Goal: Task Accomplishment & Management: Complete application form

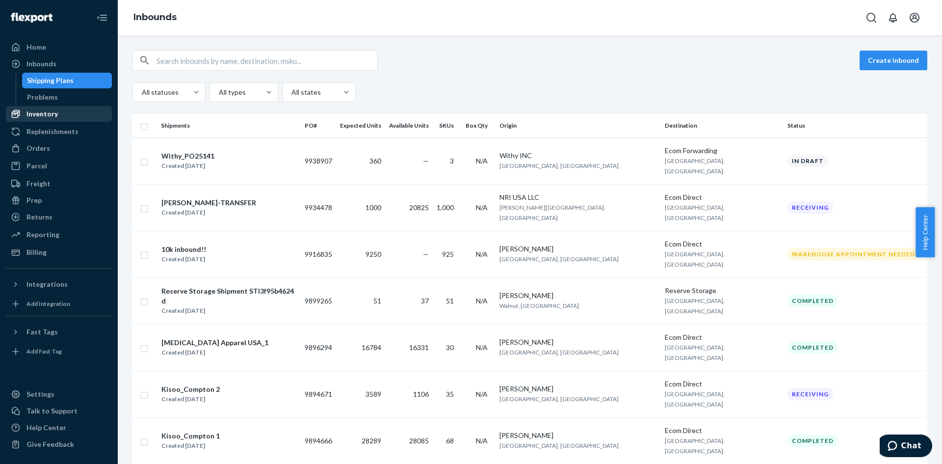
click at [51, 110] on div "Inventory" at bounding box center [41, 114] width 31 height 10
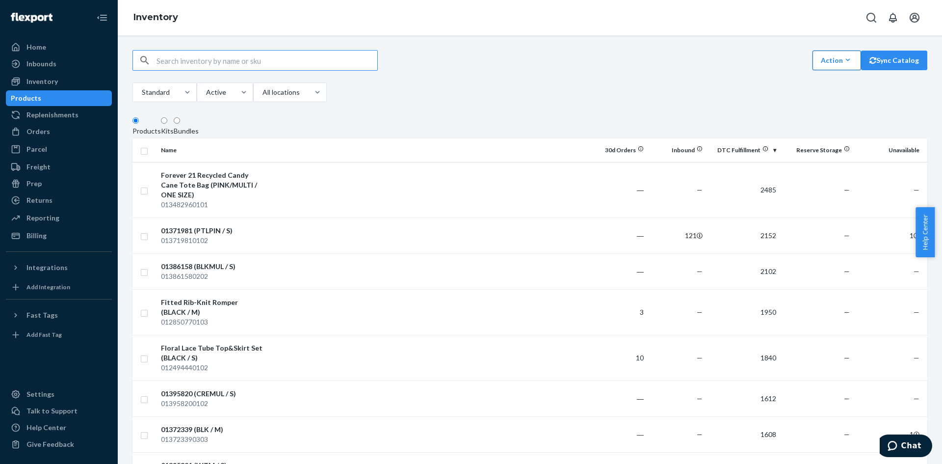
click at [843, 61] on icon "button" at bounding box center [848, 60] width 10 height 10
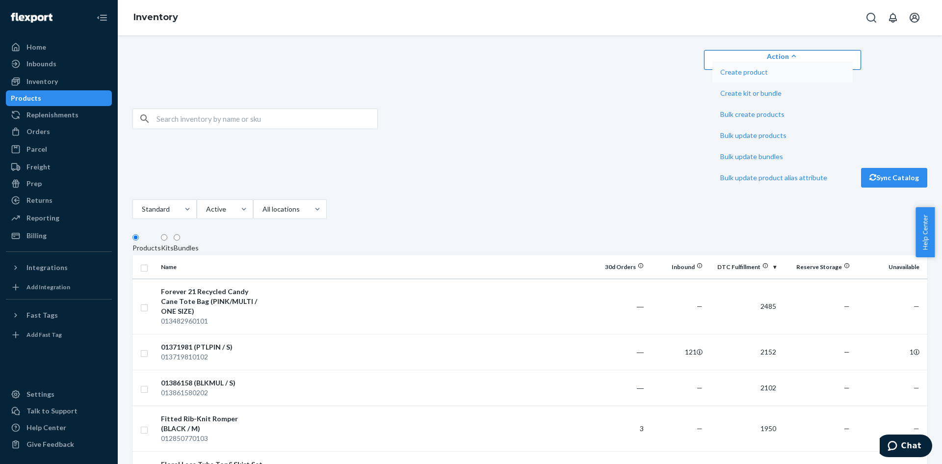
click at [812, 76] on span "Create product" at bounding box center [773, 72] width 107 height 7
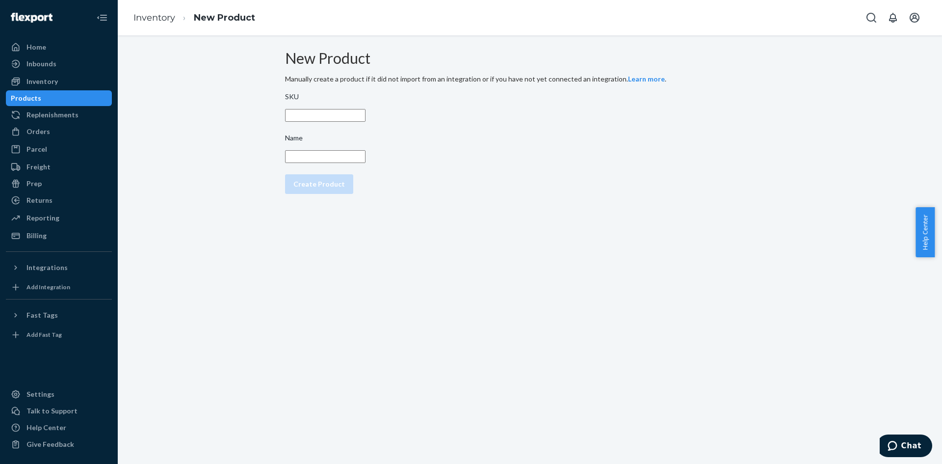
click at [343, 122] on input "SKU" at bounding box center [325, 115] width 80 height 13
type input "F21Nonmerch01"
type input "NonMerc"
drag, startPoint x: 359, startPoint y: 126, endPoint x: 300, endPoint y: 128, distance: 59.4
click at [300, 128] on div "New Product Manually create a product if it did not import from an integration …" at bounding box center [530, 122] width 490 height 152
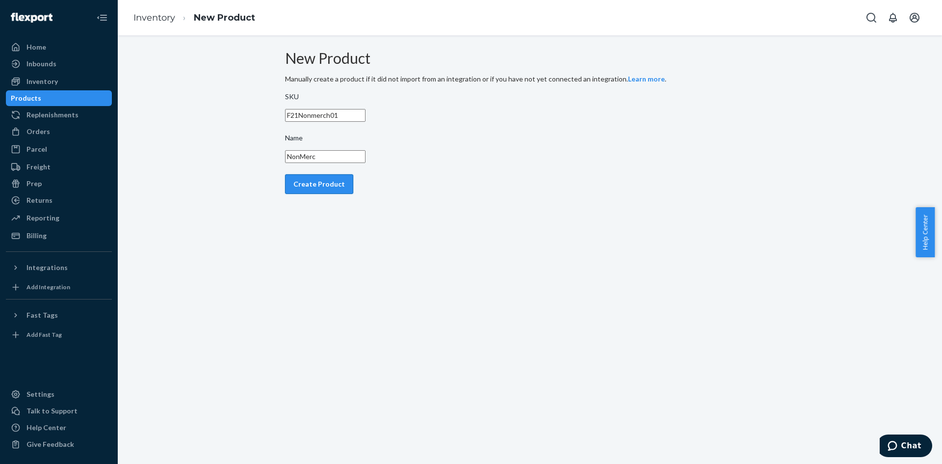
click at [318, 189] on div "Create Product" at bounding box center [319, 184] width 52 height 10
click at [359, 119] on input "SKU" at bounding box center [325, 115] width 80 height 13
paste input "F21Nonmerch01"
click at [366, 122] on input "F21Nonmerch01" at bounding box center [325, 115] width 80 height 13
type input "F21Nonmerch02"
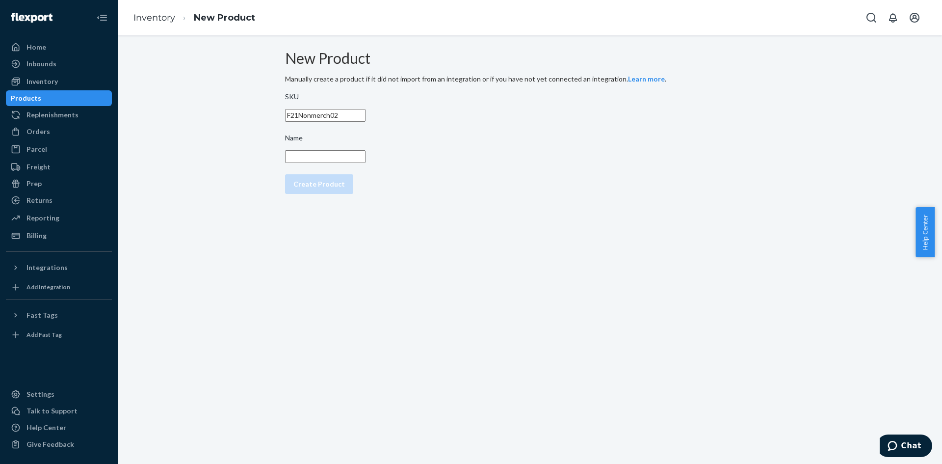
click at [363, 163] on input "Name" at bounding box center [325, 156] width 80 height 13
type input "NonMerch"
click at [342, 189] on div "Create Product" at bounding box center [319, 184] width 52 height 10
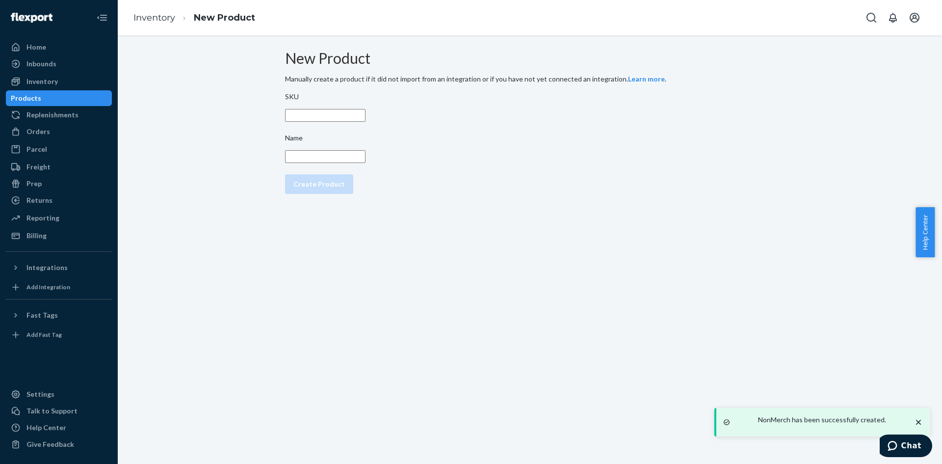
click at [347, 122] on input "SKU" at bounding box center [325, 115] width 80 height 13
paste input "F21Nonmerch01"
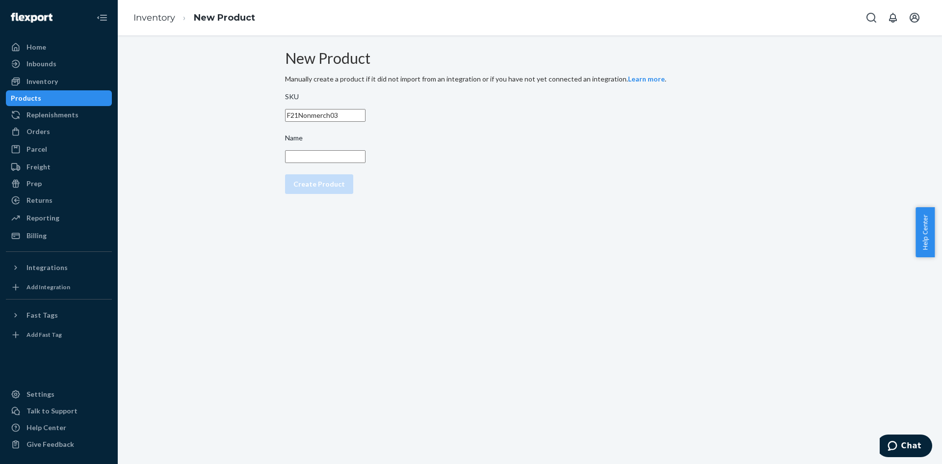
type input "F21Nonmerch03"
click at [316, 163] on input "Name" at bounding box center [325, 156] width 80 height 13
type input "NonMerch"
click at [340, 189] on div "Create Product" at bounding box center [319, 184] width 52 height 10
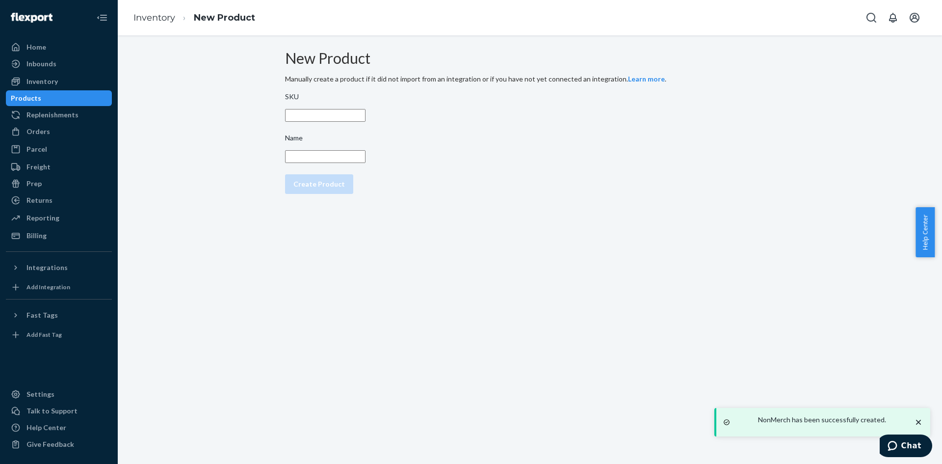
click at [352, 122] on input "SKU" at bounding box center [325, 115] width 80 height 13
paste input "F21Nonmerch01"
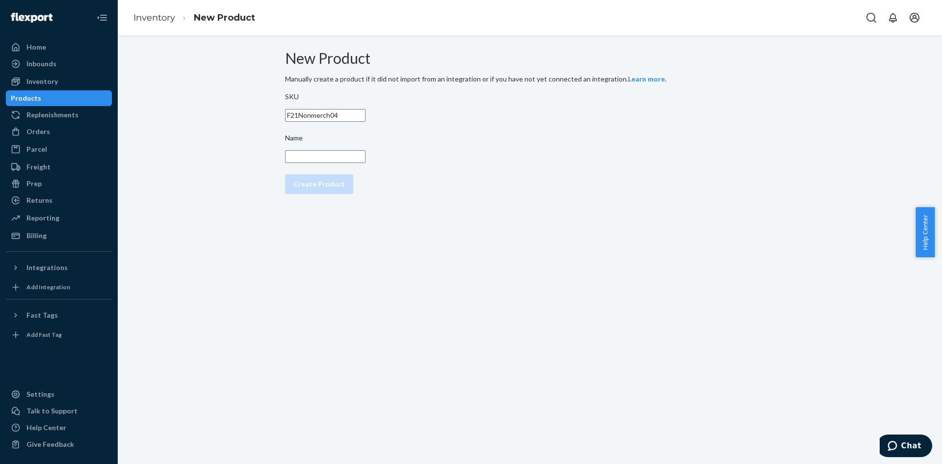
type input "F21Nonmerch04"
click at [335, 163] on input "Name" at bounding box center [325, 156] width 80 height 13
type input "NonMerch"
click at [325, 189] on div "Create Product" at bounding box center [319, 184] width 52 height 10
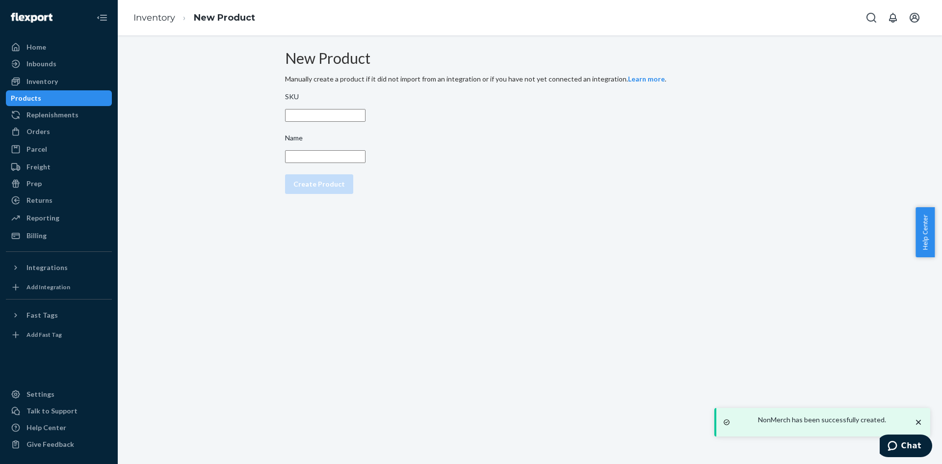
click at [322, 122] on input "SKU" at bounding box center [325, 115] width 80 height 13
paste input "F21Nonmerch01"
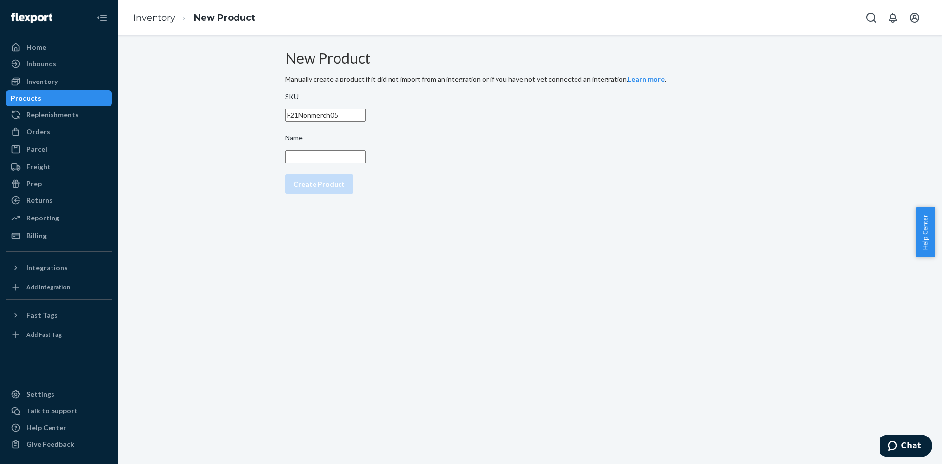
type input "F21Nonmerch05"
click at [359, 163] on input "Name" at bounding box center [325, 156] width 80 height 13
type input "NonMerch"
click at [322, 189] on div "Create Product" at bounding box center [319, 184] width 52 height 10
click at [320, 122] on input "SKU" at bounding box center [325, 115] width 80 height 13
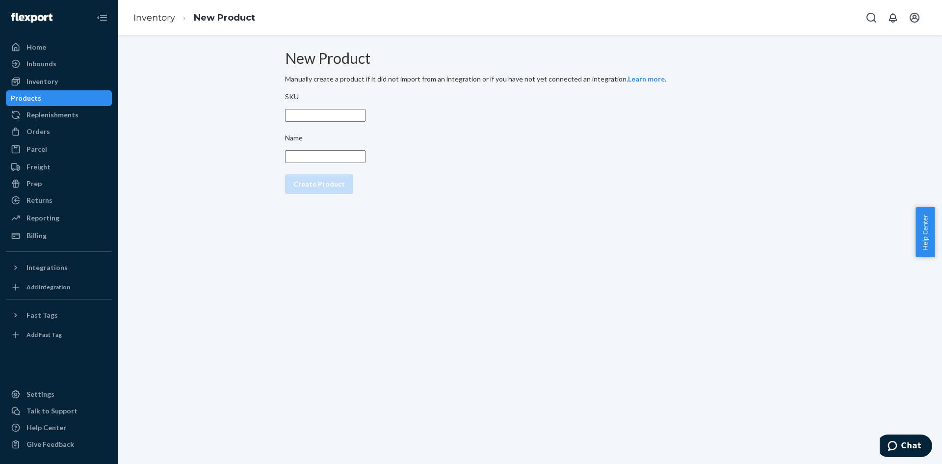
paste input "F21Nonmerch01"
type input "F21Nonmerch06"
click at [335, 158] on input "Name" at bounding box center [325, 156] width 80 height 13
type input "NonMerch"
click at [318, 189] on div "Create Product" at bounding box center [319, 184] width 52 height 10
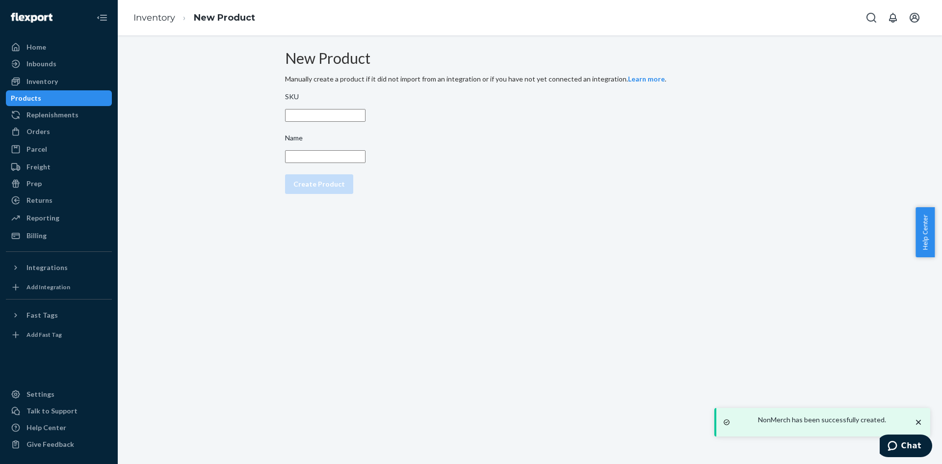
click at [339, 118] on input "SKU" at bounding box center [325, 115] width 80 height 13
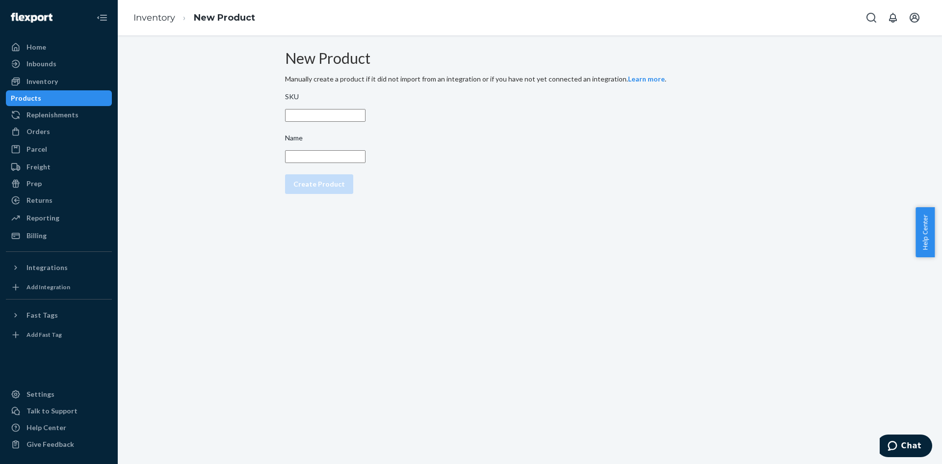
paste input "F21Nonmerch01"
type input "F21Nonmerch07"
click at [315, 163] on input "Name" at bounding box center [325, 156] width 80 height 13
type input "Nonmerch"
click at [325, 189] on div "Create Product" at bounding box center [319, 184] width 52 height 10
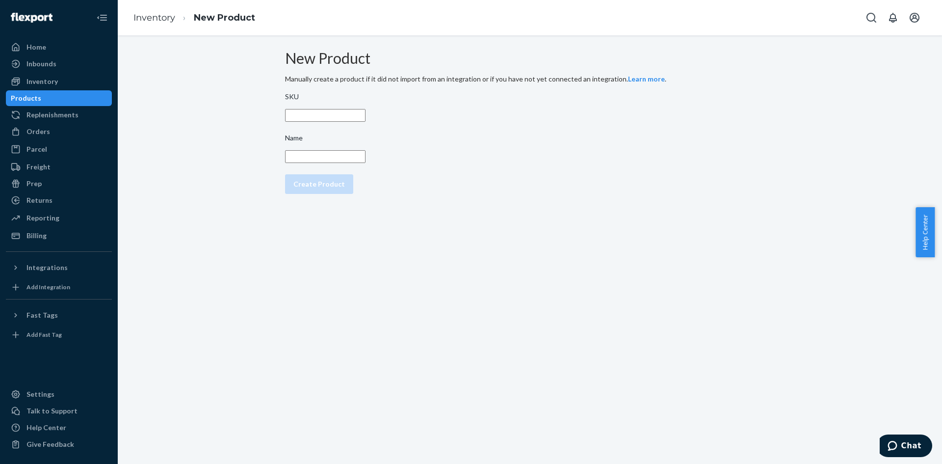
click at [323, 122] on input "SKU" at bounding box center [325, 115] width 80 height 13
paste input "F21Nonmerch01"
type input "F21Nonmerch08"
click at [348, 162] on input "Name" at bounding box center [325, 156] width 80 height 13
type input "NonMerch"
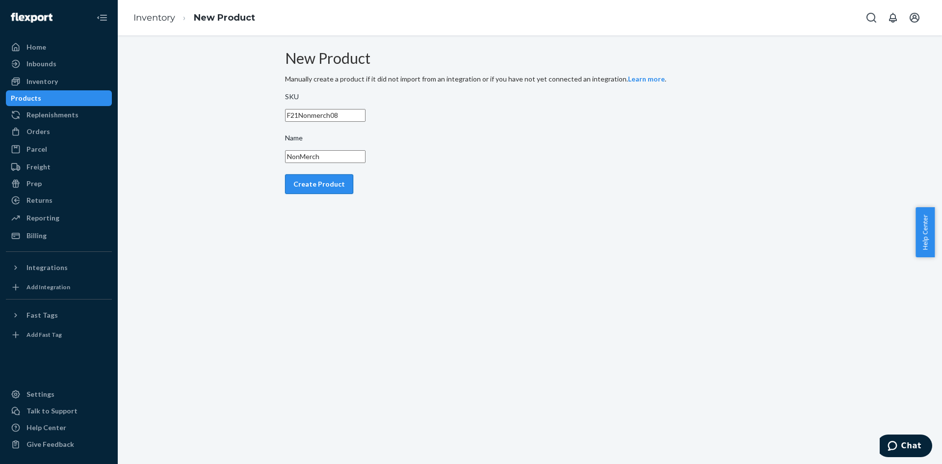
click at [315, 189] on div "Create Product" at bounding box center [319, 184] width 52 height 10
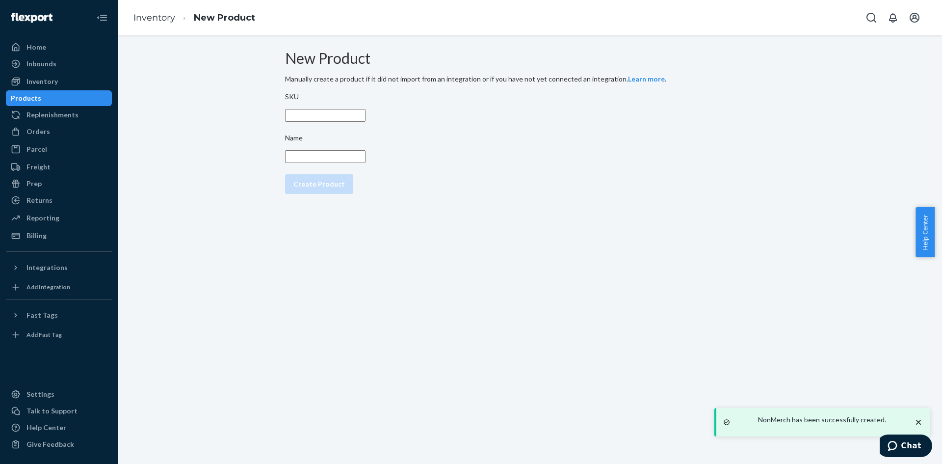
click at [313, 122] on input "SKU" at bounding box center [325, 115] width 80 height 13
paste input "F21Nonmerch01"
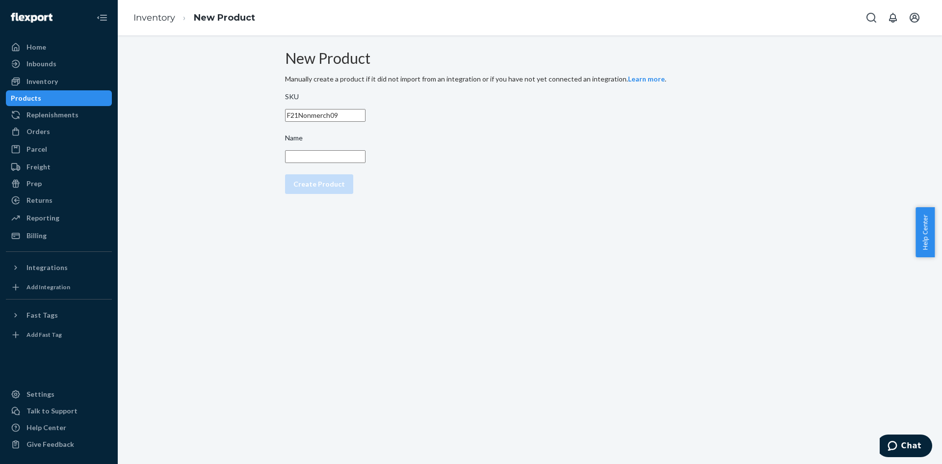
type input "F21Nonmerch09"
type input "Nonmerch"
click at [321, 189] on div "Create Product" at bounding box center [319, 184] width 52 height 10
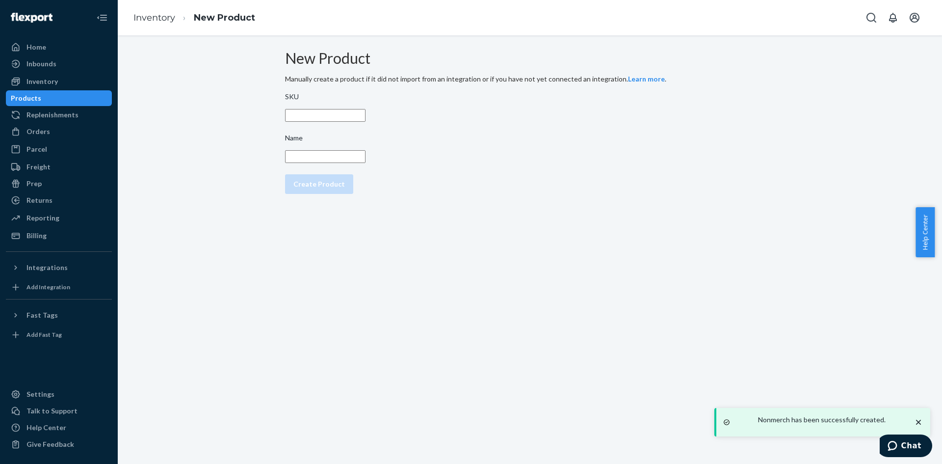
click at [325, 122] on input "SKU" at bounding box center [325, 115] width 80 height 13
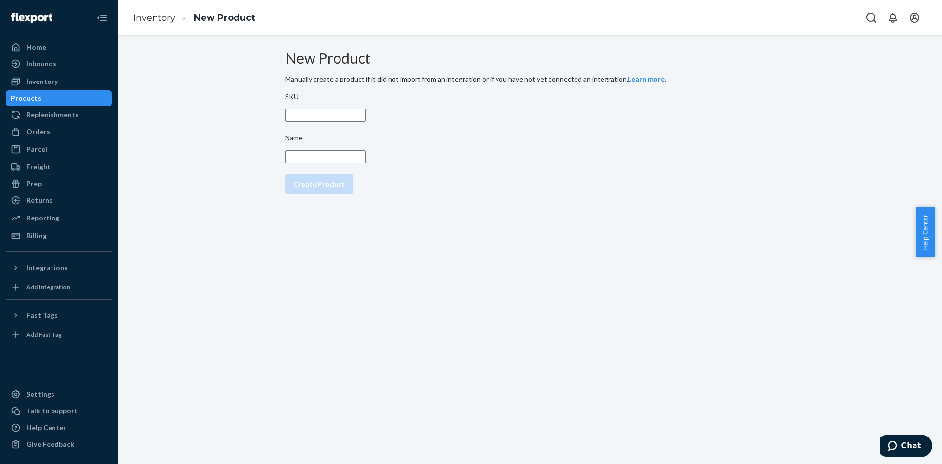
paste input "F21Nonmerch01"
type input "F21Nonmerch10"
click at [333, 160] on input "Name" at bounding box center [325, 156] width 80 height 13
type input "NonMerch"
click at [321, 189] on div "Create Product" at bounding box center [319, 184] width 52 height 10
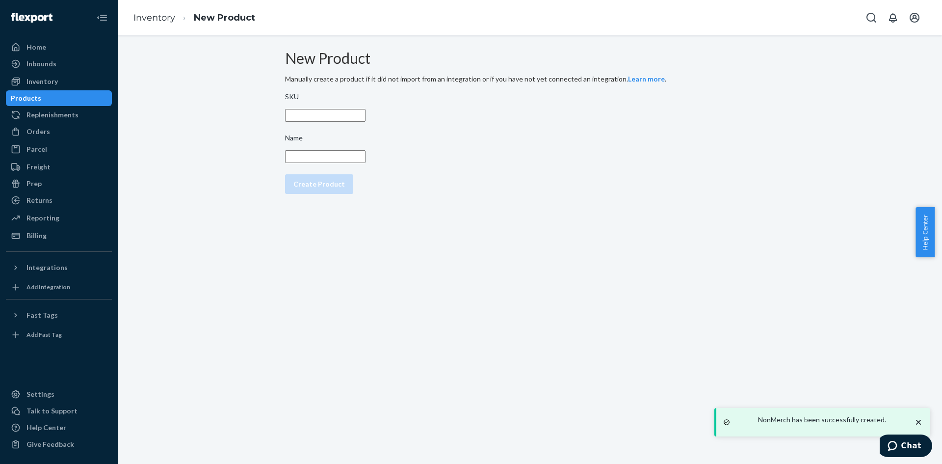
click at [334, 122] on input "SKU" at bounding box center [325, 115] width 80 height 13
paste input "F21Nonmerch01"
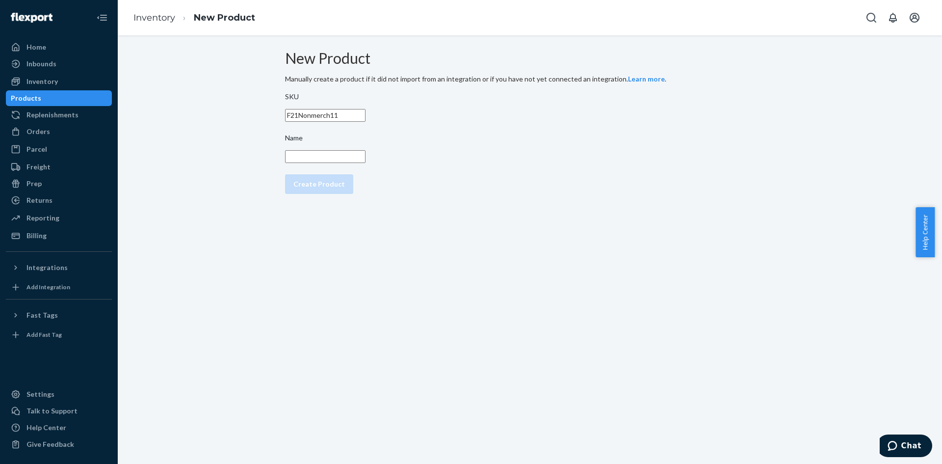
type input "F21Nonmerch11"
click at [355, 163] on input "Name" at bounding box center [325, 156] width 80 height 13
type input "NonMerch"
click at [328, 189] on div "Create Product" at bounding box center [319, 184] width 52 height 10
click at [350, 122] on input "SKU" at bounding box center [325, 115] width 80 height 13
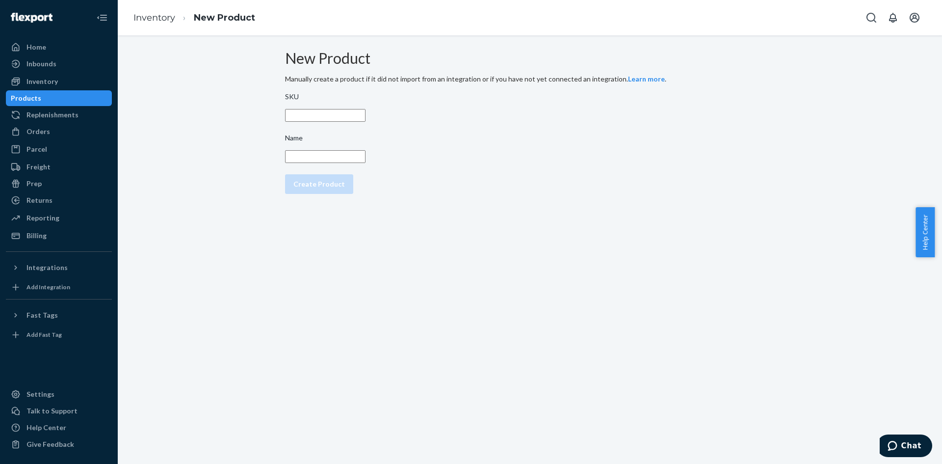
paste input "F21Nonmerch01"
click at [366, 122] on input "F21Nonmerch01" at bounding box center [325, 115] width 80 height 13
type input "F21Nonmerch12"
type input "n"
type input "NonMerch"
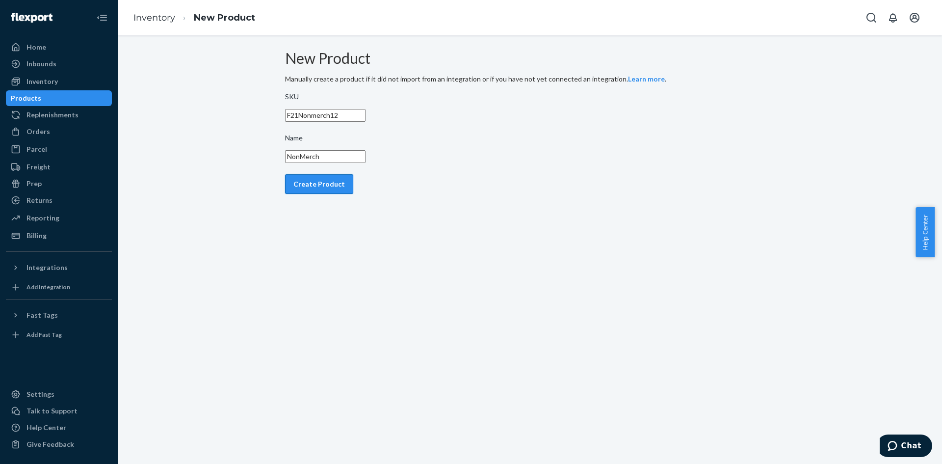
click at [342, 189] on div "Create Product" at bounding box center [319, 184] width 52 height 10
click at [339, 122] on input "SKU" at bounding box center [325, 115] width 80 height 13
paste input "F21Nonmerch01"
type input "F21Nonmerch13"
type input "NonMerch"
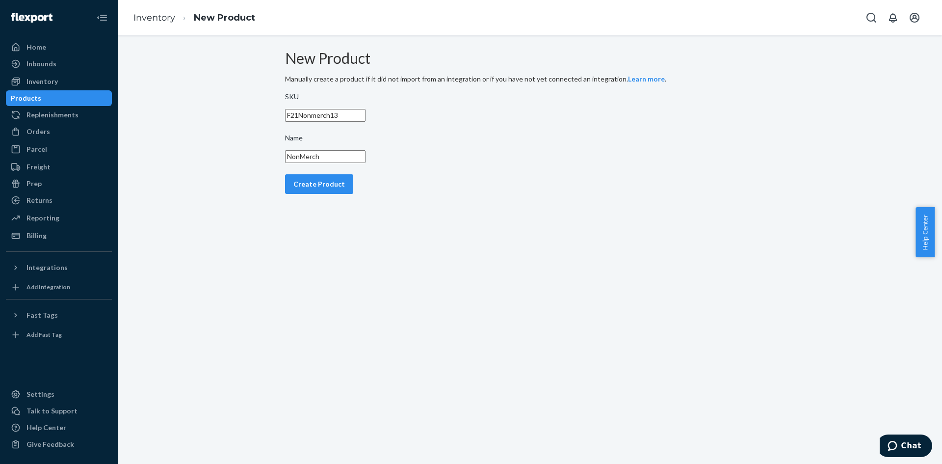
click at [336, 189] on div "Create Product" at bounding box center [319, 184] width 52 height 10
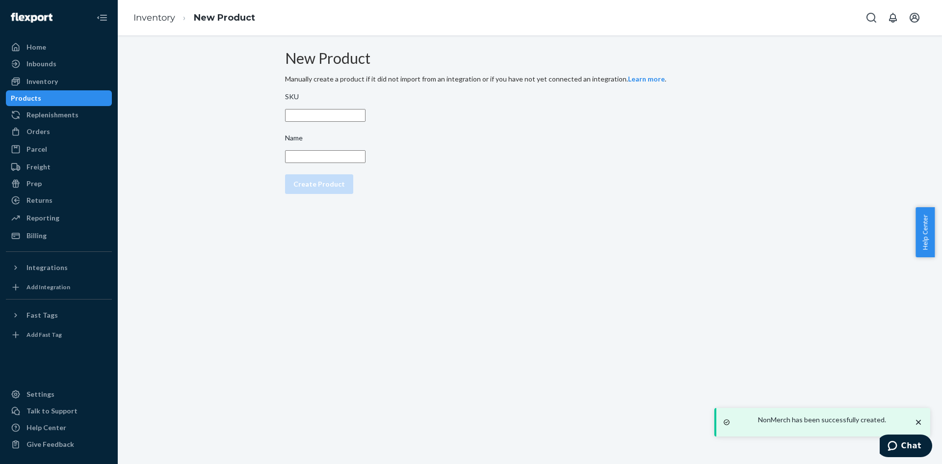
click at [336, 122] on input "SKU" at bounding box center [325, 115] width 80 height 13
paste input "F21Nonmerch01"
click at [345, 163] on input "Name" at bounding box center [325, 156] width 80 height 13
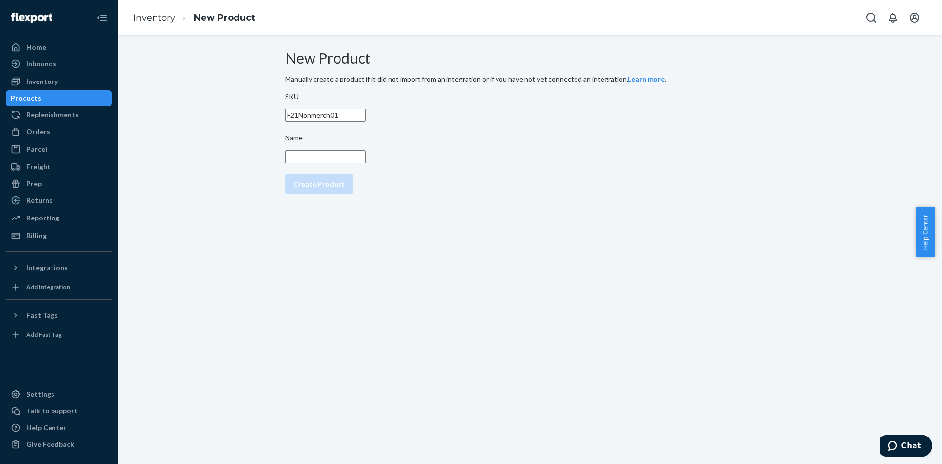
click at [366, 122] on input "F21Nonmerch01" at bounding box center [325, 115] width 80 height 13
type input "F21Nonmerch14"
click at [355, 163] on input "Name" at bounding box center [325, 156] width 80 height 13
type input "NonMerch"
click at [345, 189] on div "Create Product" at bounding box center [319, 184] width 52 height 10
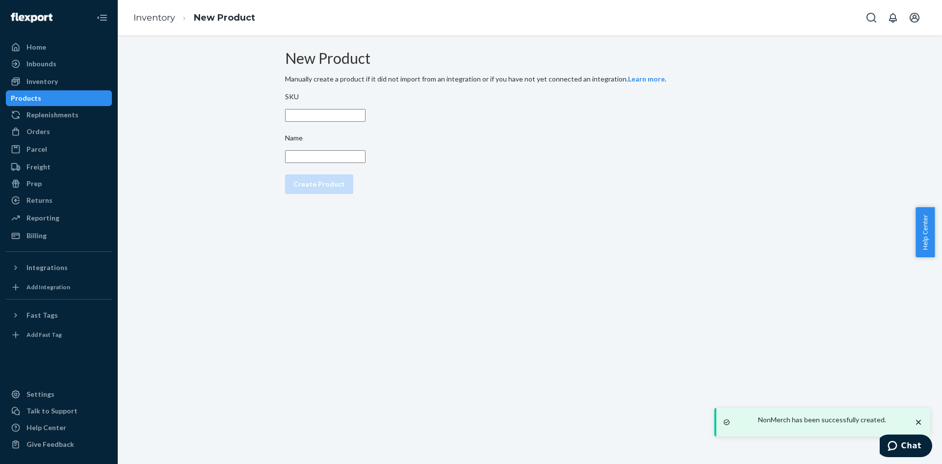
click at [312, 121] on input "SKU" at bounding box center [325, 115] width 80 height 13
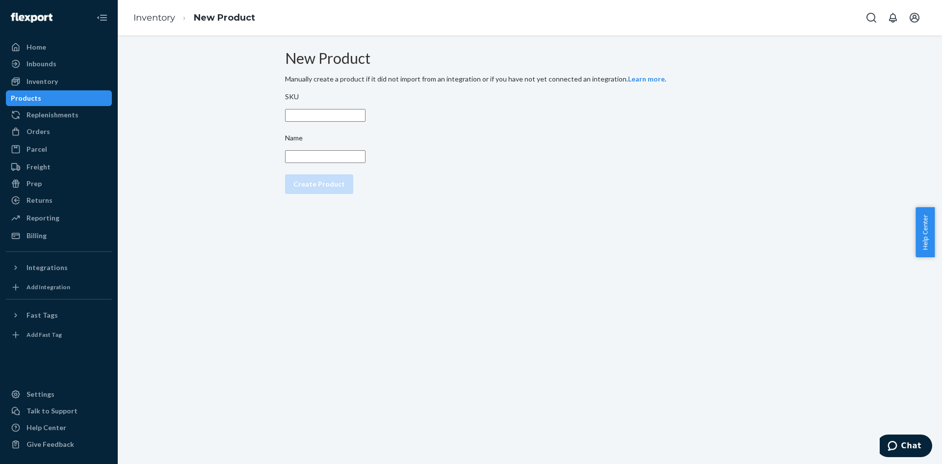
paste input "F21Nonmerch01"
type input "F21Nonmerch13"
click at [353, 163] on input "Name" at bounding box center [325, 156] width 80 height 13
type input "NonMerch"
click at [343, 189] on div "Create Product" at bounding box center [319, 184] width 52 height 10
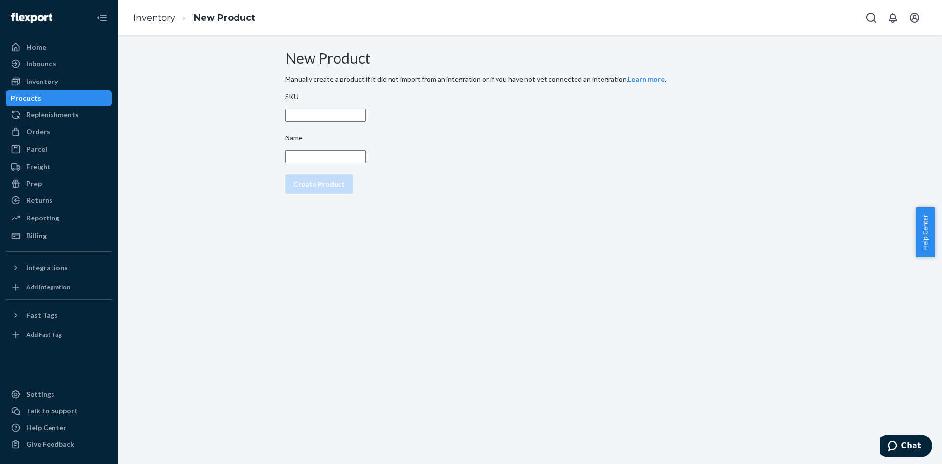
click at [326, 116] on input "SKU" at bounding box center [325, 115] width 80 height 13
paste input "F21Nonmerch01"
click at [362, 122] on input "F21Nonmerch01" at bounding box center [325, 115] width 80 height 13
type input "F21Nonmerch14"
type input "NonMerch"
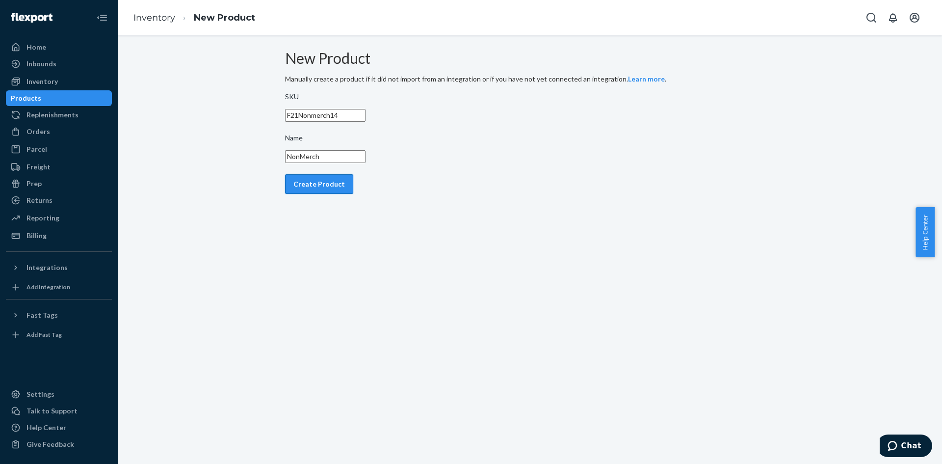
click at [341, 189] on div "Create Product" at bounding box center [319, 184] width 52 height 10
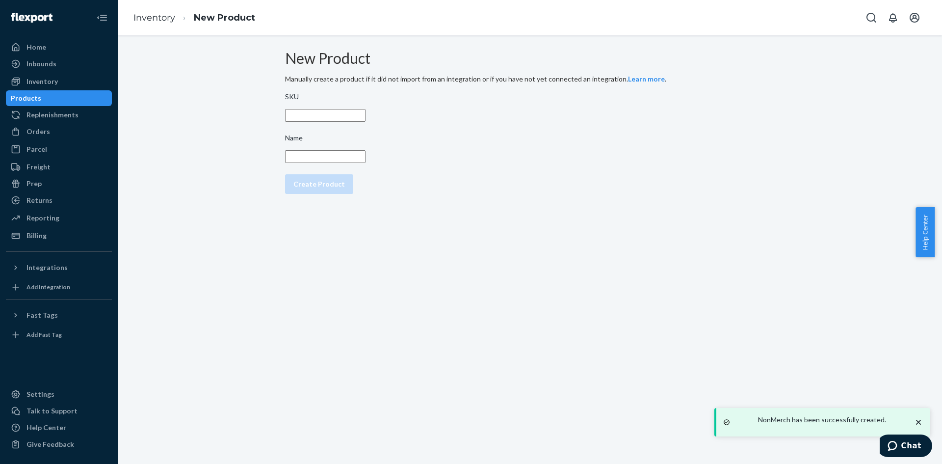
click at [372, 105] on div "SKU" at bounding box center [530, 99] width 490 height 14
click at [366, 113] on input "SKU" at bounding box center [325, 115] width 80 height 13
paste input "F21Nonmerch01"
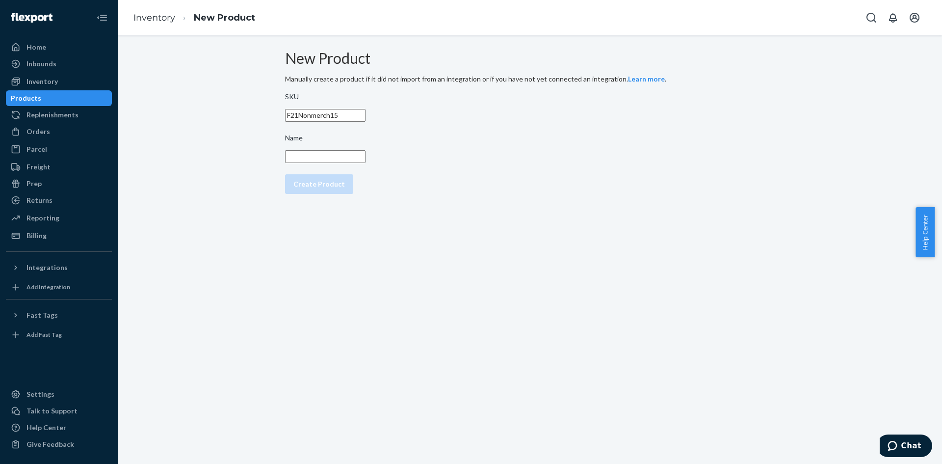
type input "F21Nonmerch15"
click at [366, 163] on input "Name" at bounding box center [325, 156] width 80 height 13
type input "NonMerch"
click at [337, 189] on div "Create Product" at bounding box center [319, 184] width 52 height 10
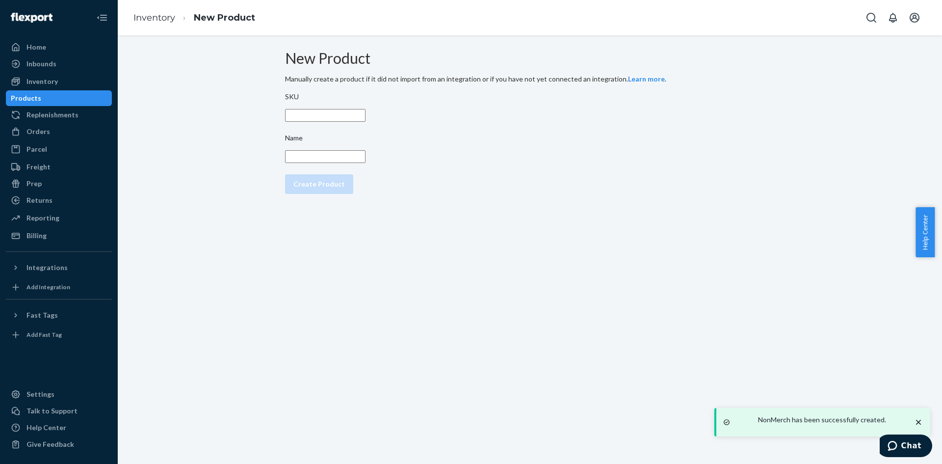
click at [346, 122] on input "SKU" at bounding box center [325, 115] width 80 height 13
paste input "F21Nonmerch01"
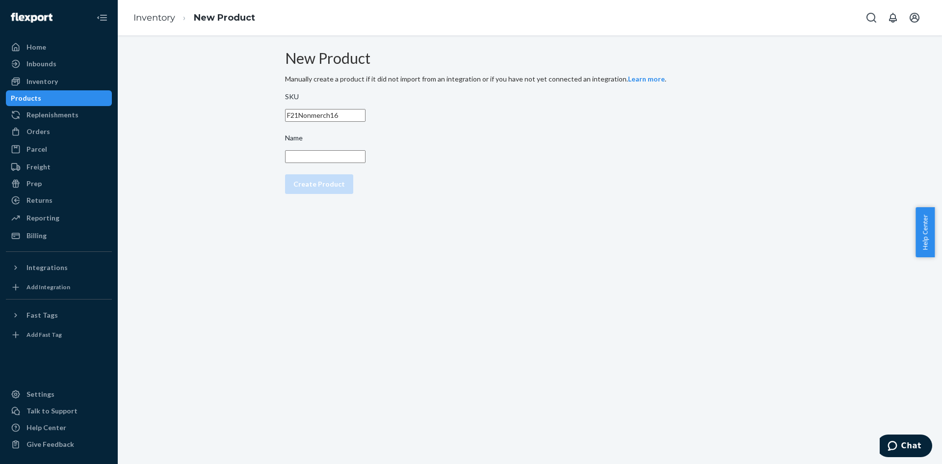
type input "F21Nonmerch16"
click at [343, 158] on input "Name" at bounding box center [325, 156] width 80 height 13
type input "NonMerch"
click at [331, 189] on div "Create Product" at bounding box center [319, 184] width 52 height 10
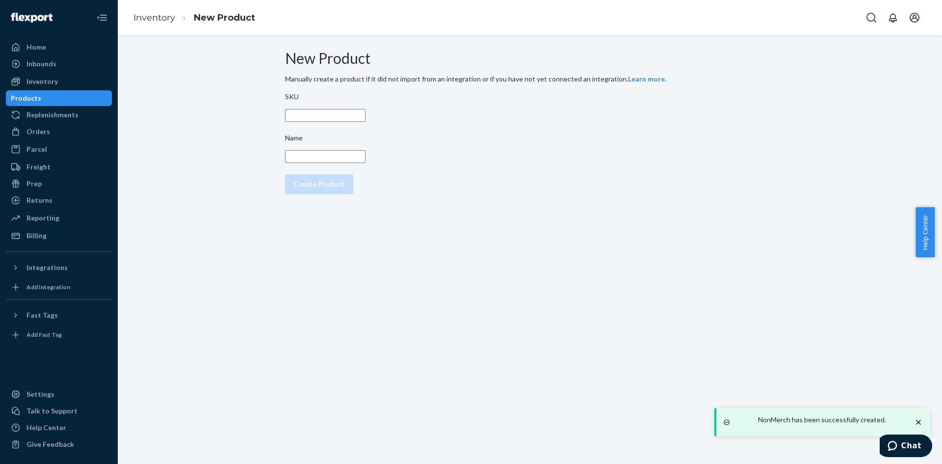
click at [323, 122] on input "SKU" at bounding box center [325, 115] width 80 height 13
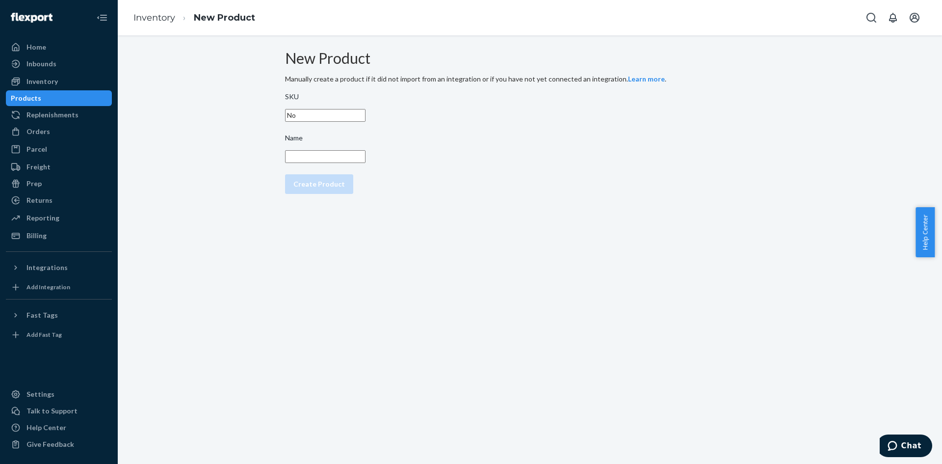
type input "N"
paste input "F21Nonmerch01"
type input "F21Nonmerch17"
type input "NonMech"
click at [285, 174] on button "Create Product" at bounding box center [319, 184] width 68 height 20
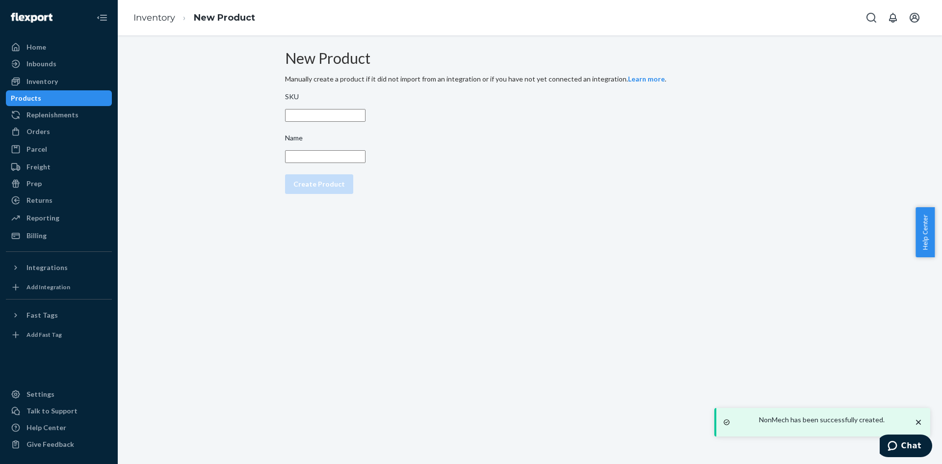
click at [331, 121] on input "SKU" at bounding box center [325, 115] width 80 height 13
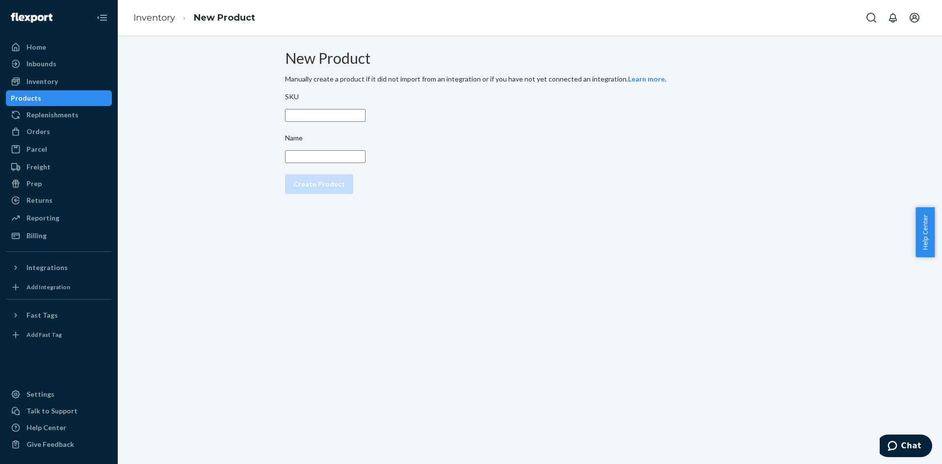
paste input "F21Nonmerch01"
type input "F21Nonmerch18"
type input "NonMerch"
click at [285, 174] on button "Create Product" at bounding box center [319, 184] width 68 height 20
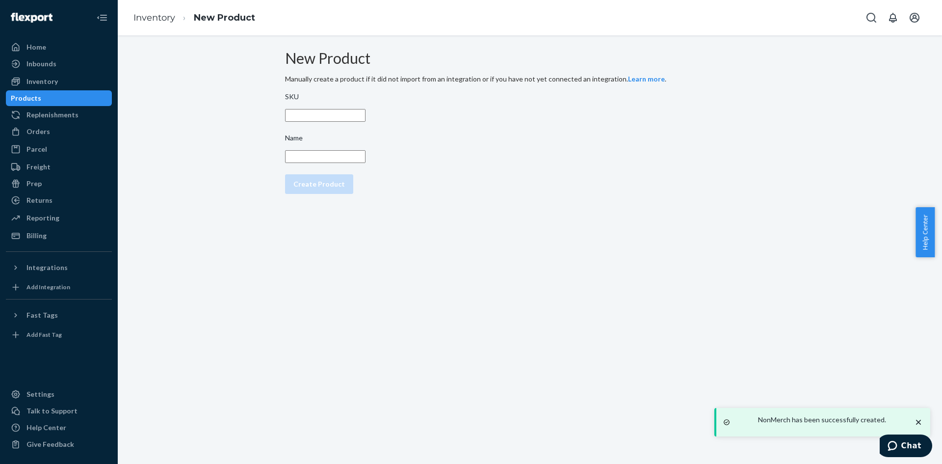
click at [327, 115] on input "SKU" at bounding box center [325, 115] width 80 height 13
paste input "F21Nonmerch01"
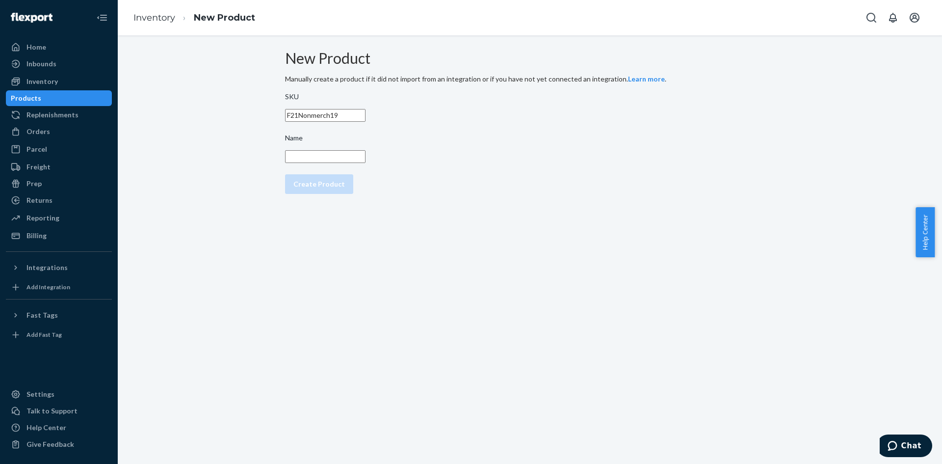
type input "F21Nonmerch19"
type input "NonMerch"
click at [329, 189] on div "Create Product" at bounding box center [319, 184] width 52 height 10
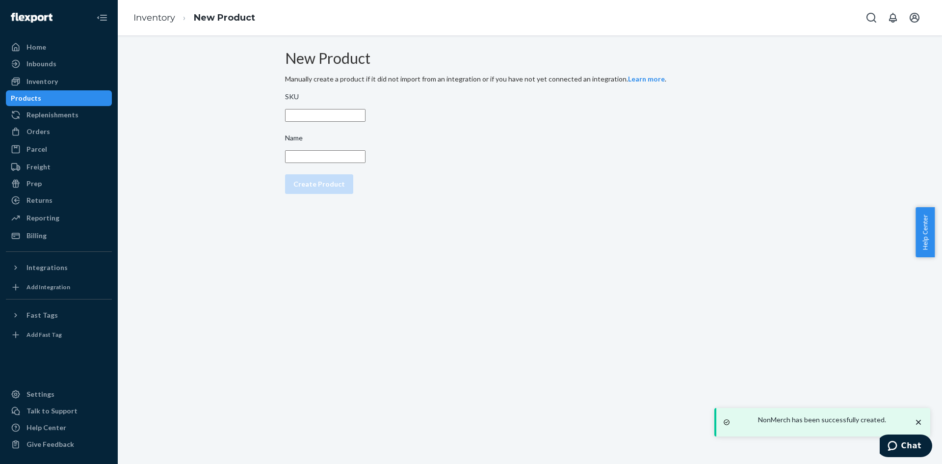
click at [366, 122] on input "SKU" at bounding box center [325, 115] width 80 height 13
paste input "F21Nonmerch01"
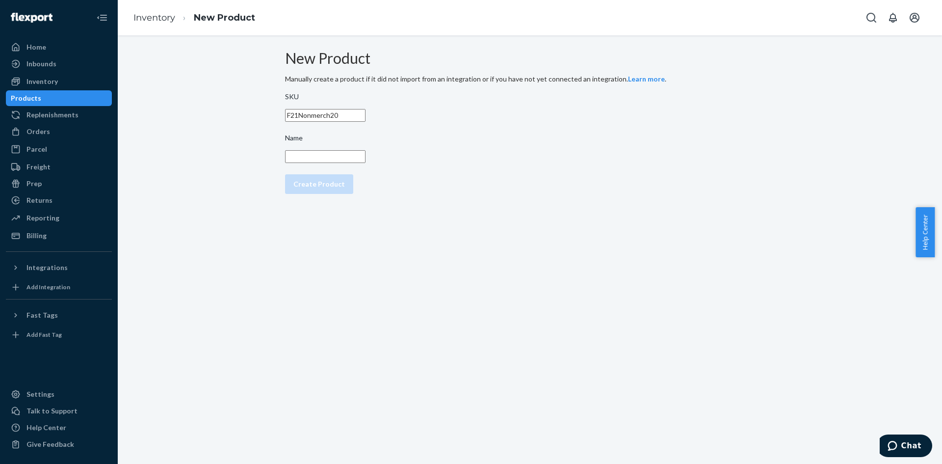
type input "F21Nonmerch20"
click at [366, 162] on input "Name" at bounding box center [325, 156] width 80 height 13
type input "NonMerch"
click at [285, 174] on button "Create Product" at bounding box center [319, 184] width 68 height 20
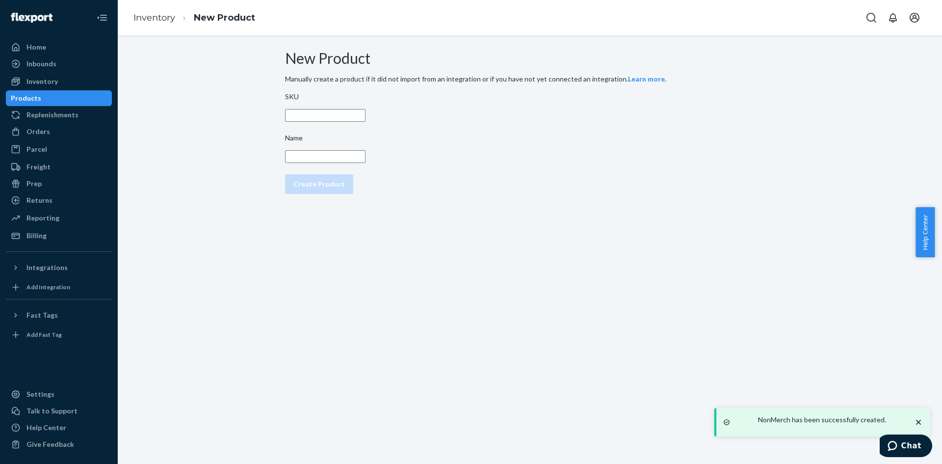
click at [327, 122] on input "SKU" at bounding box center [325, 115] width 80 height 13
paste input "F21Nonmerch01"
click at [366, 122] on input "F21Nonmerch01" at bounding box center [325, 115] width 80 height 13
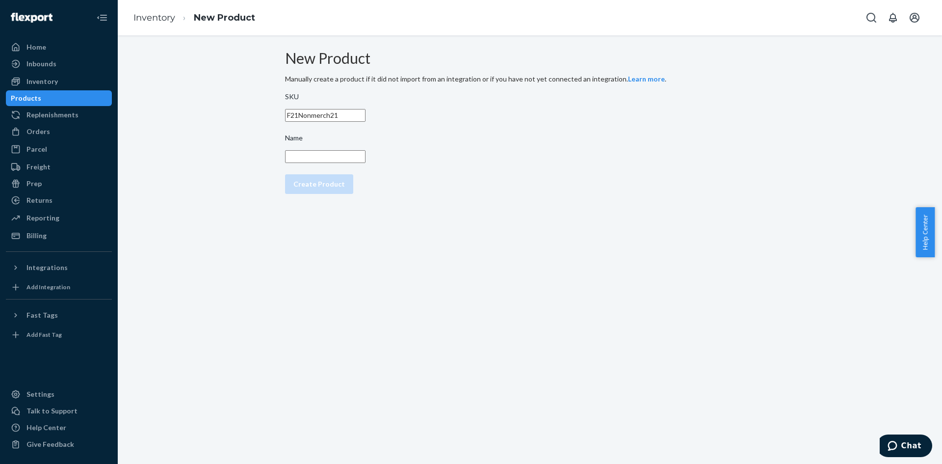
type input "F21Nonmerch21"
click at [351, 163] on input "Name" at bounding box center [325, 156] width 80 height 13
type input "NonMerch"
click at [342, 194] on button "Create Product" at bounding box center [319, 184] width 68 height 20
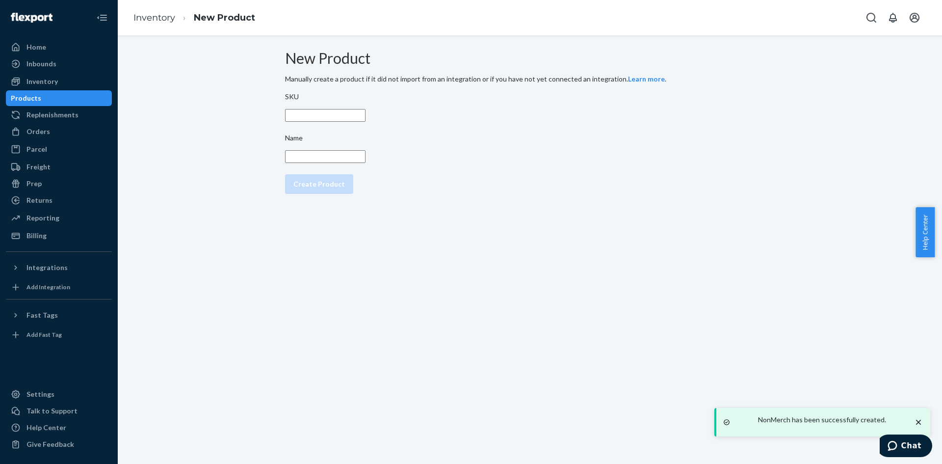
click at [311, 122] on input "SKU" at bounding box center [325, 115] width 80 height 13
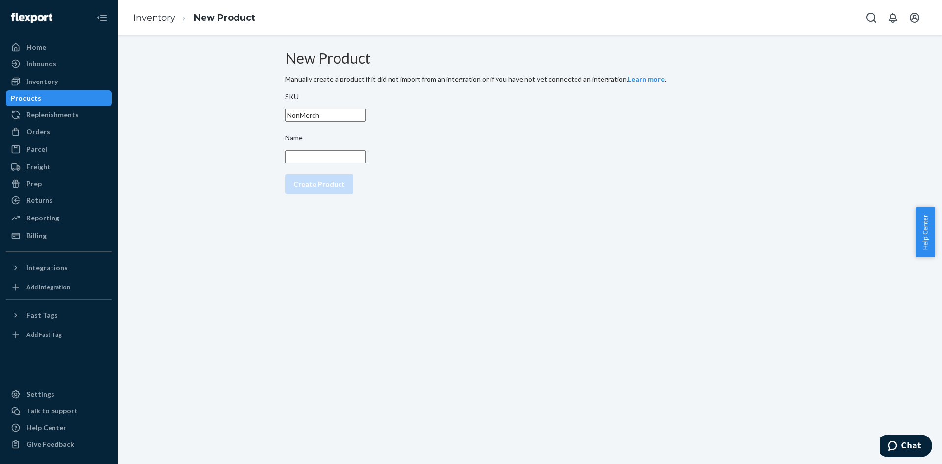
type input "NonMerch"
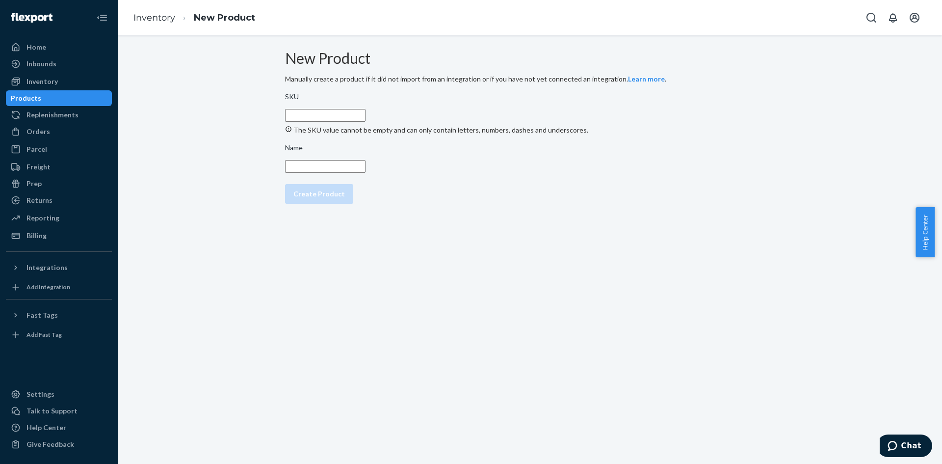
paste input "F21Nonmerch01"
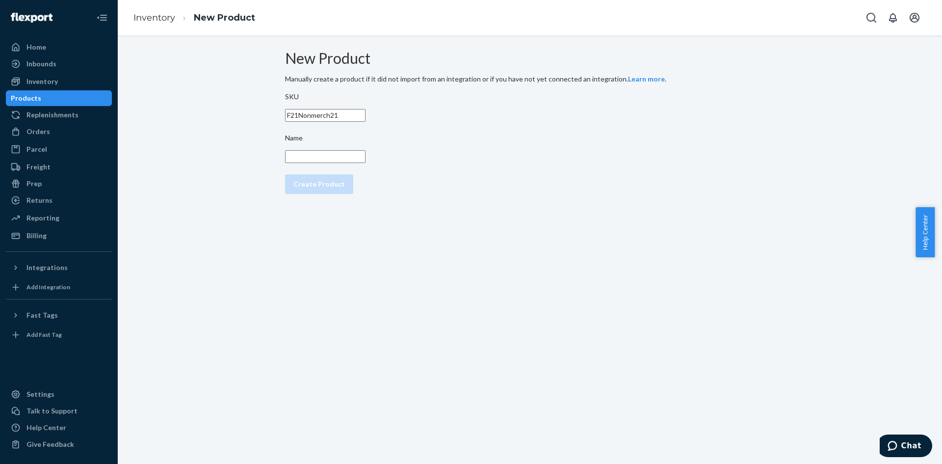
type input "F21Nonmerch21"
type input "NonMerch"
click at [285, 174] on button "Create Product" at bounding box center [319, 184] width 68 height 20
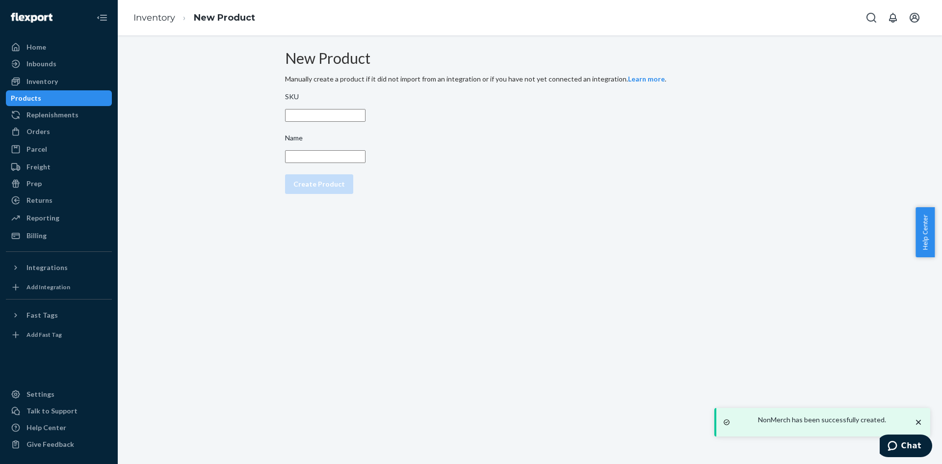
click at [333, 122] on input "SKU" at bounding box center [325, 115] width 80 height 13
paste input "F21Nonmerch01"
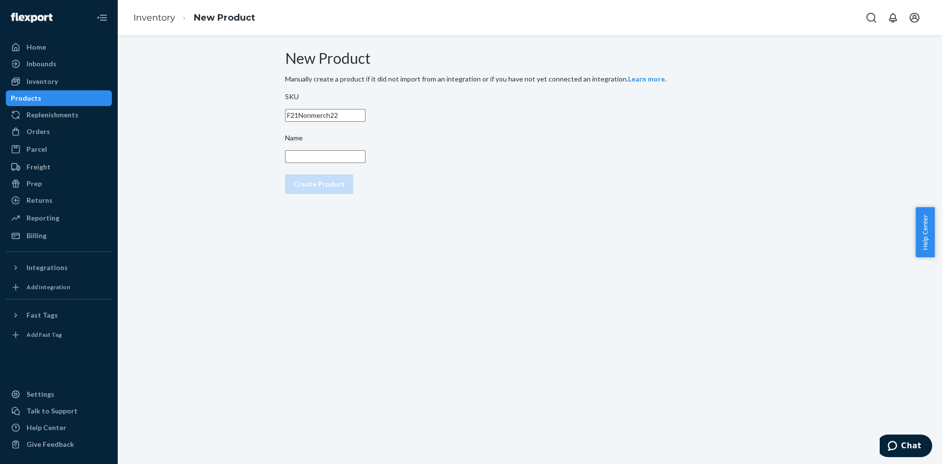
type input "F21Nonmerch22"
type input "NonMerch"
click at [285, 174] on button "Create Product" at bounding box center [319, 184] width 68 height 20
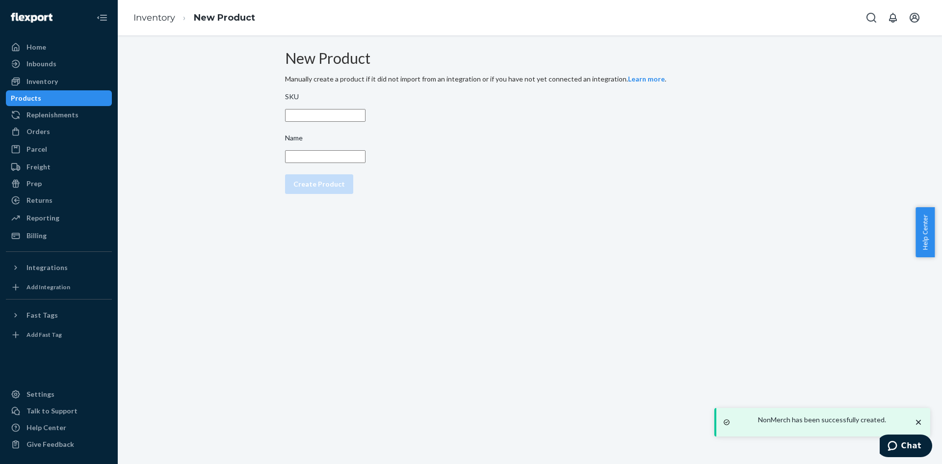
click at [321, 122] on input "SKU" at bounding box center [325, 115] width 80 height 13
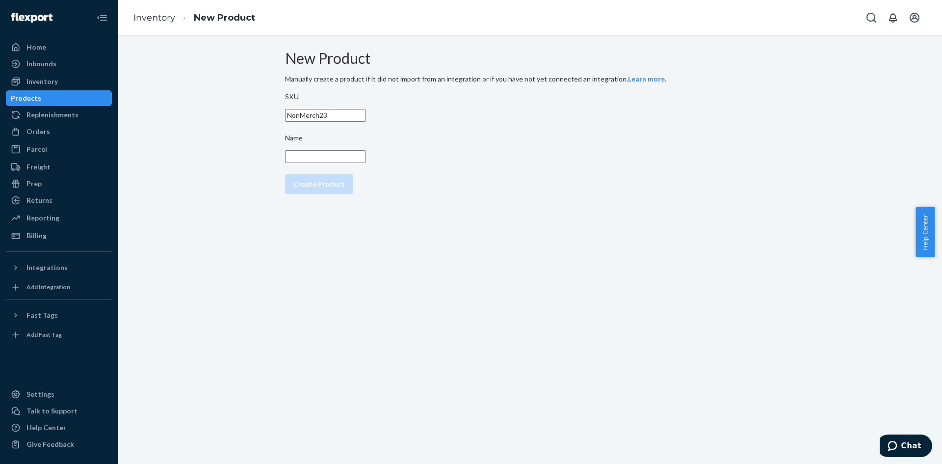
type input "NonMerch23"
type input "o"
type input "NonMerch"
click at [324, 189] on div "Create Product" at bounding box center [319, 184] width 52 height 10
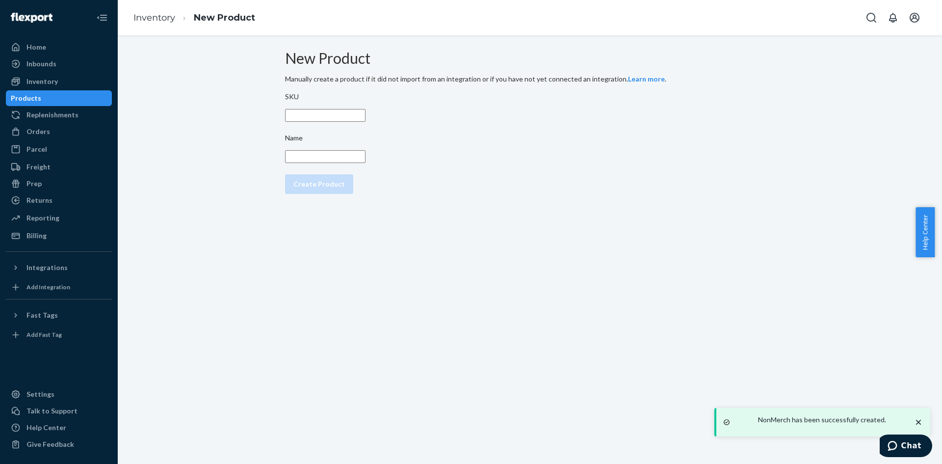
click at [335, 122] on input "SKU" at bounding box center [325, 115] width 80 height 13
paste input "F21Nonmerch01"
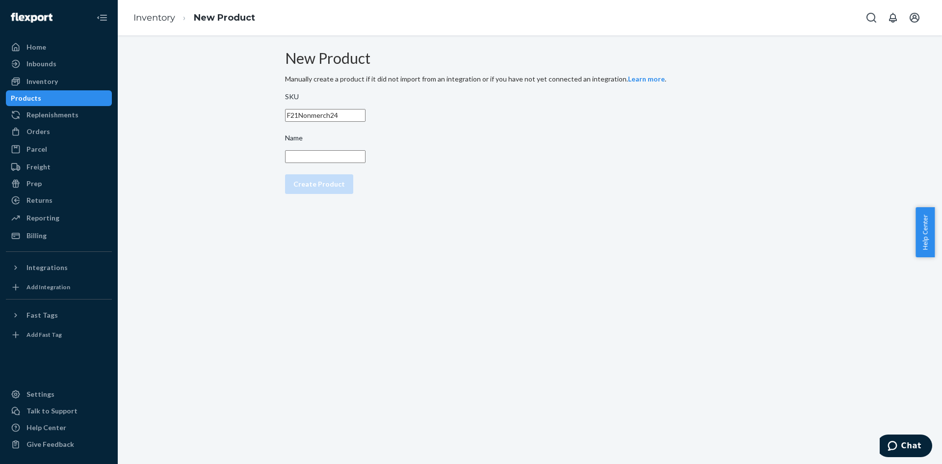
type input "F21Nonmerch24"
type input "NonMerch"
click at [329, 185] on button "Create Product" at bounding box center [319, 184] width 68 height 20
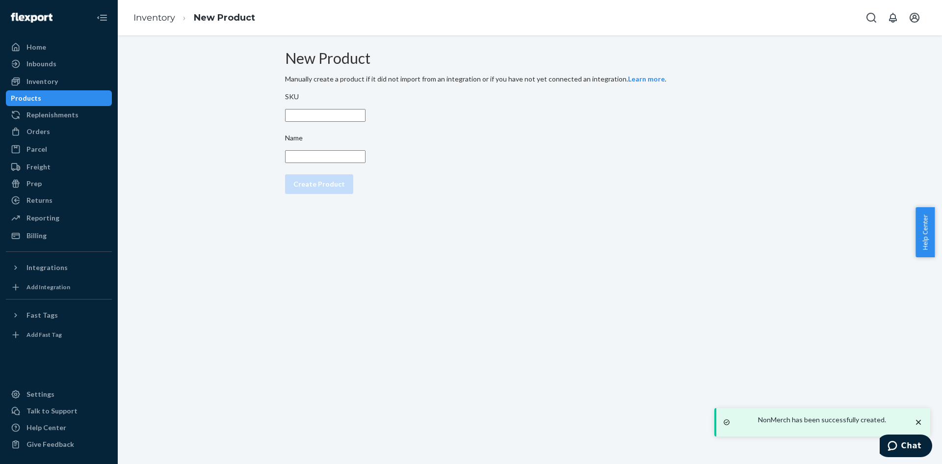
click at [354, 114] on label "SKU" at bounding box center [530, 108] width 490 height 33
click at [348, 120] on input "SKU" at bounding box center [325, 115] width 80 height 13
paste input "F21Nonmerch01"
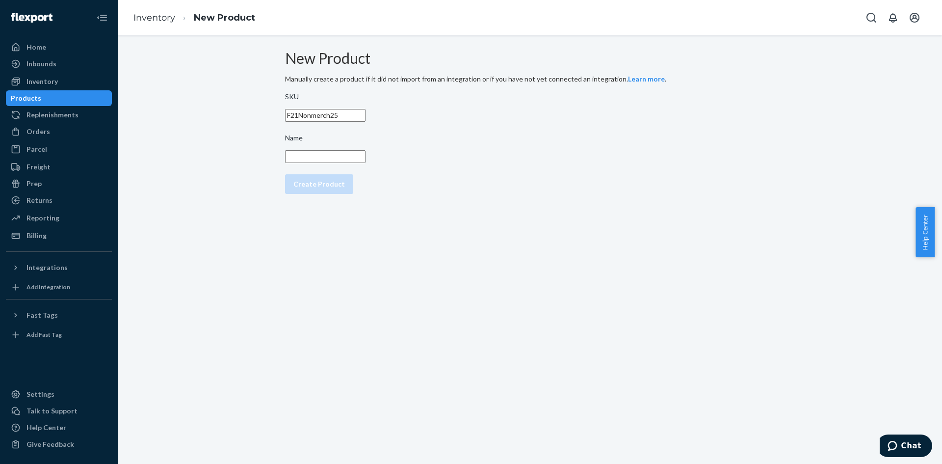
type input "F21Nonmerch25"
type input "NonMerch"
click at [345, 189] on div "Create Product" at bounding box center [319, 184] width 52 height 10
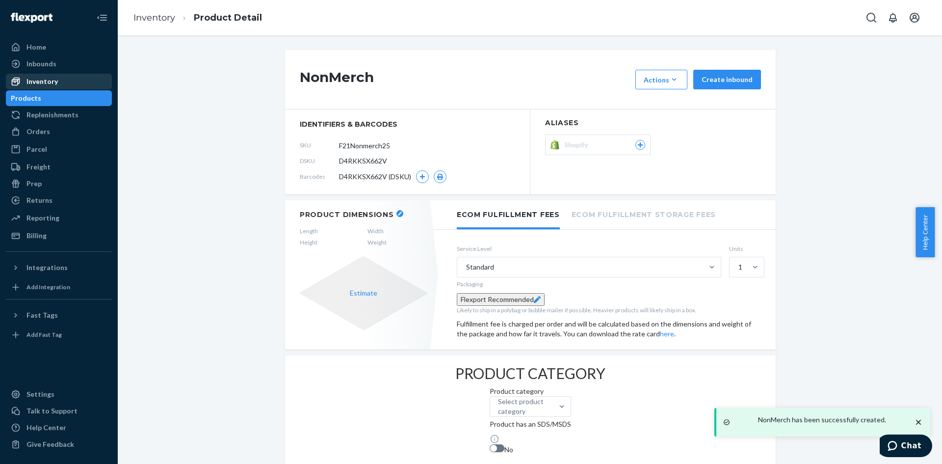
click at [43, 83] on div "Inventory" at bounding box center [41, 82] width 31 height 10
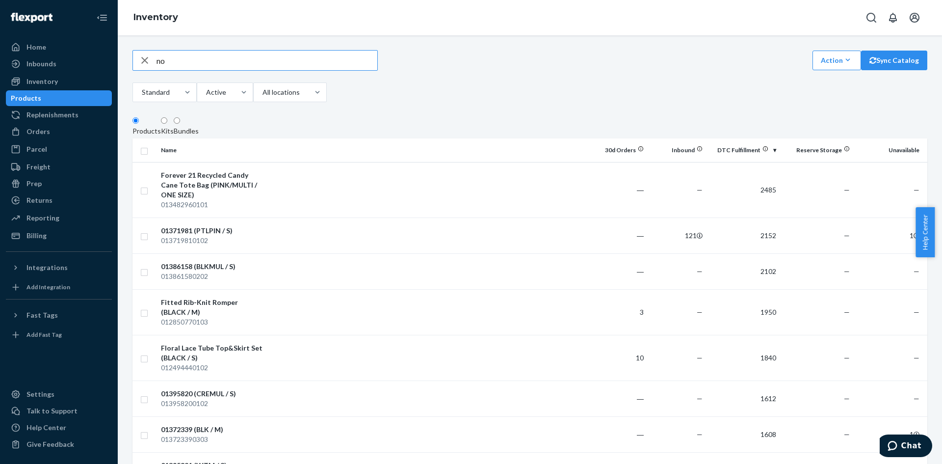
type input "n"
type input "f21nonmerch"
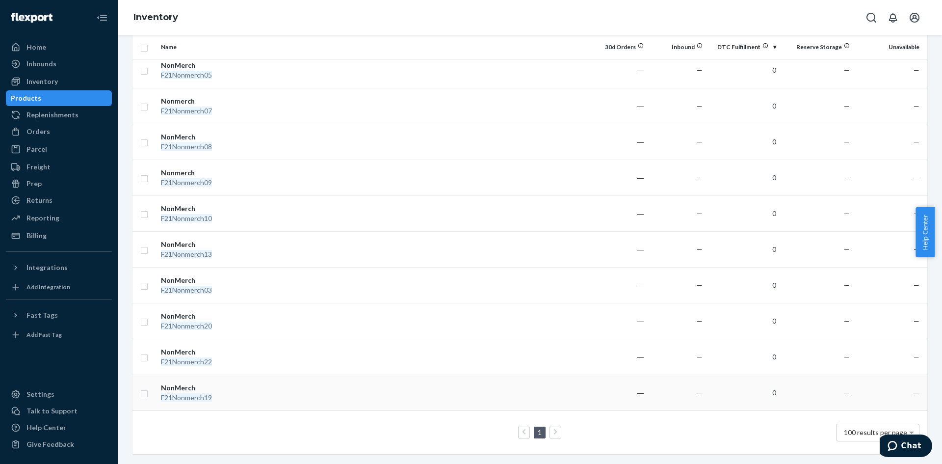
scroll to position [626, 0]
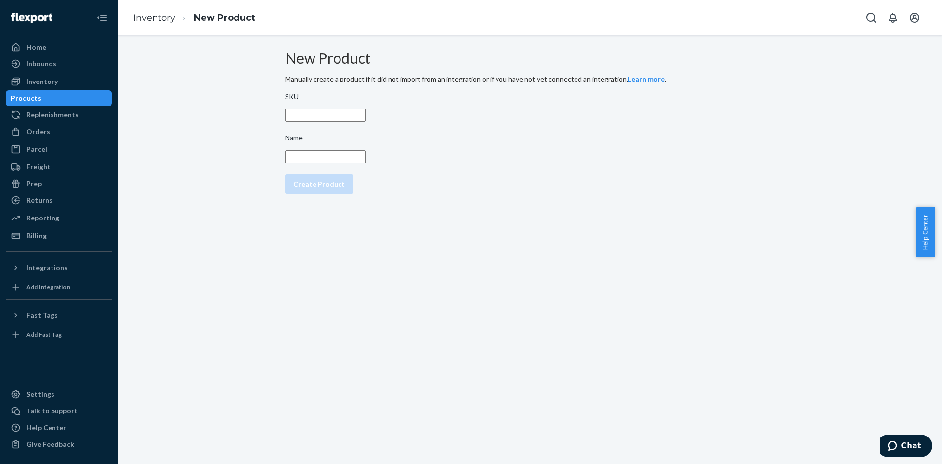
click at [347, 122] on input "SKU" at bounding box center [325, 115] width 80 height 13
paste input "F21Nonmerch01"
type input "F21Nonmerch23"
click at [344, 163] on input "Name" at bounding box center [325, 156] width 80 height 13
type input "NonMerch"
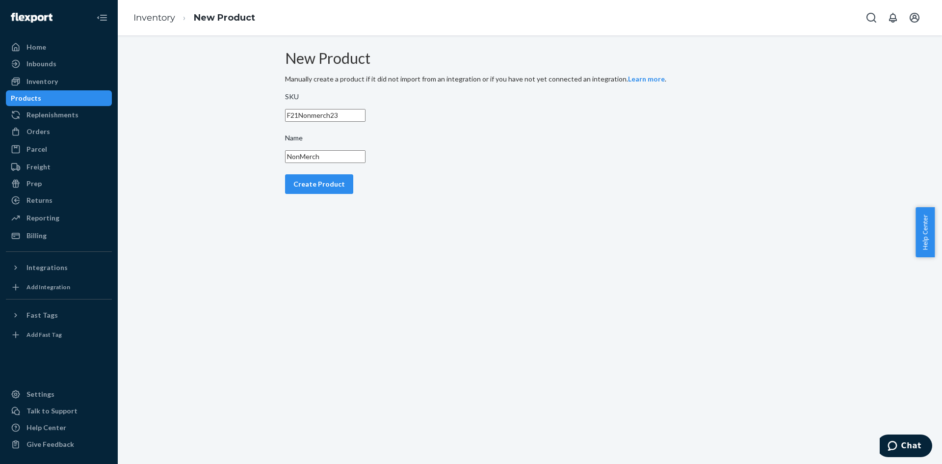
click at [339, 189] on div "Create Product" at bounding box center [319, 184] width 52 height 10
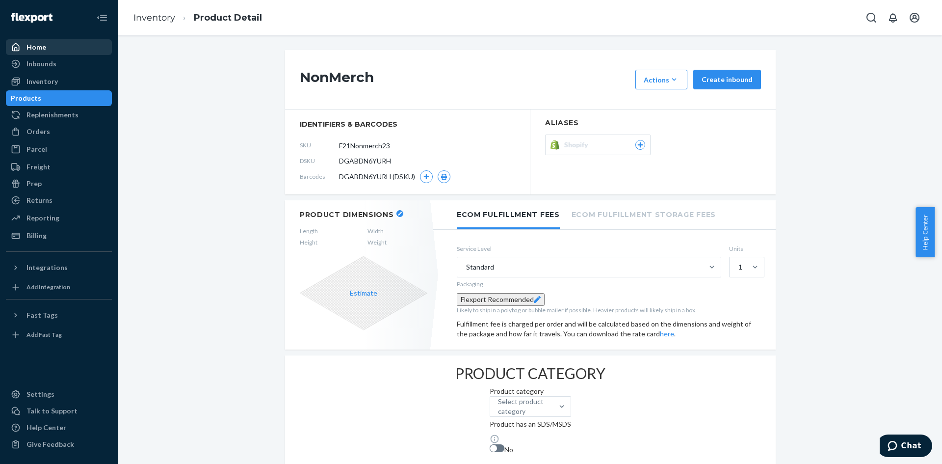
click at [27, 45] on div "Home" at bounding box center [36, 47] width 20 height 10
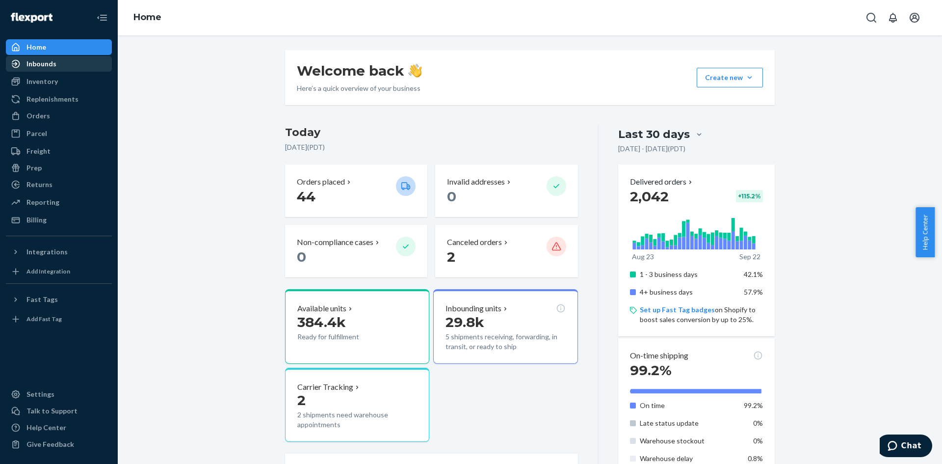
click at [30, 60] on div "Inbounds" at bounding box center [41, 64] width 30 height 10
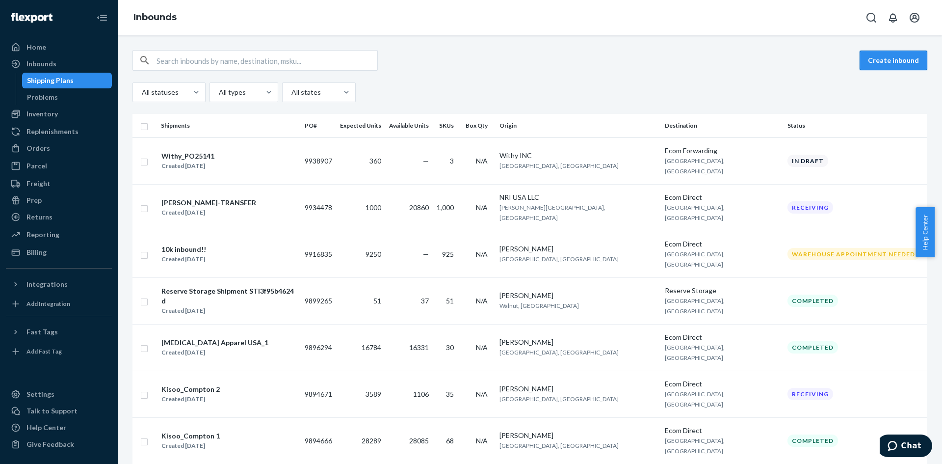
click at [873, 59] on button "Create inbound" at bounding box center [894, 61] width 68 height 20
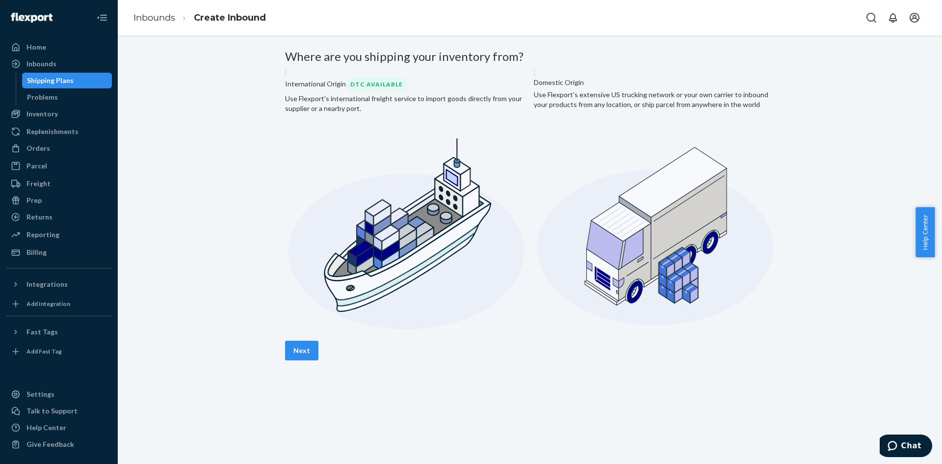
click at [613, 146] on label "Domestic Origin Use Flexport’s extensive US trucking network or your own carrie…" at bounding box center [654, 203] width 241 height 270
click at [540, 74] on input "Domestic Origin Use Flexport’s extensive US trucking network or your own carrie…" at bounding box center [537, 71] width 6 height 6
radio input "true"
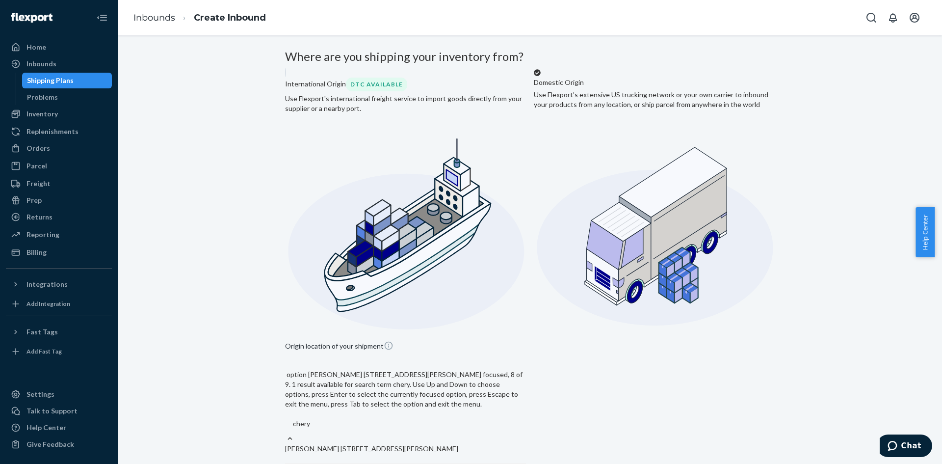
type input "cheryl"
click at [432, 444] on div "[PERSON_NAME] [STREET_ADDRESS][PERSON_NAME]" at bounding box center [405, 449] width 241 height 10
click at [313, 419] on input "cheryl" at bounding box center [303, 424] width 20 height 10
type input "[PERSON_NAME]"
type input "501 Cheryl Ln"
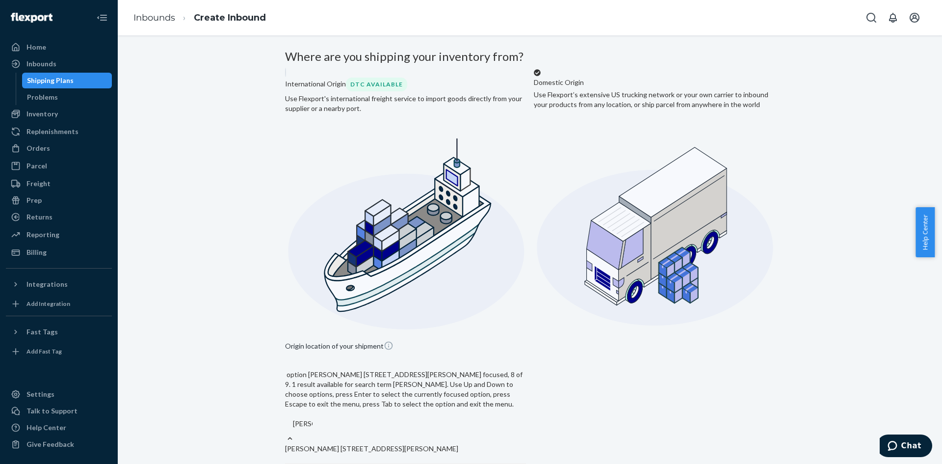
type input "Walnut"
type input "CA"
type input "91789"
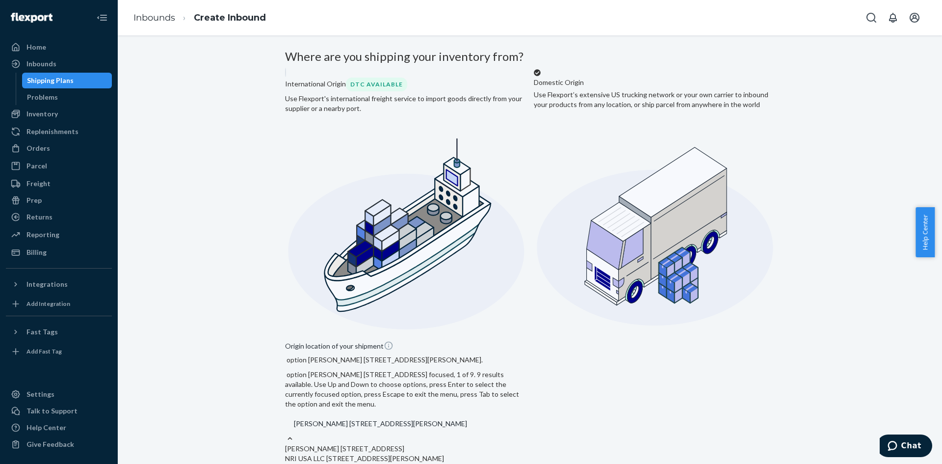
click at [359, 419] on div "[PERSON_NAME] [STREET_ADDRESS][PERSON_NAME]" at bounding box center [380, 424] width 173 height 10
click at [294, 419] on input "option David Caldera 501 Cheryl Ln Walnut, CA 91789, selected. option bianca le…" at bounding box center [293, 424] width 1 height 10
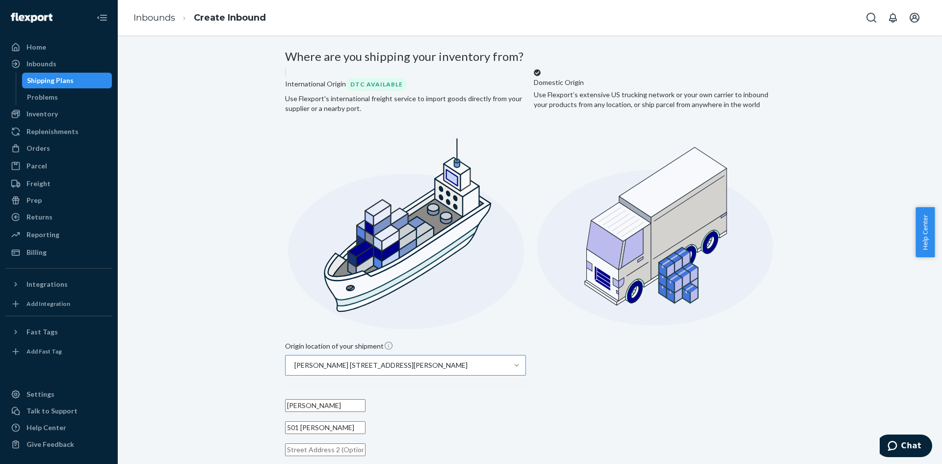
click at [485, 355] on div "[PERSON_NAME] [STREET_ADDRESS][PERSON_NAME]" at bounding box center [397, 365] width 222 height 20
click at [294, 360] on input "[PERSON_NAME] [STREET_ADDRESS][PERSON_NAME]" at bounding box center [293, 365] width 1 height 10
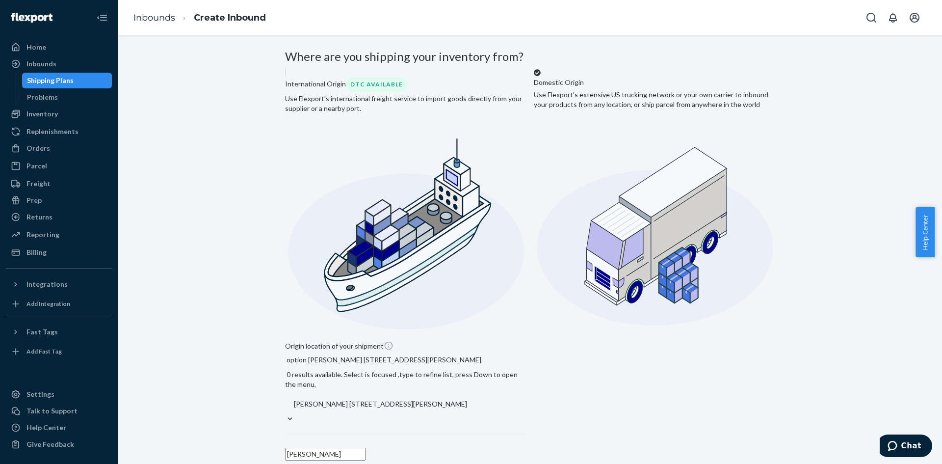
drag, startPoint x: 484, startPoint y: 213, endPoint x: 344, endPoint y: 222, distance: 140.1
click at [346, 394] on div "[PERSON_NAME] [STREET_ADDRESS][PERSON_NAME]" at bounding box center [405, 404] width 241 height 20
click at [294, 399] on input "option David Caldera 501 Cheryl Ln Walnut, CA 91789, selected. 0 results availa…" at bounding box center [293, 404] width 1 height 10
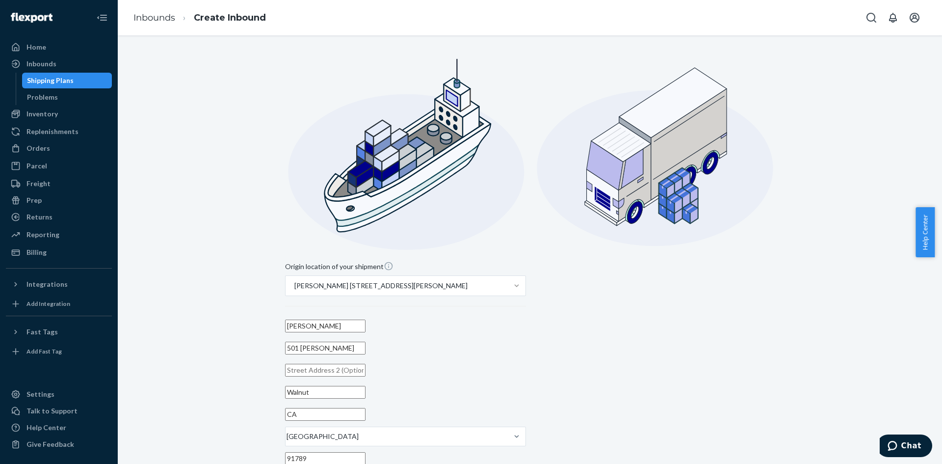
scroll to position [80, 0]
click at [580, 369] on div "Origin location of your shipment David Caldera 501 Cheryl Ln Walnut, CA 91789 D…" at bounding box center [530, 401] width 490 height 282
type input "F21NonMerch02"
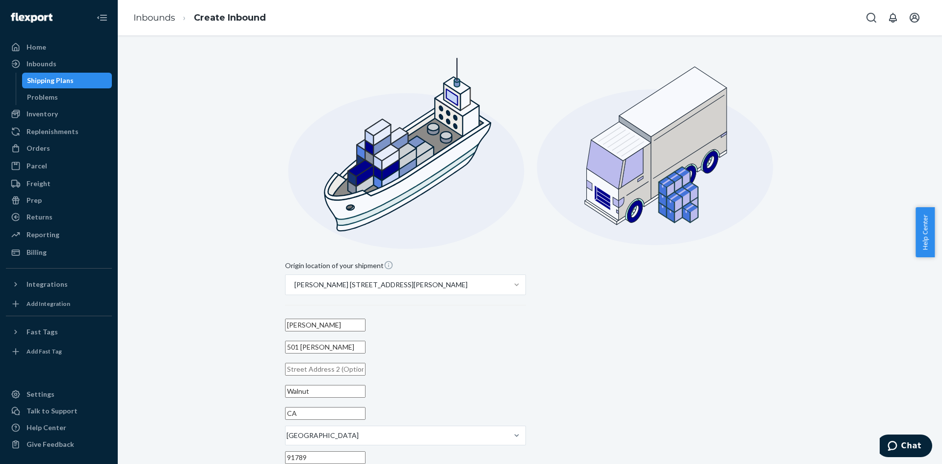
click at [697, 332] on div "Origin location of your shipment David Caldera 501 Cheryl Ln Walnut, CA 91789 D…" at bounding box center [530, 401] width 490 height 282
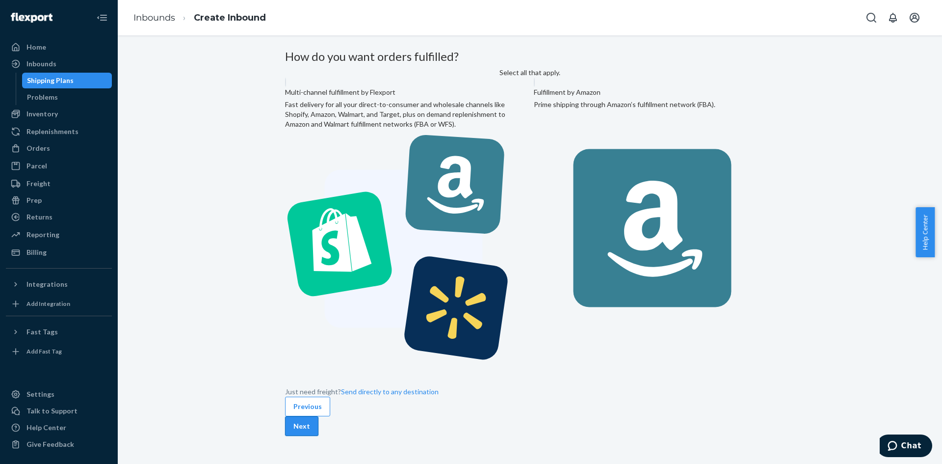
click at [318, 416] on button "Next" at bounding box center [301, 426] width 33 height 20
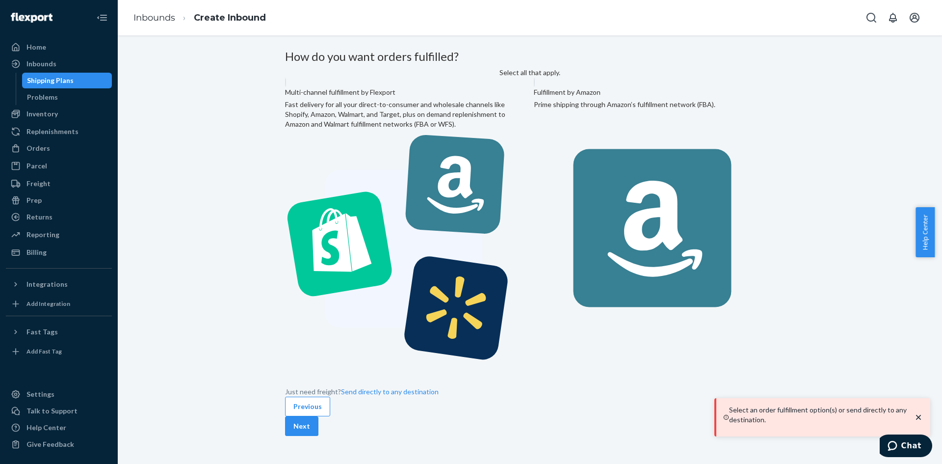
click at [384, 170] on label "Multi-channel fulfillment by Flexport Fast delivery for all your direct-to-cons…" at bounding box center [405, 225] width 241 height 295
click at [291, 84] on input "Multi-channel fulfillment by Flexport Fast delivery for all your direct-to-cons…" at bounding box center [288, 81] width 6 height 6
radio input "true"
click at [318, 416] on button "Next" at bounding box center [301, 426] width 33 height 20
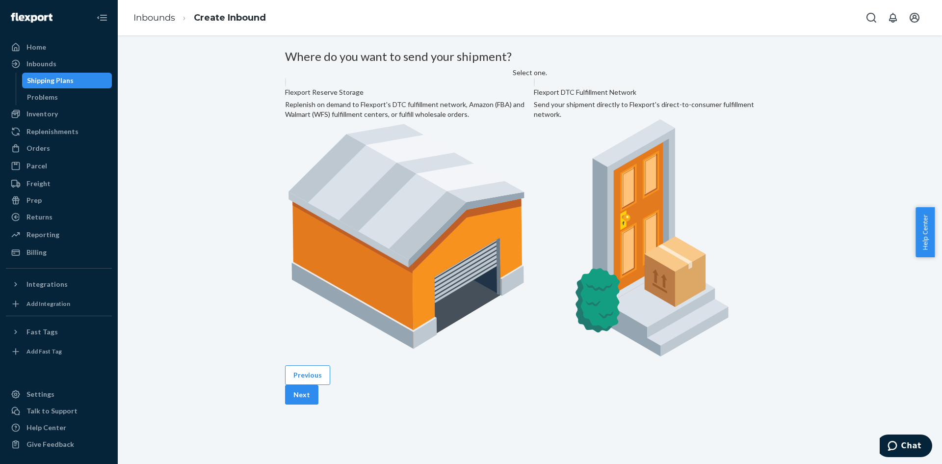
click at [368, 154] on label "Flexport Reserve Storage Replenish on demand to Flexport's DTC fulfillment netw…" at bounding box center [405, 220] width 241 height 285
click at [291, 84] on input "Flexport Reserve Storage Replenish on demand to Flexport's DTC fulfillment netw…" at bounding box center [288, 81] width 6 height 6
radio input "true"
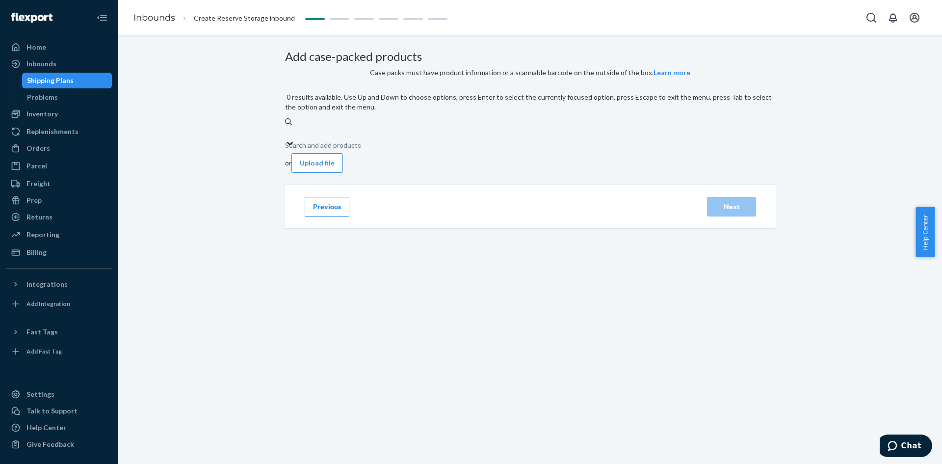
click at [361, 142] on div "Search and add products" at bounding box center [323, 145] width 76 height 10
click at [286, 137] on input "0 results available. Use Up and Down to choose options, press Enter to select t…" at bounding box center [285, 133] width 1 height 10
paste input "F21Nonmerch01"
type input "F21Nonmerch01"
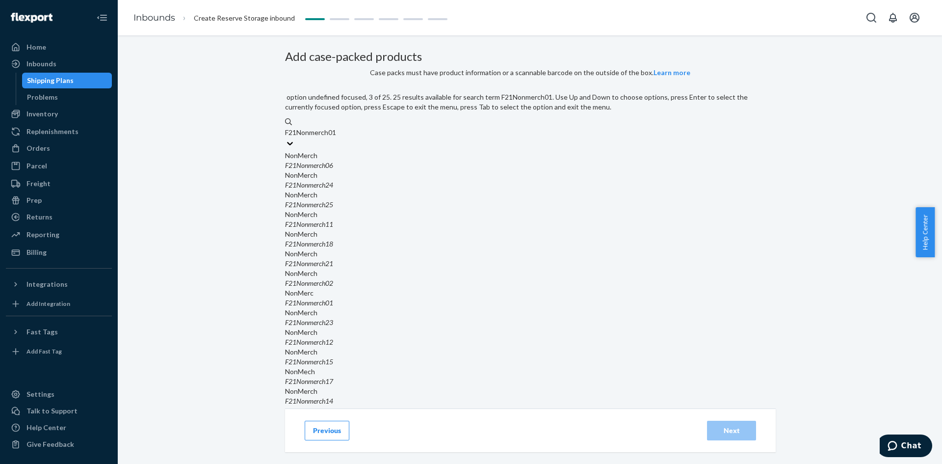
scroll to position [147, 0]
click at [361, 288] on div "NonMerc" at bounding box center [530, 293] width 490 height 10
click at [338, 137] on input "F21Nonmerch01" at bounding box center [311, 133] width 53 height 10
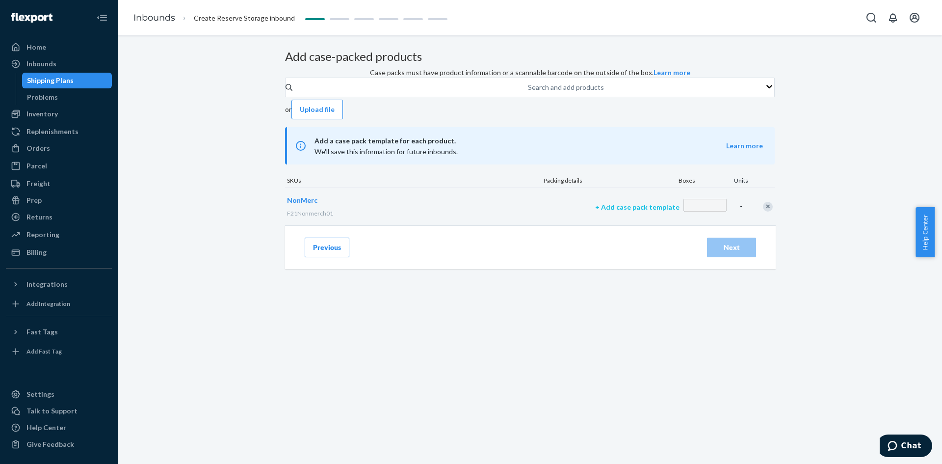
click at [595, 212] on p "+ Add case pack template" at bounding box center [637, 207] width 84 height 10
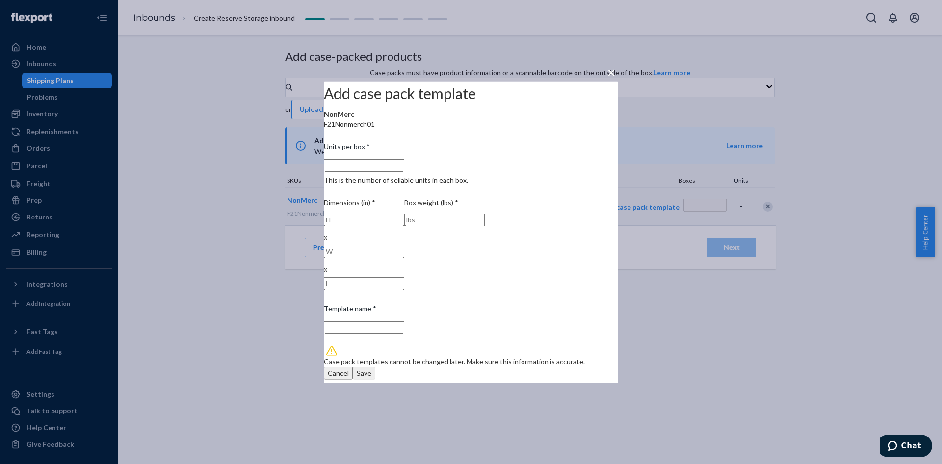
click at [400, 171] on input "Units per box * This is the number of sellable units in each box." at bounding box center [364, 164] width 80 height 13
type input "2"
type input "2 units per box"
type input "25"
type input "25 units per box"
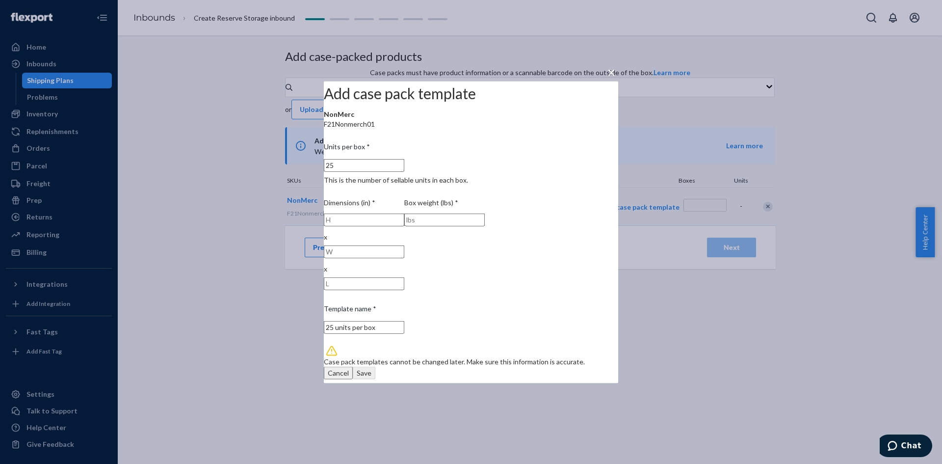
type input "25"
click at [392, 226] on input "number" at bounding box center [364, 219] width 80 height 13
type input "10"
type input "20"
type input "10"
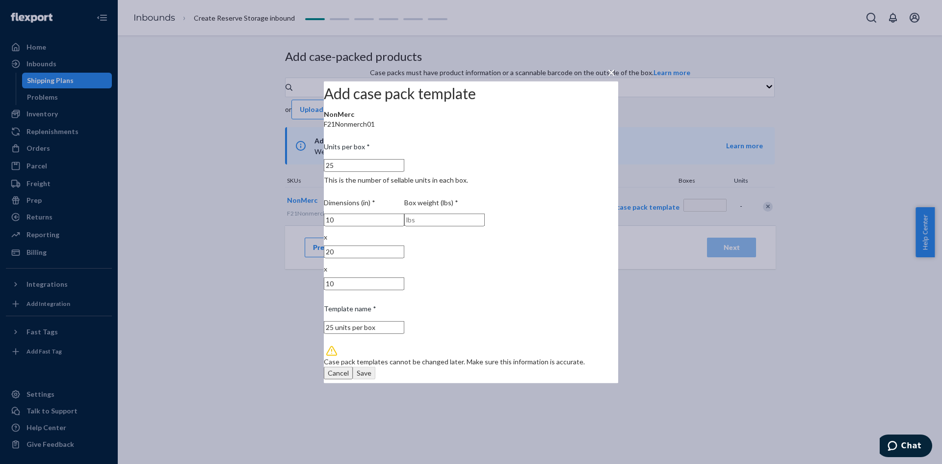
click at [485, 226] on input "number" at bounding box center [444, 219] width 80 height 13
type input "30"
click at [371, 368] on div "Save" at bounding box center [364, 373] width 15 height 10
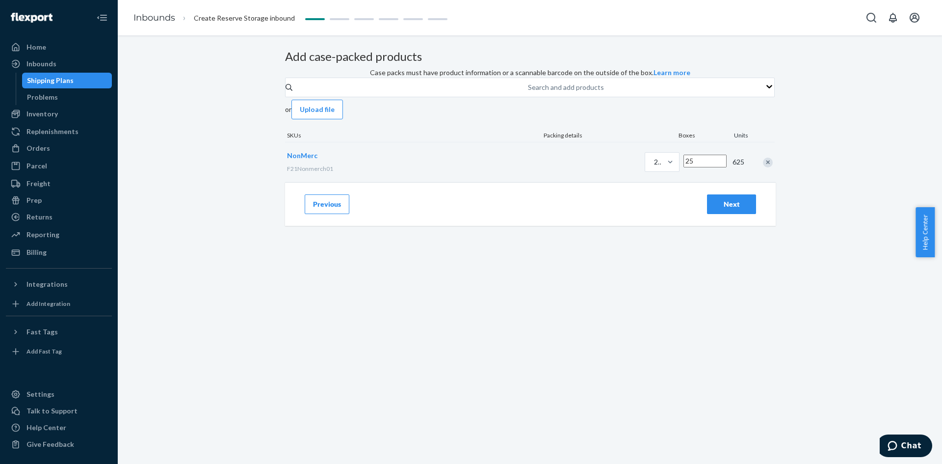
type input "25"
click at [723, 209] on div "Next" at bounding box center [731, 204] width 32 height 10
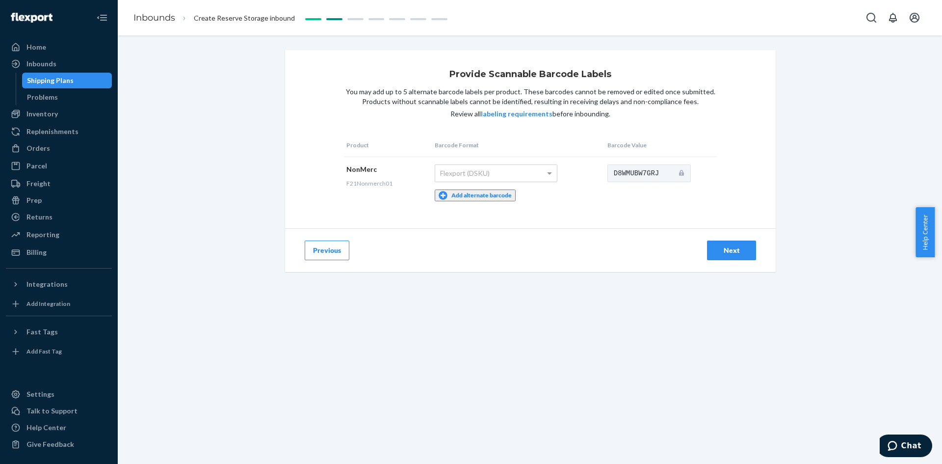
click at [318, 242] on button "Previous" at bounding box center [327, 250] width 45 height 20
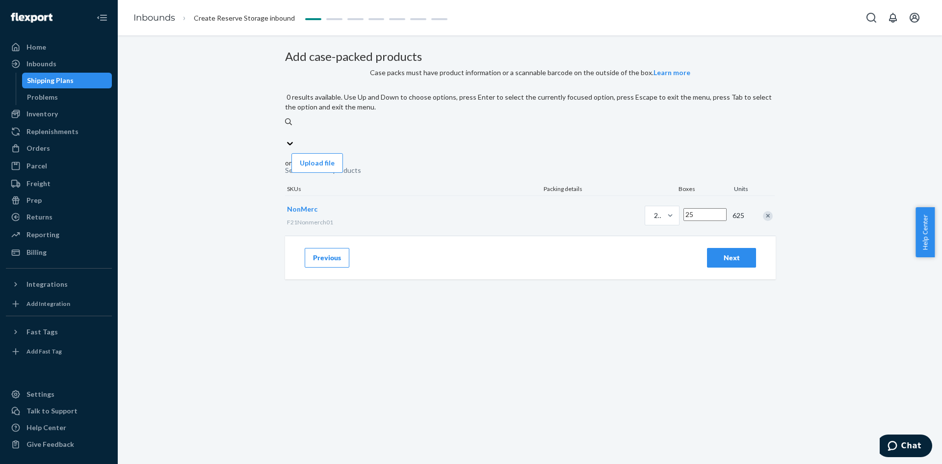
click at [361, 165] on div "Search and add products" at bounding box center [323, 170] width 76 height 10
click at [286, 137] on input "0 results available. Use Up and Down to choose options, press Enter to select t…" at bounding box center [285, 133] width 1 height 10
paste input "F21Nonmerch01"
type input "F21Nonmerch01"
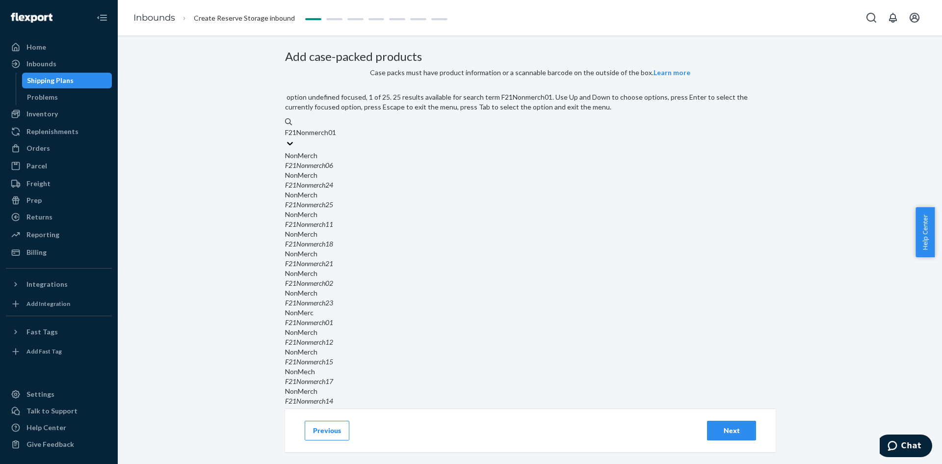
click at [375, 160] on div "NonMerch" at bounding box center [530, 156] width 490 height 10
click at [338, 137] on input "F21Nonmerch01" at bounding box center [311, 133] width 53 height 10
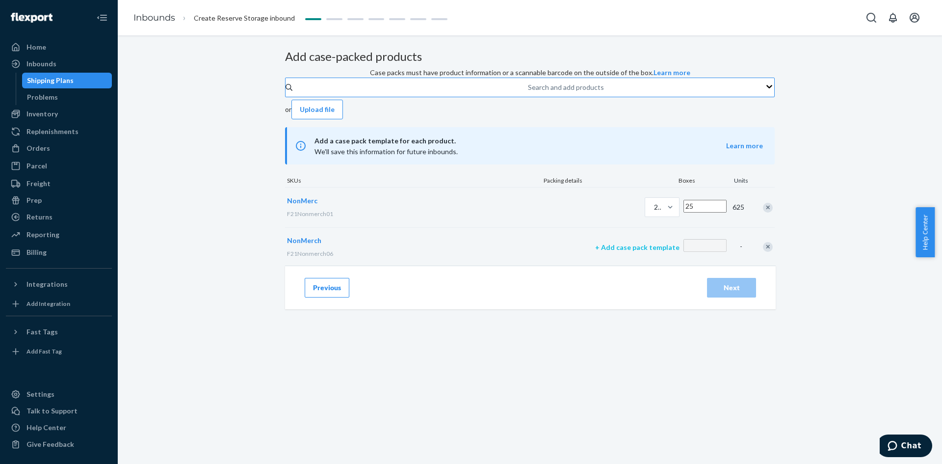
click at [595, 252] on p "+ Add case pack template" at bounding box center [637, 247] width 84 height 10
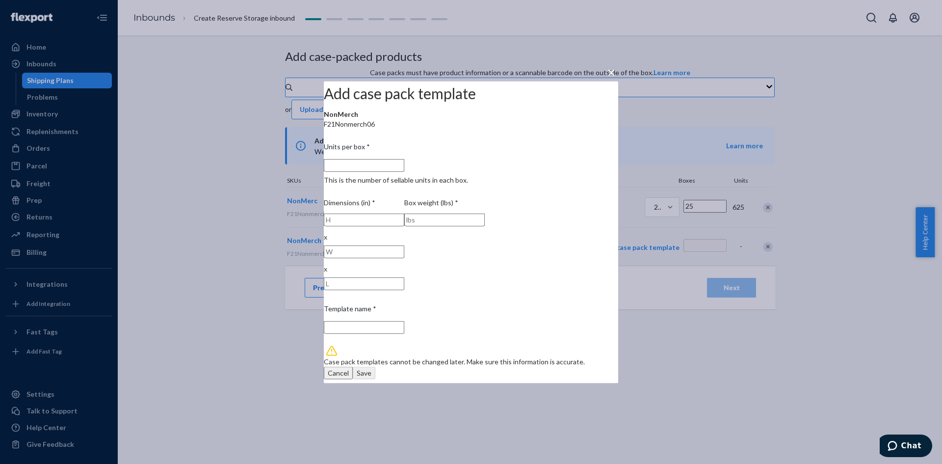
click at [393, 171] on input "Units per box * This is the number of sellable units in each box." at bounding box center [364, 164] width 80 height 13
type input "25"
type input "25 units per box"
type input "255"
type input "255 units per box"
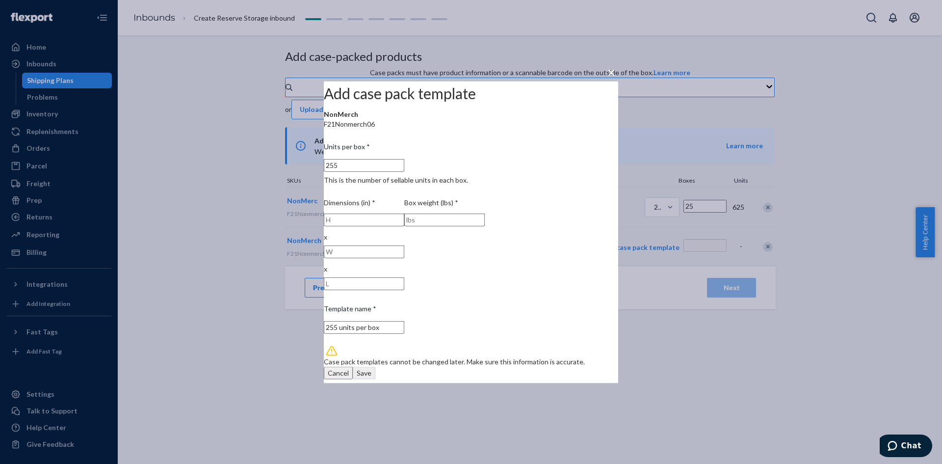
type input "25"
type input "25 units per box"
type input "25"
click at [392, 226] on input "1" at bounding box center [364, 219] width 80 height 13
type input "10"
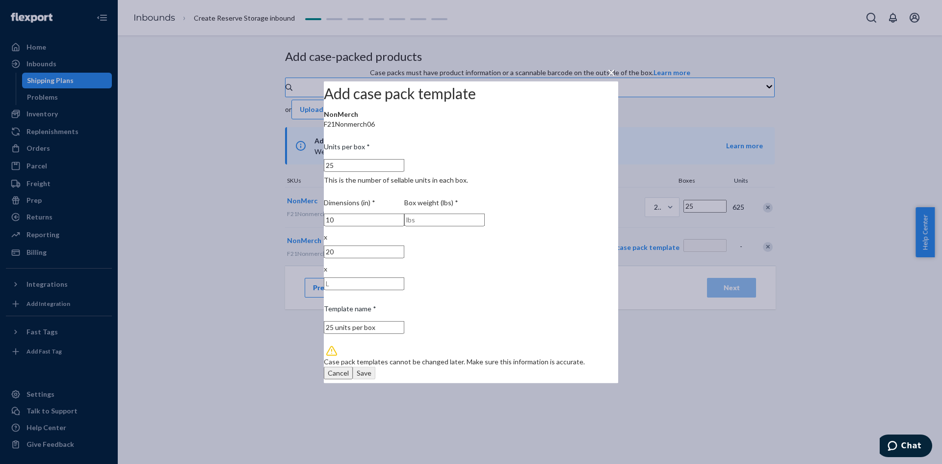
type input "20"
type input "10"
type input "30"
click at [371, 368] on div "Save" at bounding box center [364, 373] width 15 height 10
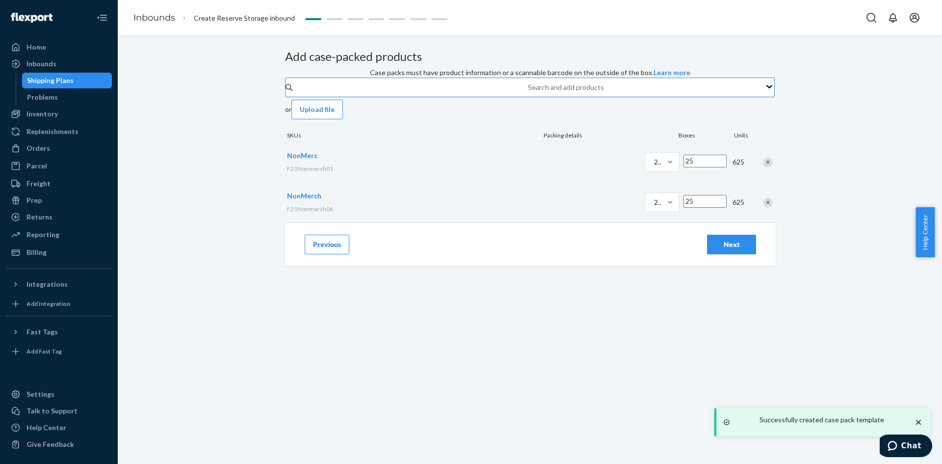
type input "25"
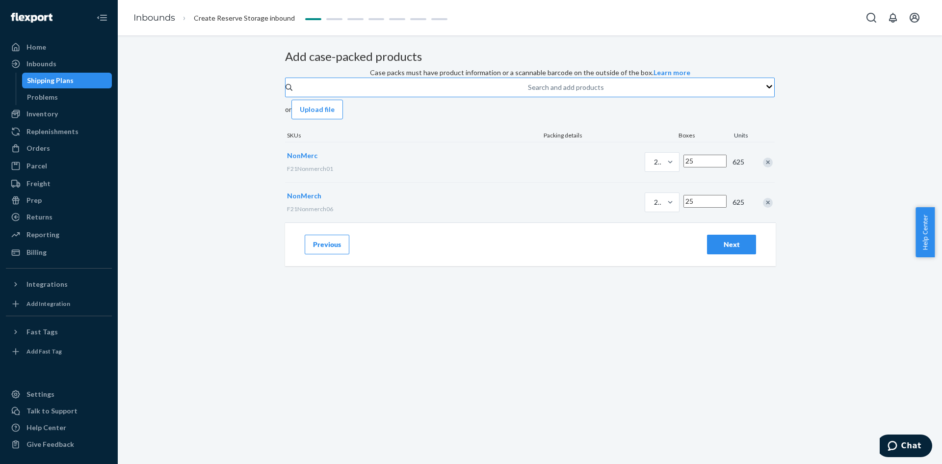
click at [615, 222] on div "Add case-packed products Case packs must have product information or a scannabl…" at bounding box center [530, 136] width 490 height 172
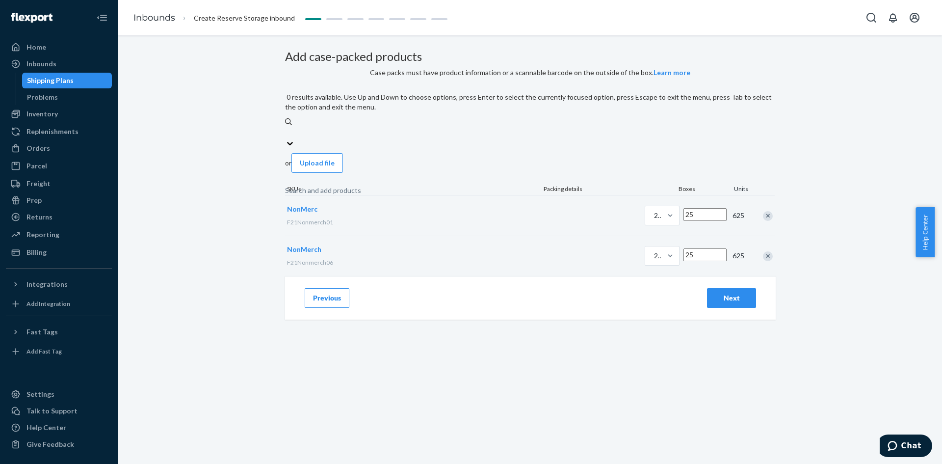
click at [361, 185] on div "Search and add products" at bounding box center [323, 190] width 76 height 10
click at [286, 137] on input "0 results available. Use Up and Down to choose options, press Enter to select t…" at bounding box center [285, 133] width 1 height 10
paste input "F21Nonmerch01"
type input "F21Nonmerch01"
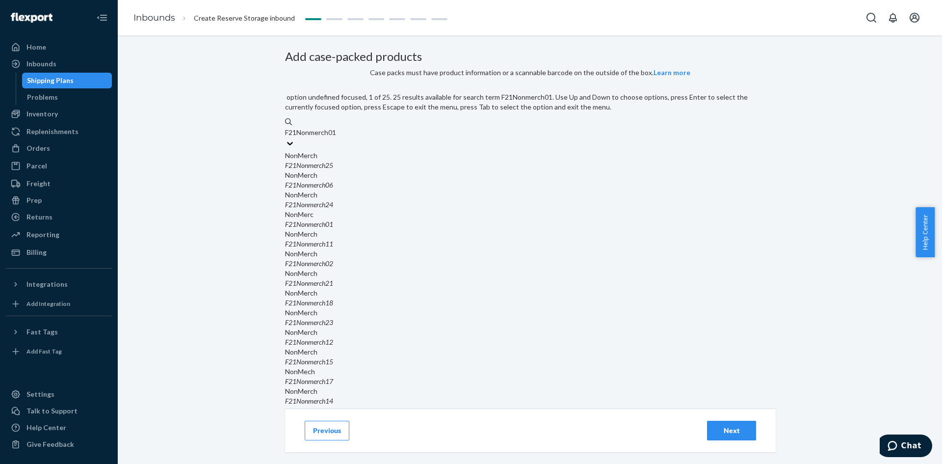
click at [384, 160] on div "NonMerch" at bounding box center [530, 156] width 490 height 10
click at [338, 137] on input "F21Nonmerch01" at bounding box center [311, 133] width 53 height 10
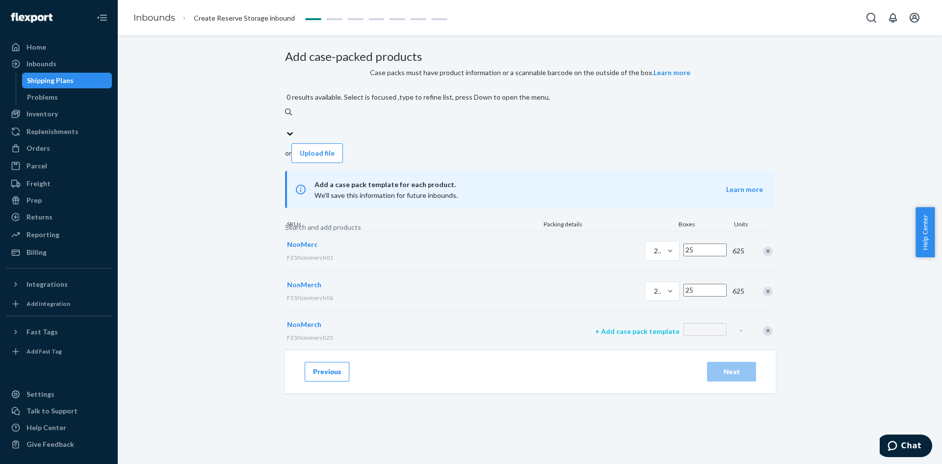
click at [595, 326] on p "+ Add case pack template" at bounding box center [637, 331] width 84 height 10
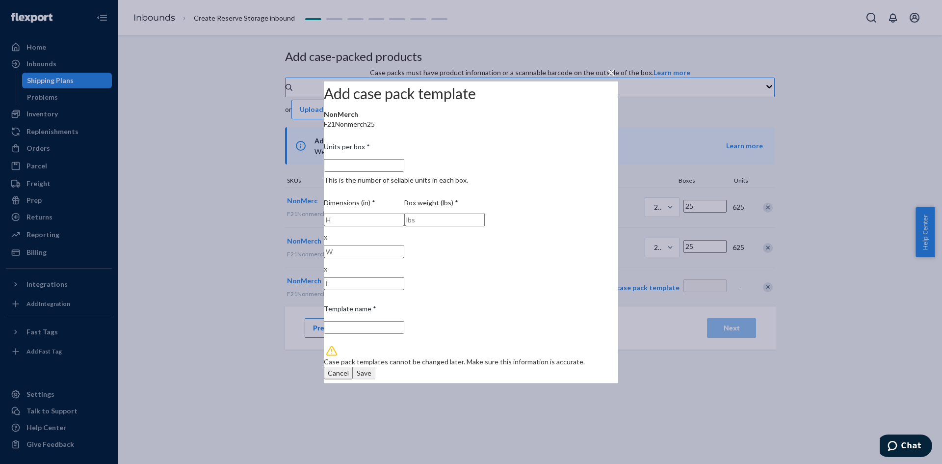
click at [393, 171] on input "Units per box * This is the number of sellable units in each box." at bounding box center [364, 164] width 80 height 13
type input "2"
type input "2 units per box"
type input "25"
type input "25 units per box"
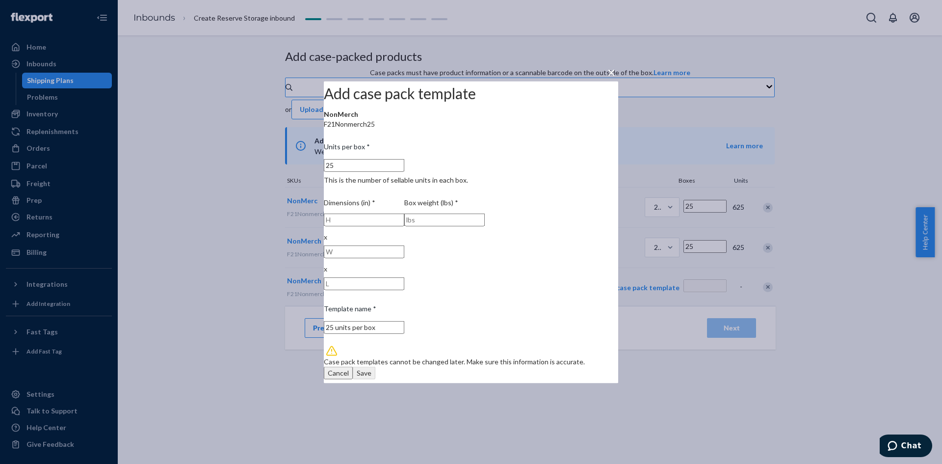
type input "25"
type input "10"
type input "20"
type input "10"
type input "30"
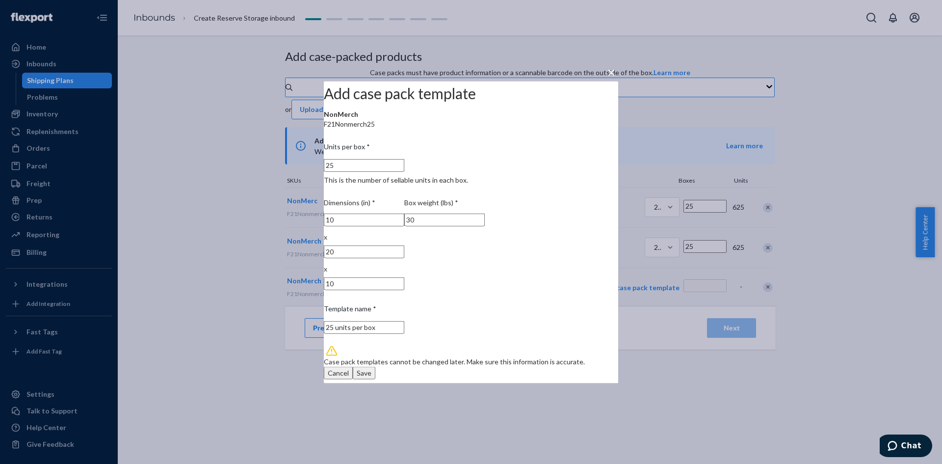
click at [371, 368] on div "Save" at bounding box center [364, 373] width 15 height 10
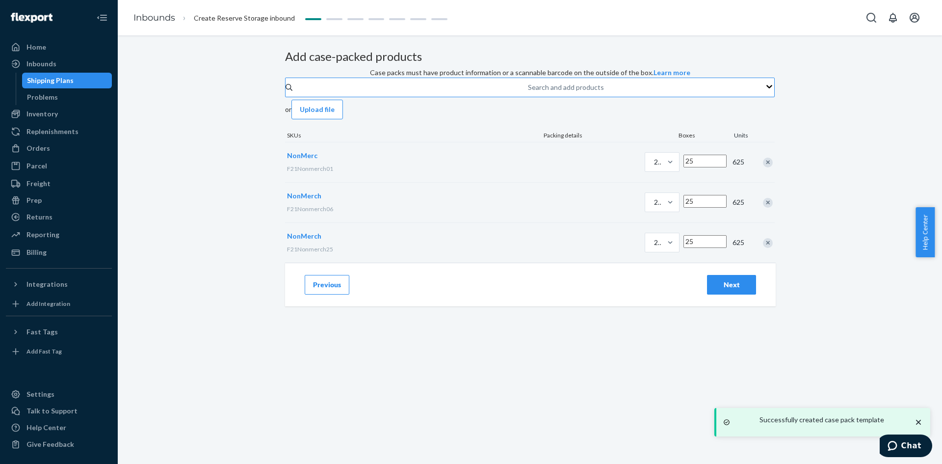
type input "25"
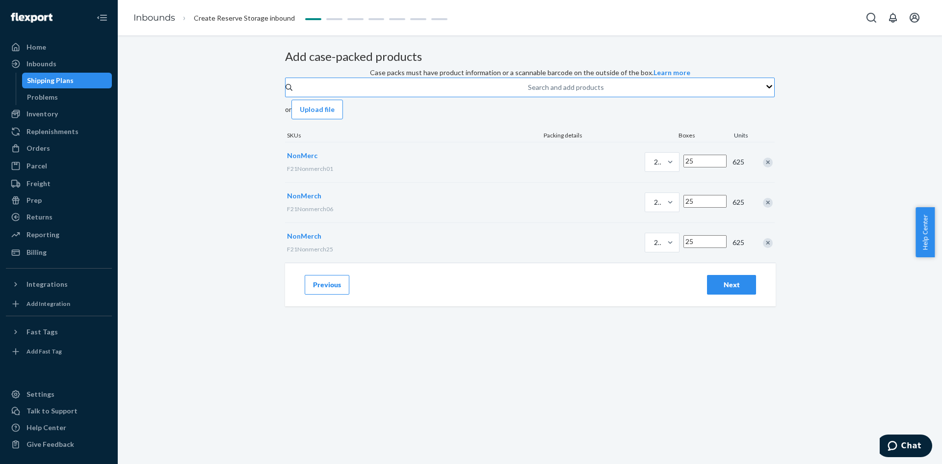
click at [719, 289] on div "Next" at bounding box center [731, 285] width 32 height 10
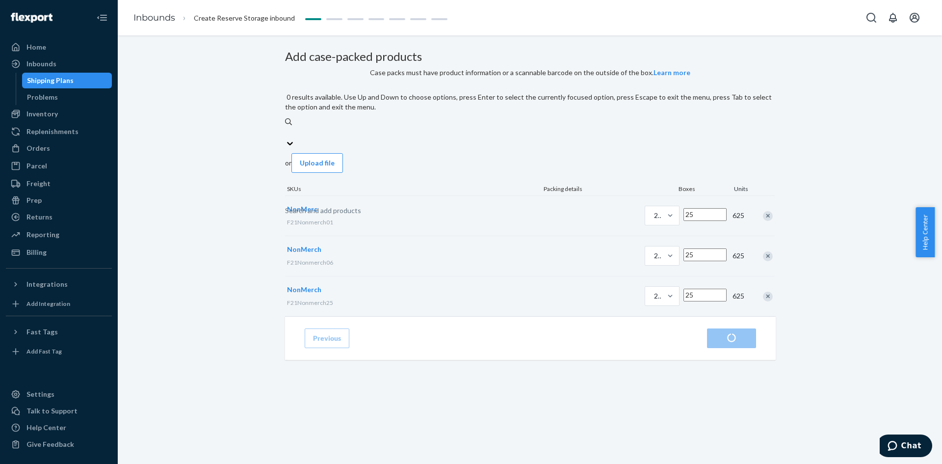
click at [361, 206] on div "Search and add products" at bounding box center [323, 211] width 76 height 10
click at [286, 137] on input "0 results available. Use Up and Down to choose options, press Enter to select t…" at bounding box center [285, 133] width 1 height 10
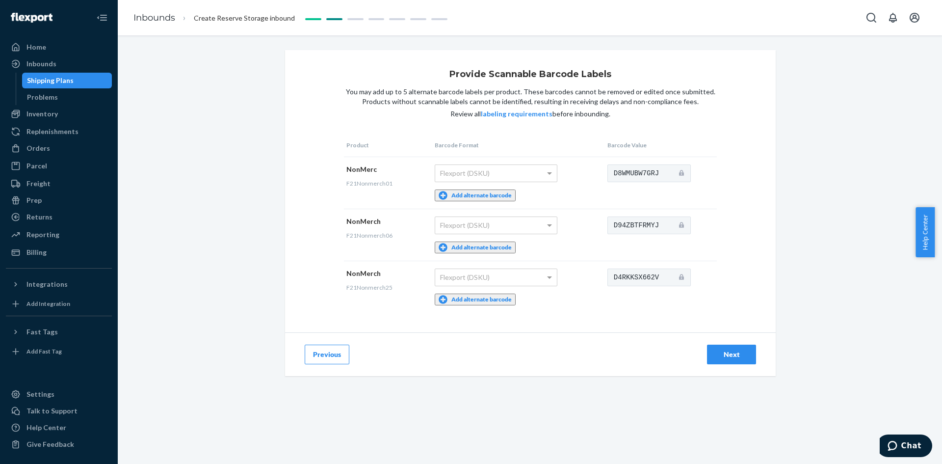
click at [314, 344] on button "Previous" at bounding box center [327, 354] width 45 height 20
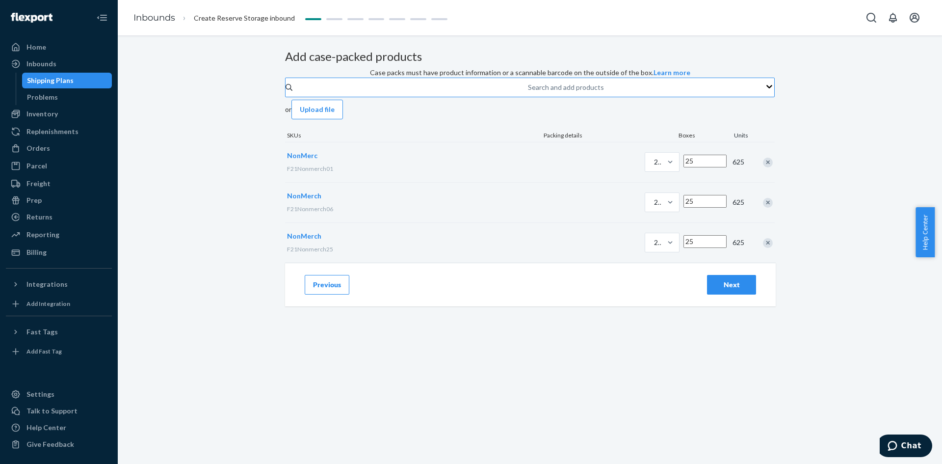
click at [528, 92] on div "Search and add products" at bounding box center [566, 87] width 76 height 10
click at [528, 92] on input "Search and add products" at bounding box center [528, 87] width 1 height 10
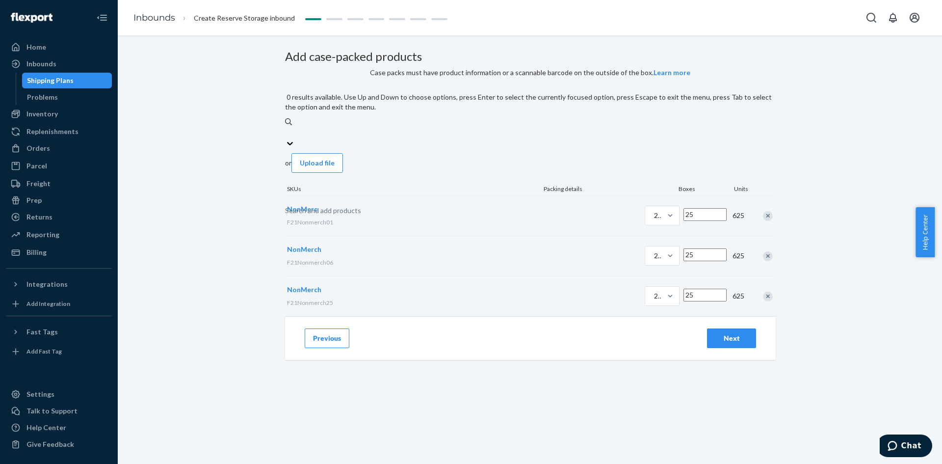
paste input "F21Nonmerch01"
type input "F21Nonmerch01"
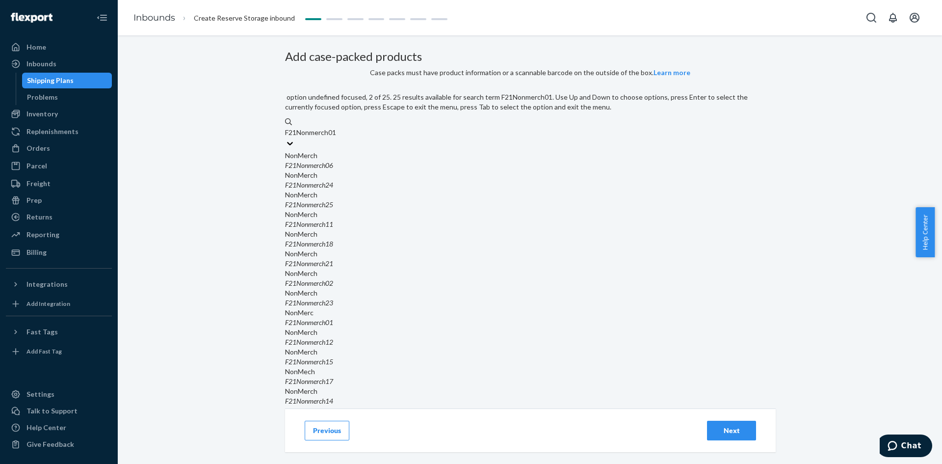
click at [389, 180] on div "NonMerch" at bounding box center [530, 175] width 490 height 10
click at [338, 137] on input "F21Nonmerch01" at bounding box center [311, 133] width 53 height 10
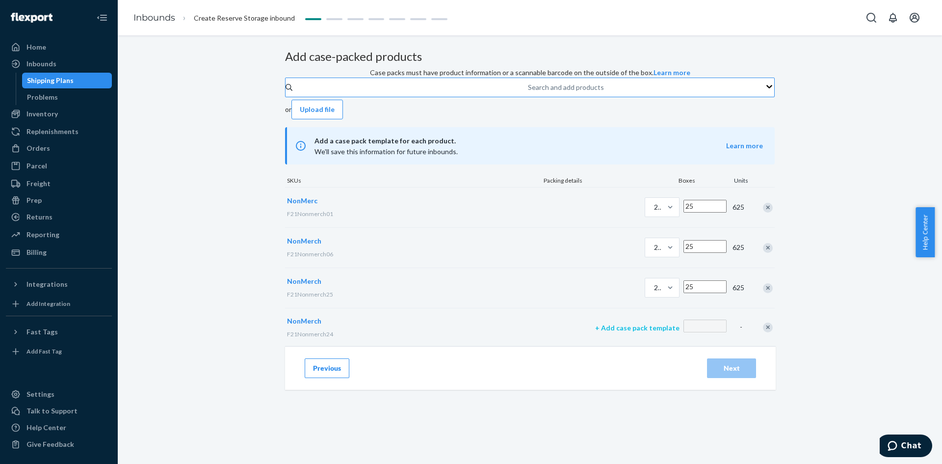
click at [595, 333] on p "+ Add case pack template" at bounding box center [637, 328] width 84 height 10
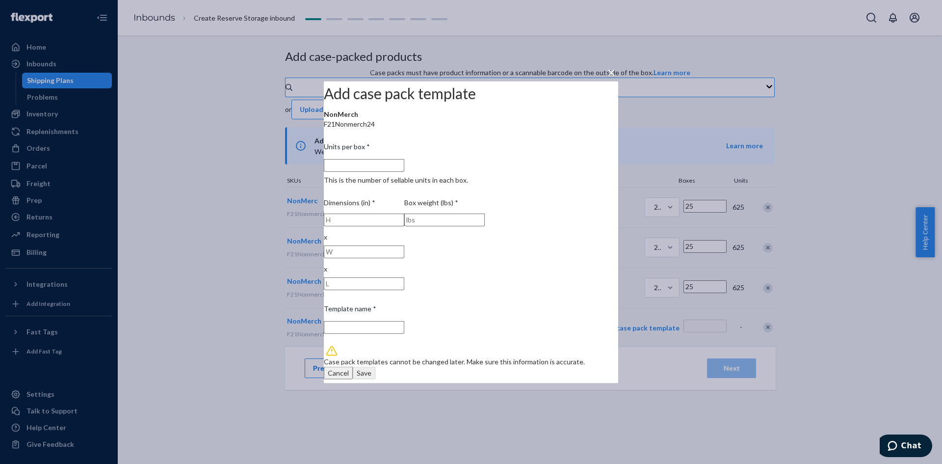
click at [389, 171] on input "Units per box * This is the number of sellable units in each box." at bounding box center [364, 164] width 80 height 13
type input "2"
type input "2 units per box"
type input "25"
type input "25 units per box"
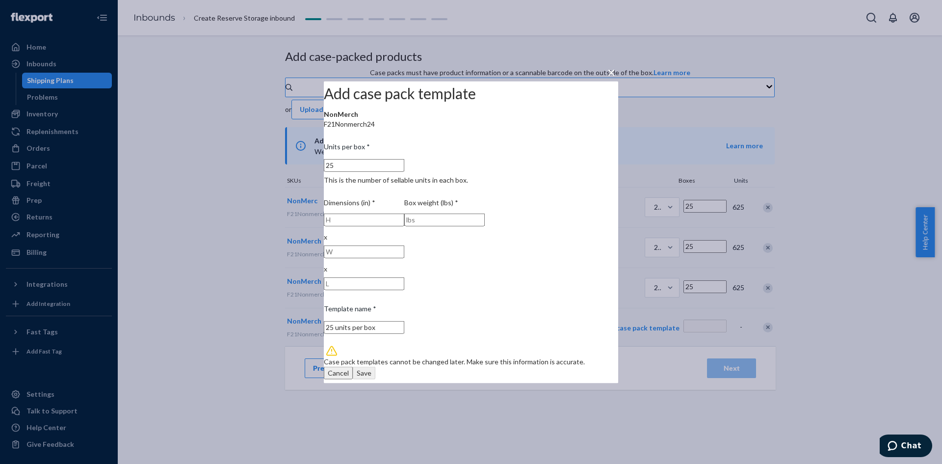
type input "25"
type input "2"
type input "10"
type input "20"
type input "10"
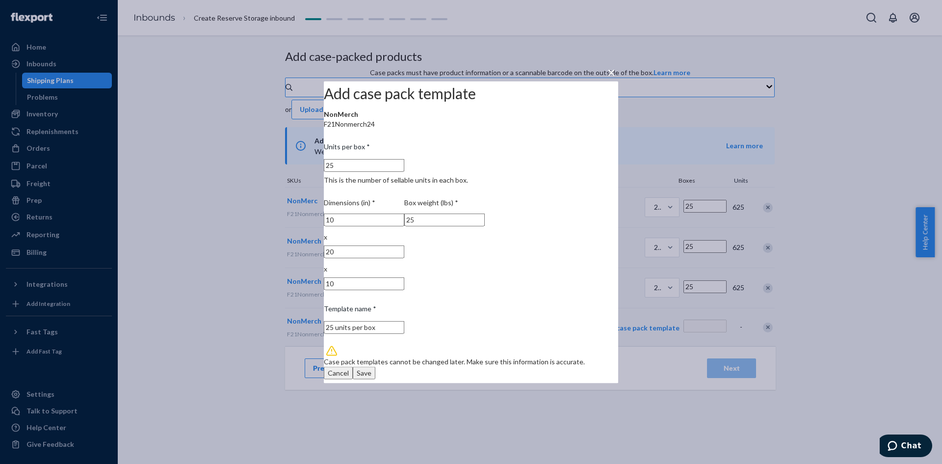
type input "25"
click at [371, 368] on div "Save" at bounding box center [364, 373] width 15 height 10
type input "1"
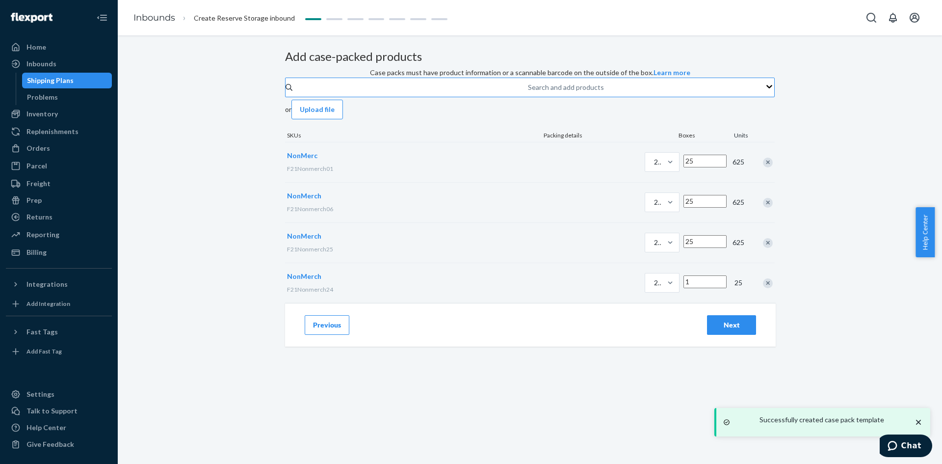
click at [528, 92] on div "Search and add products" at bounding box center [566, 87] width 76 height 10
click at [528, 92] on input "Search and add products" at bounding box center [528, 87] width 1 height 10
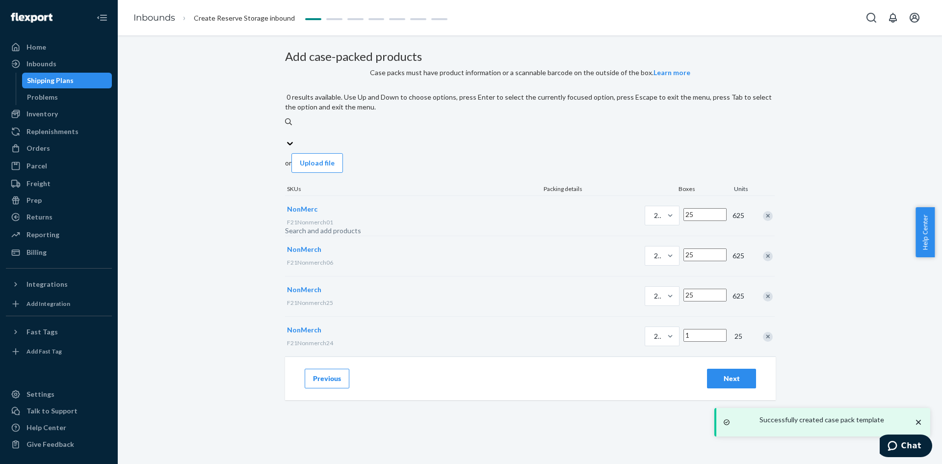
paste input "F21Nonmerch01"
type input "F21Nonmerch01"
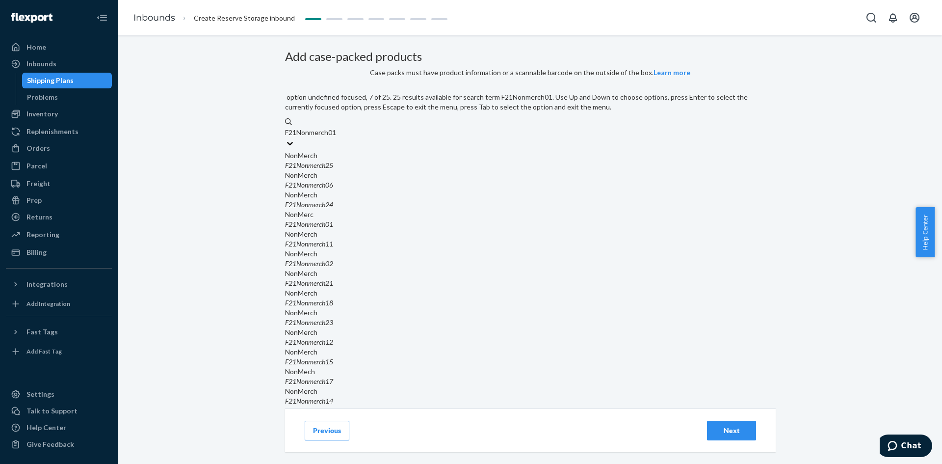
scroll to position [98, 0]
click at [402, 239] on div "F21Nonmerch11" at bounding box center [530, 244] width 490 height 10
click at [338, 137] on input "F21Nonmerch01" at bounding box center [311, 133] width 53 height 10
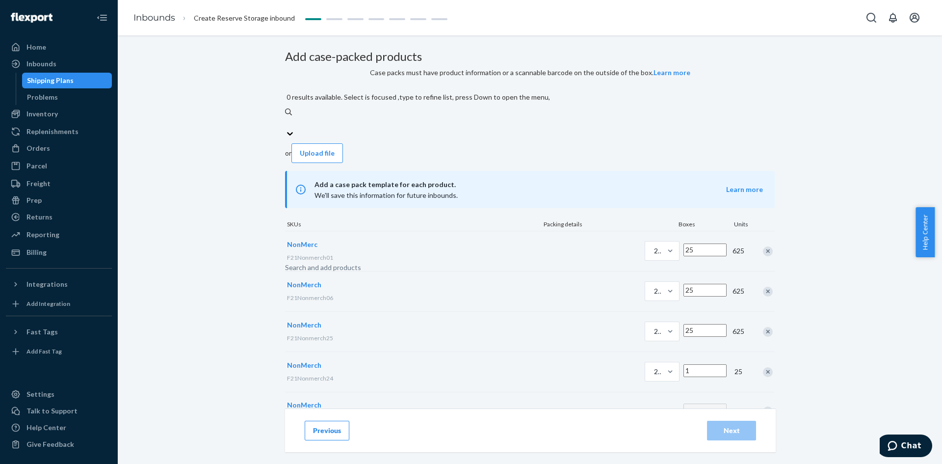
scroll to position [32, 0]
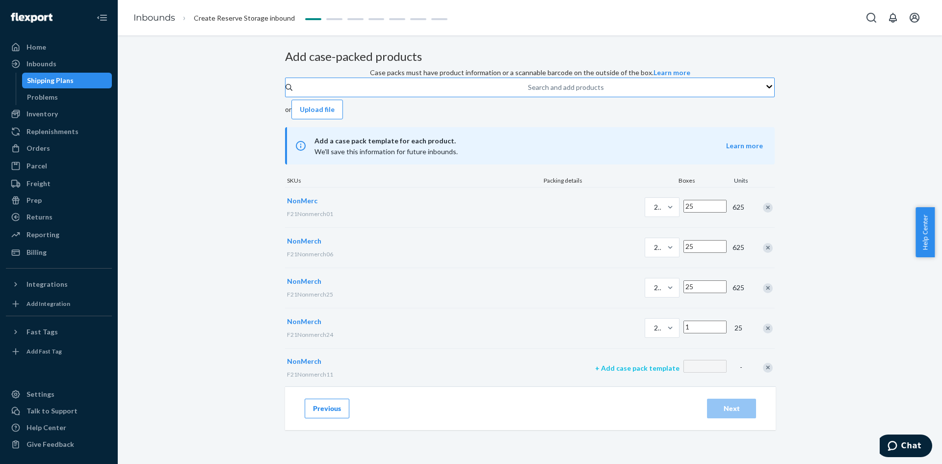
click at [595, 369] on p "+ Add case pack template" at bounding box center [637, 368] width 84 height 10
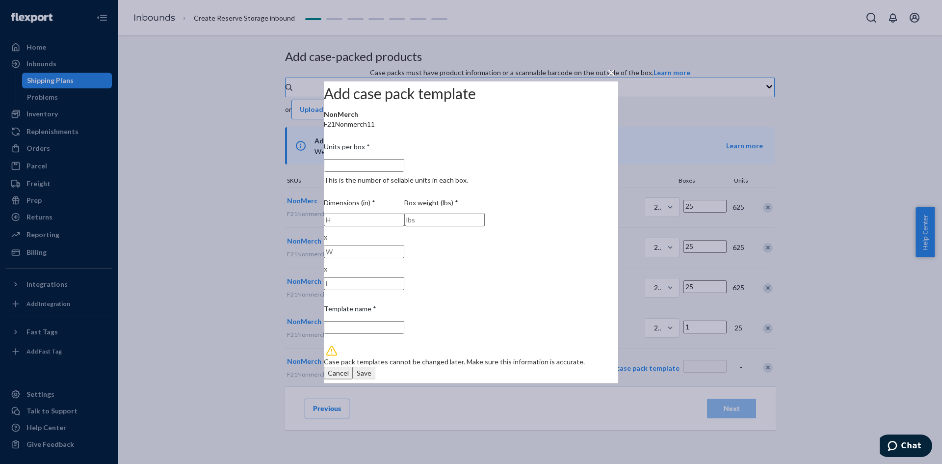
click at [398, 171] on input "Units per box * This is the number of sellable units in each box." at bounding box center [364, 164] width 80 height 13
type input "2"
type input "2 units per box"
type input "25"
type input "25 units per box"
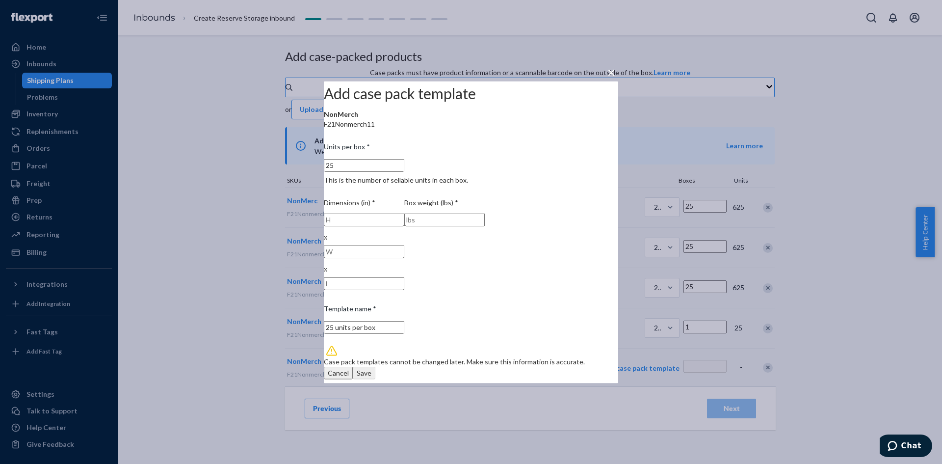
type input "25"
type input "10"
type input "20"
type input "10"
type input "2"
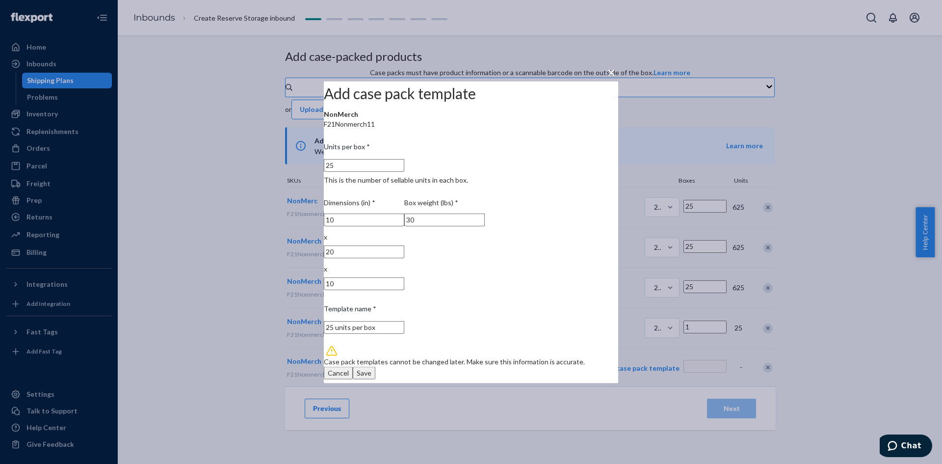
type input "30"
click at [371, 368] on div "Save" at bounding box center [364, 373] width 15 height 10
type input "1"
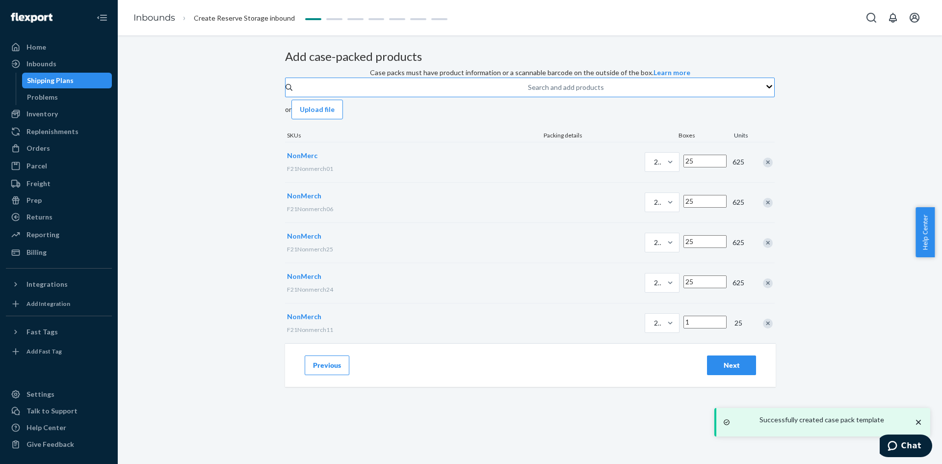
type input "25"
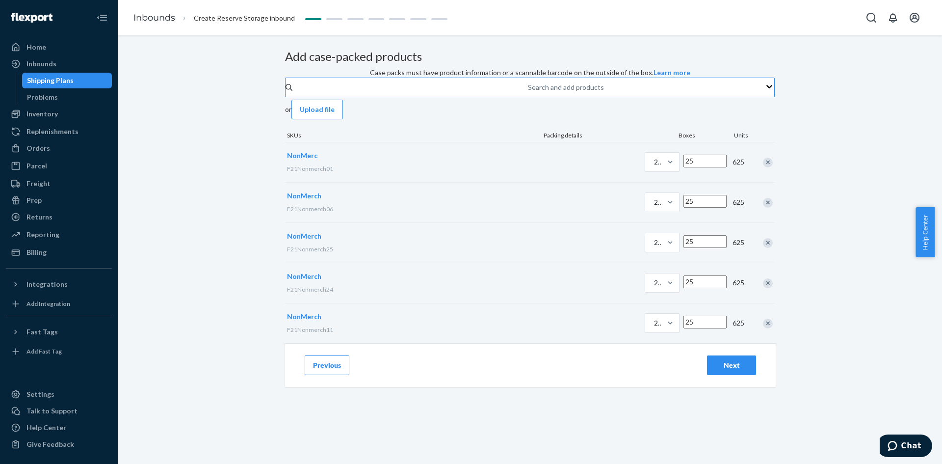
click at [528, 93] on div "Search and add products" at bounding box center [528, 87] width 1 height 12
click at [528, 92] on input "Search and add products" at bounding box center [528, 87] width 1 height 10
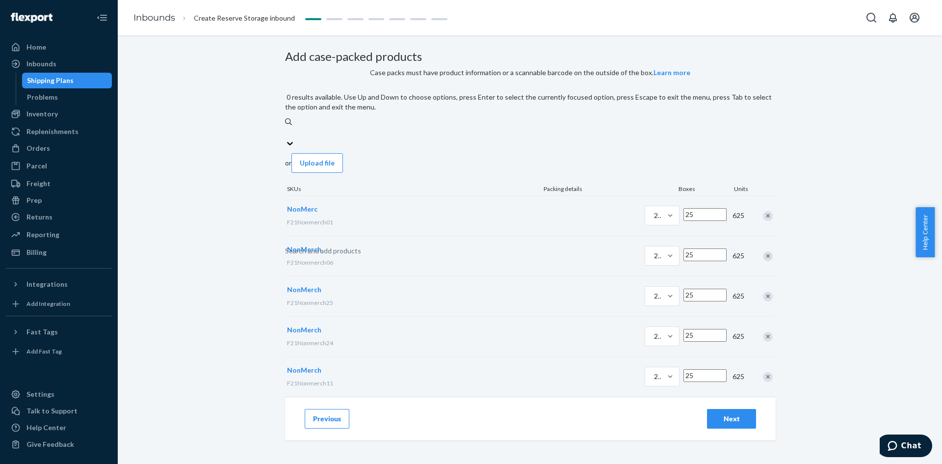
paste input "F21Nonmerch01"
type input "F21Nonmerch01"
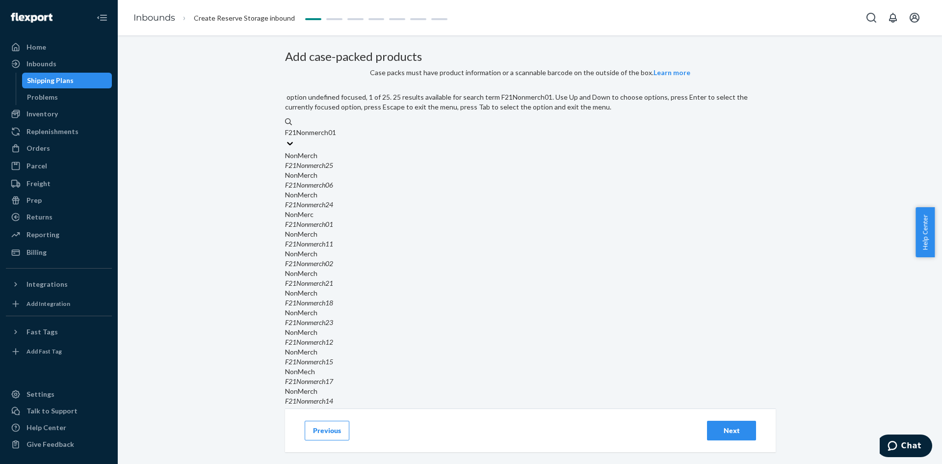
scroll to position [147, 0]
click at [333, 259] on em "F21Nonmerch02" at bounding box center [309, 263] width 48 height 8
click at [338, 137] on input "F21Nonmerch01" at bounding box center [311, 133] width 53 height 10
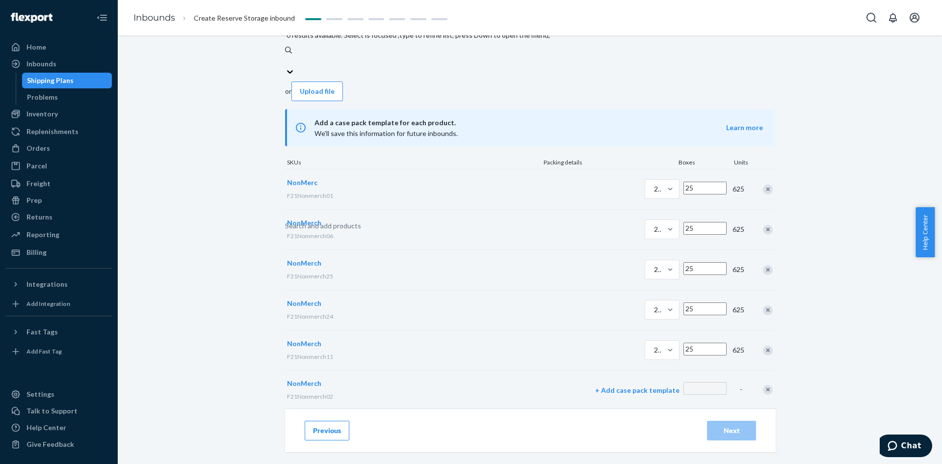
scroll to position [72, 0]
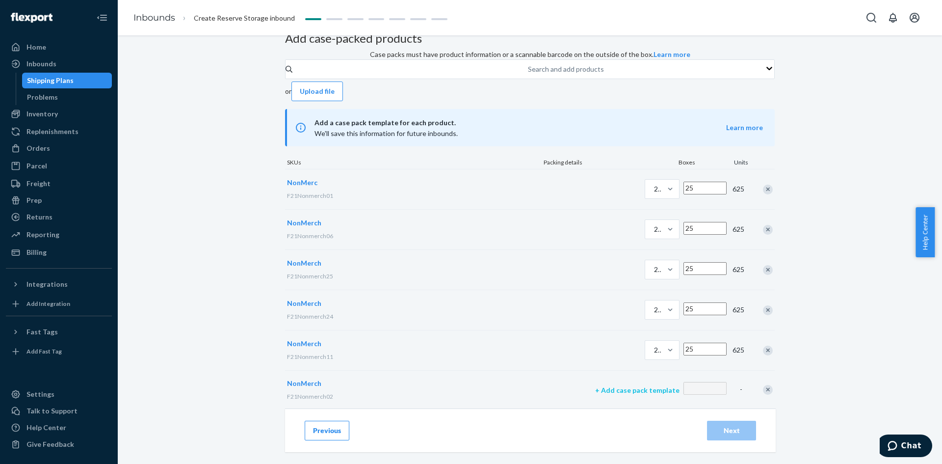
click at [595, 385] on p "+ Add case pack template" at bounding box center [637, 390] width 84 height 10
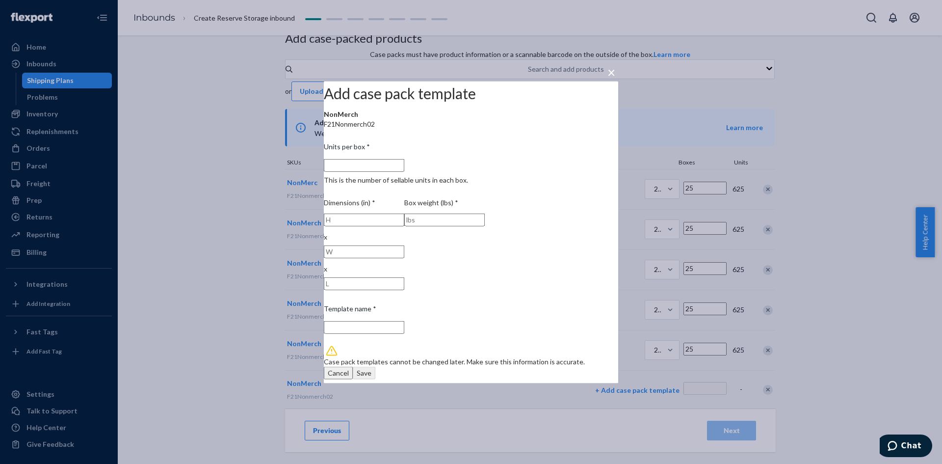
click at [404, 171] on input "Units per box * This is the number of sellable units in each box." at bounding box center [364, 164] width 80 height 13
type input "2"
type input "2 units per box"
type input "25"
type input "25 units per box"
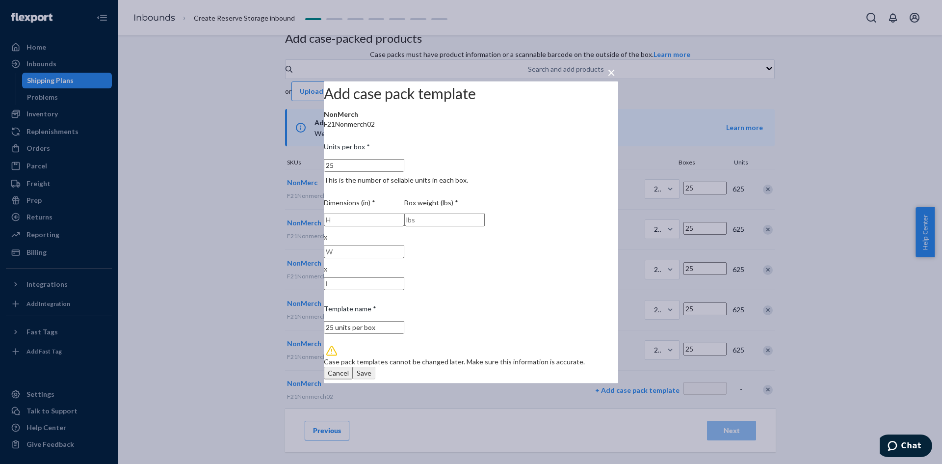
type input "25"
type input "10"
type input "20"
type input "10"
type input "30"
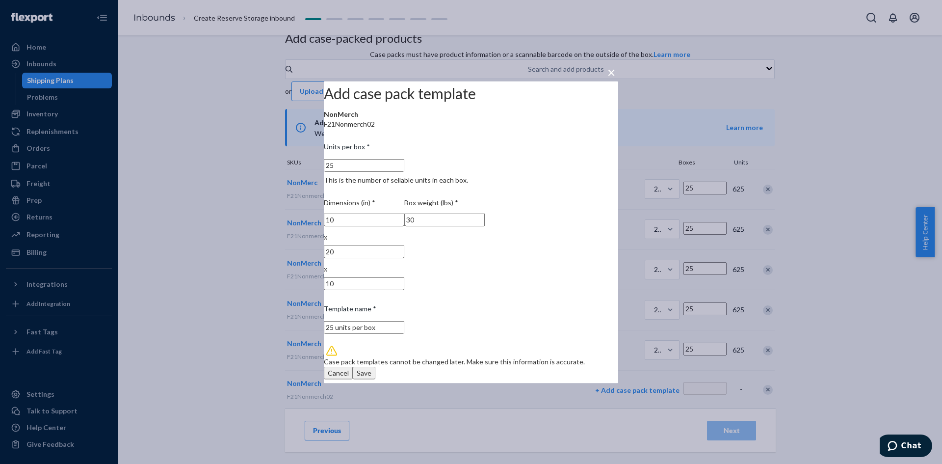
click at [506, 369] on div "Units per box * 25 This is the number of sellable units in each box. Dimensions…" at bounding box center [471, 259] width 294 height 245
click at [375, 367] on button "Save" at bounding box center [364, 372] width 23 height 13
type input "1"
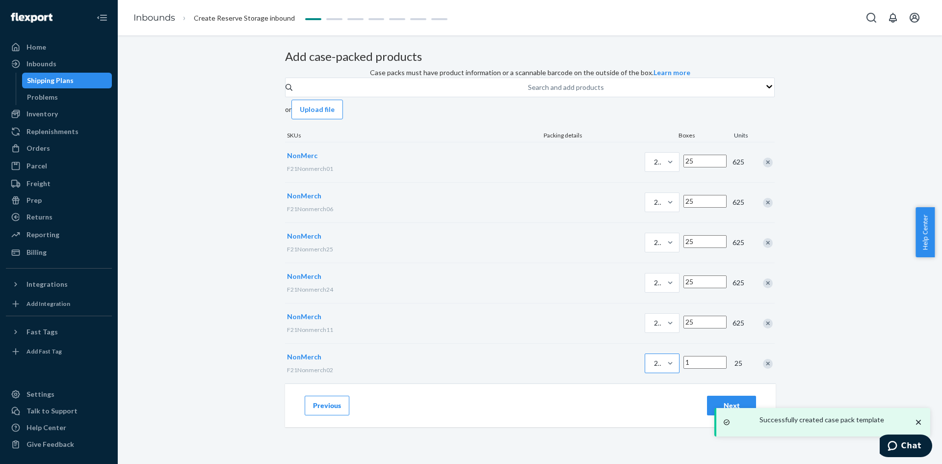
scroll to position [27, 0]
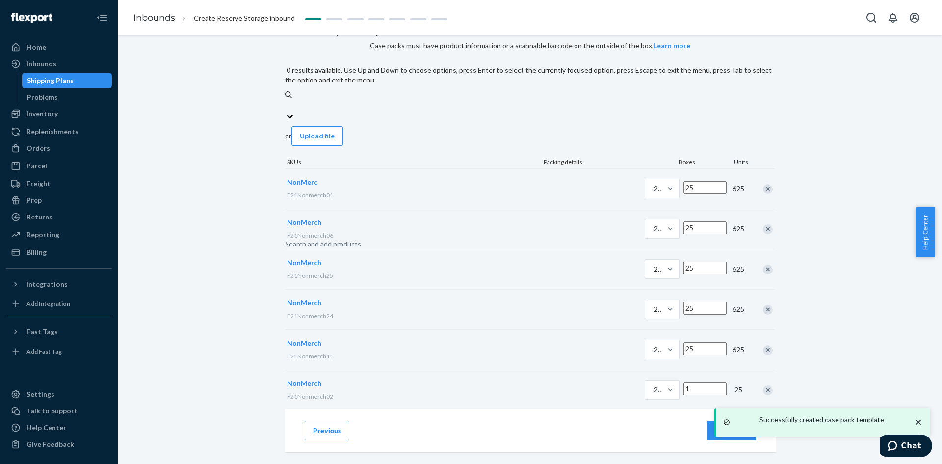
click at [361, 239] on div "Search and add products" at bounding box center [323, 244] width 76 height 10
click at [286, 110] on input "0 results available. Use Up and Down to choose options, press Enter to select t…" at bounding box center [285, 106] width 1 height 10
paste input "F21Nonmerch01"
type input "F21Nonmerch01"
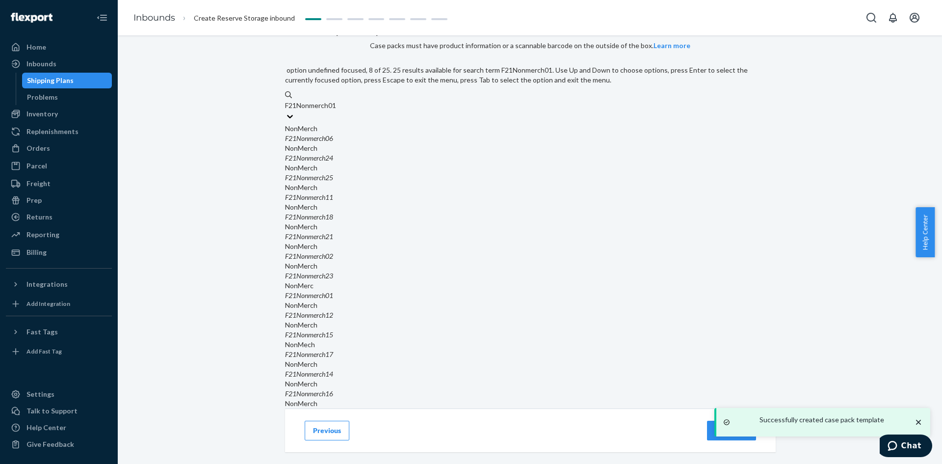
scroll to position [98, 0]
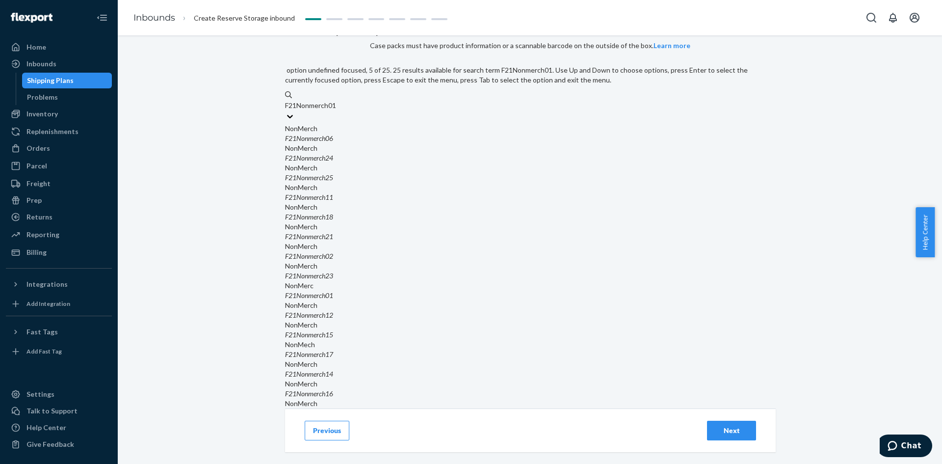
click at [408, 212] on div "F21Nonmerch18" at bounding box center [530, 217] width 490 height 10
click at [338, 110] on input "F21Nonmerch01" at bounding box center [311, 106] width 53 height 10
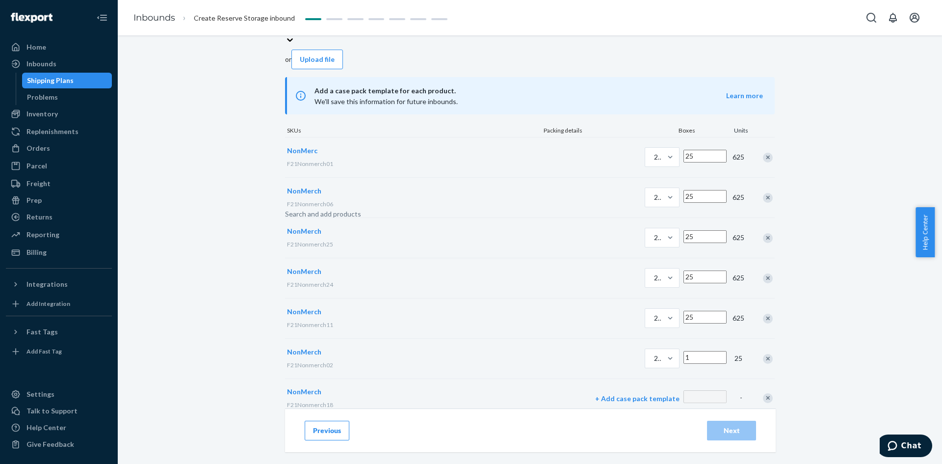
scroll to position [112, 0]
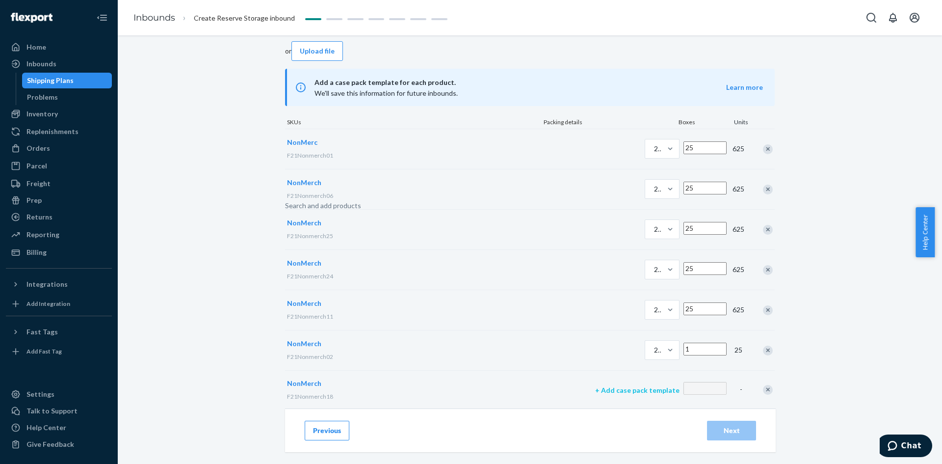
click at [595, 385] on p "+ Add case pack template" at bounding box center [637, 390] width 84 height 10
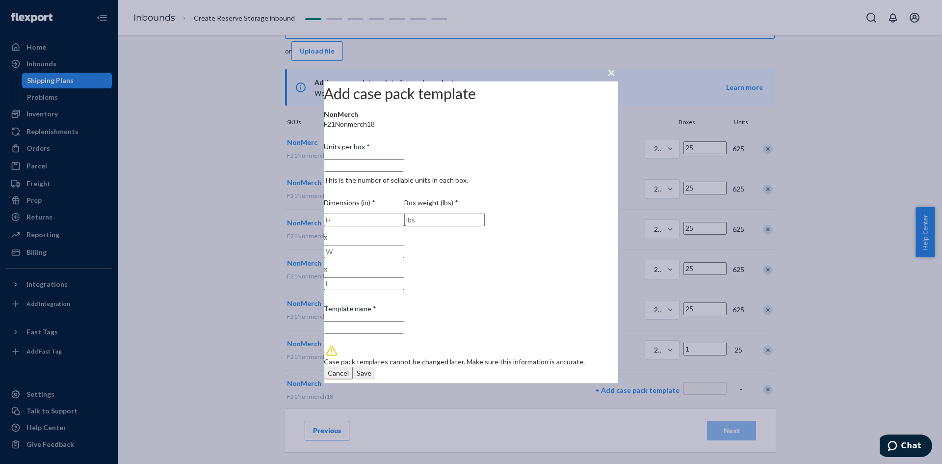
click at [404, 171] on input "Units per box * This is the number of sellable units in each box." at bounding box center [364, 164] width 80 height 13
type input "2"
type input "2 units per box"
type input "25"
type input "25 units per box"
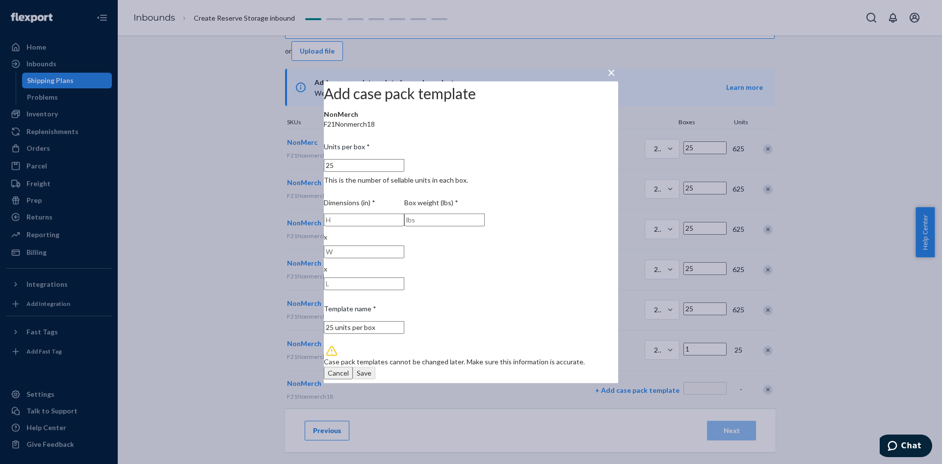
type input "25"
type input "10"
type input "20"
type input "10"
type input "30"
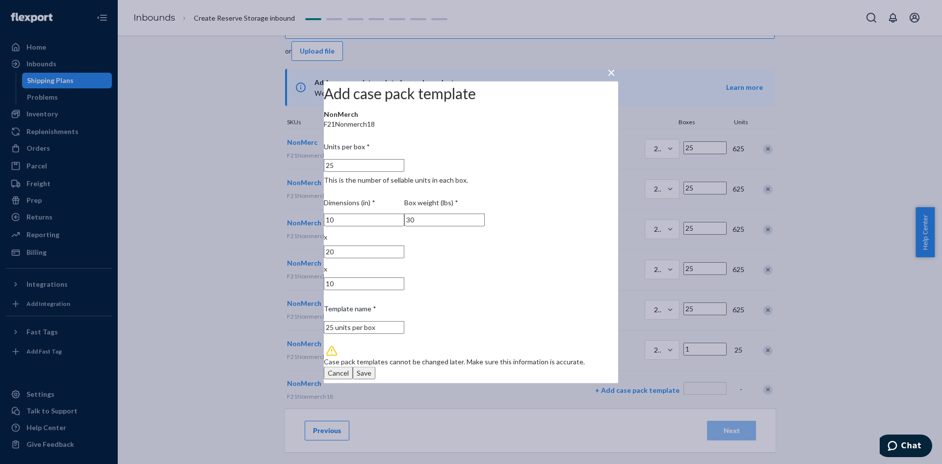
click at [371, 368] on div "Save" at bounding box center [364, 373] width 15 height 10
type input "1"
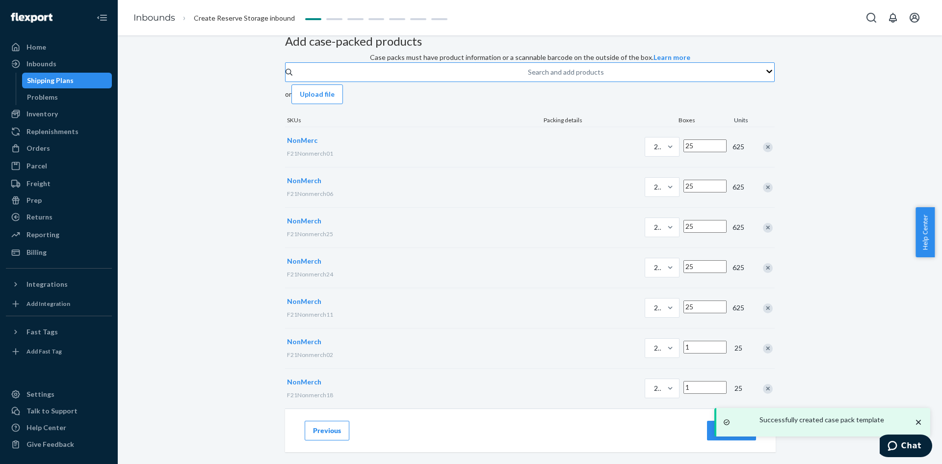
click at [683, 341] on input "1" at bounding box center [704, 347] width 43 height 13
type input "25"
click at [683, 381] on input "1" at bounding box center [704, 387] width 43 height 13
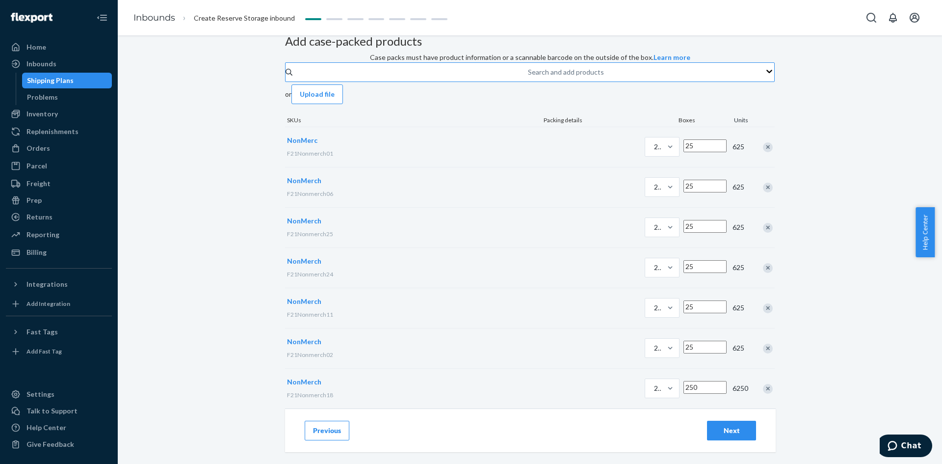
type input "250"
click at [599, 405] on div "Add case-packed products Case packs must have product information or a scannabl…" at bounding box center [530, 221] width 490 height 373
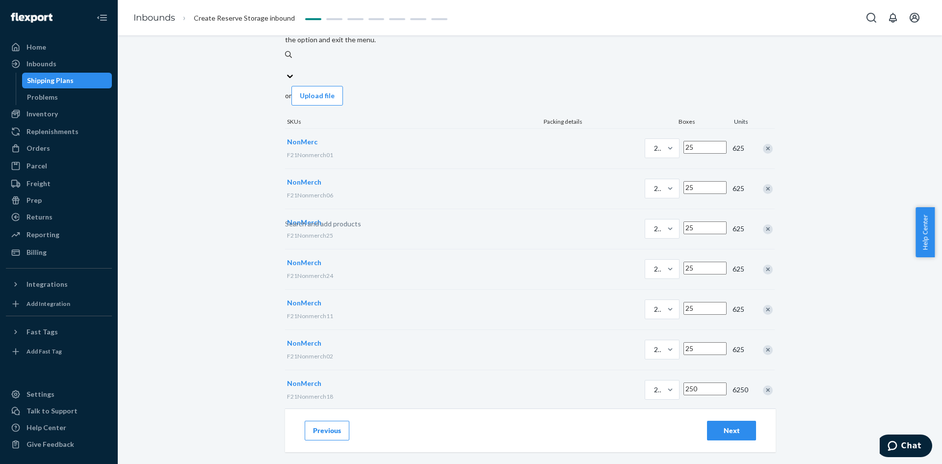
click at [361, 219] on div "Search and add products" at bounding box center [323, 224] width 76 height 10
click at [286, 70] on input "0 results available. Use Up and Down to choose options, press Enter to select t…" at bounding box center [285, 65] width 1 height 10
paste input "F21Nonmerch01"
type input "F21Nonmerch01"
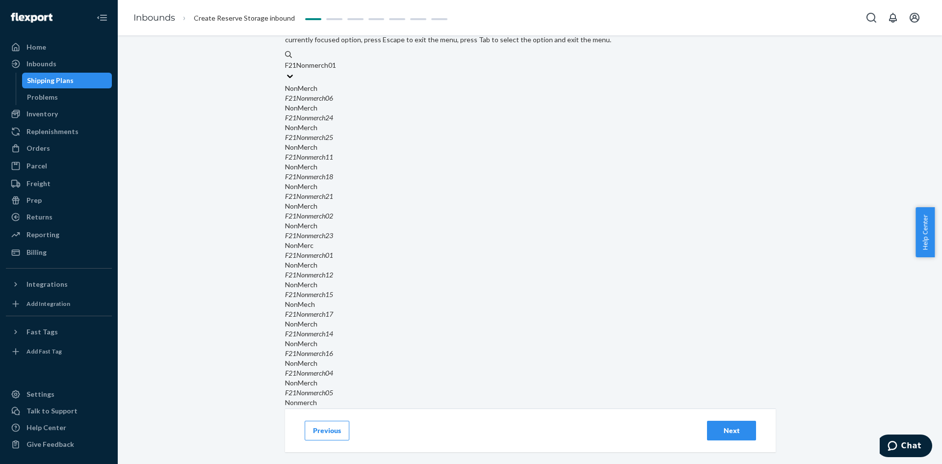
scroll to position [147, 0]
click at [333, 192] on em "F21Nonmerch21" at bounding box center [309, 196] width 48 height 8
click at [338, 70] on input "F21Nonmerch01" at bounding box center [311, 65] width 53 height 10
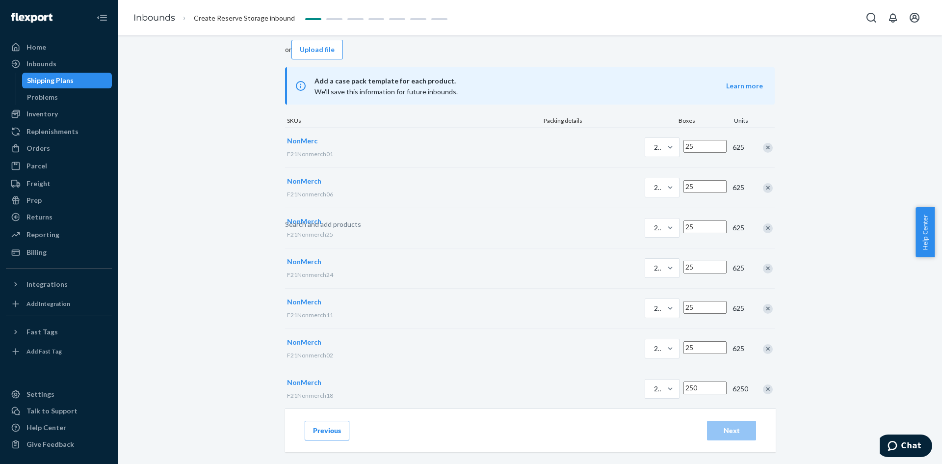
scroll to position [153, 0]
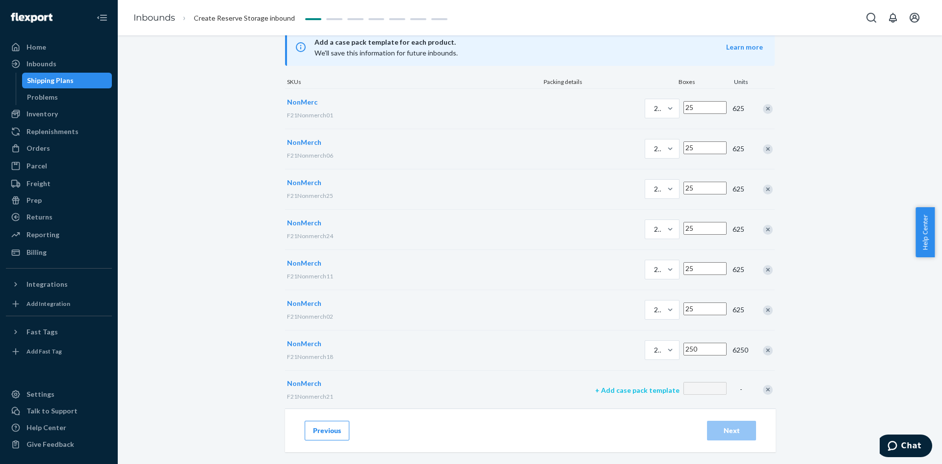
click at [595, 385] on p "+ Add case pack template" at bounding box center [637, 390] width 84 height 10
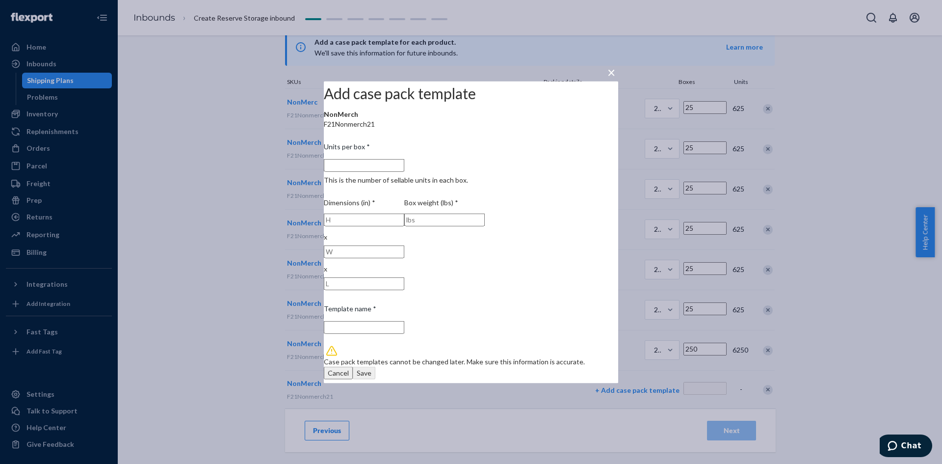
click at [404, 170] on input "Units per box * This is the number of sellable units in each box." at bounding box center [364, 164] width 80 height 13
type input "2"
type input "2 units per box"
type input "25"
type input "25 units per box"
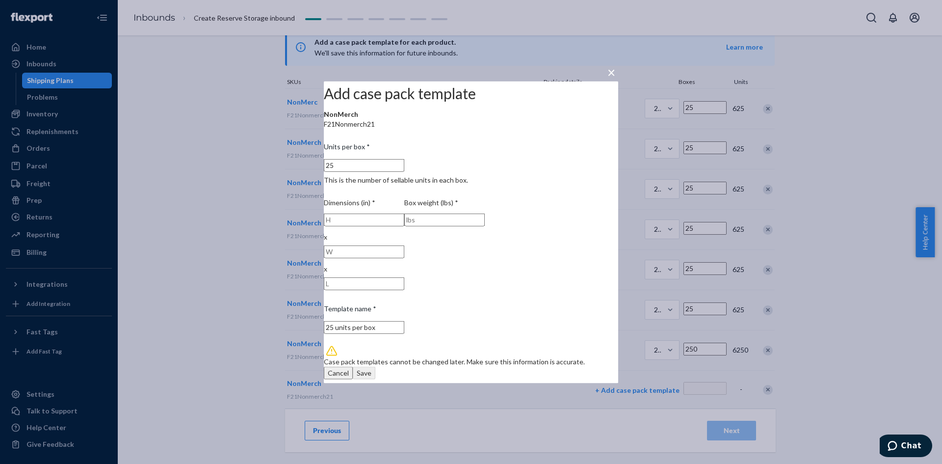
type input "25"
type input "10"
type input "20"
type input "10"
type input "1"
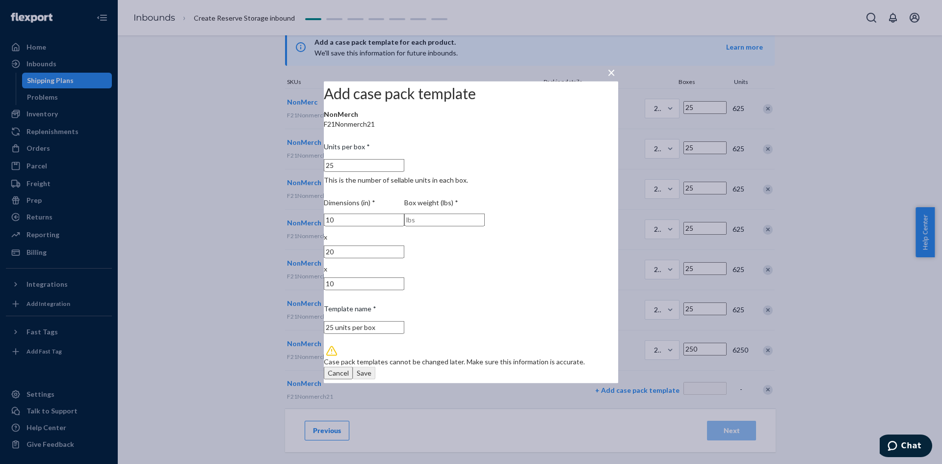
type input "2"
type input "30"
click at [371, 368] on div "Save" at bounding box center [364, 373] width 15 height 10
type input "1"
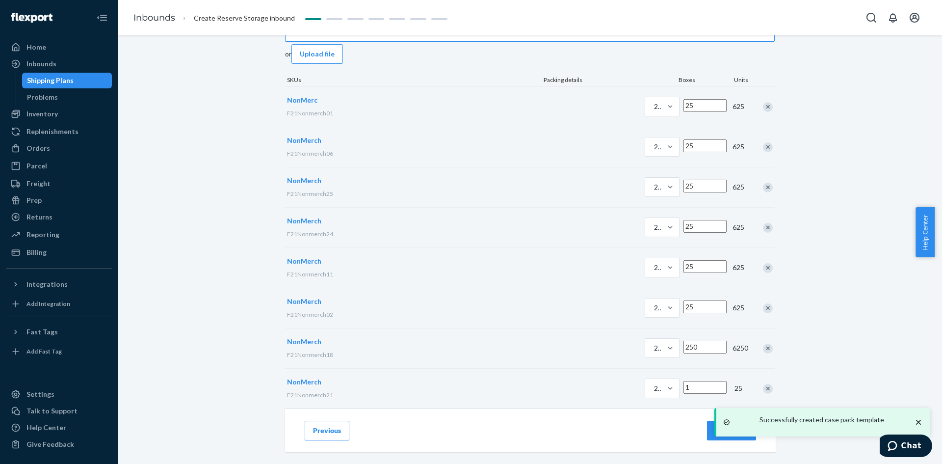
scroll to position [0, 0]
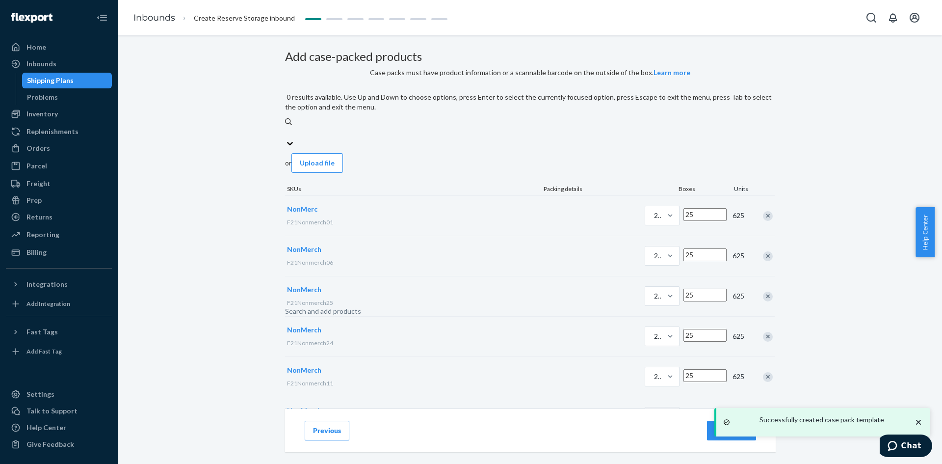
click at [361, 306] on div "Search and add products" at bounding box center [323, 311] width 76 height 10
click at [286, 137] on input "0 results available. Use Up and Down to choose options, press Enter to select t…" at bounding box center [285, 133] width 1 height 10
paste input "F21Nonmerch01"
type input "F21Nonmerch01"
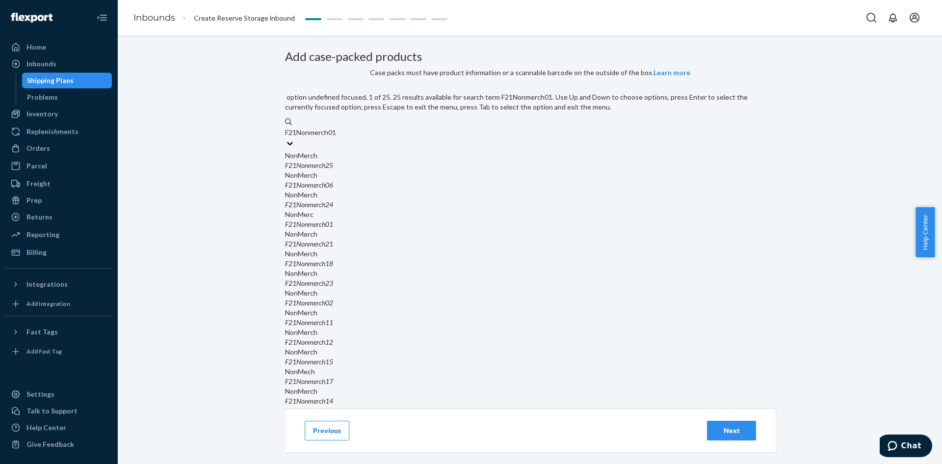
scroll to position [196, 0]
click at [333, 338] on em "F21Nonmerch12" at bounding box center [309, 342] width 48 height 8
click at [338, 137] on input "F21Nonmerch01" at bounding box center [311, 133] width 53 height 10
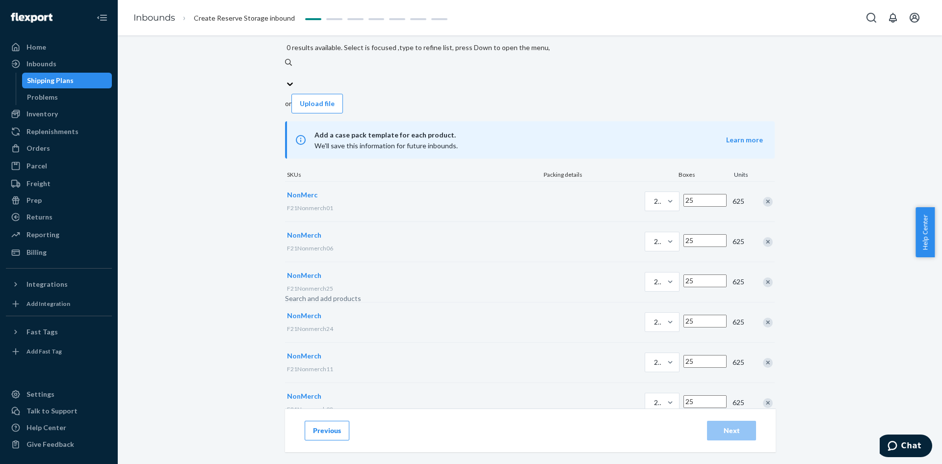
scroll to position [193, 0]
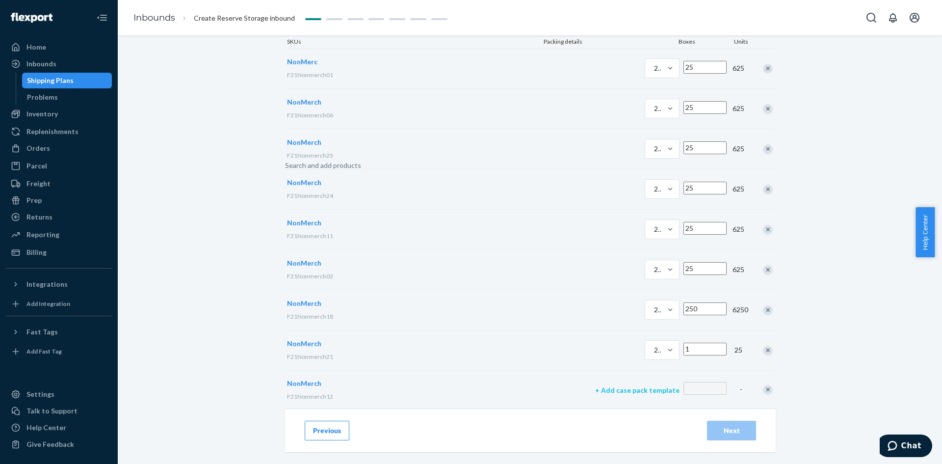
click at [595, 385] on p "+ Add case pack template" at bounding box center [637, 390] width 84 height 10
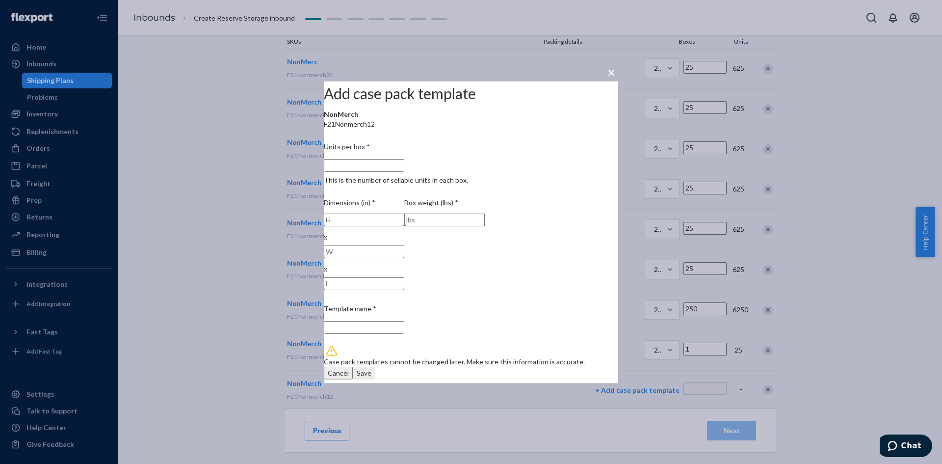
click at [401, 171] on input "Units per box * This is the number of sellable units in each box." at bounding box center [364, 164] width 80 height 13
type input "1"
type input "1 unit per box"
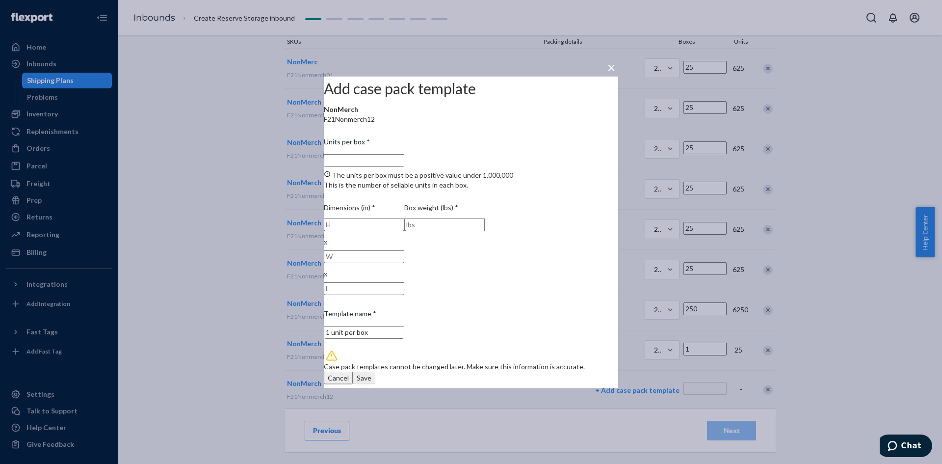
type input "2"
type input "2 units per box"
type input "25"
type input "25 units per box"
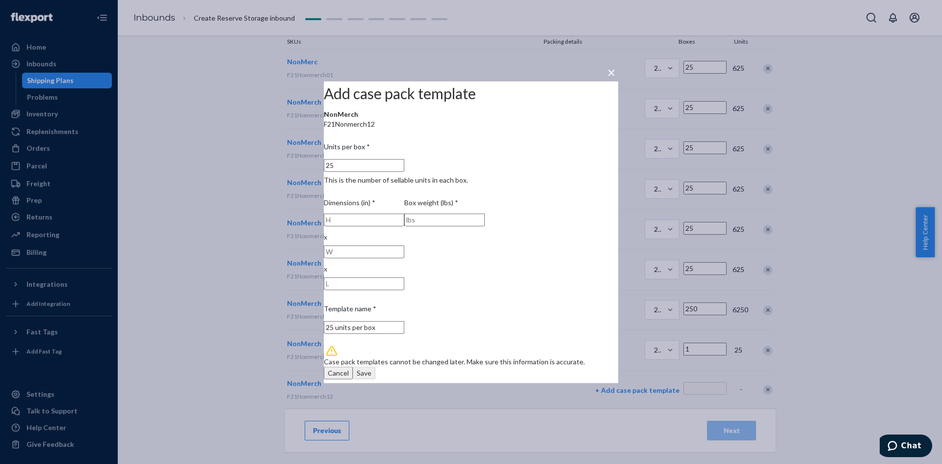
type input "25"
type input "10"
type input "20"
type input "10"
type input "30"
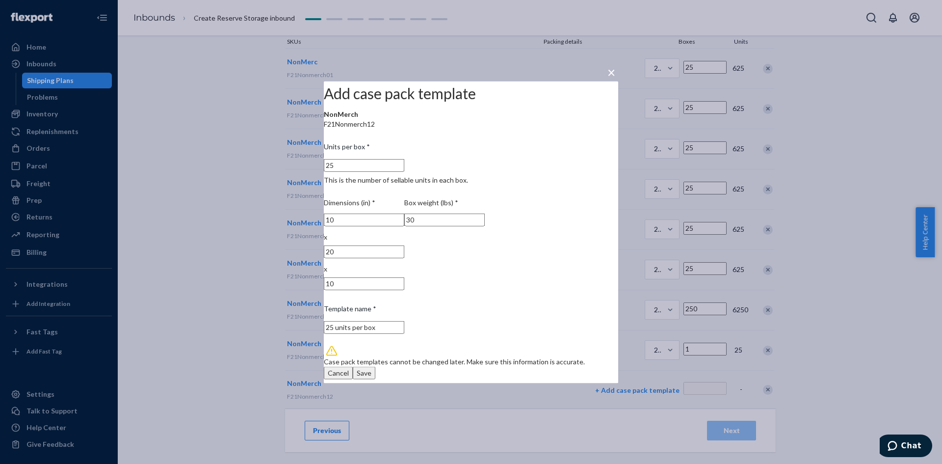
click at [371, 368] on div "Save" at bounding box center [364, 373] width 15 height 10
type input "1"
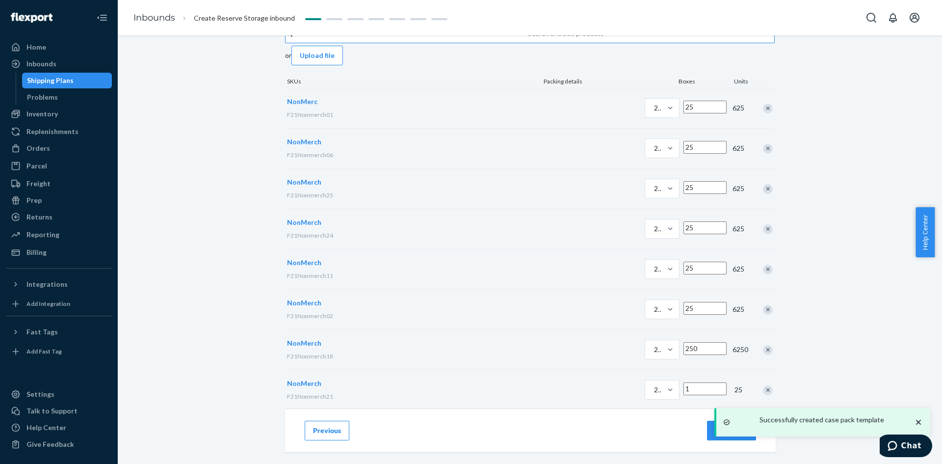
scroll to position [0, 0]
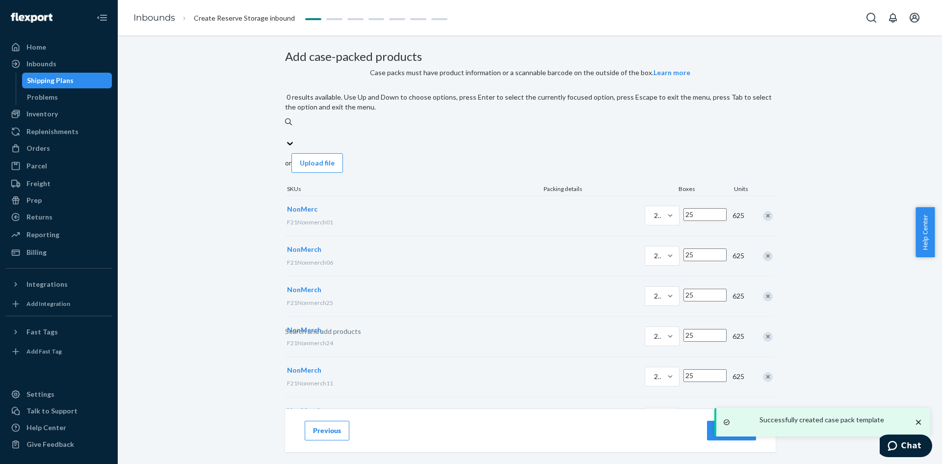
click at [361, 326] on div "Search and add products" at bounding box center [323, 331] width 76 height 10
click at [286, 137] on input "0 results available. Use Up and Down to choose options, press Enter to select t…" at bounding box center [285, 133] width 1 height 10
paste input "F21Nonmerch01"
type input "F21Nonmerch01"
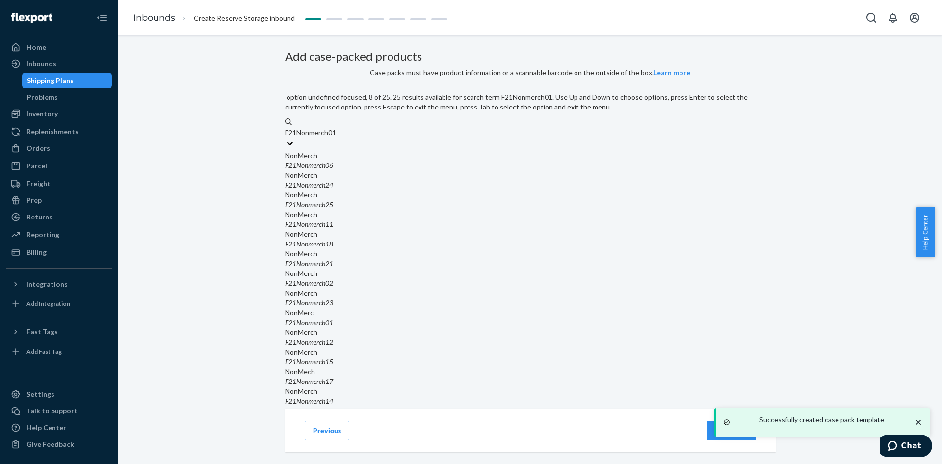
scroll to position [196, 0]
click at [403, 298] on div "F21Nonmerch23" at bounding box center [530, 303] width 490 height 10
click at [338, 137] on input "F21Nonmerch01" at bounding box center [311, 133] width 53 height 10
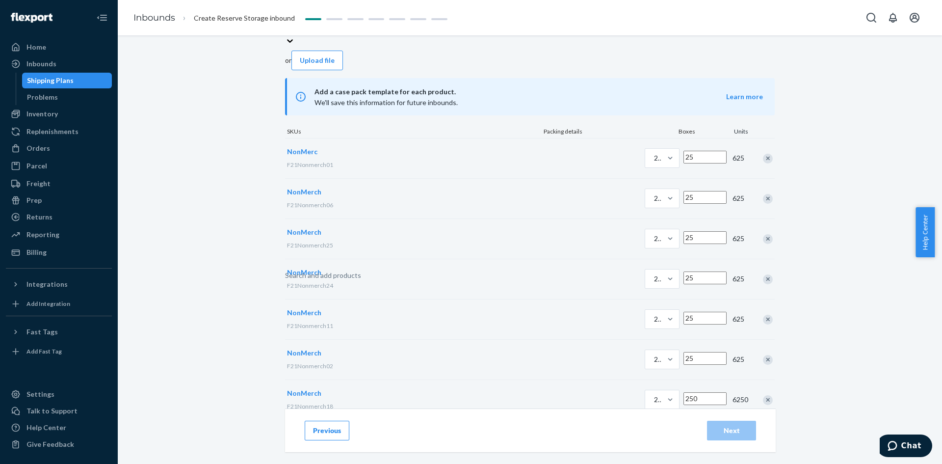
scroll to position [233, 0]
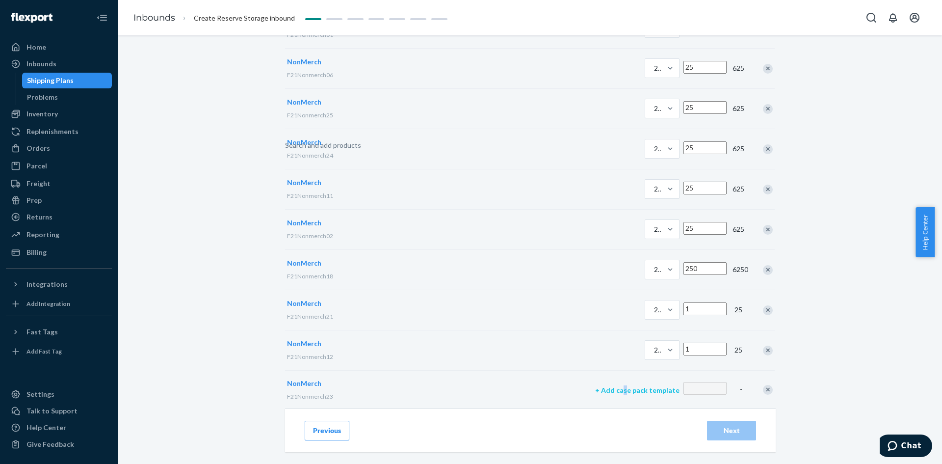
click at [595, 385] on p "+ Add case pack template" at bounding box center [637, 390] width 84 height 10
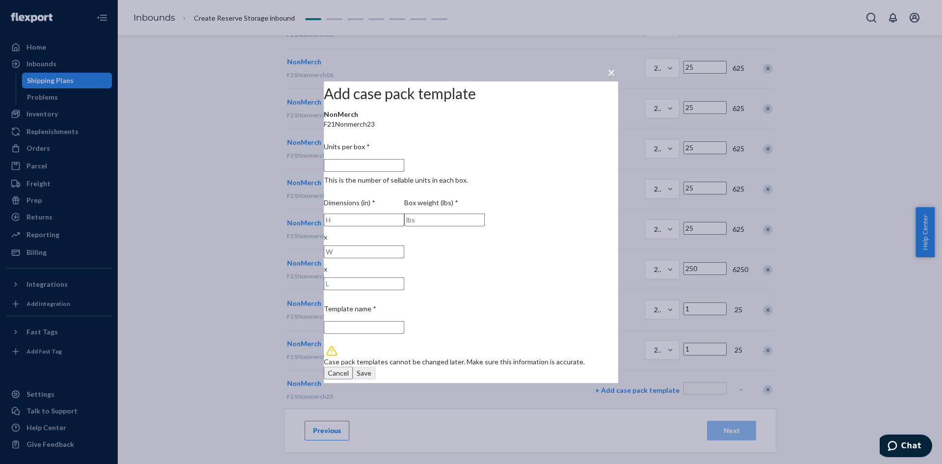
click at [404, 171] on input "Units per box * This is the number of sellable units in each box." at bounding box center [364, 164] width 80 height 13
click at [371, 368] on div "Save" at bounding box center [364, 373] width 15 height 10
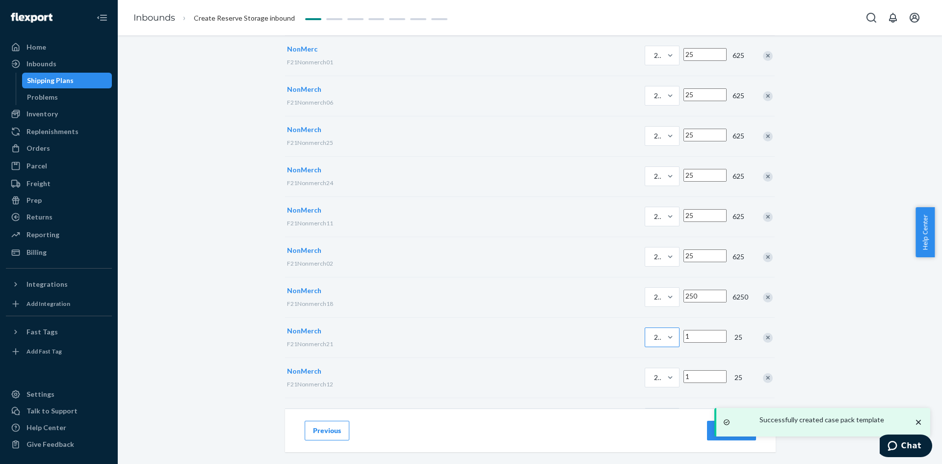
scroll to position [0, 0]
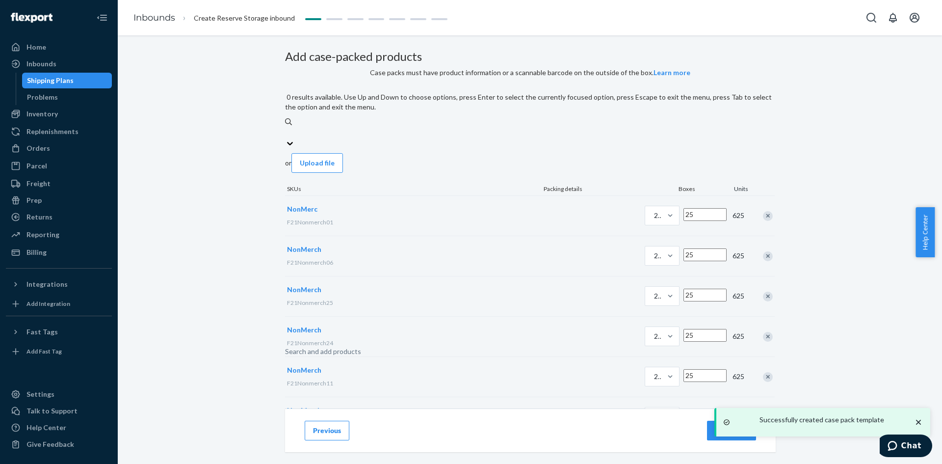
click at [361, 346] on div "Search and add products" at bounding box center [323, 351] width 76 height 10
click at [286, 137] on input "0 results available. Use Up and Down to choose options, press Enter to select t…" at bounding box center [285, 133] width 1 height 10
paste input "F21Nonmerch01"
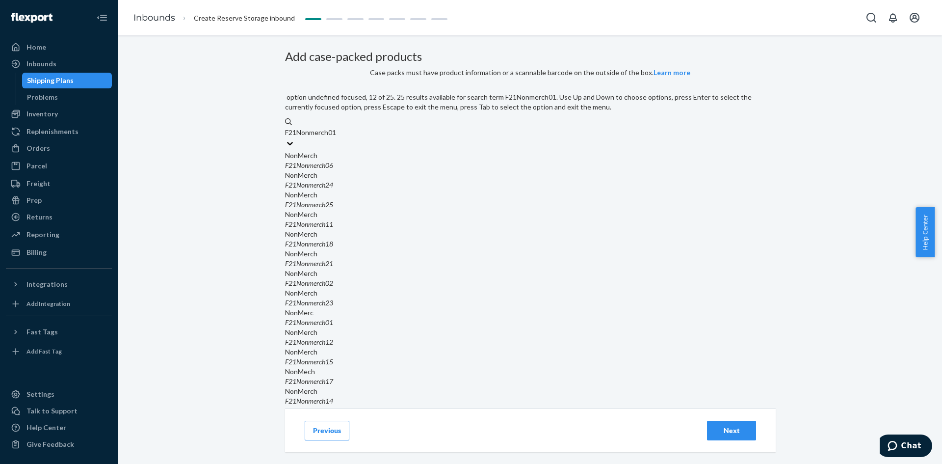
scroll to position [196, 0]
click at [387, 347] on div "NonMerch" at bounding box center [530, 352] width 490 height 10
click at [338, 137] on input "F21Nonmerch01" at bounding box center [311, 133] width 53 height 10
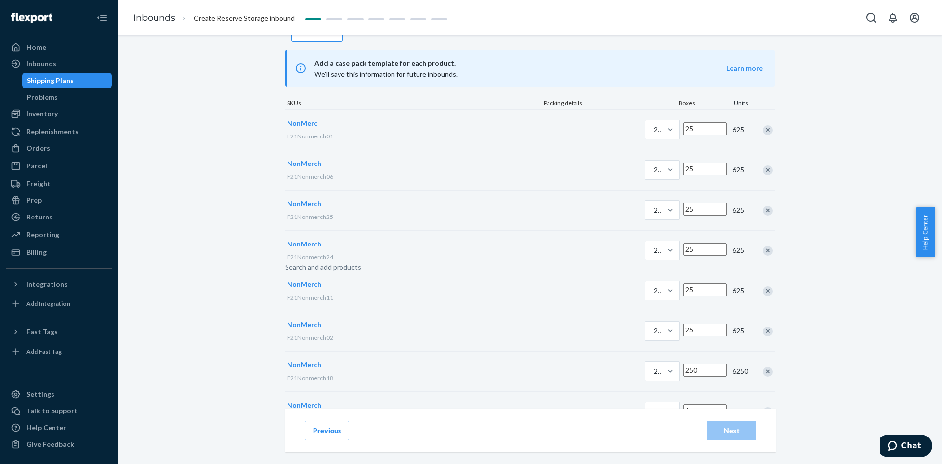
scroll to position [273, 0]
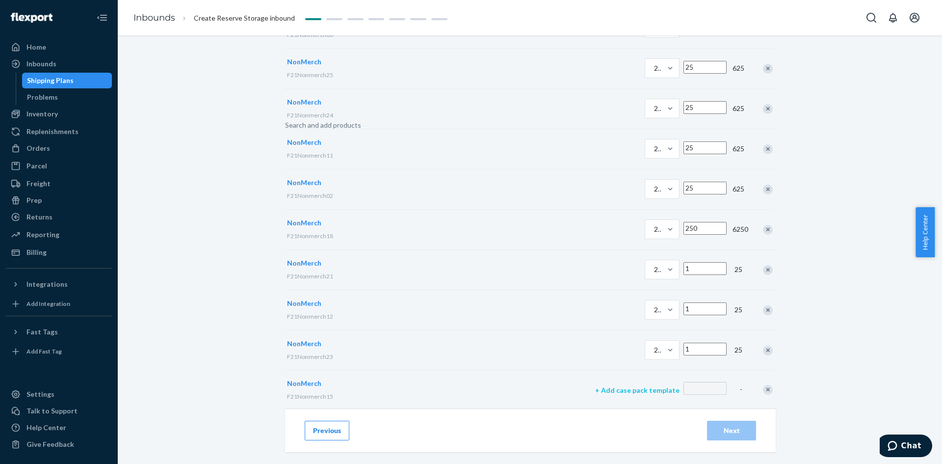
click at [595, 385] on p "+ Add case pack template" at bounding box center [637, 390] width 84 height 10
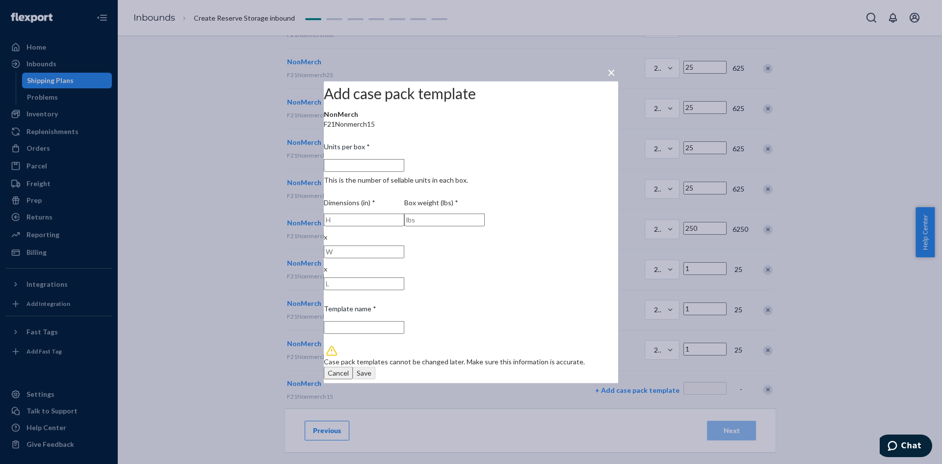
click at [404, 171] on input "Units per box * This is the number of sellable units in each box." at bounding box center [364, 164] width 80 height 13
click at [371, 368] on div "Save" at bounding box center [364, 373] width 15 height 10
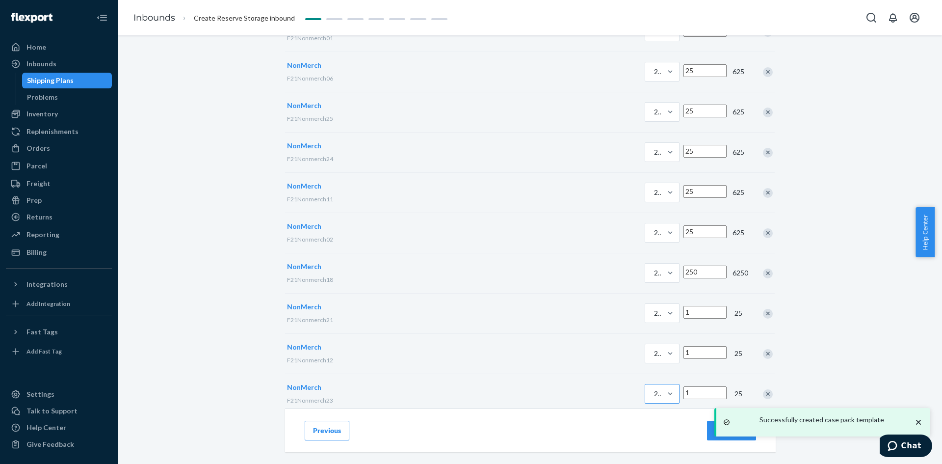
scroll to position [130, 0]
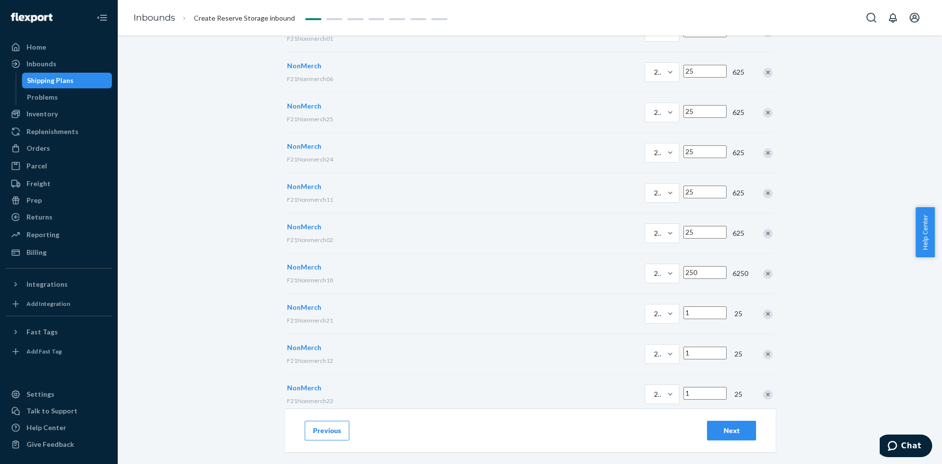
click at [683, 279] on input "250" at bounding box center [704, 272] width 43 height 13
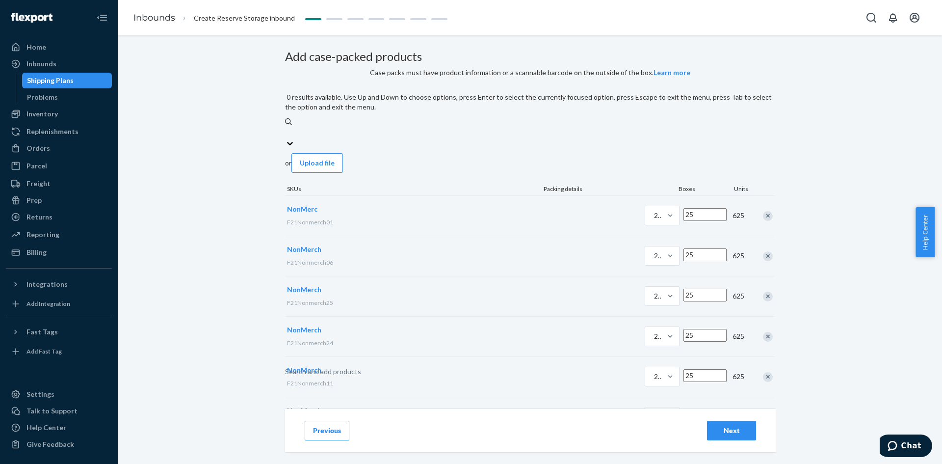
click at [432, 138] on div "Search and add products" at bounding box center [530, 133] width 490 height 12
click at [286, 137] on input "0 results available. Use Up and Down to choose options, press Enter to select t…" at bounding box center [285, 133] width 1 height 10
paste input "F21Nonmerch01"
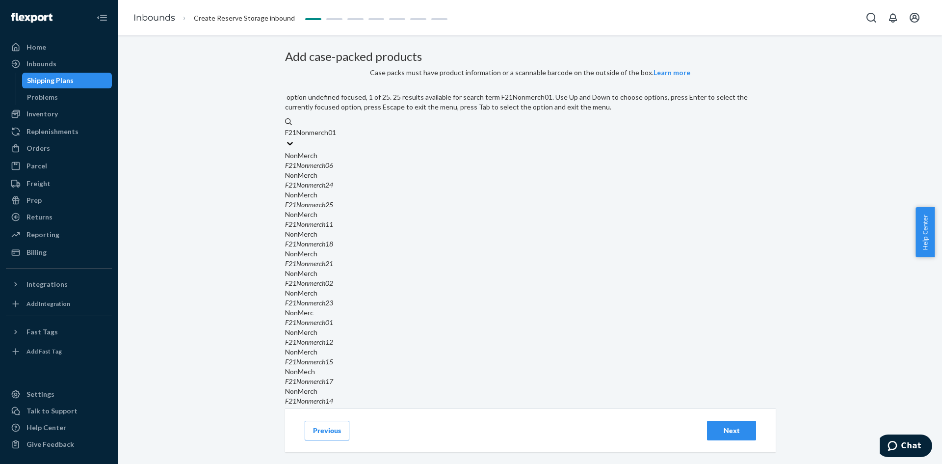
scroll to position [294, 0]
click at [411, 367] on div "NonMech" at bounding box center [530, 372] width 490 height 10
click at [338, 137] on input "F21Nonmerch01" at bounding box center [311, 133] width 53 height 10
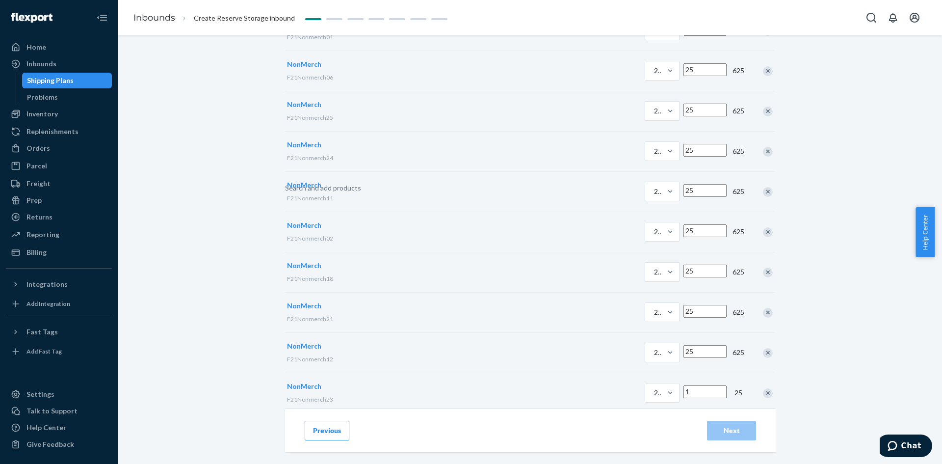
scroll to position [314, 0]
click at [595, 385] on p "+ Add case pack template" at bounding box center [637, 390] width 84 height 10
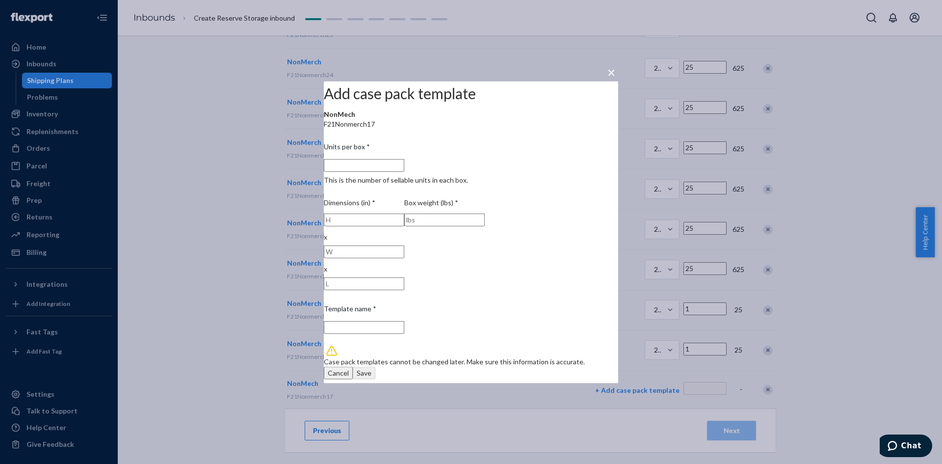
click at [404, 170] on input "Units per box * This is the number of sellable units in each box." at bounding box center [364, 164] width 80 height 13
click at [371, 368] on div "Save" at bounding box center [364, 373] width 15 height 10
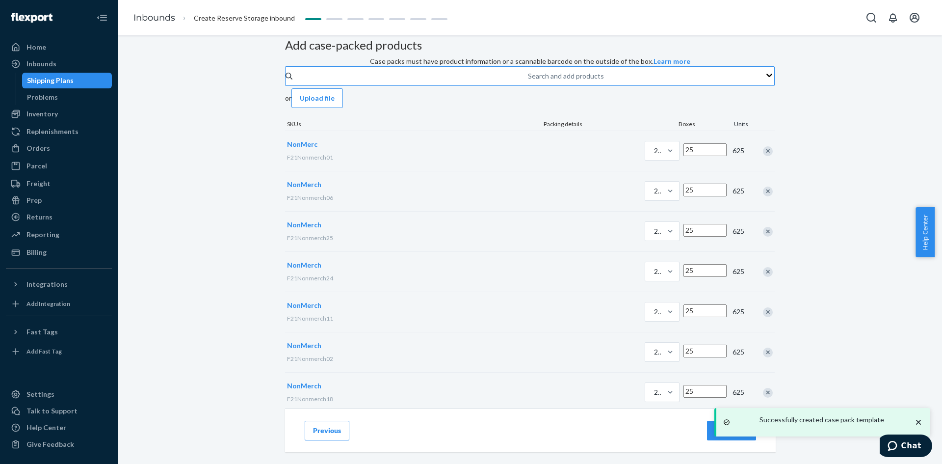
scroll to position [0, 0]
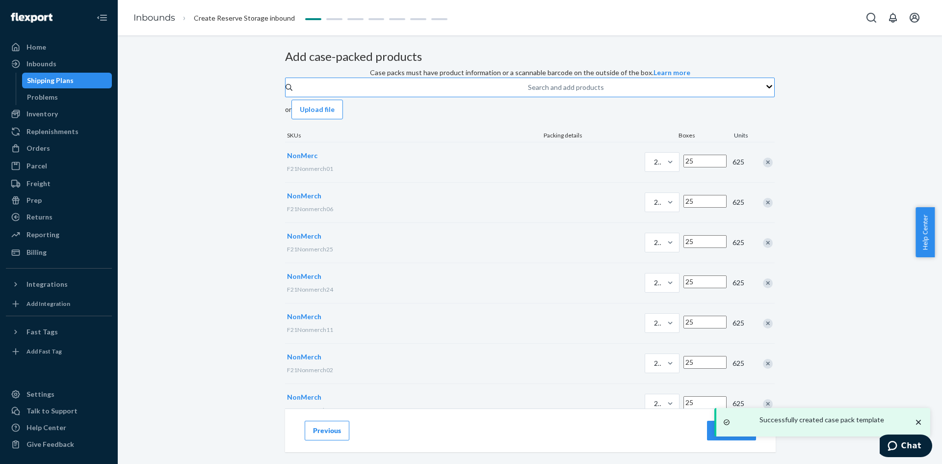
click at [528, 92] on div "Search and add products" at bounding box center [566, 87] width 76 height 10
click at [528, 92] on input "Search and add products" at bounding box center [528, 87] width 1 height 10
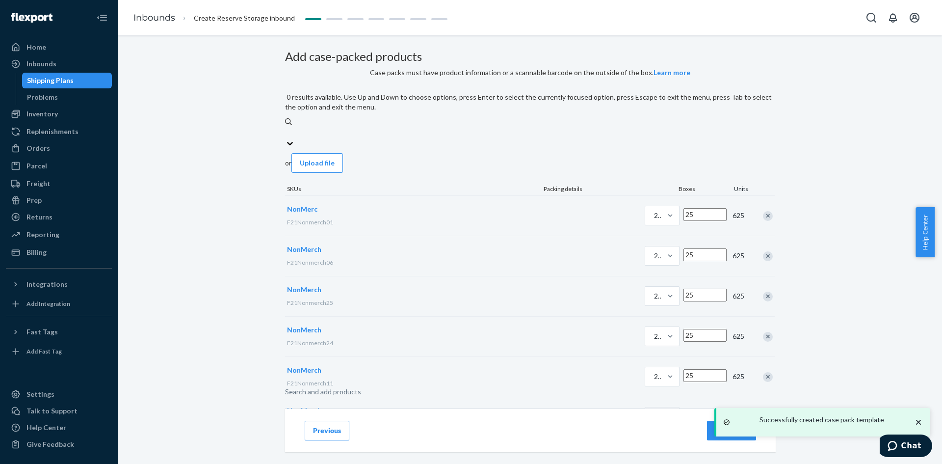
paste input "F21Nonmerch01"
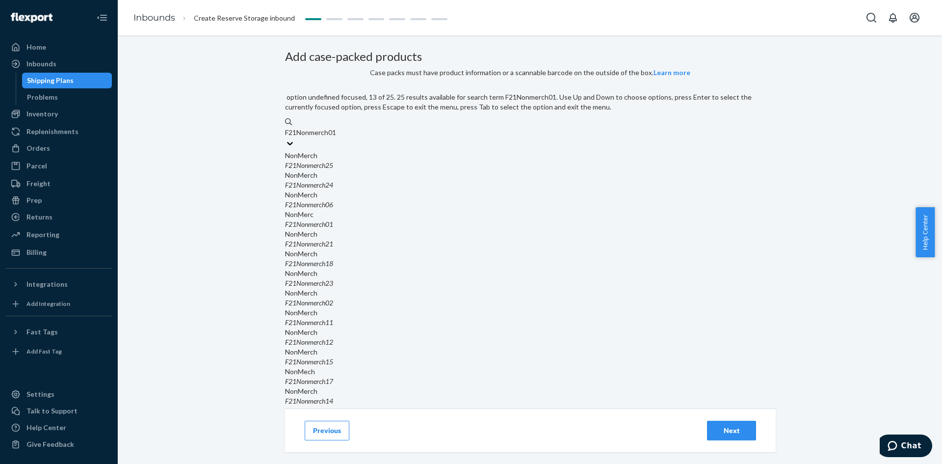
scroll to position [343, 0]
click at [380, 396] on div "F21Nonmerch14" at bounding box center [530, 401] width 490 height 10
click at [338, 137] on input "F21Nonmerch01" at bounding box center [311, 133] width 53 height 10
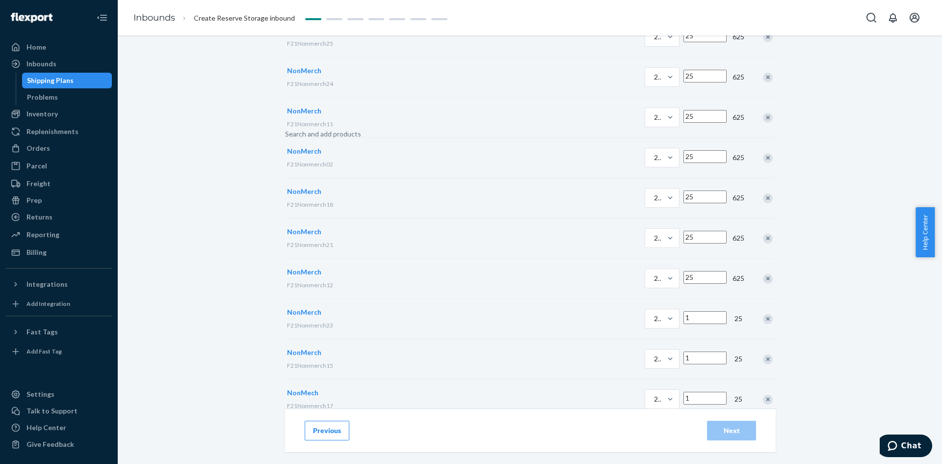
scroll to position [354, 0]
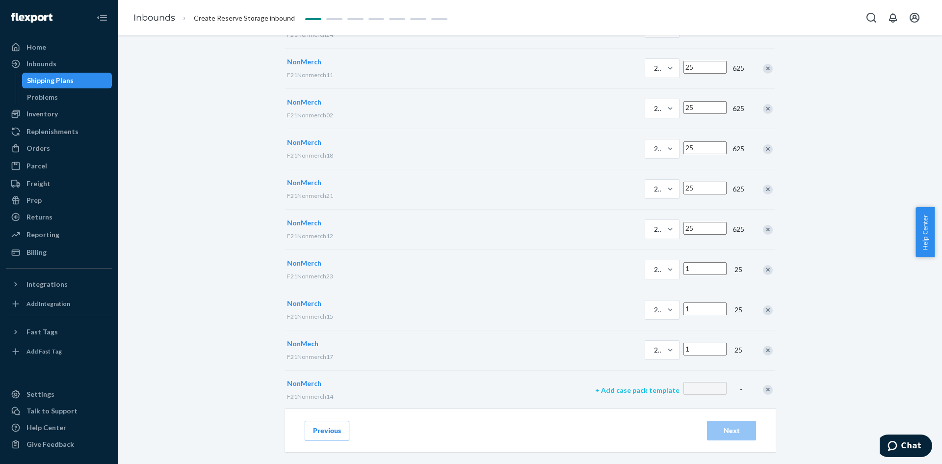
click at [595, 385] on p "+ Add case pack template" at bounding box center [637, 390] width 84 height 10
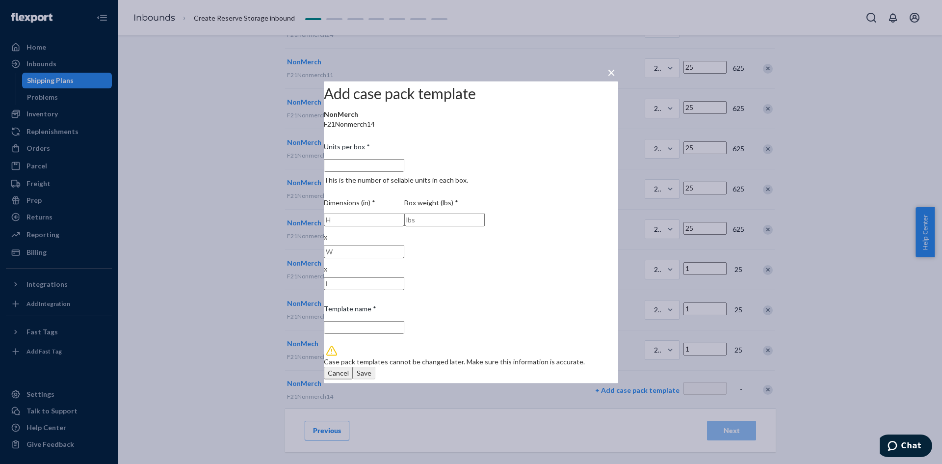
click at [404, 171] on input "Units per box * This is the number of sellable units in each box." at bounding box center [364, 164] width 80 height 13
click at [371, 368] on div "Save" at bounding box center [364, 373] width 15 height 10
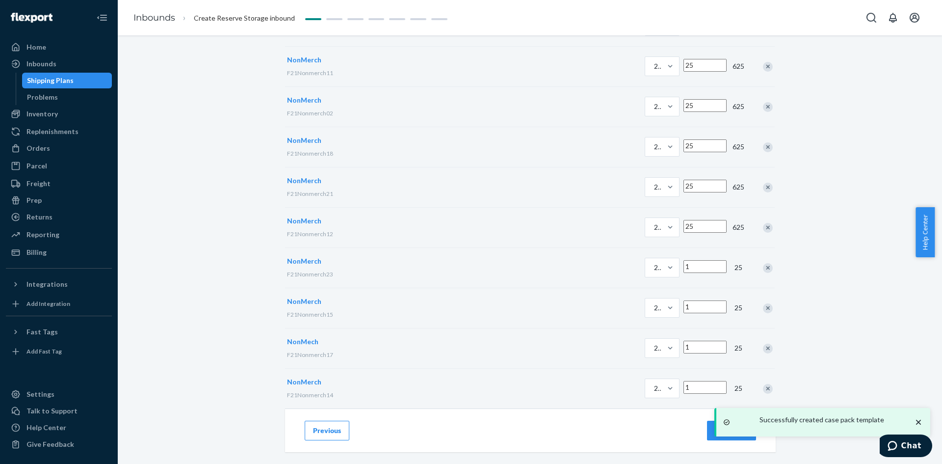
scroll to position [0, 0]
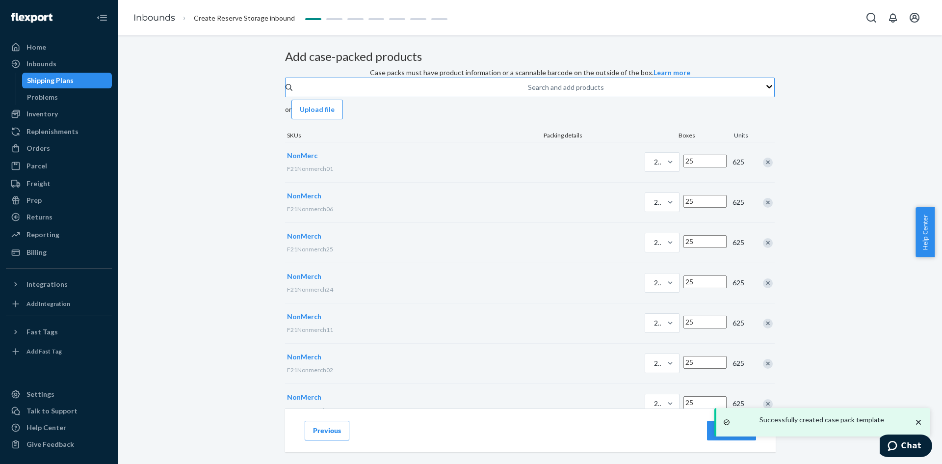
click at [528, 92] on div "Search and add products" at bounding box center [566, 87] width 76 height 10
click at [528, 92] on input "Search and add products" at bounding box center [528, 87] width 1 height 10
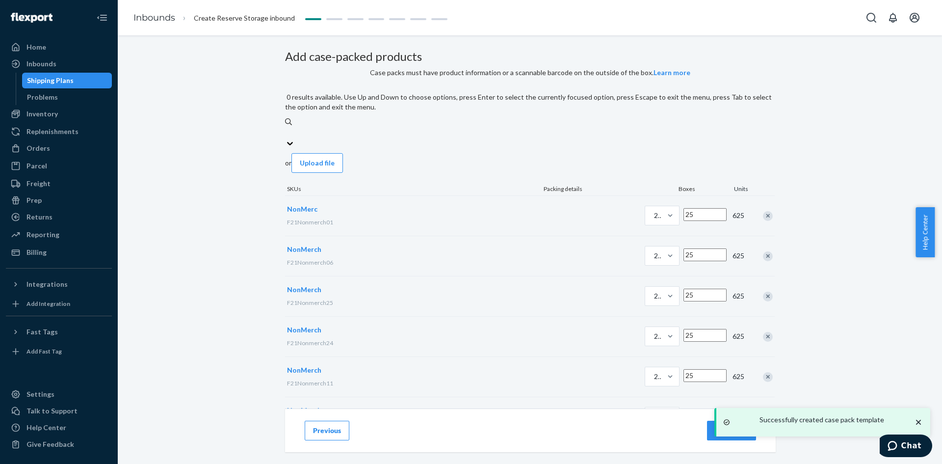
paste input "F21Nonmerch01"
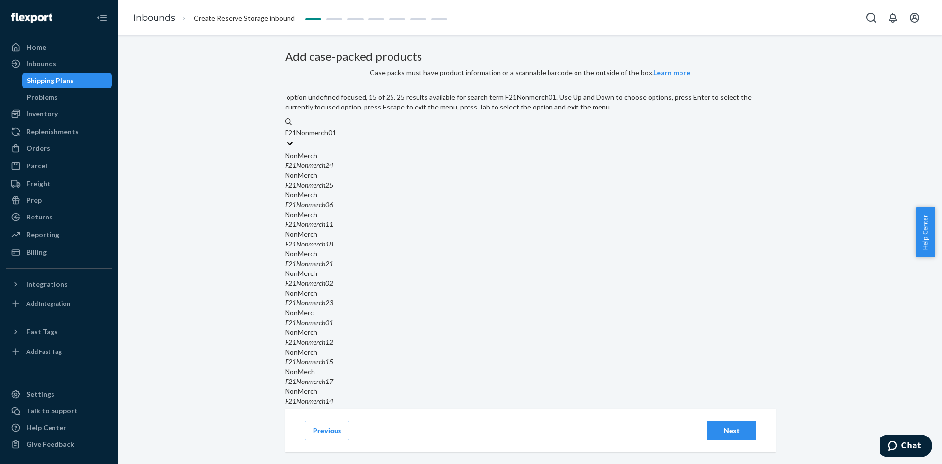
scroll to position [294, 0]
click at [397, 416] on div "F21Nonmerch16" at bounding box center [530, 421] width 490 height 10
click at [338, 137] on input "F21Nonmerch01" at bounding box center [311, 133] width 53 height 10
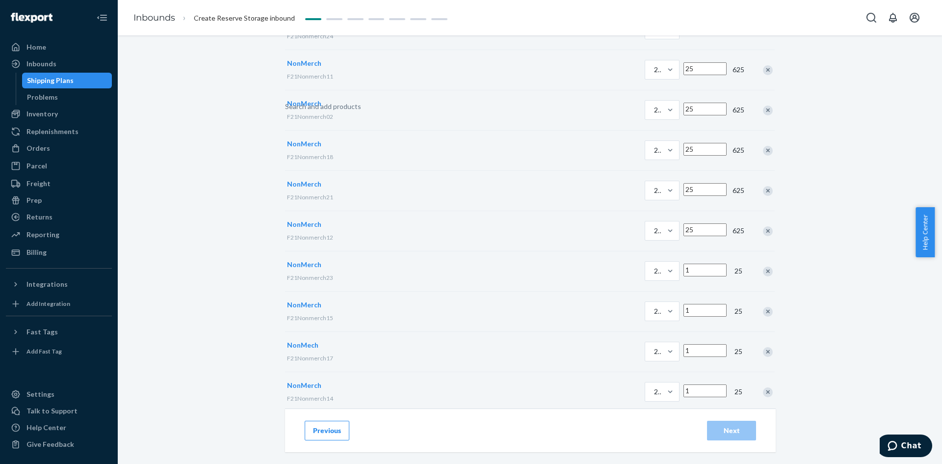
scroll to position [394, 0]
click at [595, 385] on p "+ Add case pack template" at bounding box center [637, 390] width 84 height 10
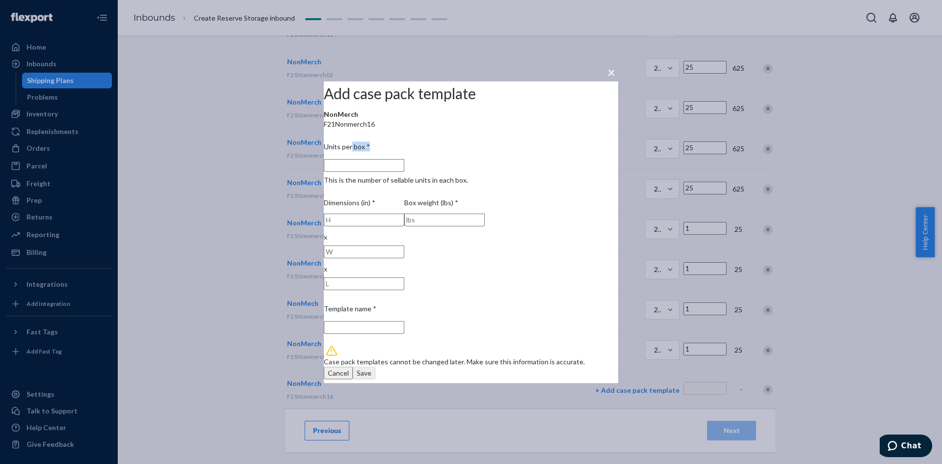
drag, startPoint x: 399, startPoint y: 165, endPoint x: 399, endPoint y: 171, distance: 6.4
click at [399, 168] on label "Units per box * This is the number of sellable units in each box." at bounding box center [471, 165] width 294 height 48
click at [399, 171] on input "Units per box * This is the number of sellable units in each box." at bounding box center [364, 164] width 80 height 13
click at [371, 368] on div "Save" at bounding box center [364, 373] width 15 height 10
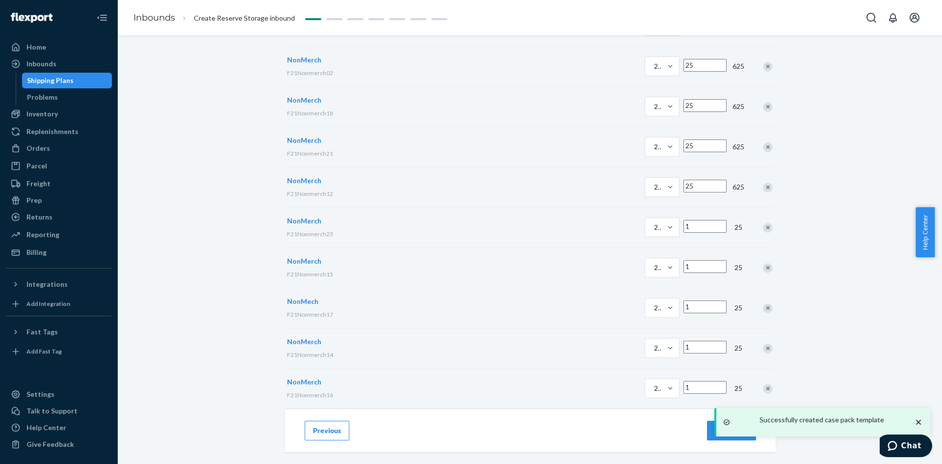
scroll to position [349, 0]
click at [683, 220] on input "1" at bounding box center [704, 226] width 43 height 13
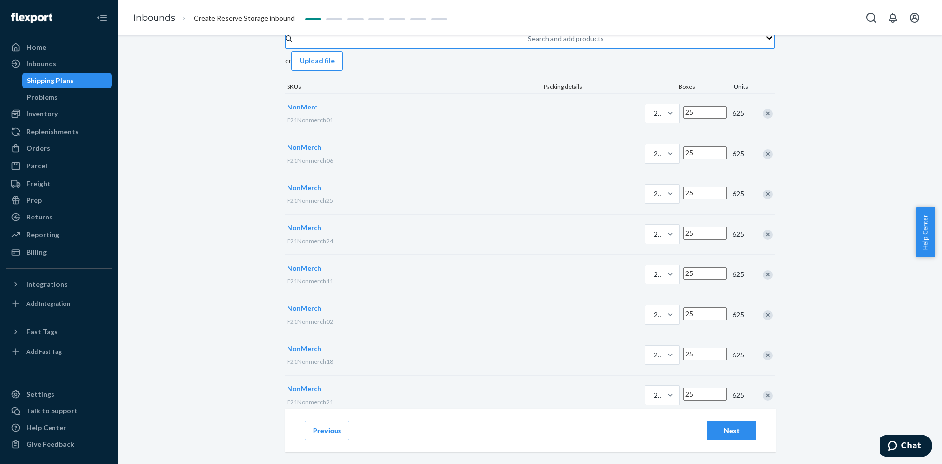
scroll to position [0, 0]
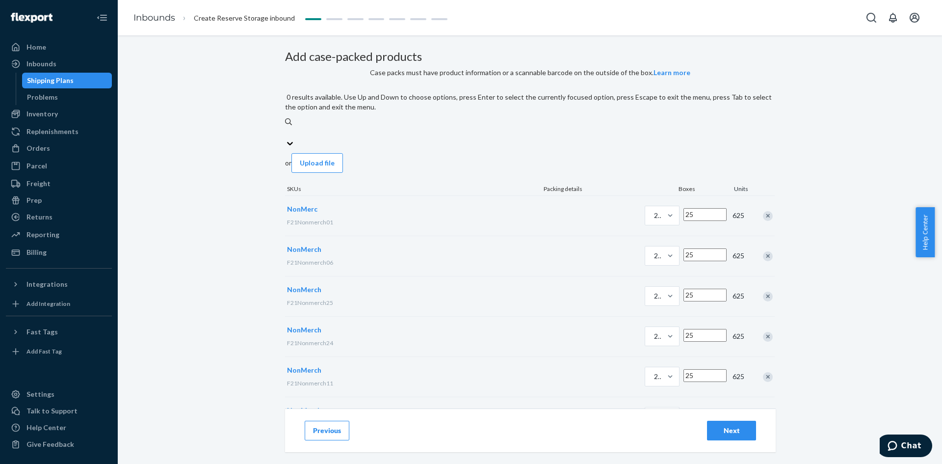
click at [444, 138] on div "Search and add products" at bounding box center [530, 133] width 490 height 12
click at [286, 137] on input "0 results available. Use Up and Down to choose options, press Enter to select t…" at bounding box center [285, 133] width 1 height 10
paste input "F21Nonmerch01"
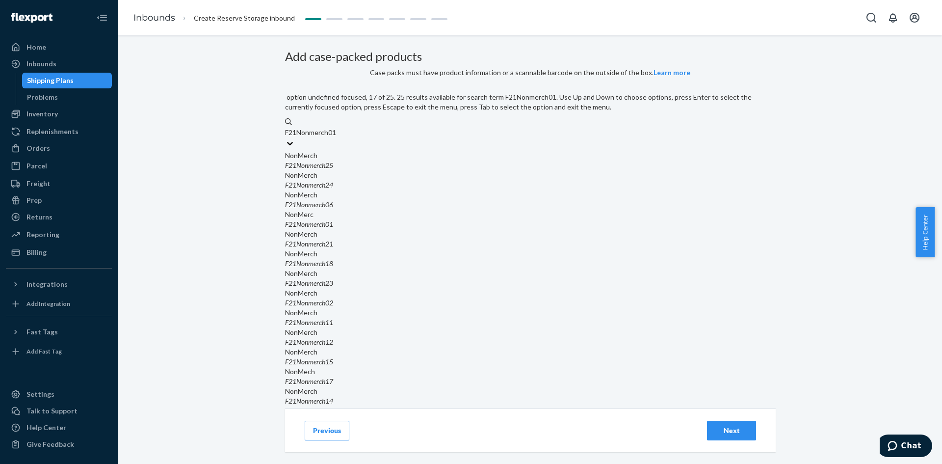
scroll to position [343, 0]
click at [395, 435] on div "F21Nonmerch13" at bounding box center [530, 440] width 490 height 10
click at [338, 137] on input "F21Nonmerch01" at bounding box center [311, 133] width 53 height 10
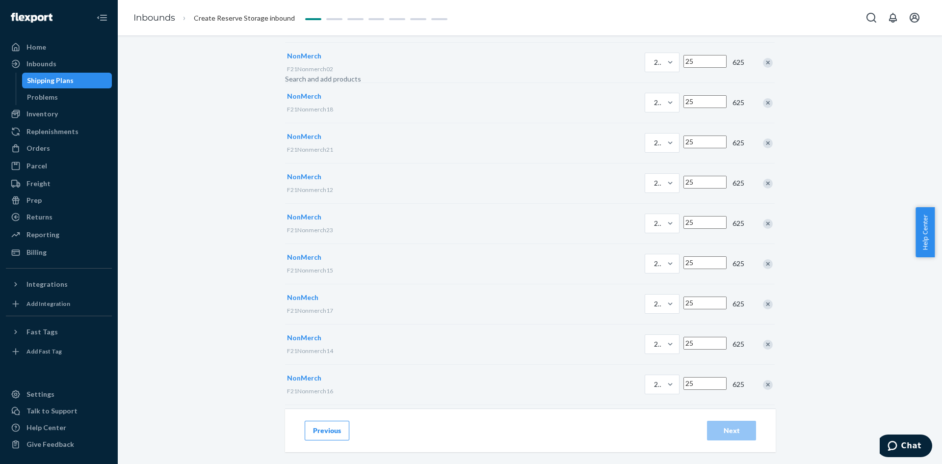
scroll to position [434, 0]
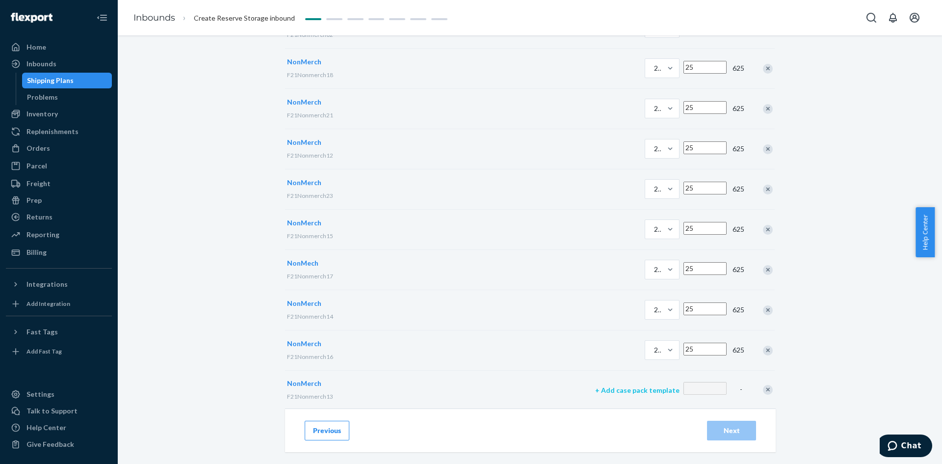
click at [595, 385] on p "+ Add case pack template" at bounding box center [637, 390] width 84 height 10
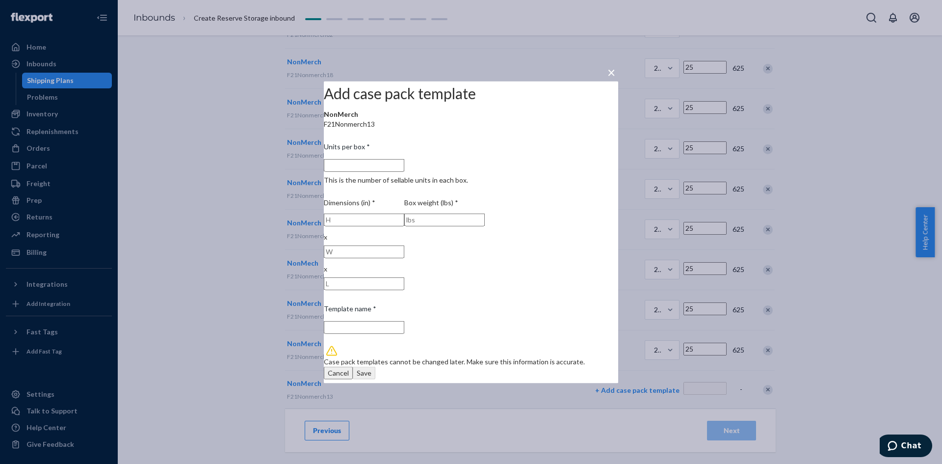
click at [400, 171] on input "Units per box * This is the number of sellable units in each box." at bounding box center [364, 164] width 80 height 13
click at [353, 366] on button "Save" at bounding box center [364, 372] width 23 height 13
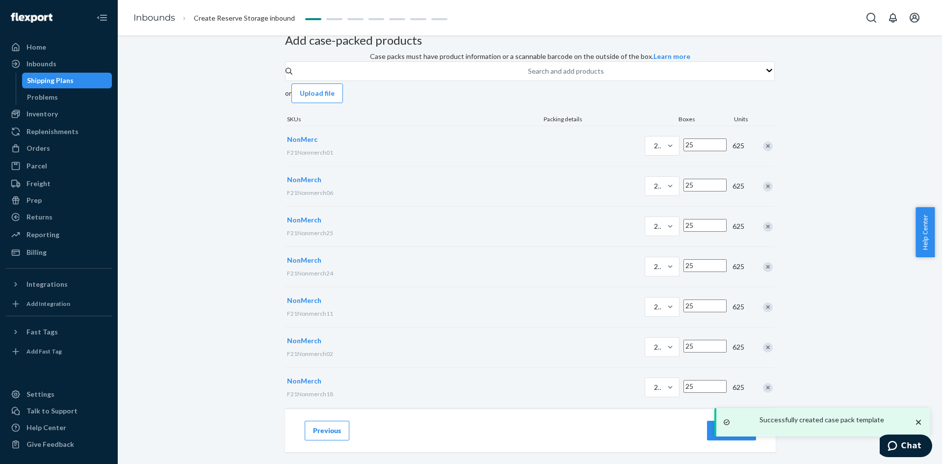
scroll to position [0, 0]
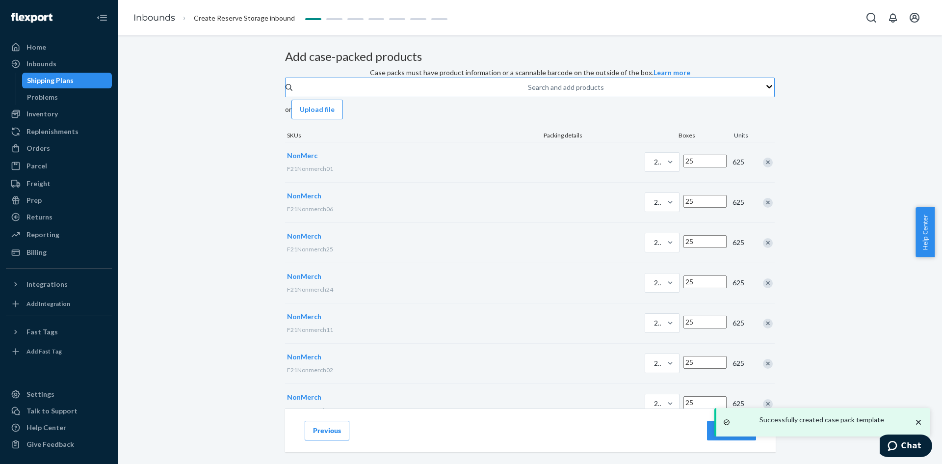
click at [528, 93] on div "Search and add products" at bounding box center [528, 87] width 1 height 12
click at [528, 92] on input "Search and add products" at bounding box center [528, 87] width 1 height 10
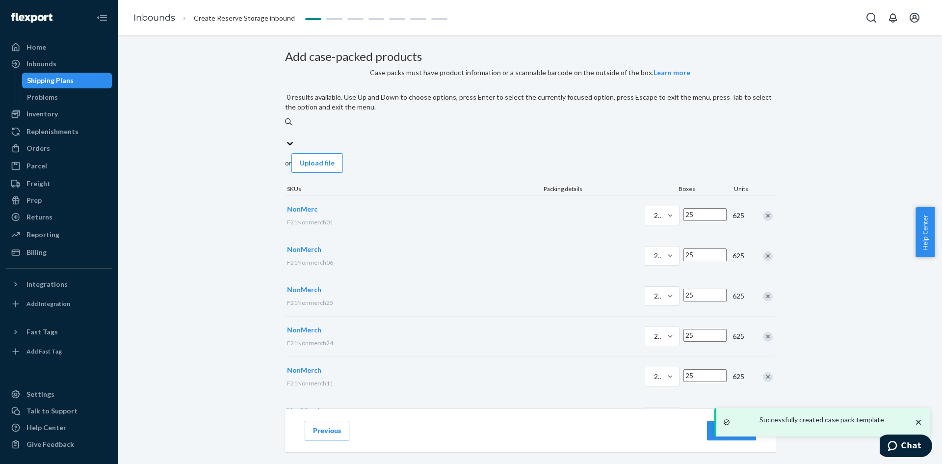
paste input "F21Nonmerch01"
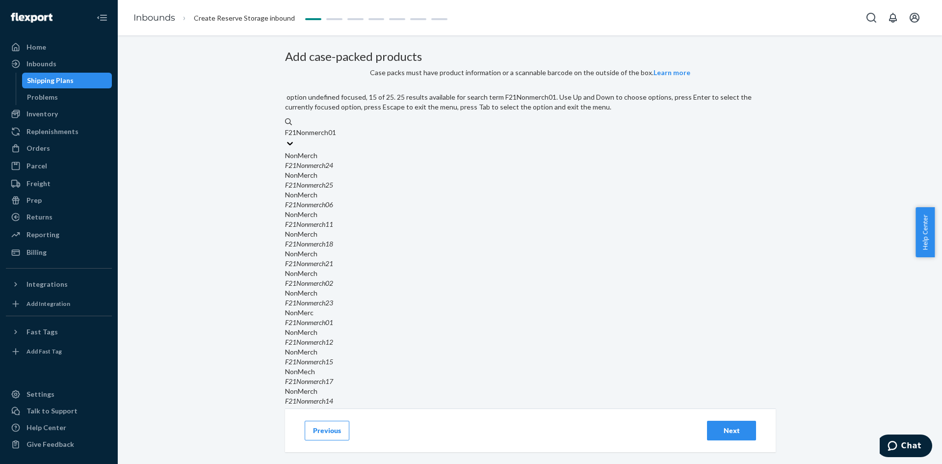
scroll to position [343, 0]
click at [397, 435] on div "F21Nonmerch20" at bounding box center [530, 440] width 490 height 10
click at [338, 137] on input "F21Nonmerch01" at bounding box center [311, 133] width 53 height 10
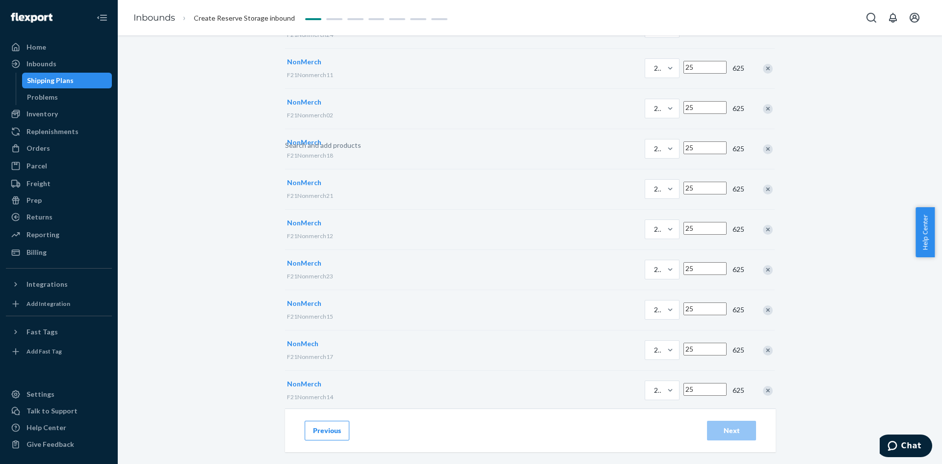
scroll to position [474, 0]
click at [595, 385] on p "+ Add case pack template" at bounding box center [637, 390] width 84 height 10
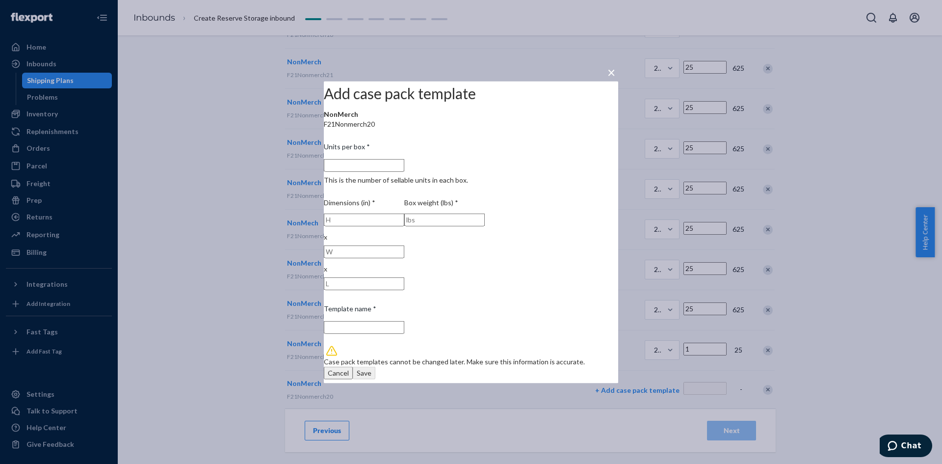
click at [397, 171] on input "Units per box * This is the number of sellable units in each box." at bounding box center [364, 164] width 80 height 13
click at [371, 368] on div "Save" at bounding box center [364, 373] width 15 height 10
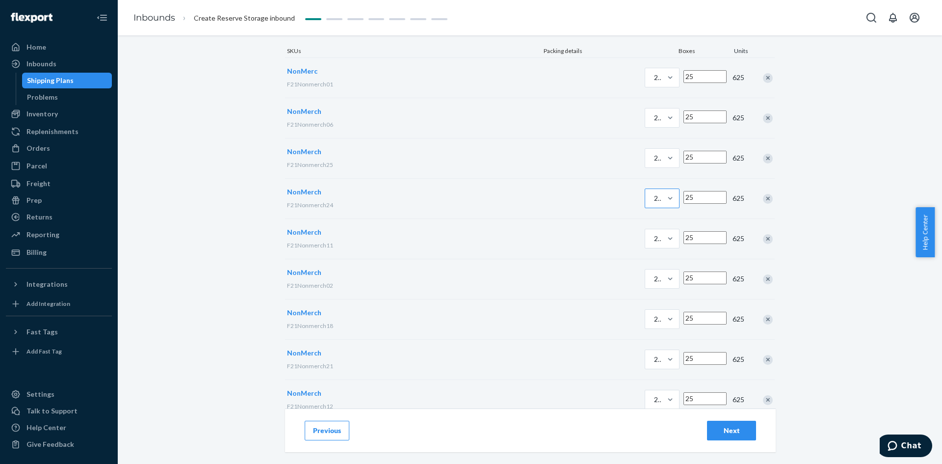
scroll to position [0, 0]
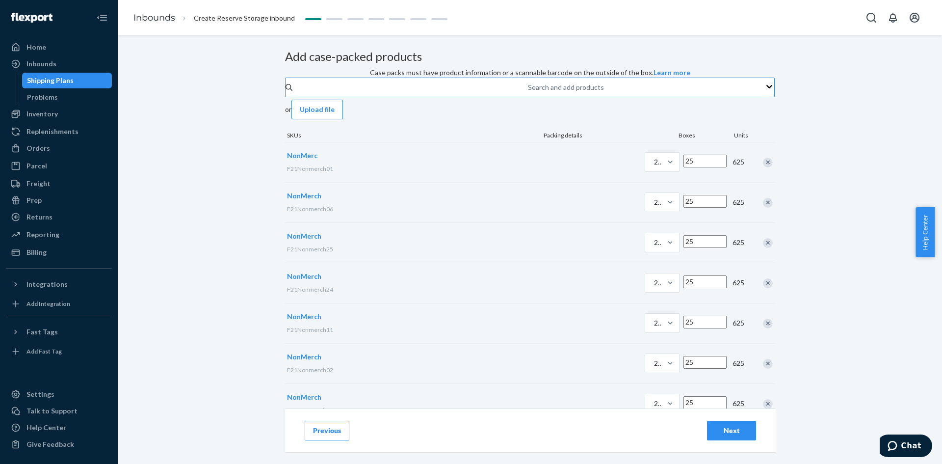
click at [528, 92] on div "Search and add products" at bounding box center [566, 87] width 76 height 10
click at [528, 92] on input "Search and add products" at bounding box center [528, 87] width 1 height 10
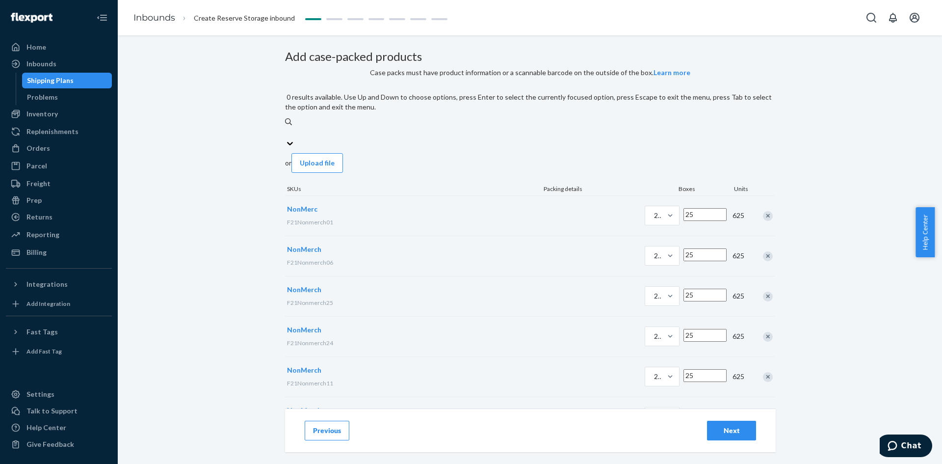
paste input "F21Nonmerch01"
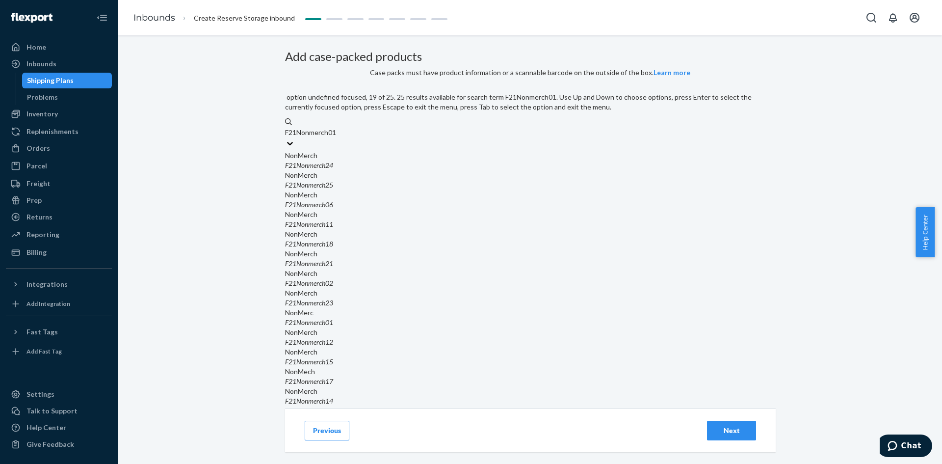
scroll to position [343, 0]
click at [412, 445] on div "NonMerch" at bounding box center [530, 450] width 490 height 10
click at [338, 137] on input "F21Nonmerch01" at bounding box center [311, 133] width 53 height 10
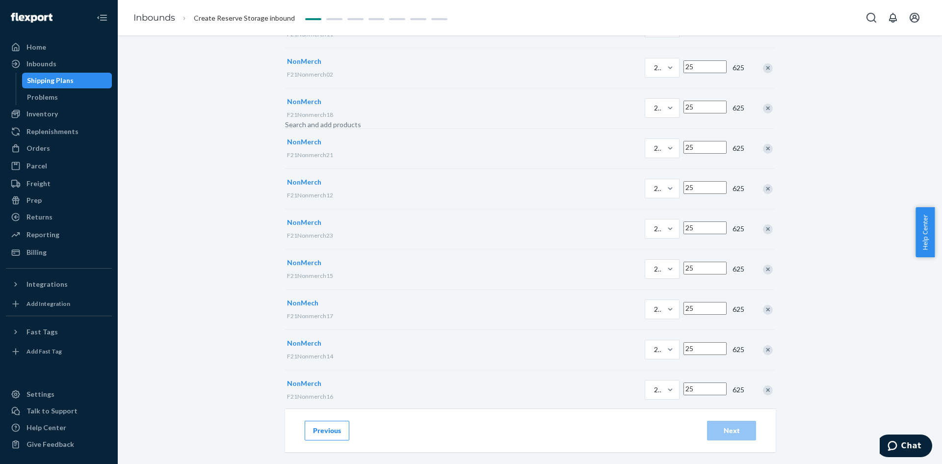
scroll to position [515, 0]
click at [595, 385] on p "+ Add case pack template" at bounding box center [637, 390] width 84 height 10
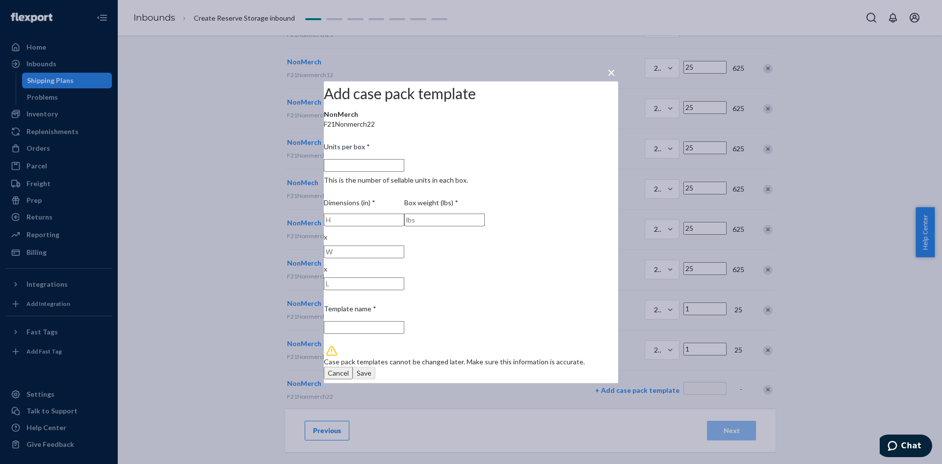
click at [404, 171] on input "Units per box * This is the number of sellable units in each box." at bounding box center [364, 164] width 80 height 13
click at [371, 368] on div "Save" at bounding box center [364, 373] width 15 height 10
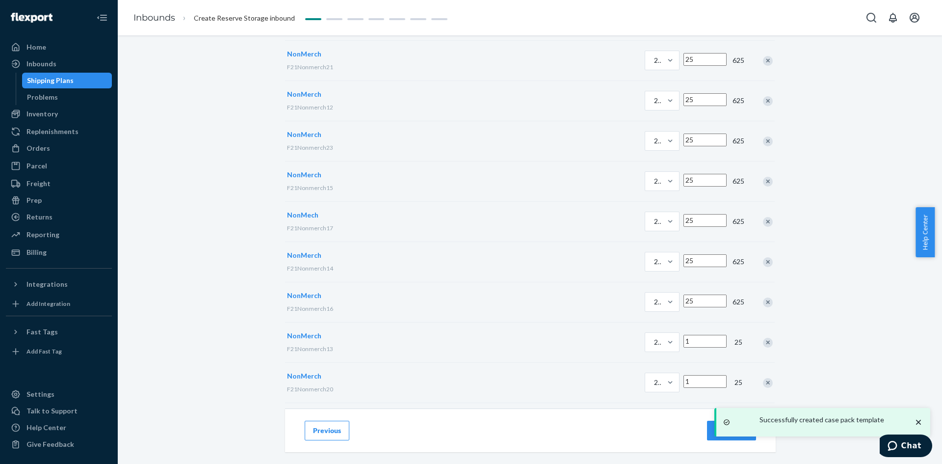
scroll to position [470, 0]
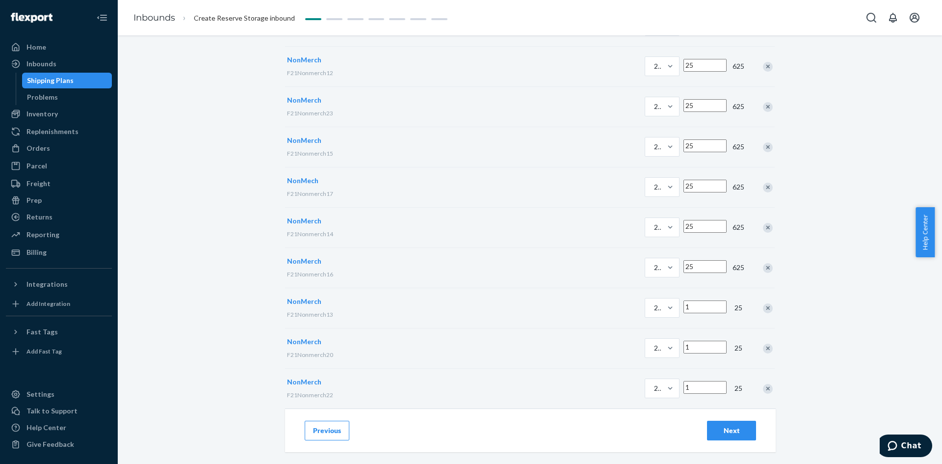
click at [683, 300] on input "1" at bounding box center [704, 306] width 43 height 13
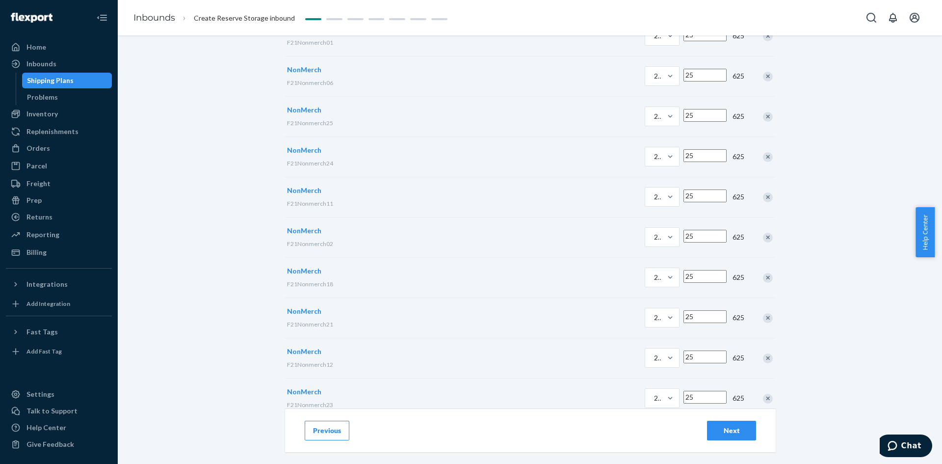
scroll to position [0, 0]
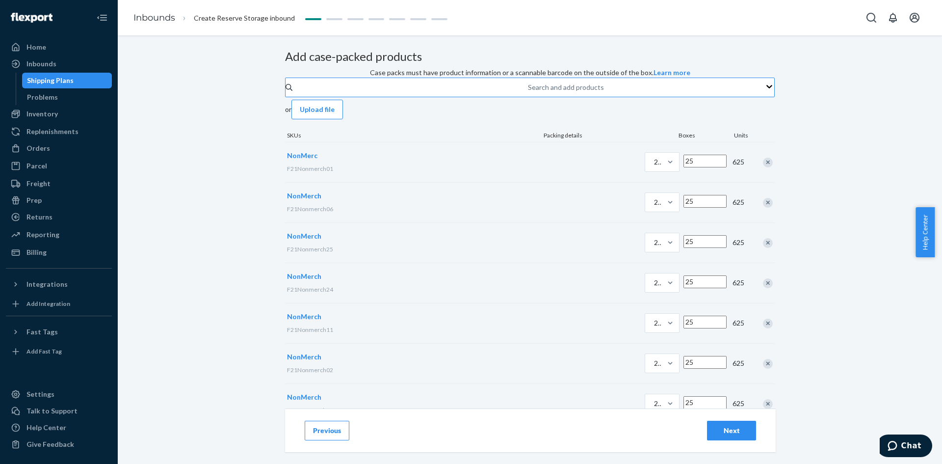
click at [528, 93] on div "Search and add products" at bounding box center [528, 87] width 1 height 12
click at [528, 92] on input "Search and add products" at bounding box center [528, 87] width 1 height 10
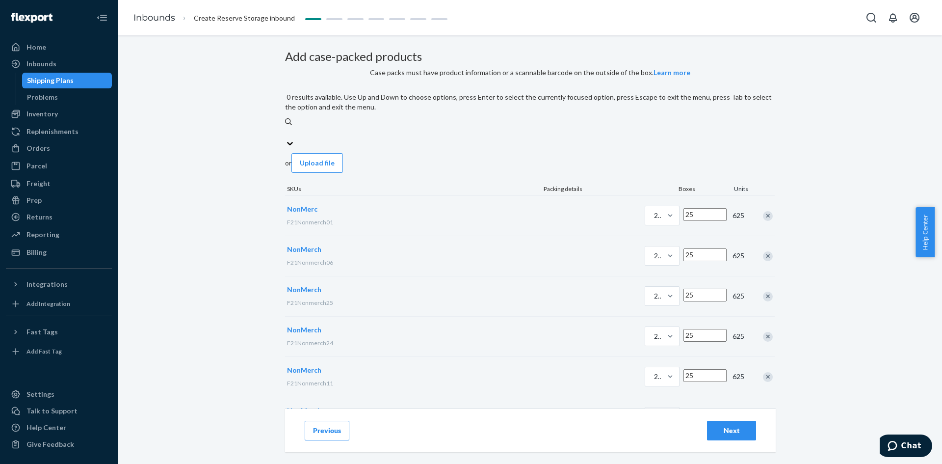
paste input "F21Nonmerch01"
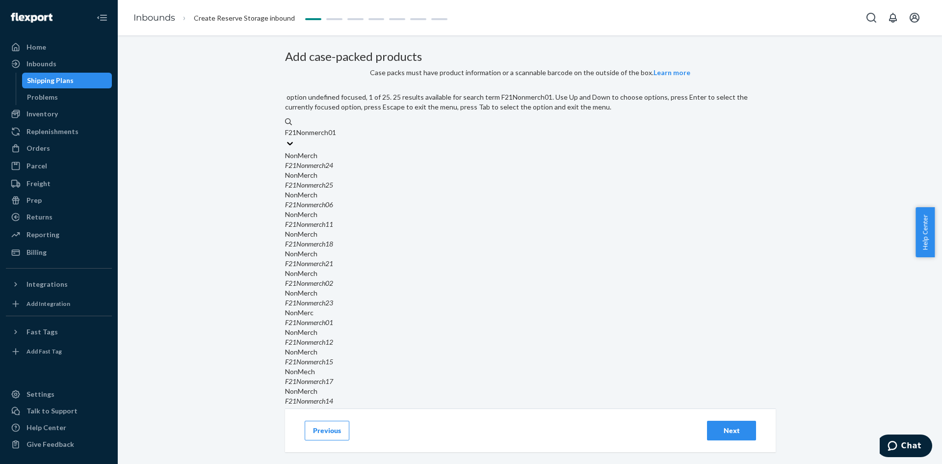
scroll to position [442, 0]
click at [338, 137] on input "F21Nonmerch01" at bounding box center [311, 133] width 53 height 10
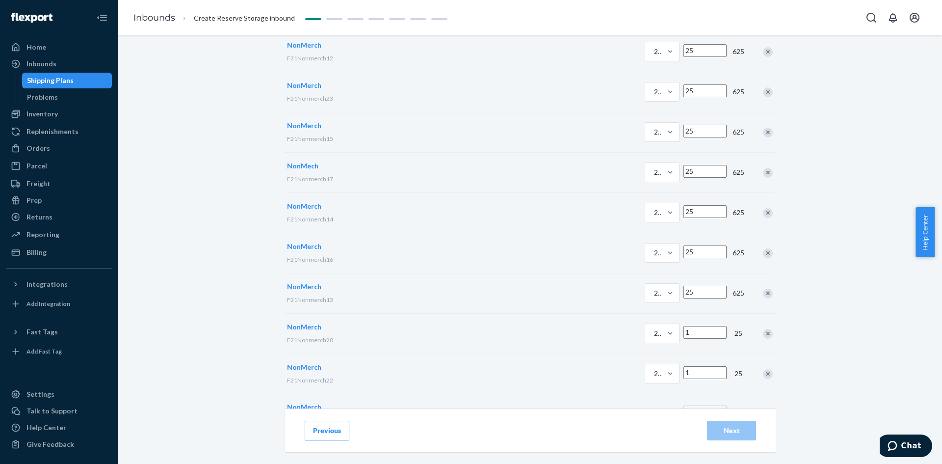
scroll to position [555, 0]
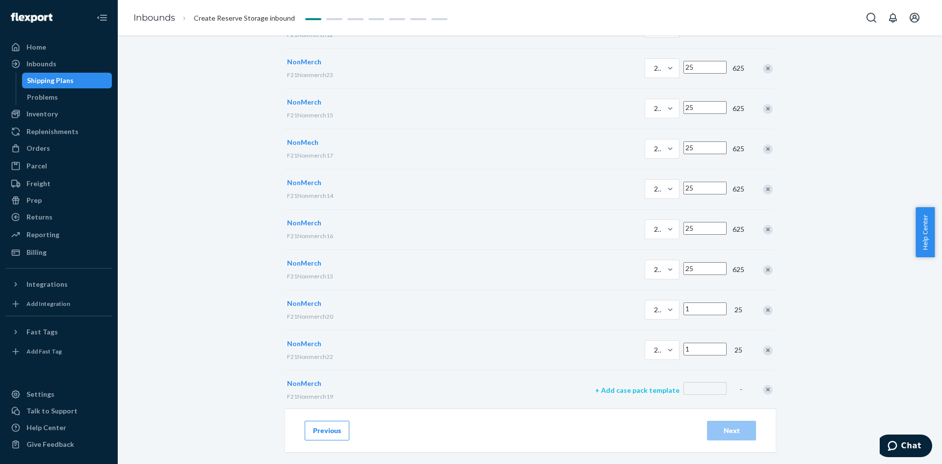
click at [595, 385] on p "+ Add case pack template" at bounding box center [637, 390] width 84 height 10
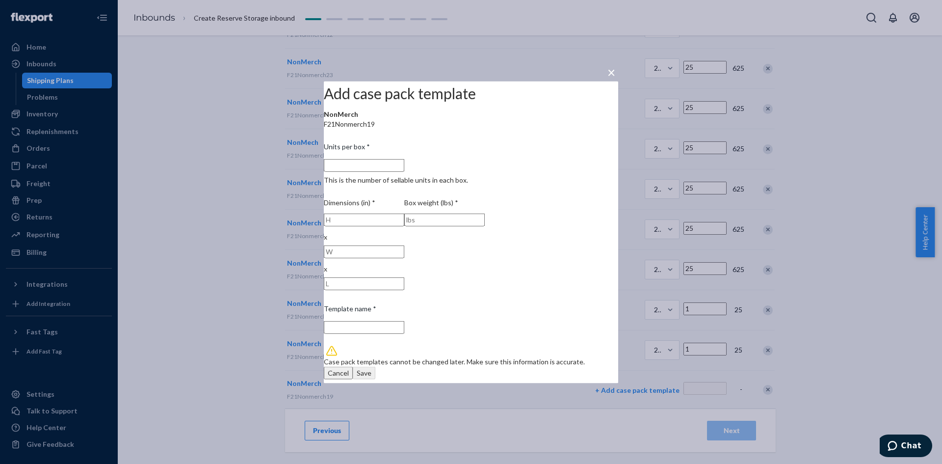
click at [404, 171] on input "Units per box * This is the number of sellable units in each box." at bounding box center [364, 164] width 80 height 13
click at [371, 368] on div "Save" at bounding box center [364, 373] width 15 height 10
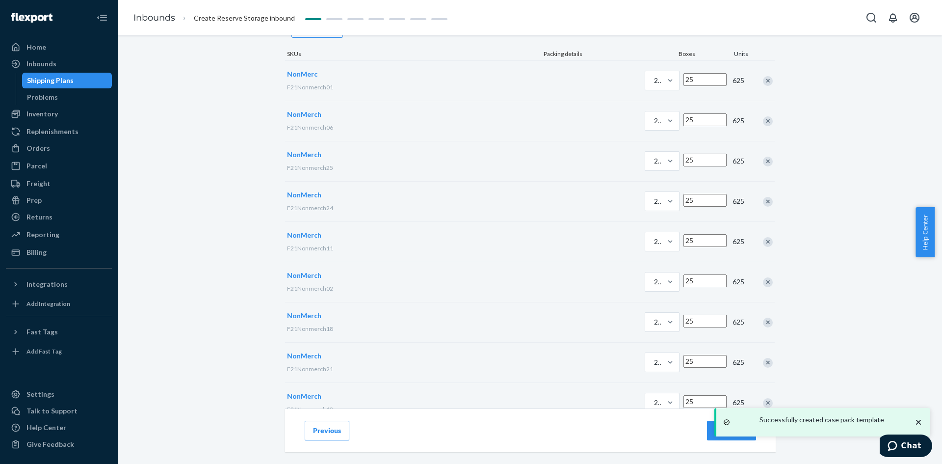
scroll to position [0, 0]
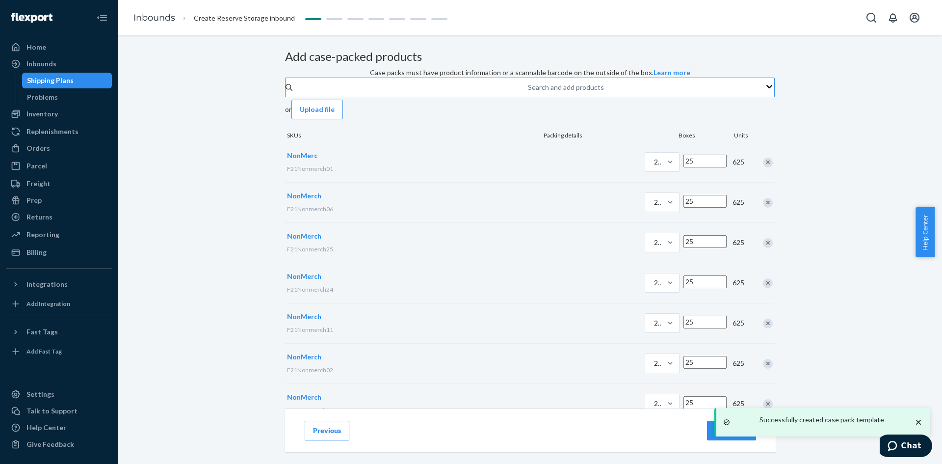
click at [528, 92] on div "Search and add products" at bounding box center [566, 87] width 76 height 10
click at [528, 92] on input "Search and add products" at bounding box center [528, 87] width 1 height 10
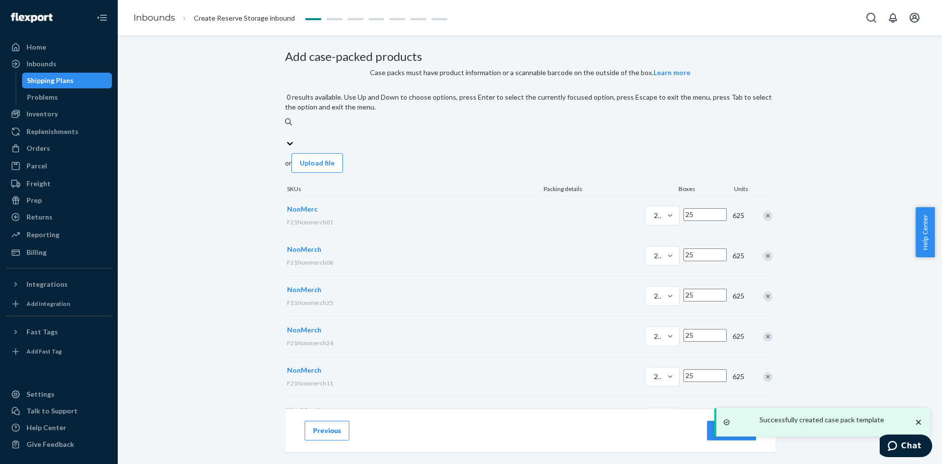
paste input "F21Nonmerch01"
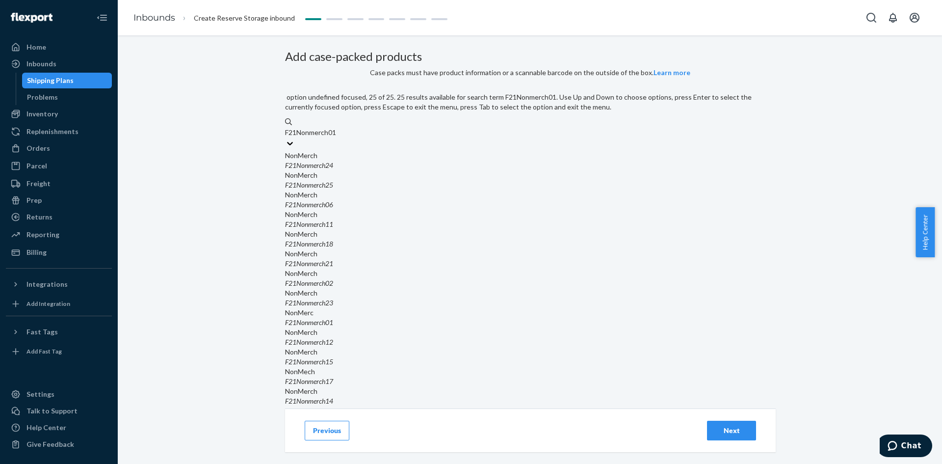
scroll to position [460, 0]
click at [338, 137] on input "F21Nonmerch01" at bounding box center [311, 133] width 53 height 10
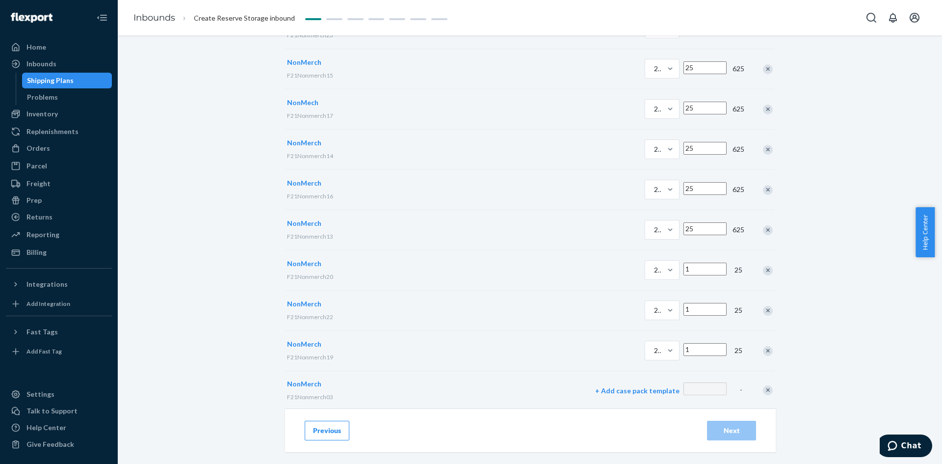
scroll to position [595, 0]
click at [595, 385] on p "+ Add case pack template" at bounding box center [637, 390] width 84 height 10
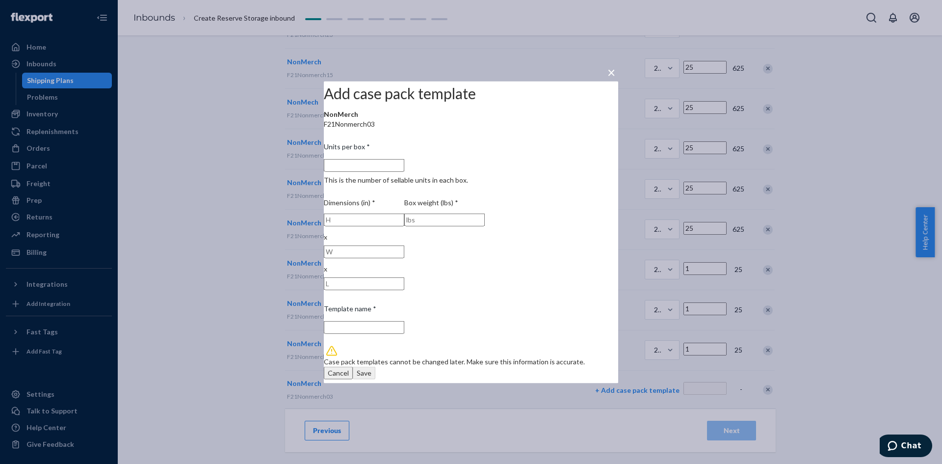
click at [404, 171] on input "Units per box * This is the number of sellable units in each box." at bounding box center [364, 164] width 80 height 13
click at [375, 368] on button "Save" at bounding box center [364, 372] width 23 height 13
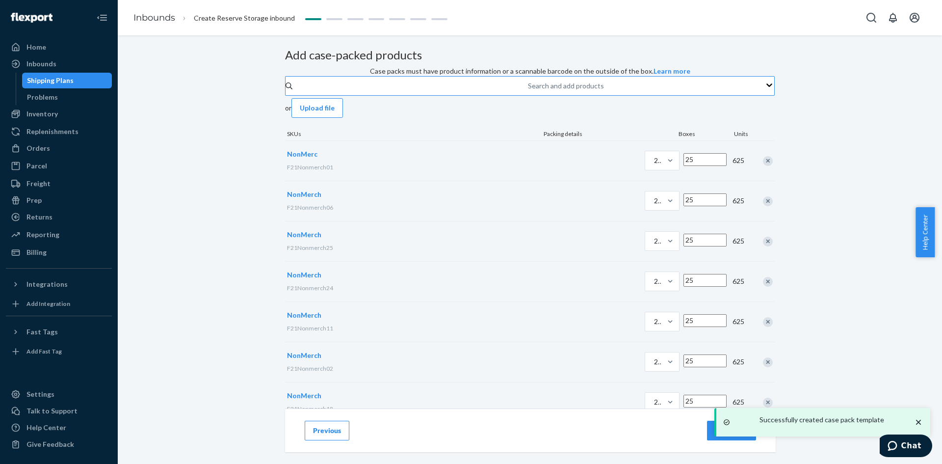
scroll to position [0, 0]
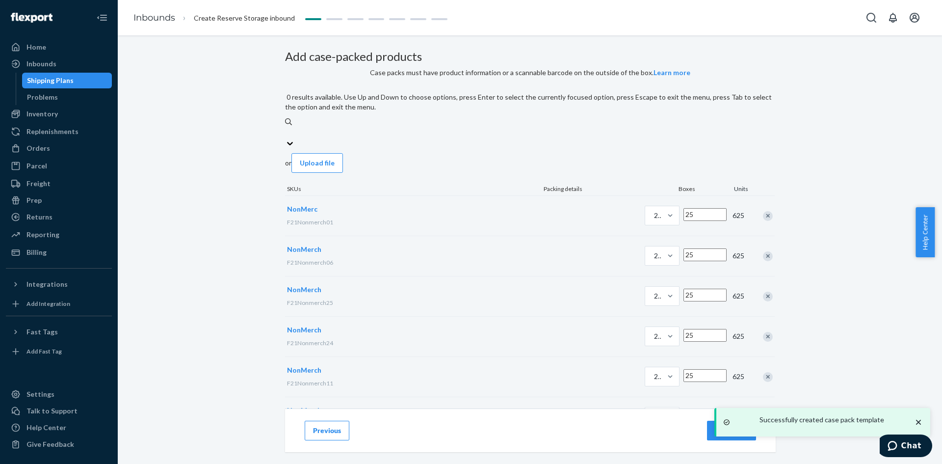
click at [286, 137] on input "0 results available. Use Up and Down to choose options, press Enter to select t…" at bounding box center [285, 133] width 1 height 10
paste input "F21Nonmerch01"
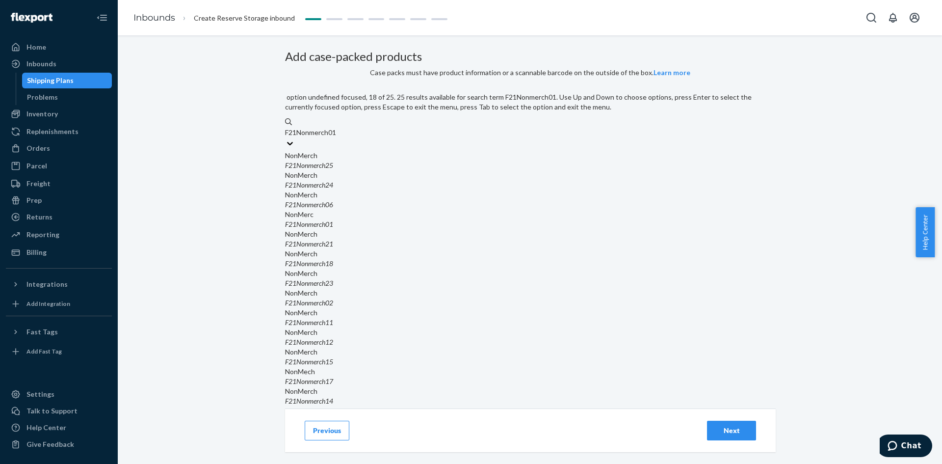
scroll to position [343, 0]
click at [393, 445] on div "NonMerch" at bounding box center [530, 450] width 490 height 10
click at [338, 137] on input "F21Nonmerch01" at bounding box center [311, 133] width 53 height 10
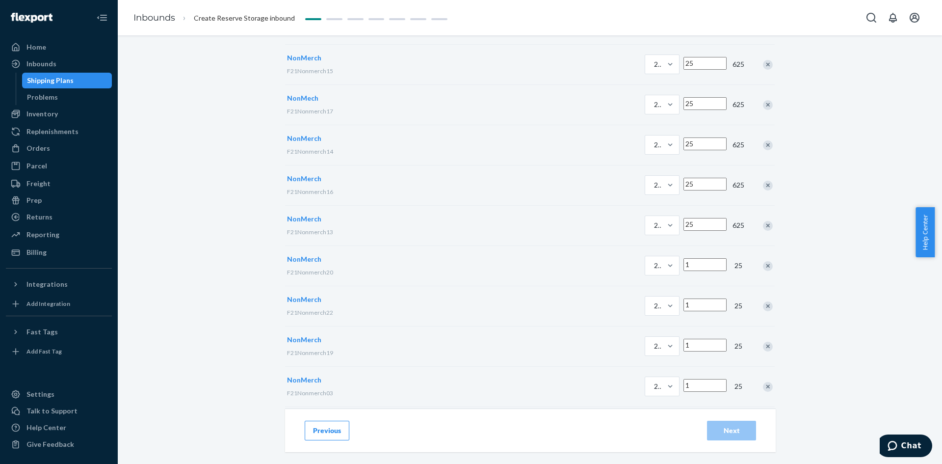
scroll to position [635, 0]
click at [595, 385] on p "+ Add case pack template" at bounding box center [637, 390] width 84 height 10
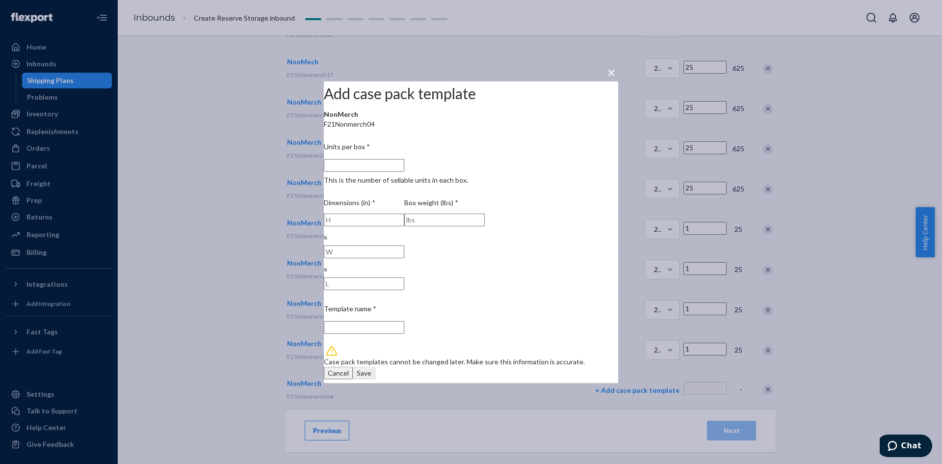
click at [396, 171] on input "Units per box * This is the number of sellable units in each box." at bounding box center [364, 164] width 80 height 13
click at [371, 368] on div "Save" at bounding box center [364, 373] width 15 height 10
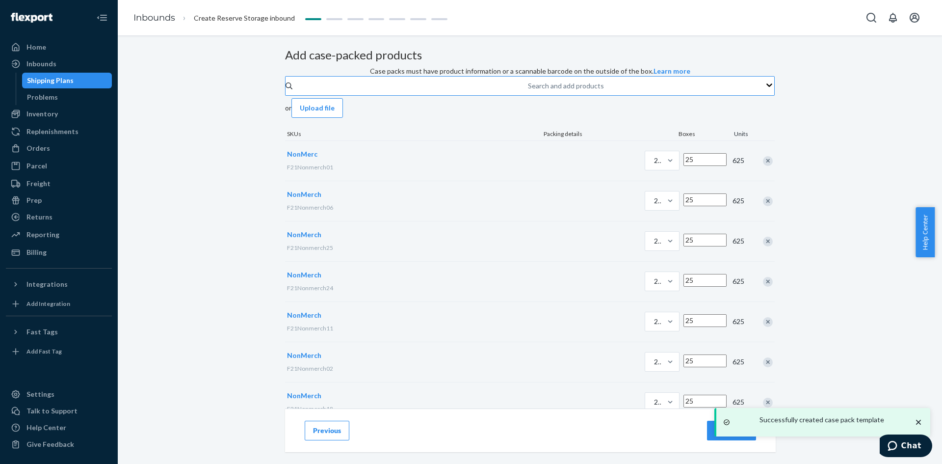
scroll to position [0, 0]
click at [528, 92] on div "Search and add products" at bounding box center [566, 87] width 76 height 10
click at [528, 92] on input "Search and add products" at bounding box center [528, 87] width 1 height 10
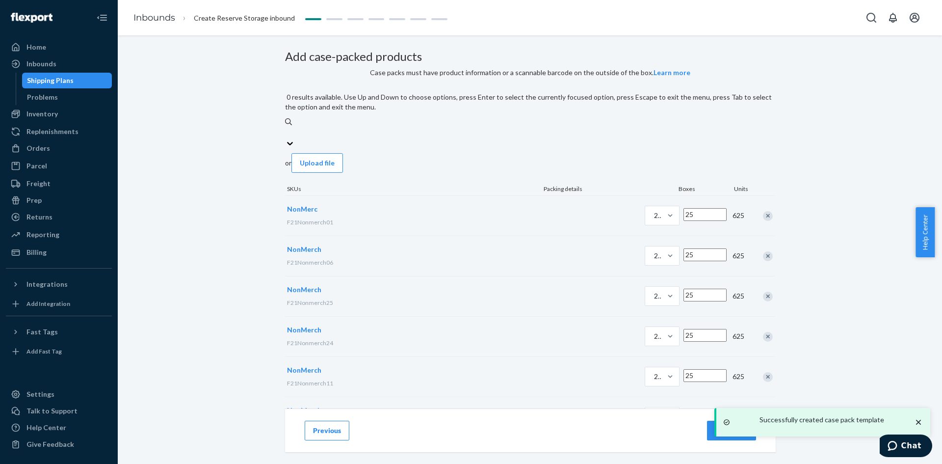
paste input "F21Nonmerch01"
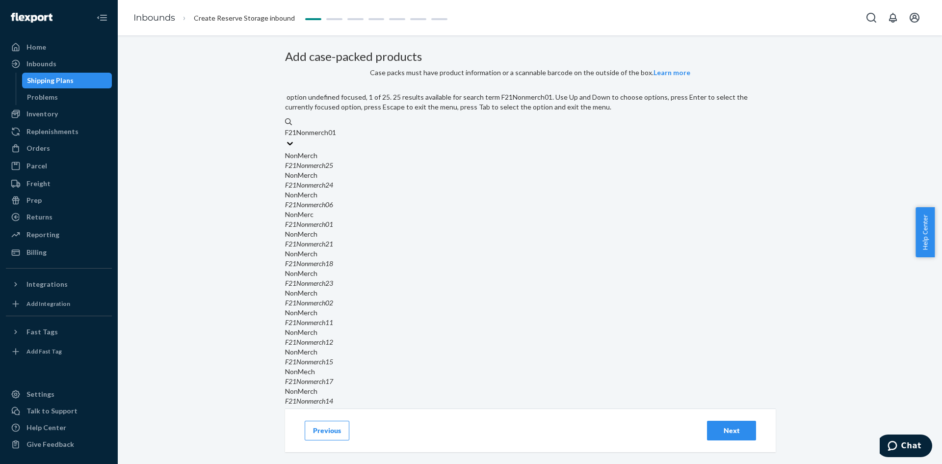
scroll to position [442, 0]
click at [338, 137] on input "F21Nonmerch01" at bounding box center [311, 133] width 53 height 10
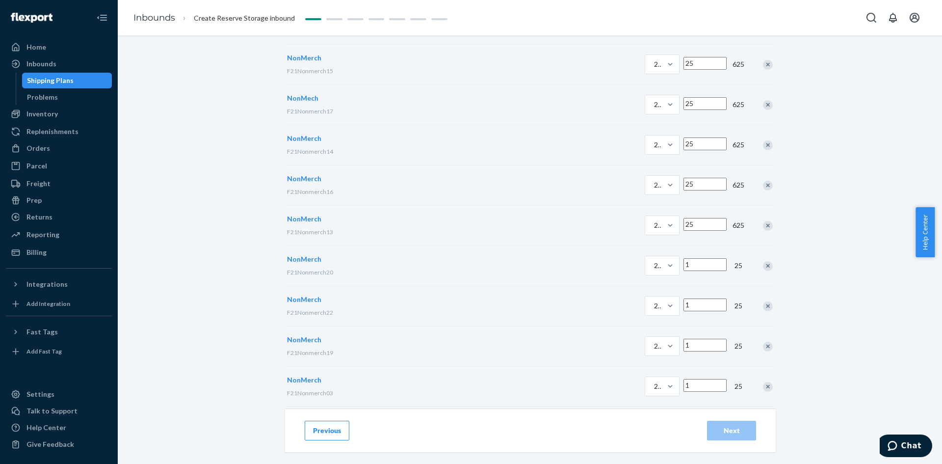
scroll to position [676, 0]
click at [595, 385] on p "+ Add case pack template" at bounding box center [637, 390] width 84 height 10
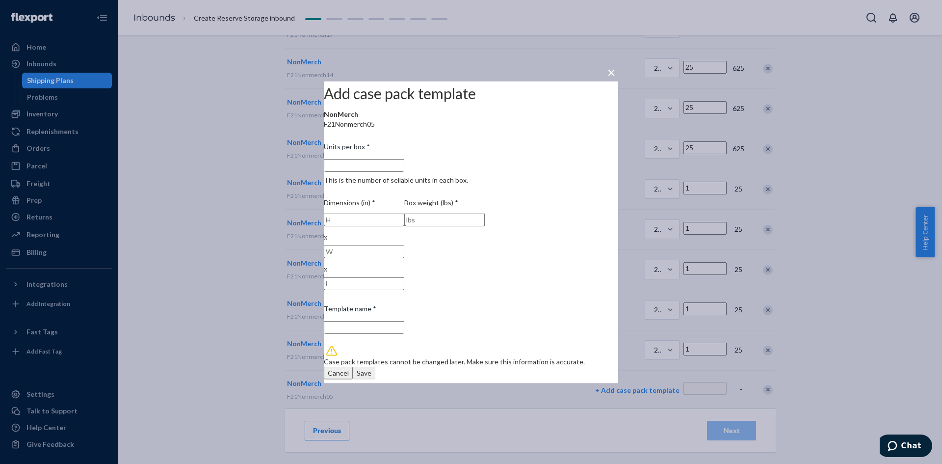
click at [404, 171] on input "Units per box * This is the number of sellable units in each box." at bounding box center [364, 164] width 80 height 13
click at [371, 368] on div "Save" at bounding box center [364, 373] width 15 height 10
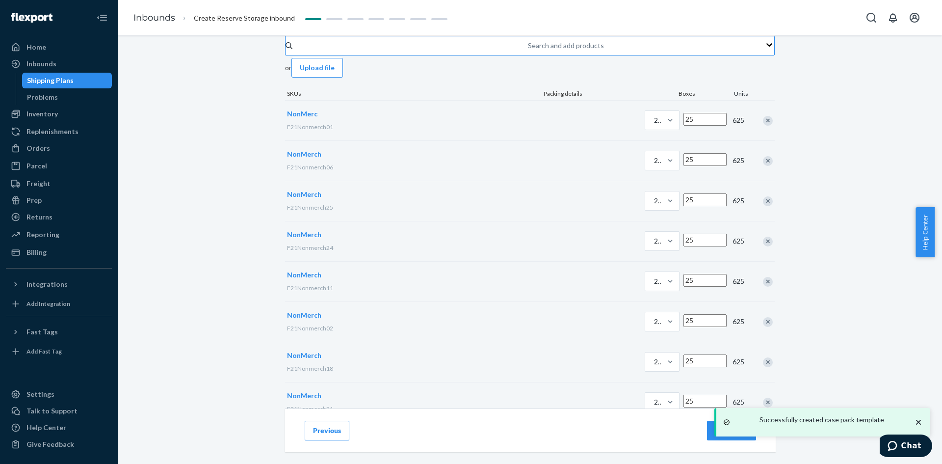
scroll to position [0, 0]
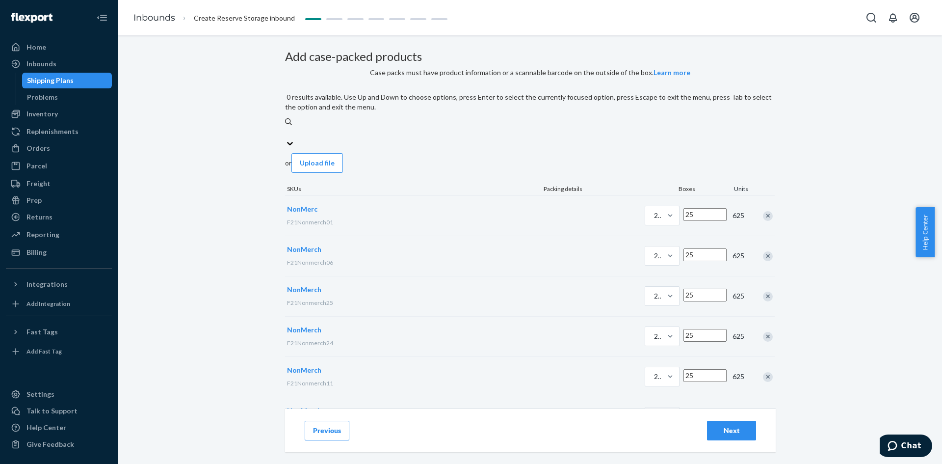
click at [286, 137] on input "0 results available. Use Up and Down to choose options, press Enter to select t…" at bounding box center [285, 133] width 1 height 10
paste input "F21Nonmerch01"
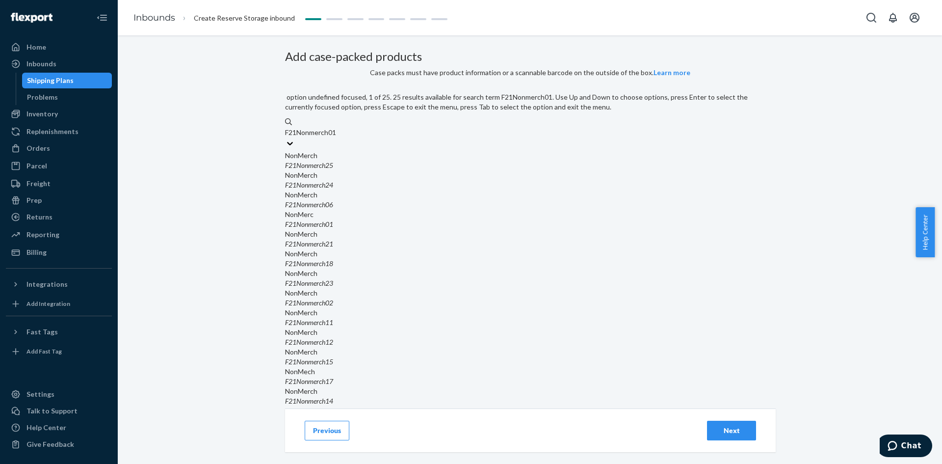
scroll to position [442, 0]
click at [338, 137] on input "F21Nonmerch01" at bounding box center [311, 133] width 53 height 10
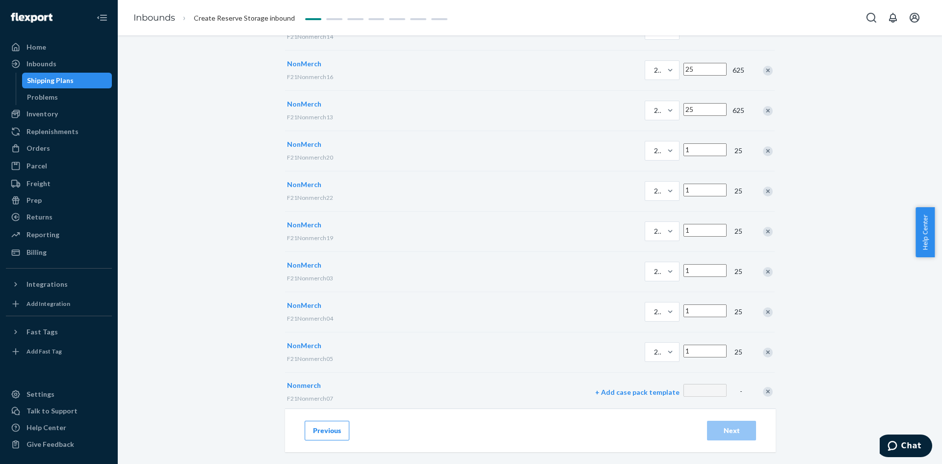
scroll to position [716, 0]
click at [595, 385] on p "+ Add case pack template" at bounding box center [637, 390] width 84 height 10
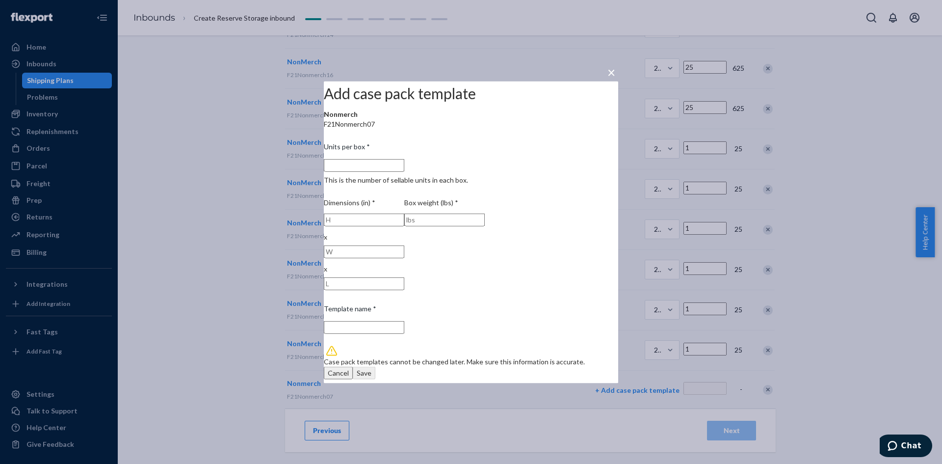
click at [399, 171] on input "Units per box * This is the number of sellable units in each box." at bounding box center [364, 164] width 80 height 13
click at [371, 368] on div "Save" at bounding box center [364, 373] width 15 height 10
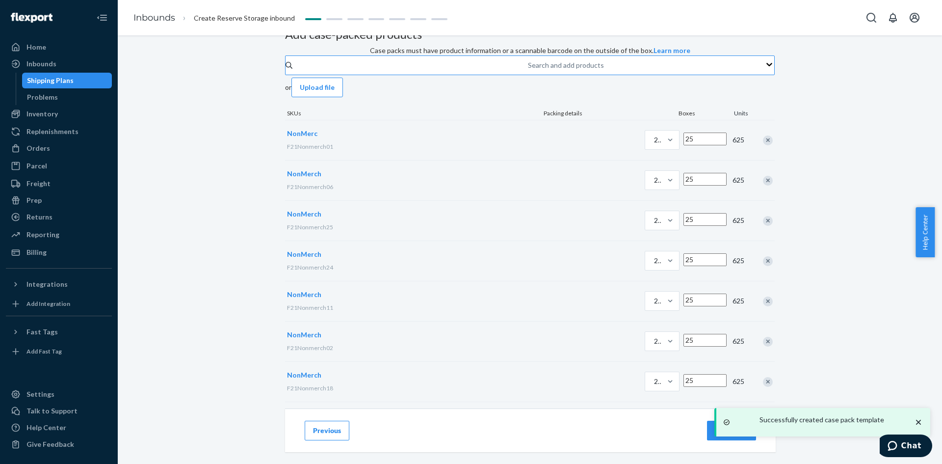
scroll to position [0, 0]
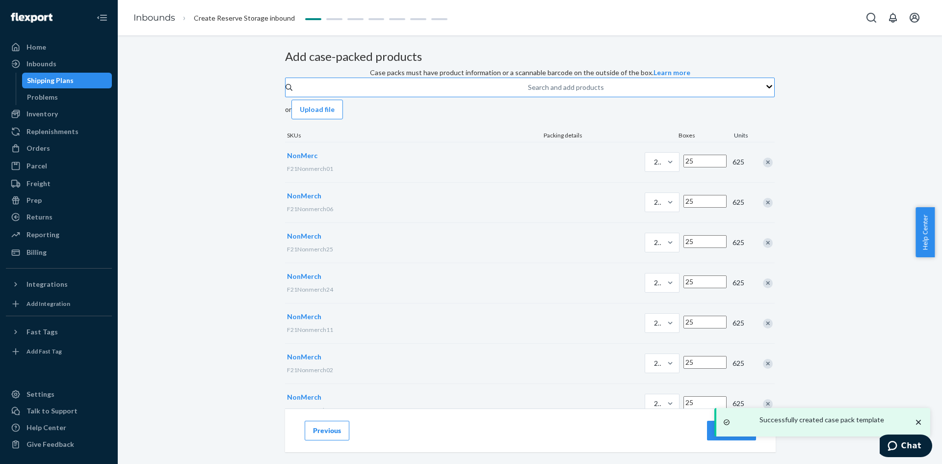
click at [528, 92] on div "Search and add products" at bounding box center [566, 87] width 76 height 10
click at [528, 92] on input "Search and add products" at bounding box center [528, 87] width 1 height 10
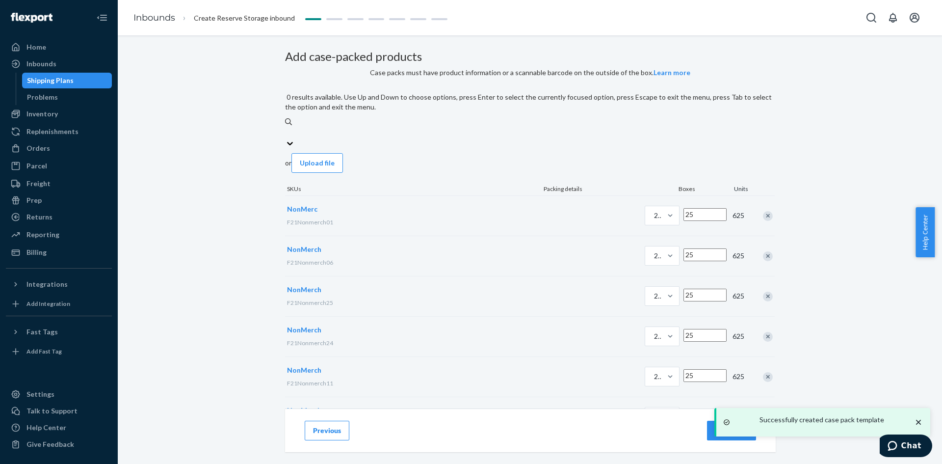
paste input "F21Nonmerch01"
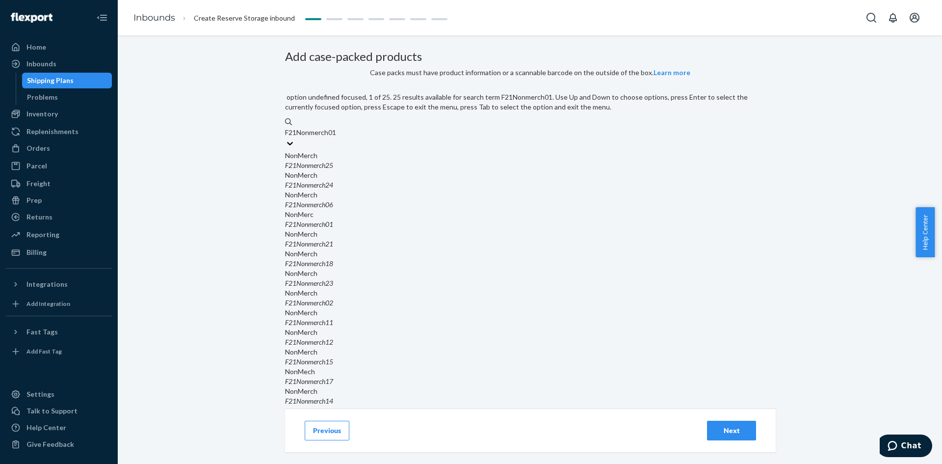
scroll to position [540, 0]
click at [338, 137] on input "F21Nonmerch01" at bounding box center [311, 133] width 53 height 10
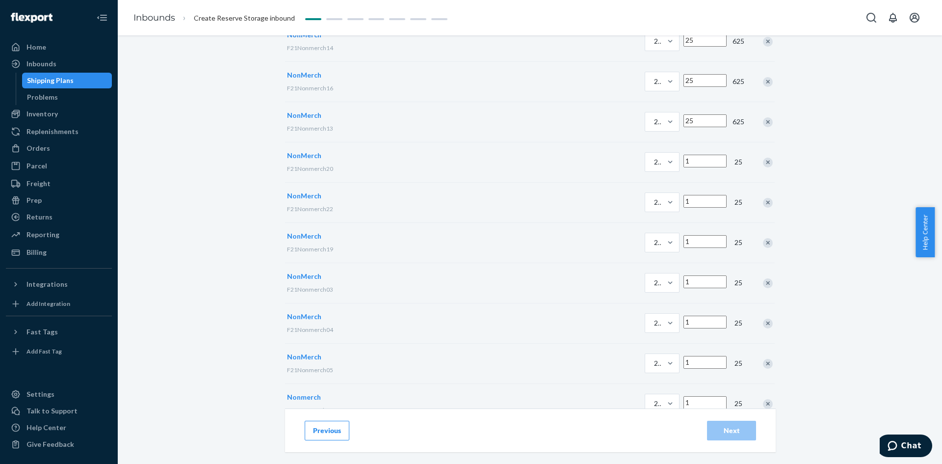
scroll to position [756, 0]
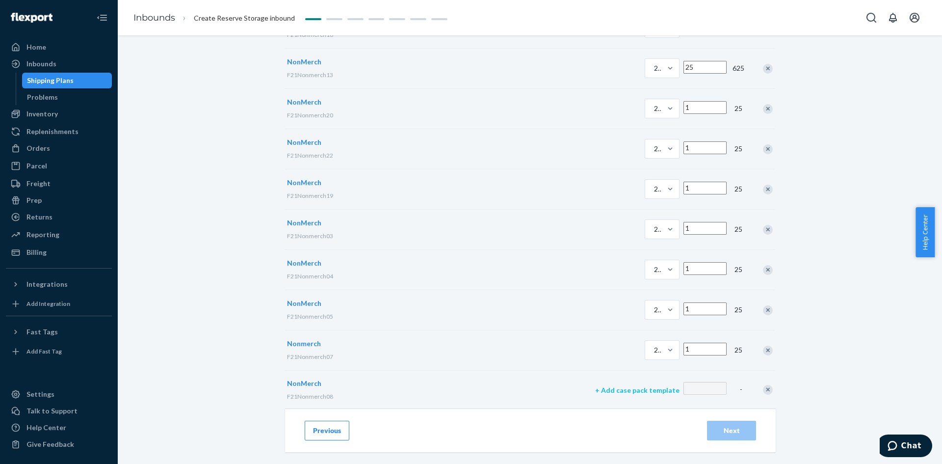
click at [595, 385] on p "+ Add case pack template" at bounding box center [637, 390] width 84 height 10
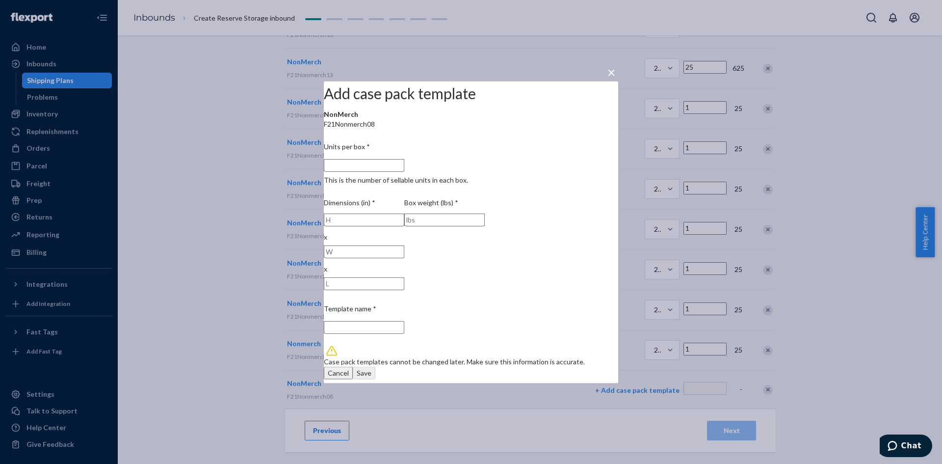
click at [404, 171] on input "Units per box * This is the number of sellable units in each box." at bounding box center [364, 164] width 80 height 13
click at [371, 368] on div "Save" at bounding box center [364, 373] width 15 height 10
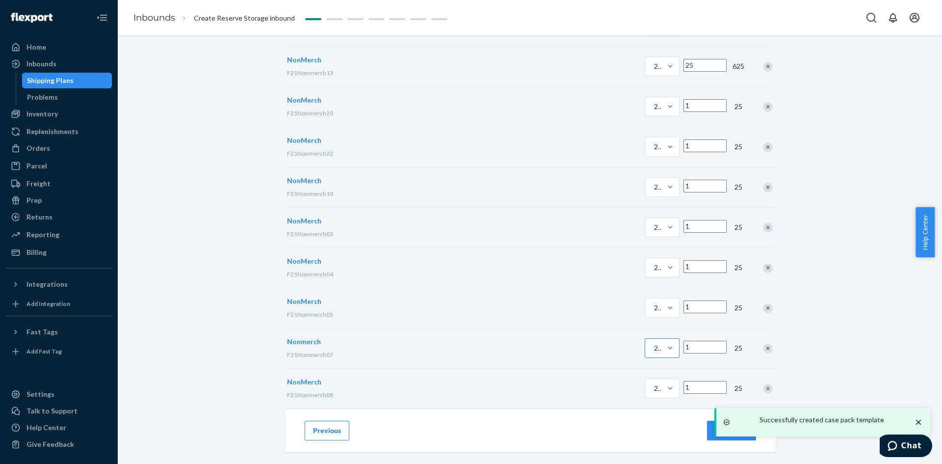
scroll to position [515, 0]
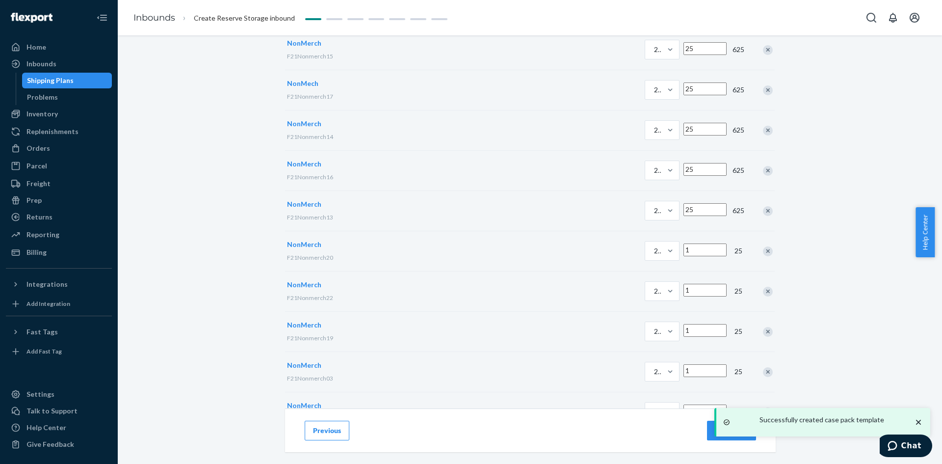
click at [683, 256] on input "1" at bounding box center [704, 249] width 43 height 13
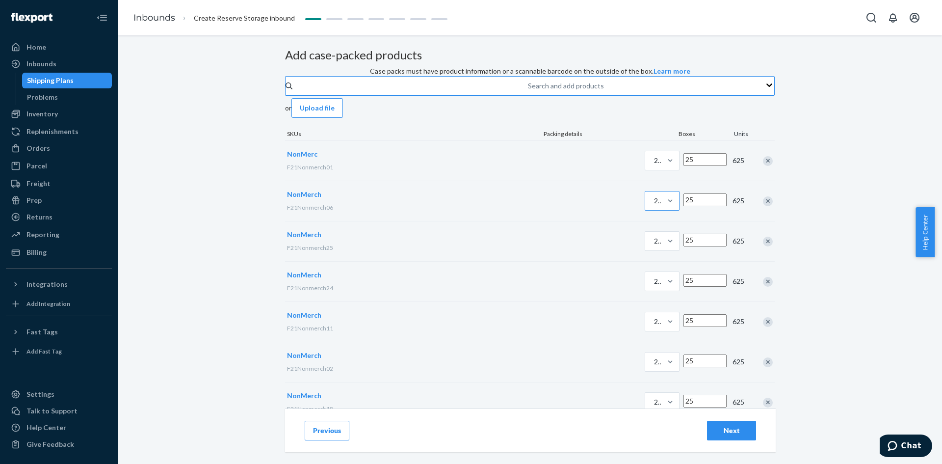
scroll to position [0, 0]
click at [528, 92] on div "Search and add products" at bounding box center [566, 87] width 76 height 10
click at [528, 92] on input "Search and add products" at bounding box center [528, 87] width 1 height 10
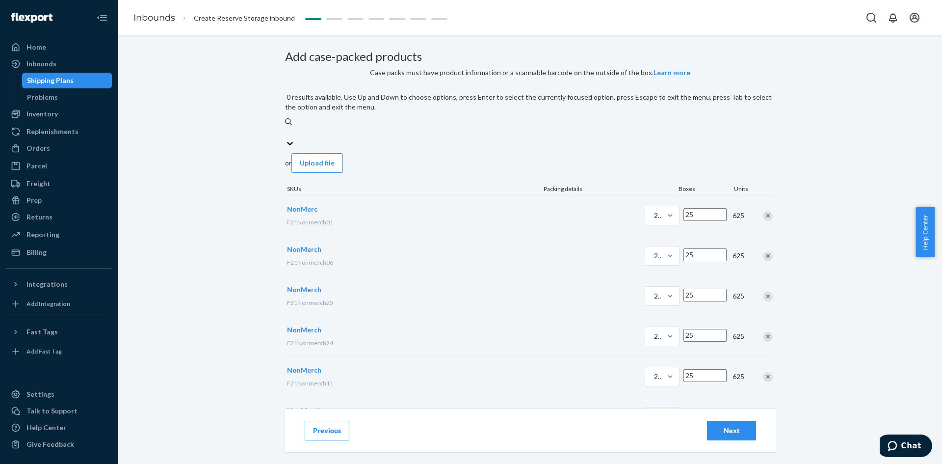
paste input "F21Nonmerch01"
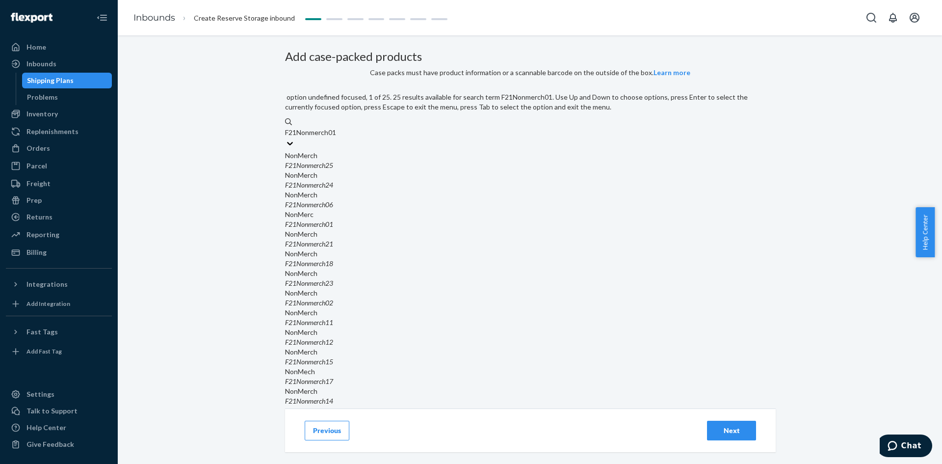
scroll to position [558, 0]
click at [338, 137] on input "F21Nonmerch01" at bounding box center [311, 133] width 53 height 10
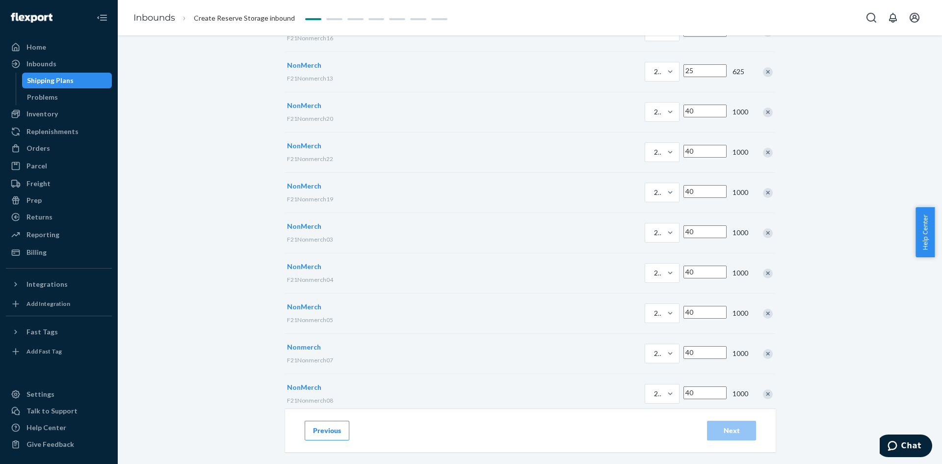
scroll to position [796, 0]
click at [595, 385] on p "+ Add case pack template" at bounding box center [637, 390] width 84 height 10
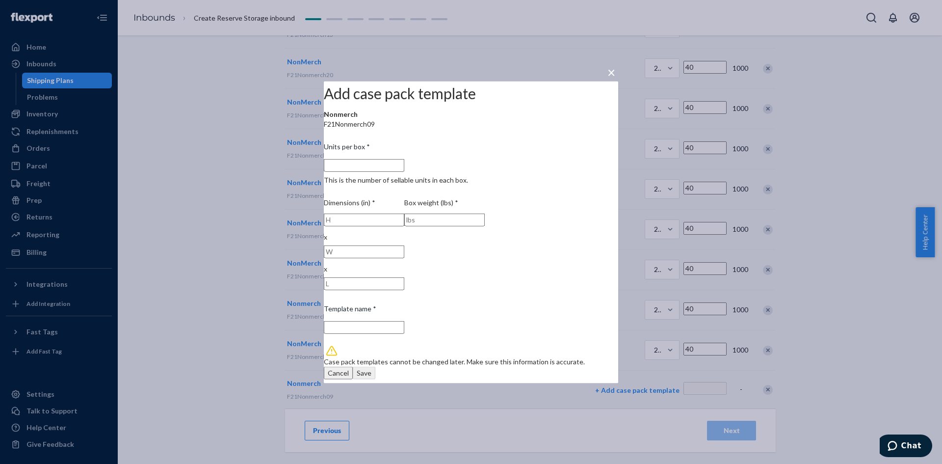
click at [404, 171] on input "Units per box * This is the number of sellable units in each box." at bounding box center [364, 164] width 80 height 13
click at [371, 368] on div "Save" at bounding box center [364, 373] width 15 height 10
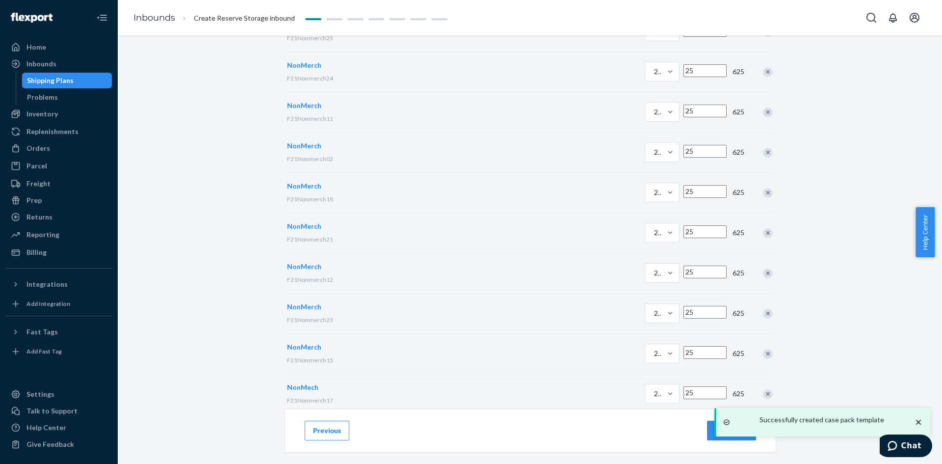
scroll to position [0, 0]
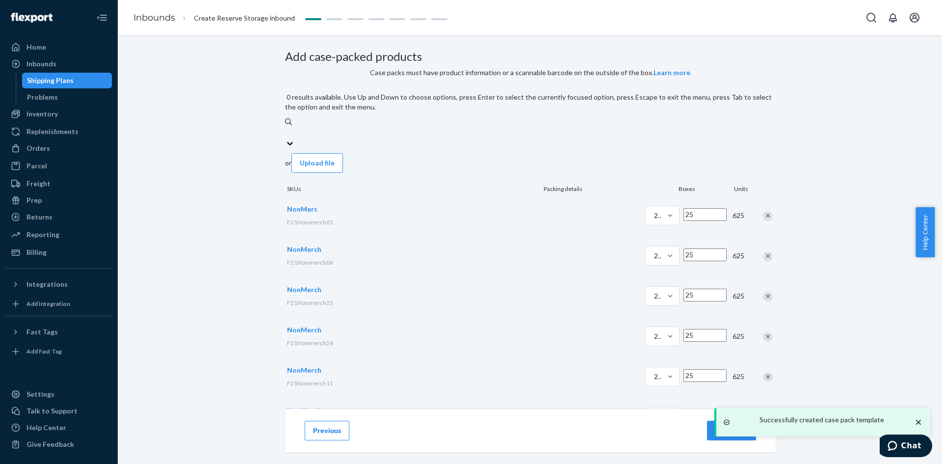
click at [286, 137] on input "0 results available. Use Up and Down to choose options, press Enter to select t…" at bounding box center [285, 133] width 1 height 10
paste input "F21Nonmerch01"
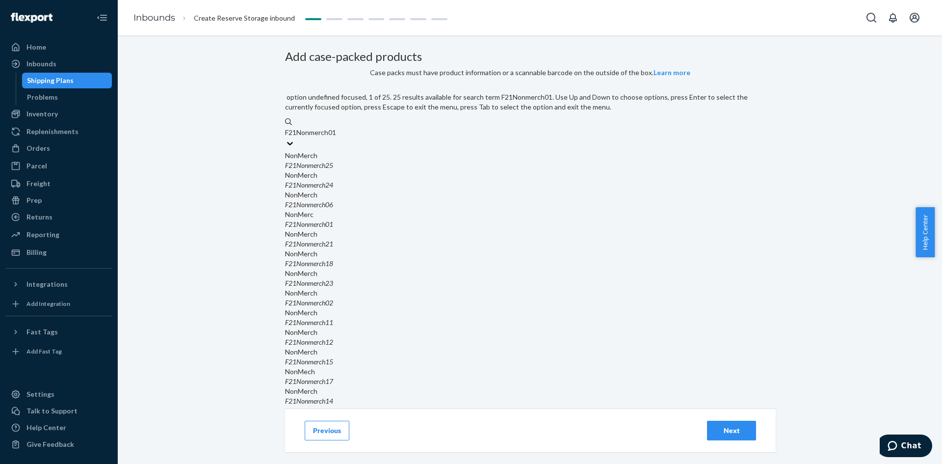
scroll to position [589, 0]
click at [338, 137] on input "F21Nonmerch01" at bounding box center [311, 133] width 53 height 10
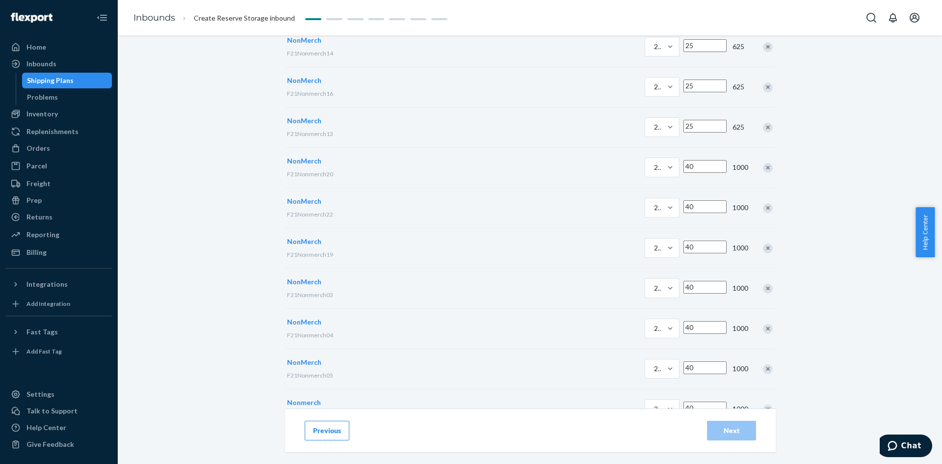
scroll to position [837, 0]
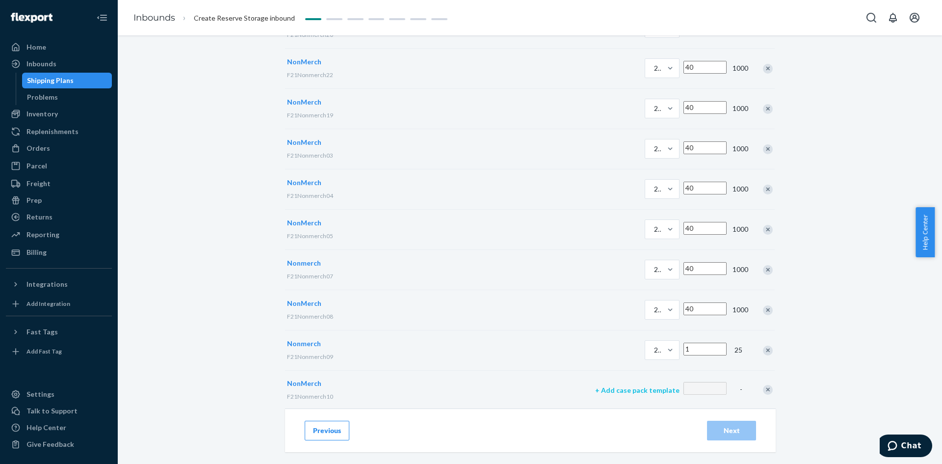
click at [595, 385] on p "+ Add case pack template" at bounding box center [637, 390] width 84 height 10
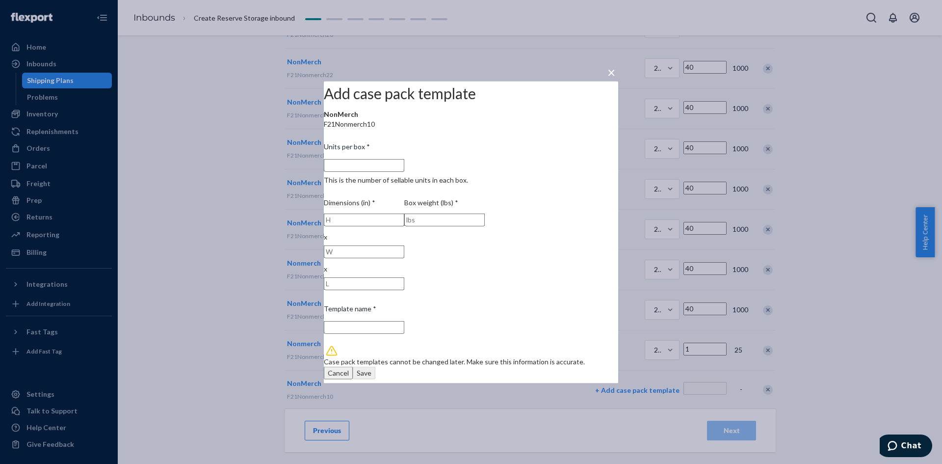
drag, startPoint x: 414, startPoint y: 165, endPoint x: 413, endPoint y: 178, distance: 12.3
click at [404, 169] on input "Units per box * This is the number of sellable units in each box." at bounding box center [364, 164] width 80 height 13
click at [371, 368] on div "Save" at bounding box center [364, 373] width 15 height 10
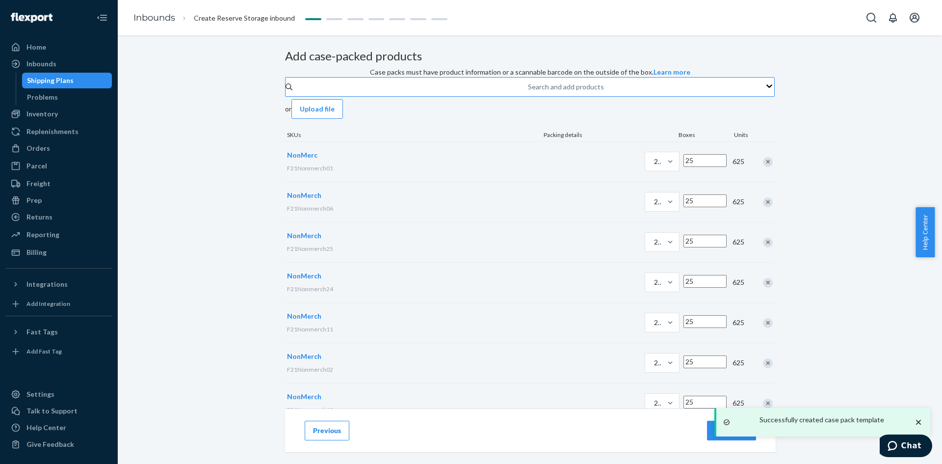
scroll to position [0, 0]
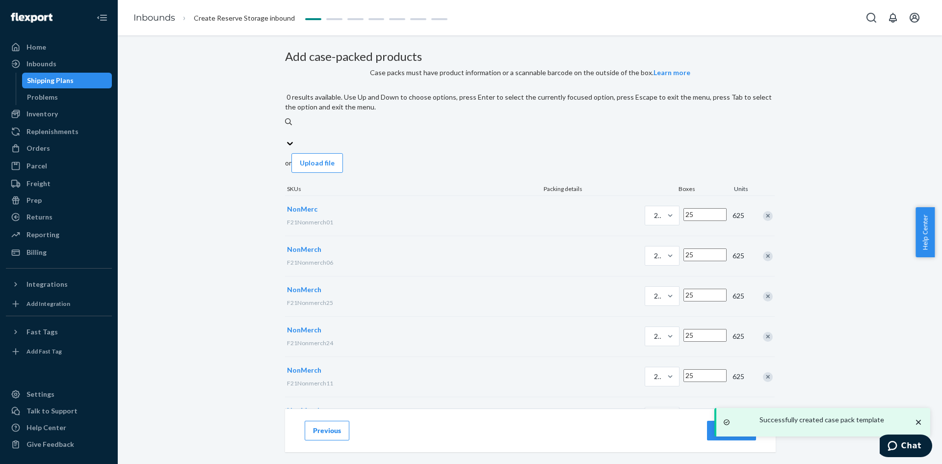
click at [286, 137] on input "0 results available. Use Up and Down to choose options, press Enter to select t…" at bounding box center [285, 133] width 1 height 10
paste input "F21Nonmerch01"
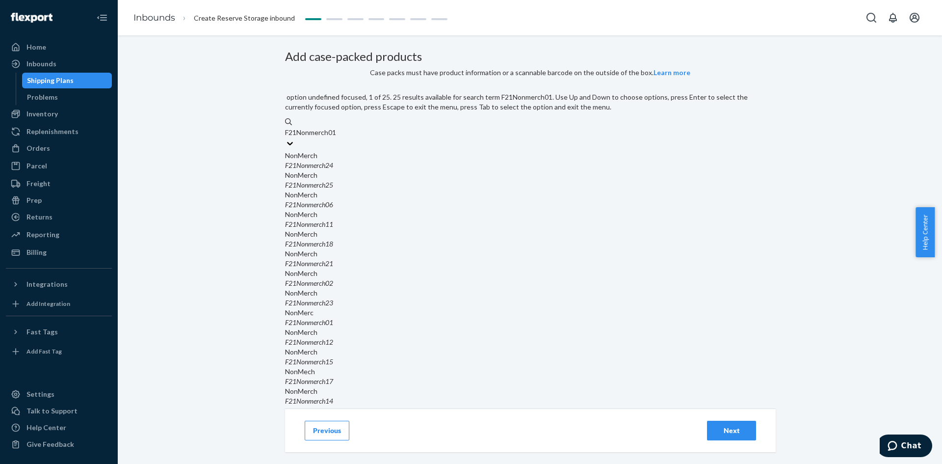
scroll to position [68, 0]
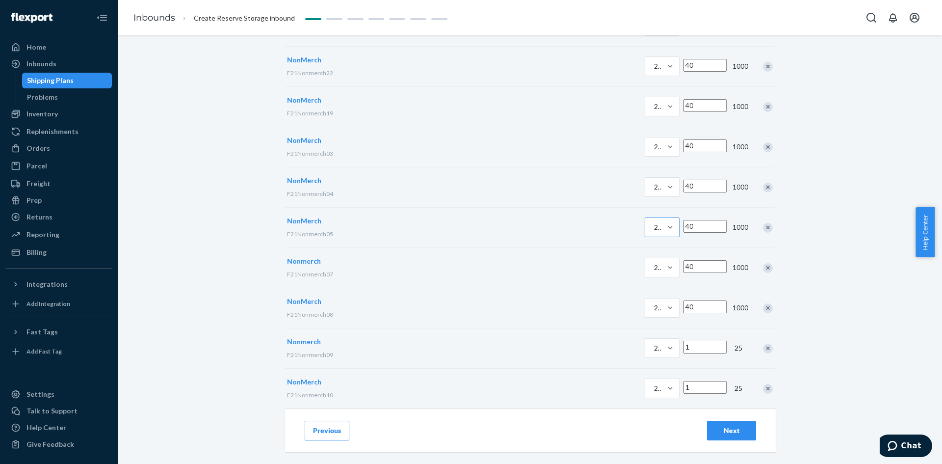
scroll to position [791, 0]
click at [683, 341] on input "1" at bounding box center [704, 347] width 43 height 13
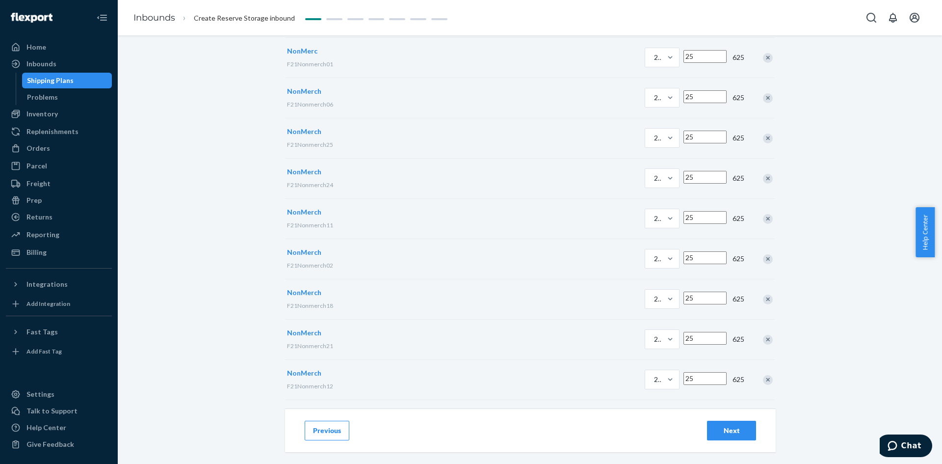
scroll to position [85, 0]
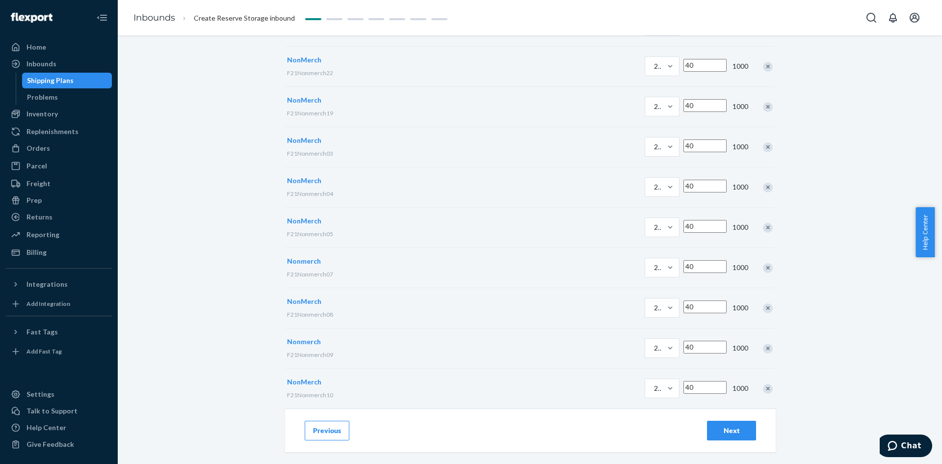
scroll to position [791, 0]
click at [715, 433] on div "Next" at bounding box center [731, 430] width 32 height 10
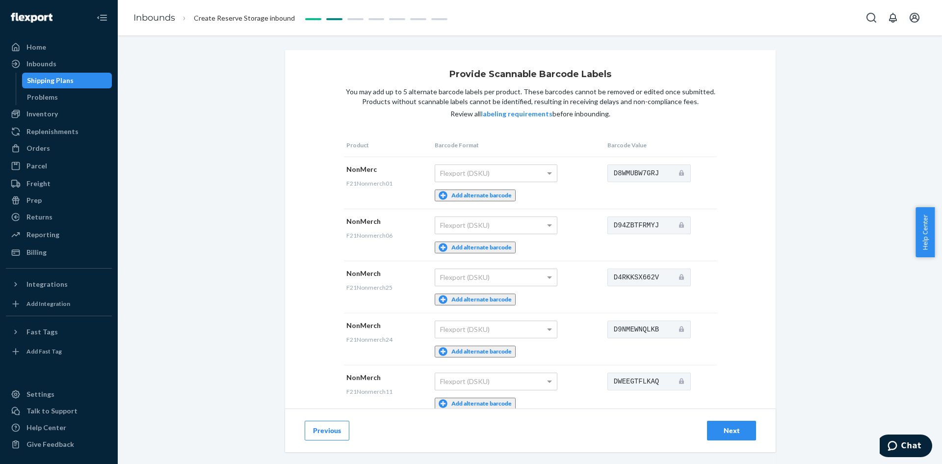
click at [717, 427] on div "Next" at bounding box center [731, 430] width 32 height 10
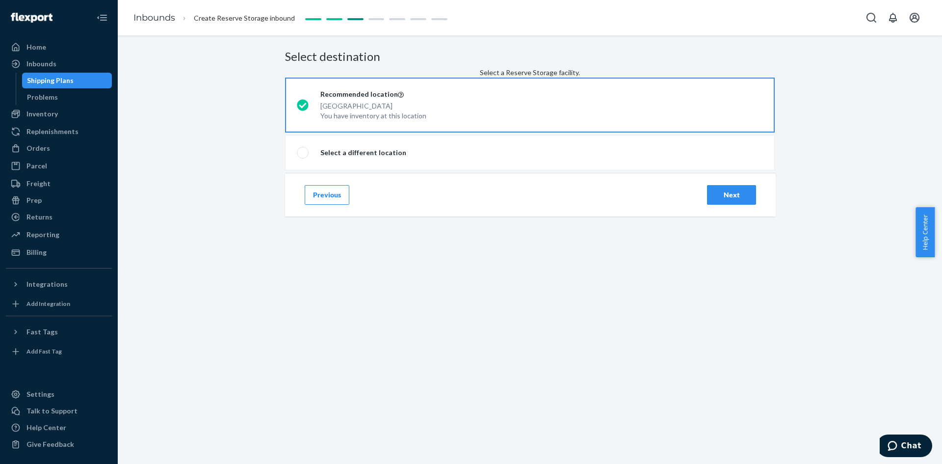
click at [326, 205] on button "Previous" at bounding box center [327, 195] width 45 height 20
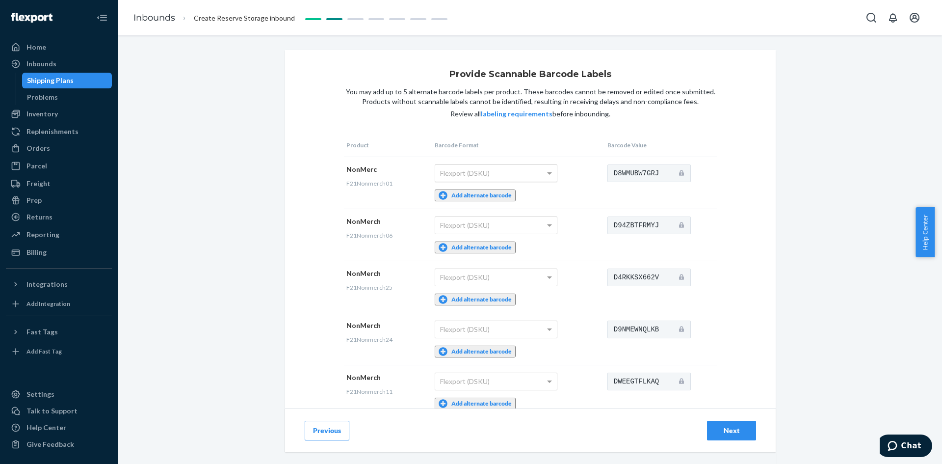
click at [547, 174] on span at bounding box center [549, 173] width 5 height 3
click at [545, 197] on td "Flexport (DSKU) Add alternate barcode" at bounding box center [518, 183] width 173 height 52
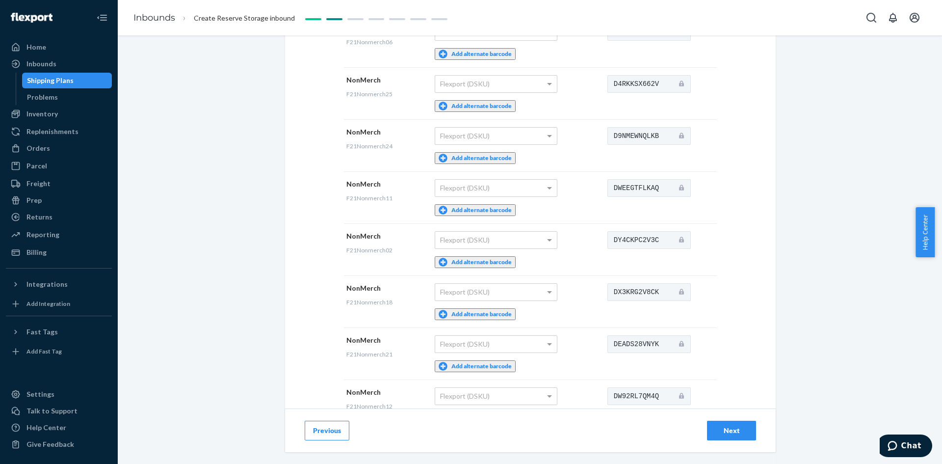
scroll to position [160, 0]
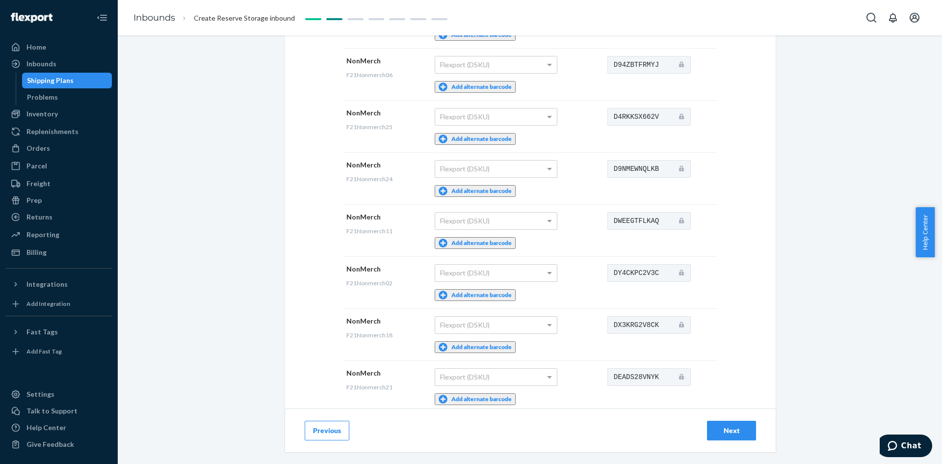
click at [715, 430] on div "Next" at bounding box center [731, 430] width 32 height 10
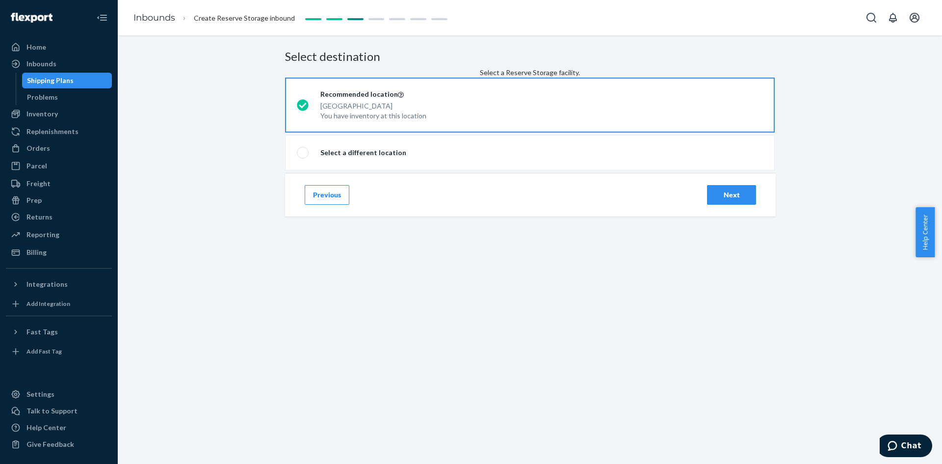
click at [728, 205] on button "Next" at bounding box center [731, 195] width 49 height 20
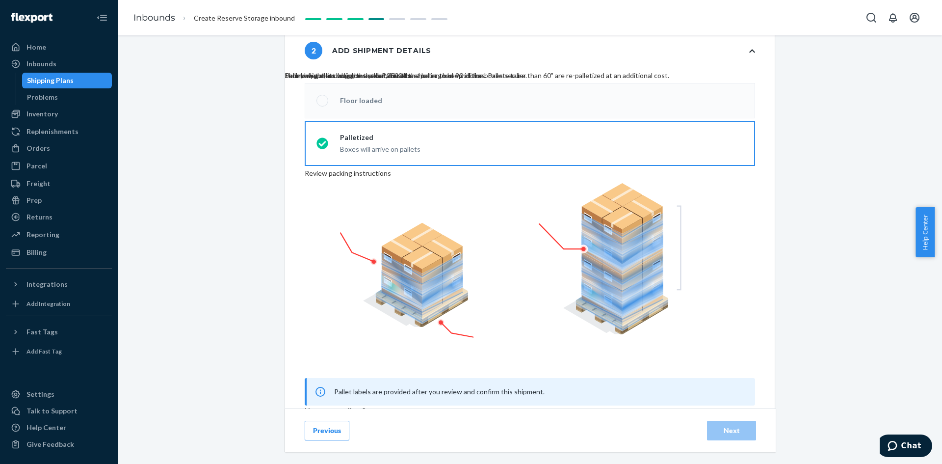
scroll to position [379, 0]
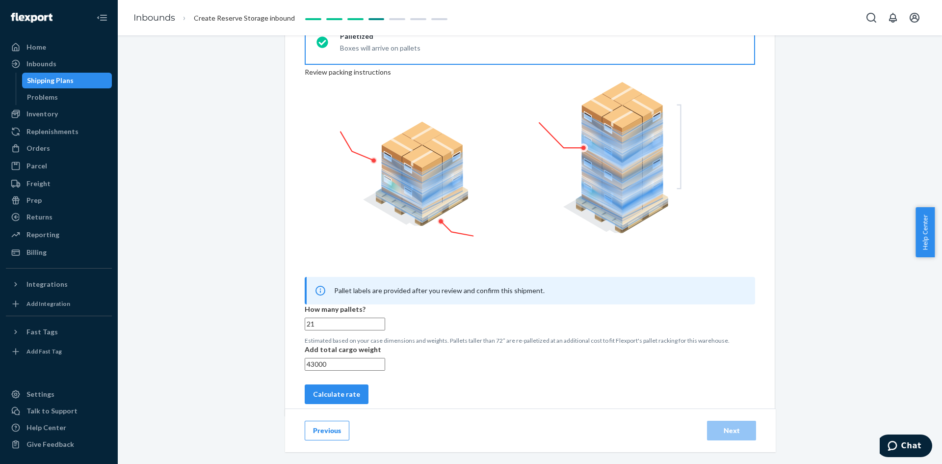
click at [319, 317] on input "21" at bounding box center [345, 323] width 80 height 13
click at [368, 387] on button "Calculate rate" at bounding box center [337, 394] width 64 height 20
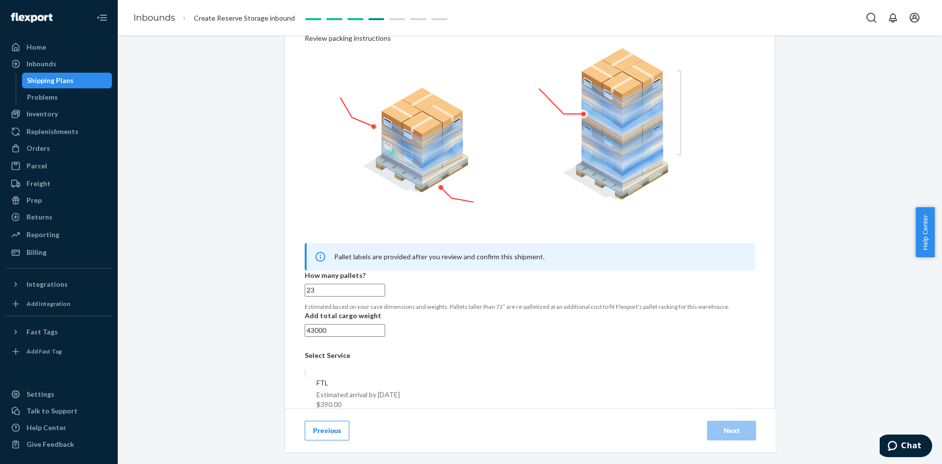
scroll to position [461, 0]
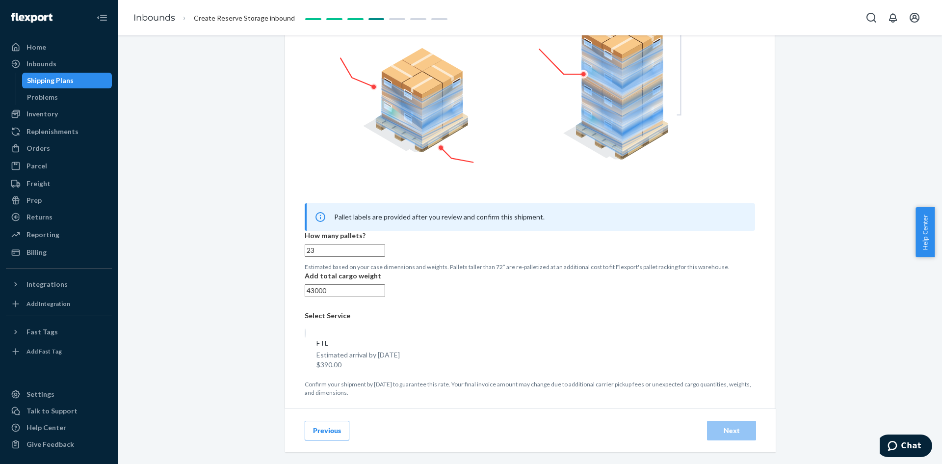
click at [306, 338] on span at bounding box center [305, 332] width 1 height 9
click at [311, 335] on input "FTL Estimated arrival by Sep 23 $390.00" at bounding box center [308, 331] width 6 height 6
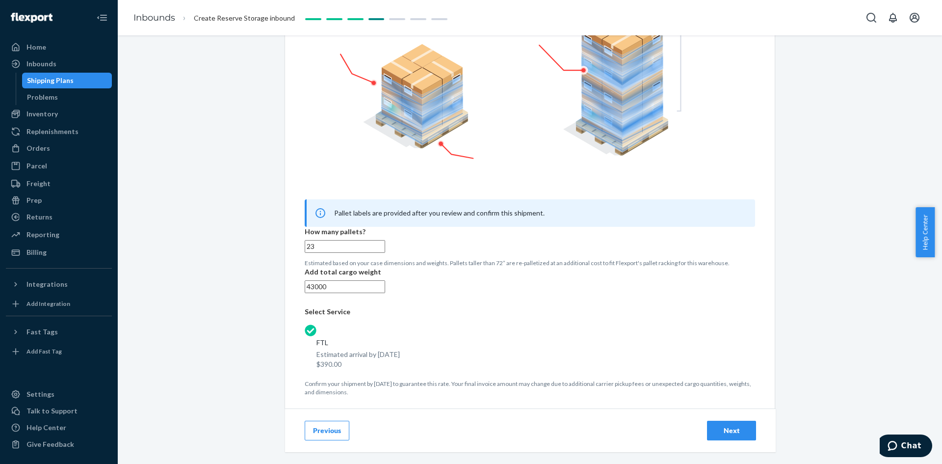
click at [715, 424] on button "Next" at bounding box center [731, 431] width 49 height 20
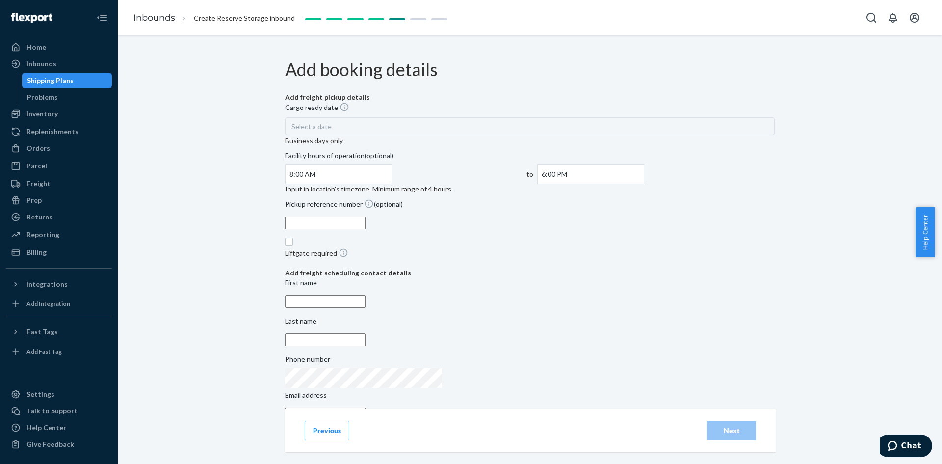
click at [332, 131] on span "Select a date" at bounding box center [311, 126] width 40 height 8
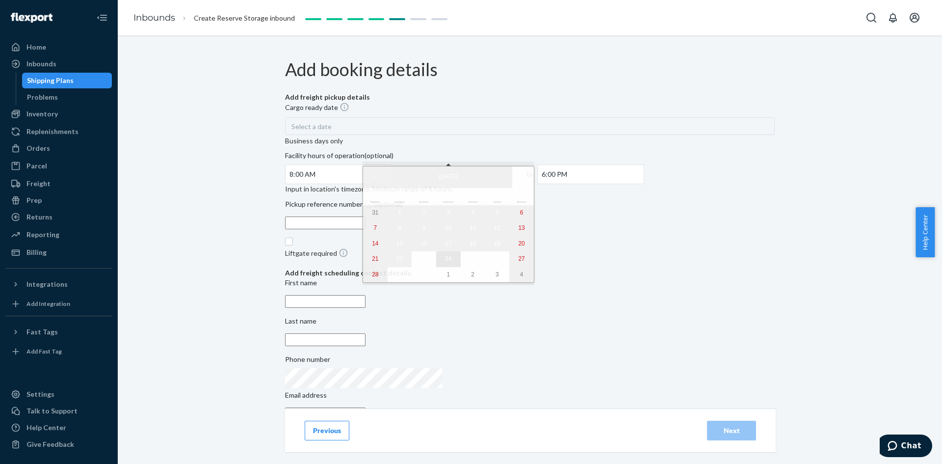
click at [445, 262] on abbr "24" at bounding box center [448, 258] width 6 height 7
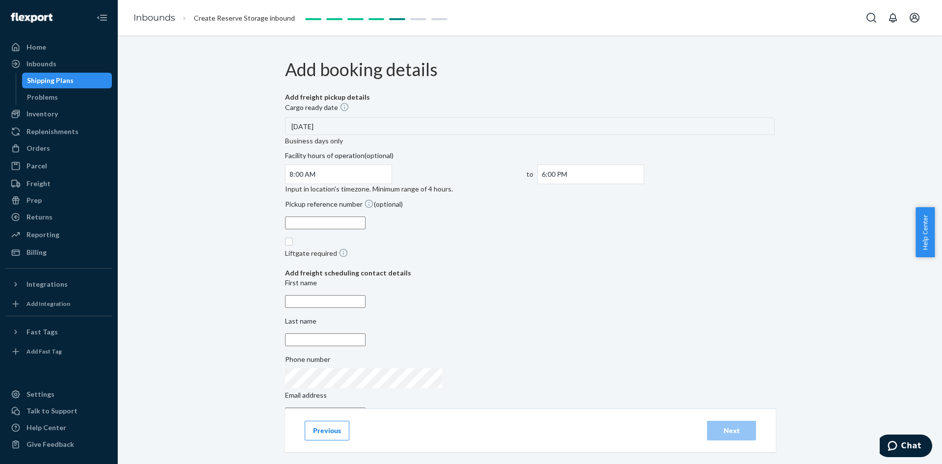
click at [632, 164] on input "6:00 PM" at bounding box center [590, 174] width 107 height 20
drag, startPoint x: 634, startPoint y: 211, endPoint x: 637, endPoint y: 205, distance: 6.8
click at [575, 210] on li "12:00 PM" at bounding box center [556, 208] width 37 height 15
click at [717, 174] on div "Add booking details Add freight pickup details Cargo ready date 9/24/2025 Busin…" at bounding box center [530, 239] width 490 height 386
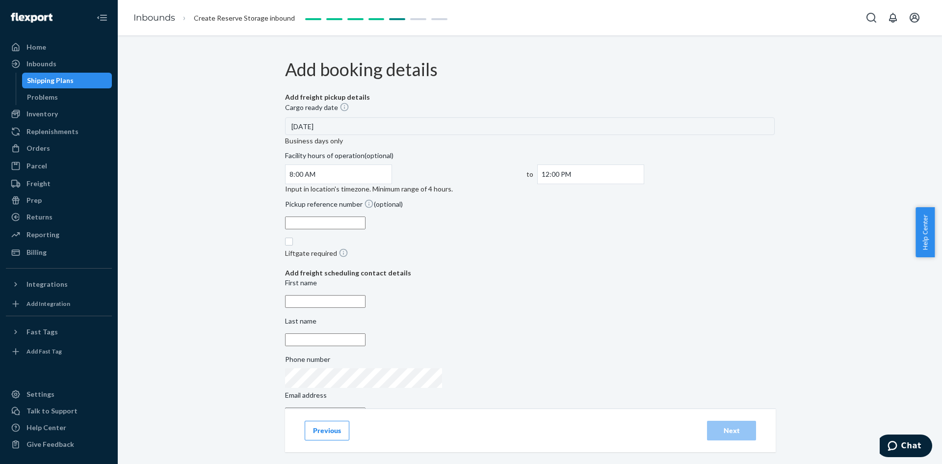
click at [366, 308] on input "First name" at bounding box center [325, 301] width 80 height 13
click at [366, 333] on input "Last name" at bounding box center [325, 339] width 80 height 13
click at [366, 407] on input "Email address" at bounding box center [325, 413] width 80 height 13
drag, startPoint x: 610, startPoint y: 349, endPoint x: 526, endPoint y: 358, distance: 84.4
click at [526, 358] on div "Phone number Email address Barrett.Ilic@ryder.com" at bounding box center [530, 390] width 490 height 72
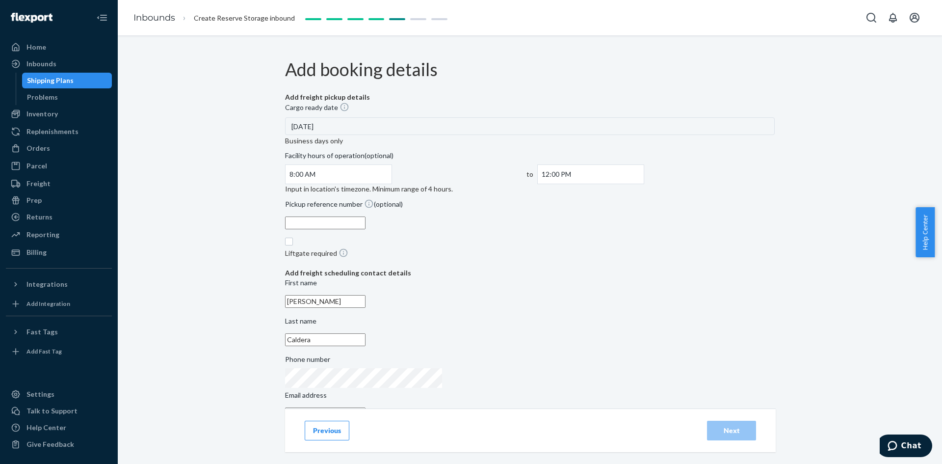
paste input "[PERSON_NAME][EMAIL_ADDRESS][PERSON_NAME][PERSON_NAME][DOMAIN_NAME]"
click at [721, 429] on div "Next" at bounding box center [731, 430] width 32 height 10
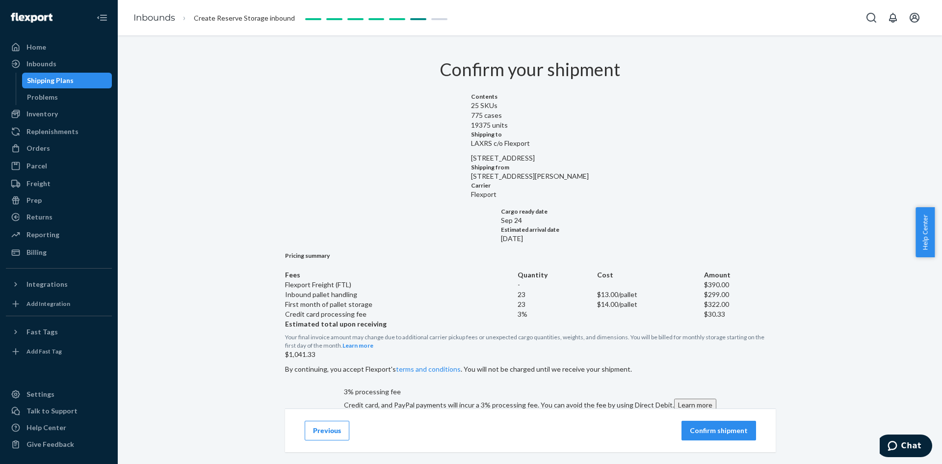
click at [708, 425] on button "Confirm shipment" at bounding box center [719, 431] width 75 height 20
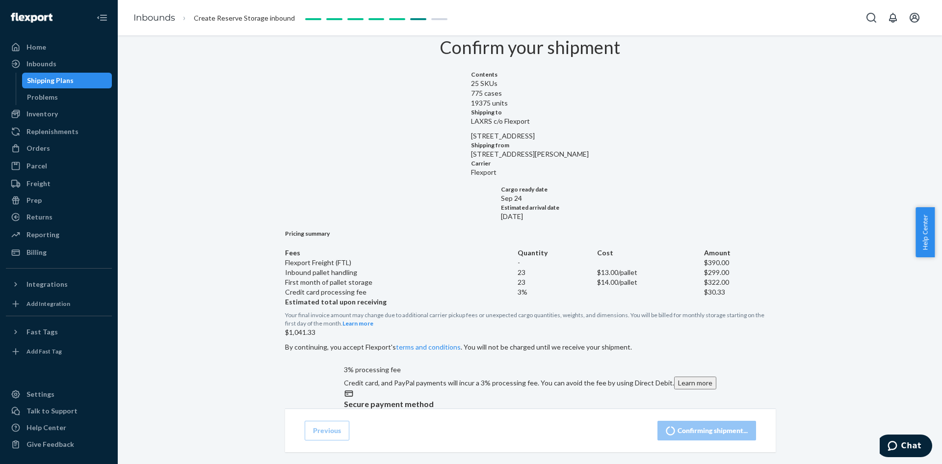
scroll to position [21, 0]
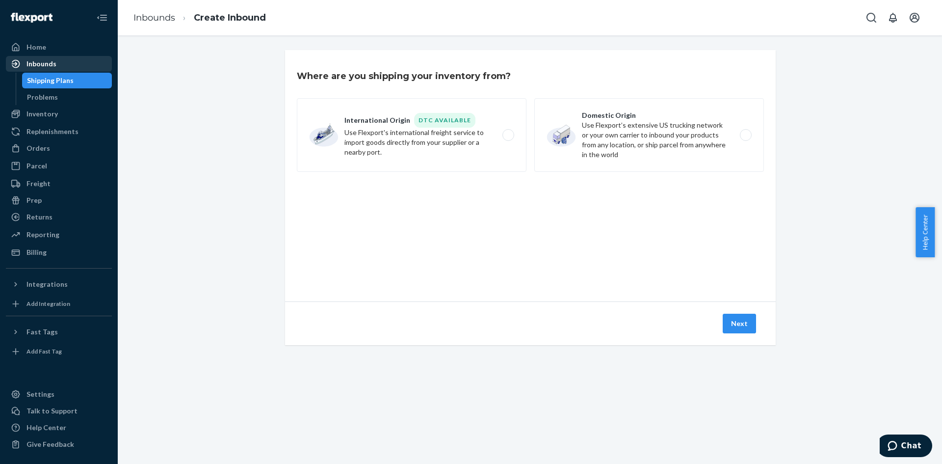
click at [32, 62] on div "Inbounds" at bounding box center [41, 64] width 30 height 10
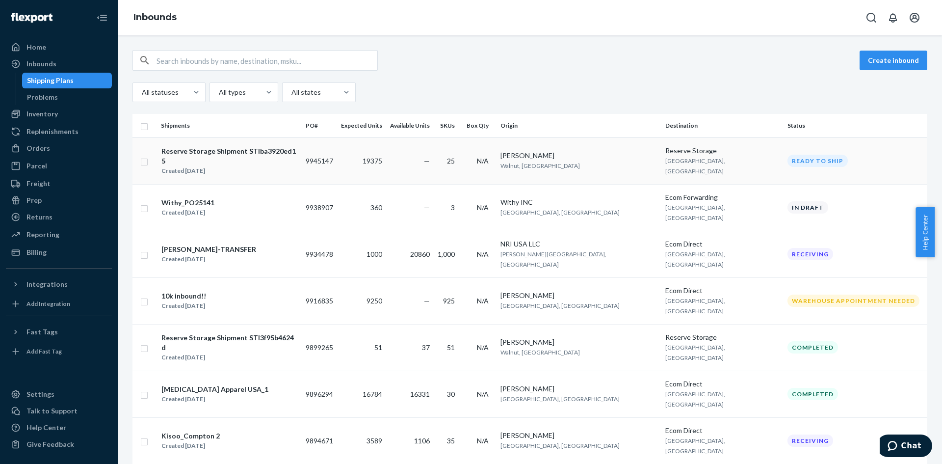
click at [269, 150] on div "Reserve Storage Shipment STIba3920ed15" at bounding box center [229, 156] width 136 height 20
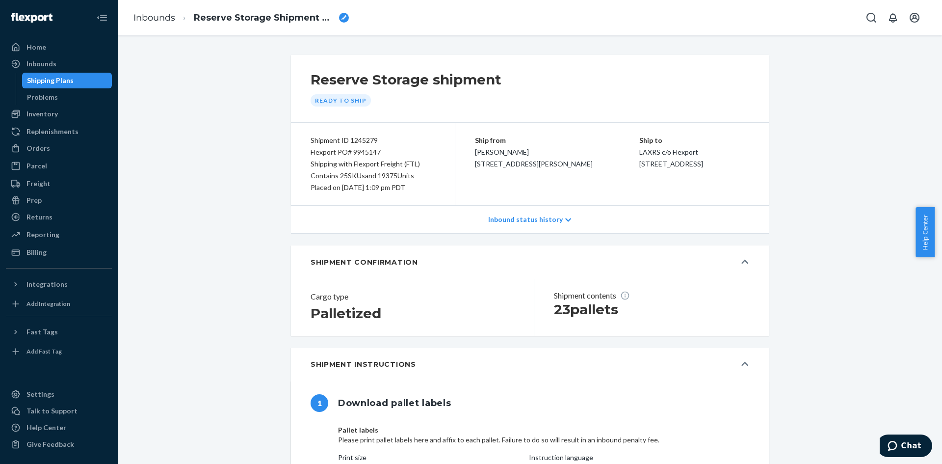
click at [347, 16] on div "breadcrumbs" at bounding box center [344, 18] width 10 height 10
type input "Ryder Transfer 23 Pallets"
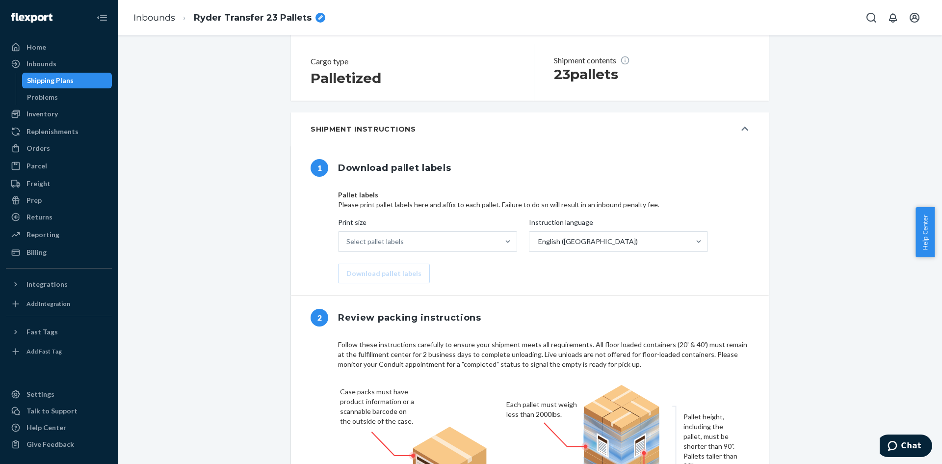
scroll to position [294, 0]
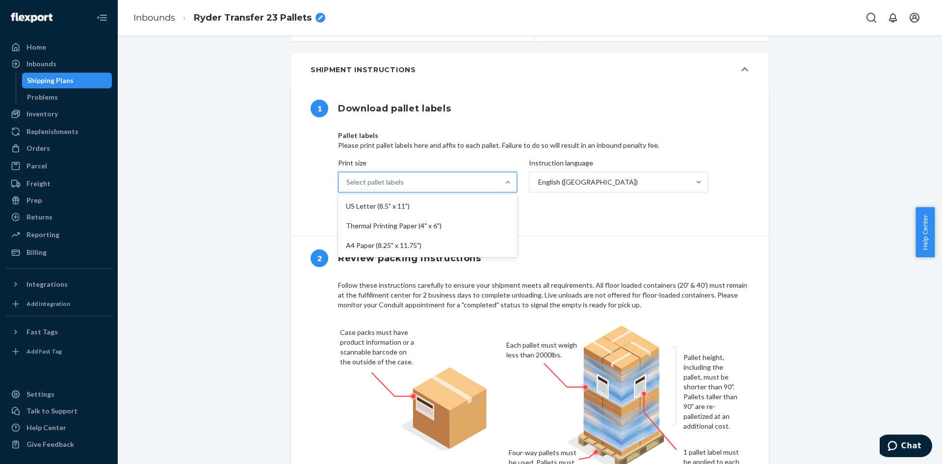
click at [434, 176] on div "Select pallet labels" at bounding box center [419, 182] width 160 height 20
click at [347, 177] on input "Print size option US Letter (8.5" x 11") focused, 1 of 3. 3 results available. …" at bounding box center [346, 182] width 1 height 10
click at [408, 228] on div "Thermal Printing Paper (4" x 6")" at bounding box center [427, 226] width 175 height 20
click at [347, 187] on input "Print size option Thermal Printing Paper (4" x 6") focused, 2 of 3. 3 results a…" at bounding box center [346, 182] width 1 height 10
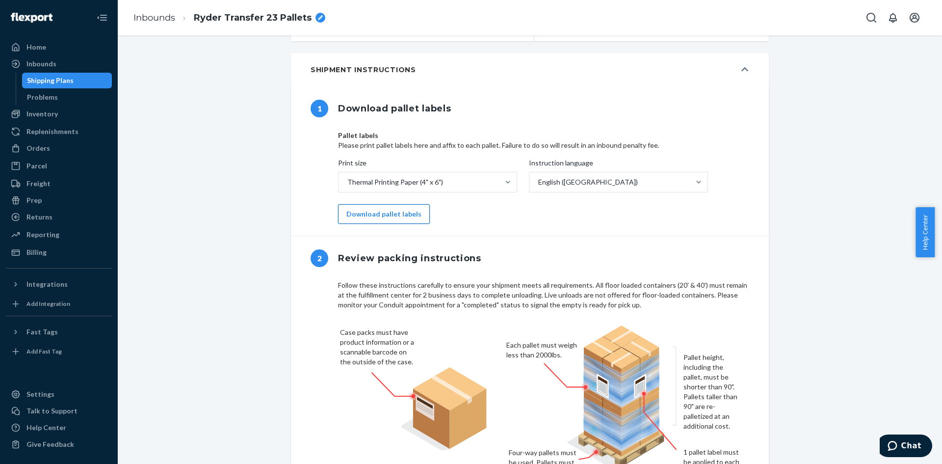
click at [384, 216] on button "Download pallet labels" at bounding box center [384, 214] width 92 height 20
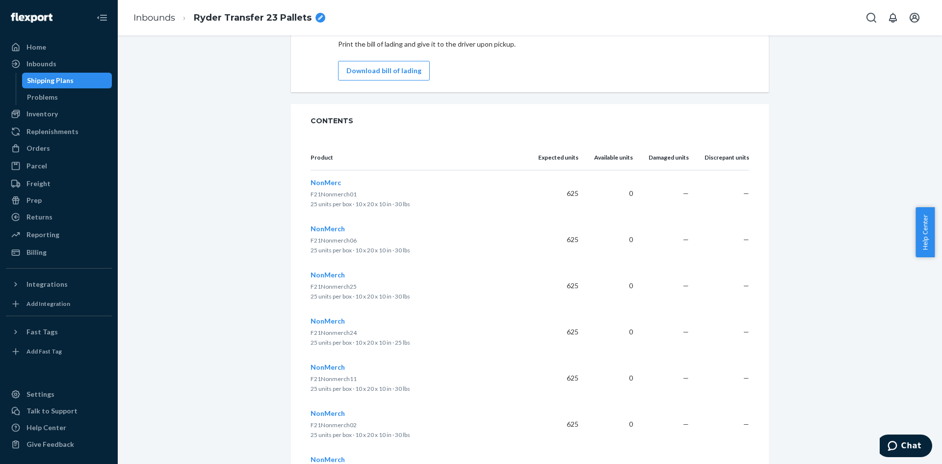
scroll to position [736, 0]
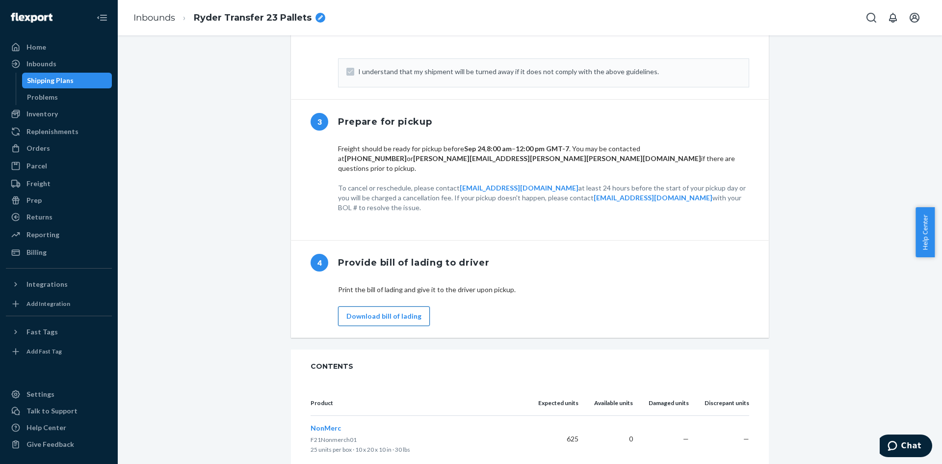
click at [373, 306] on button "Download bill of lading" at bounding box center [384, 316] width 92 height 20
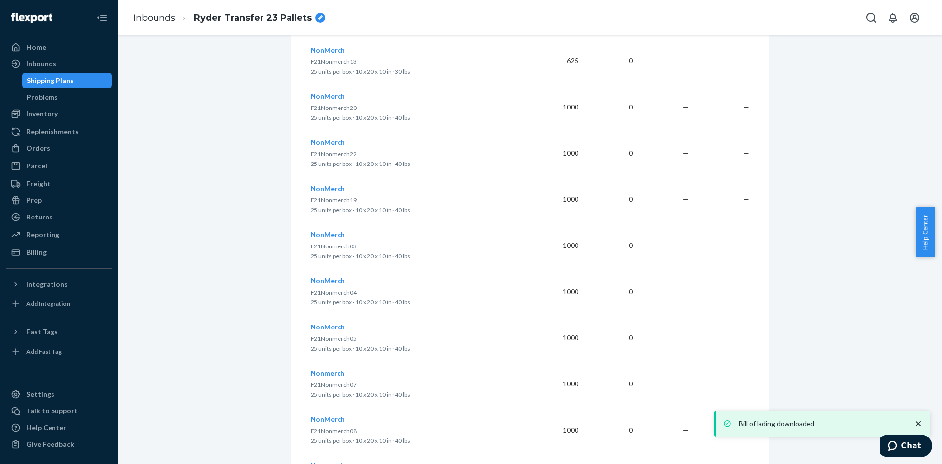
scroll to position [1864, 0]
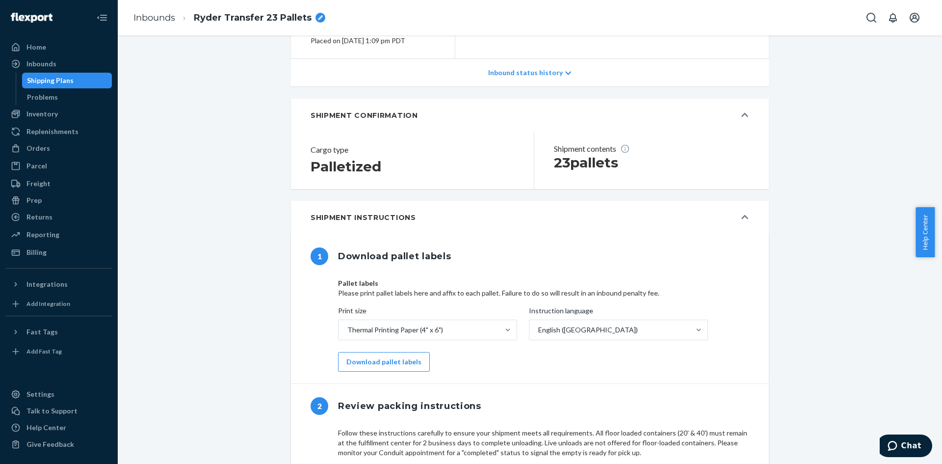
scroll to position [0, 0]
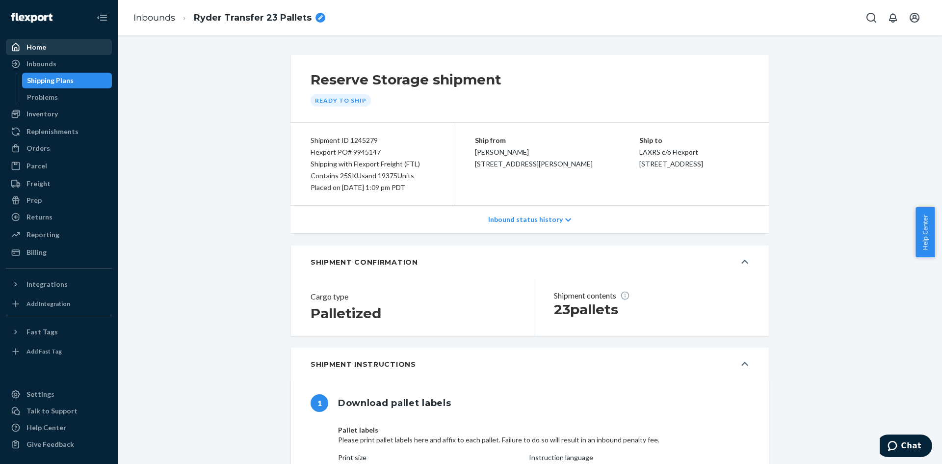
click at [30, 48] on div "Home" at bounding box center [36, 47] width 20 height 10
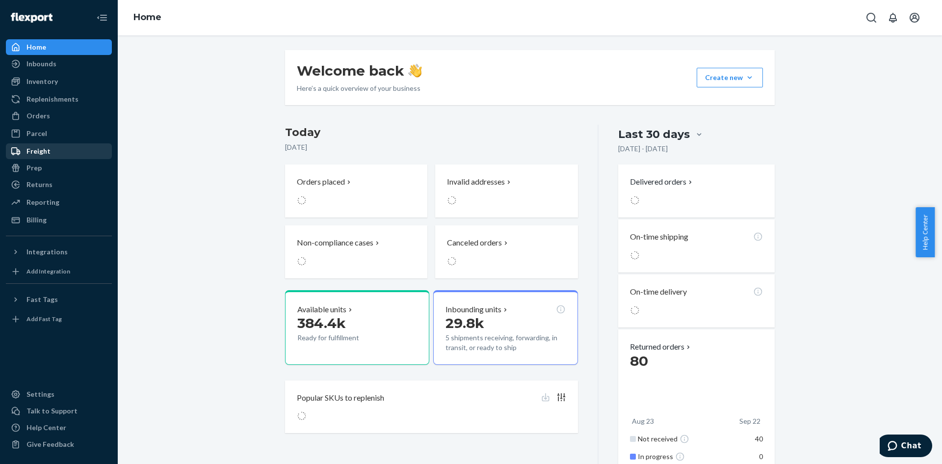
click at [36, 151] on div "Freight" at bounding box center [38, 151] width 24 height 10
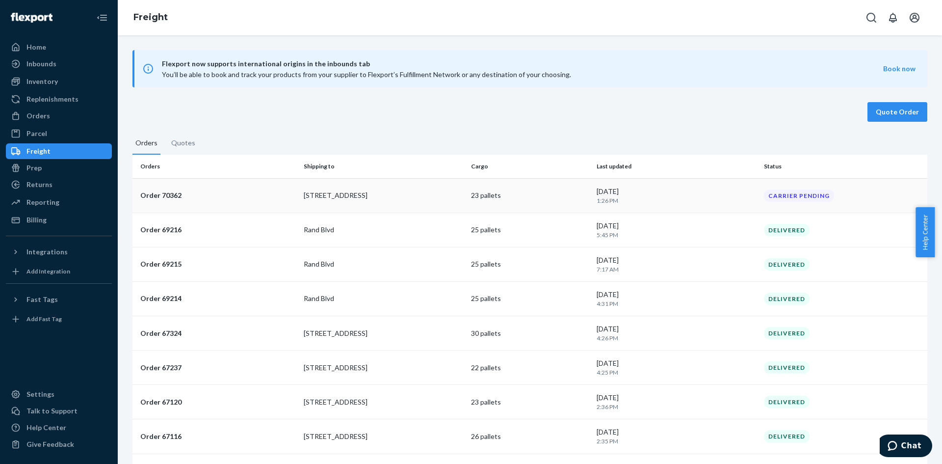
click at [254, 201] on td "Order 70362" at bounding box center [215, 195] width 167 height 34
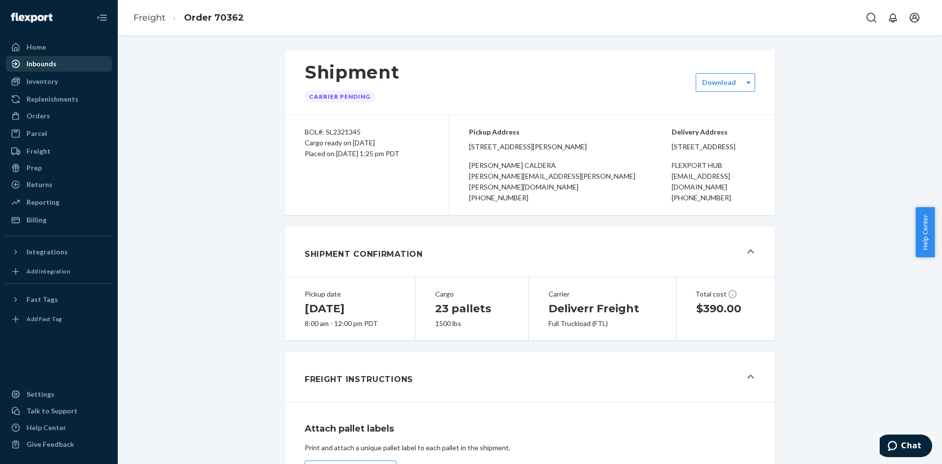
click at [48, 63] on div "Inbounds" at bounding box center [41, 64] width 30 height 10
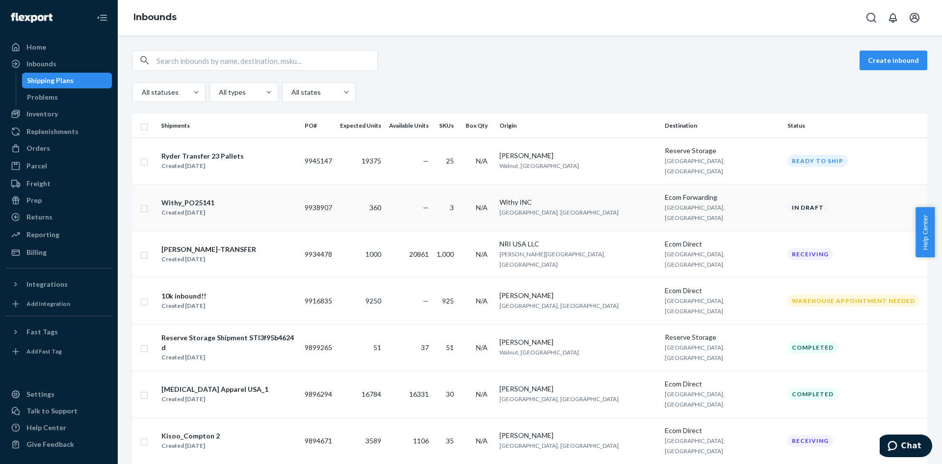
click at [287, 197] on div "Withy_PO25141 Created [DATE]" at bounding box center [229, 207] width 136 height 21
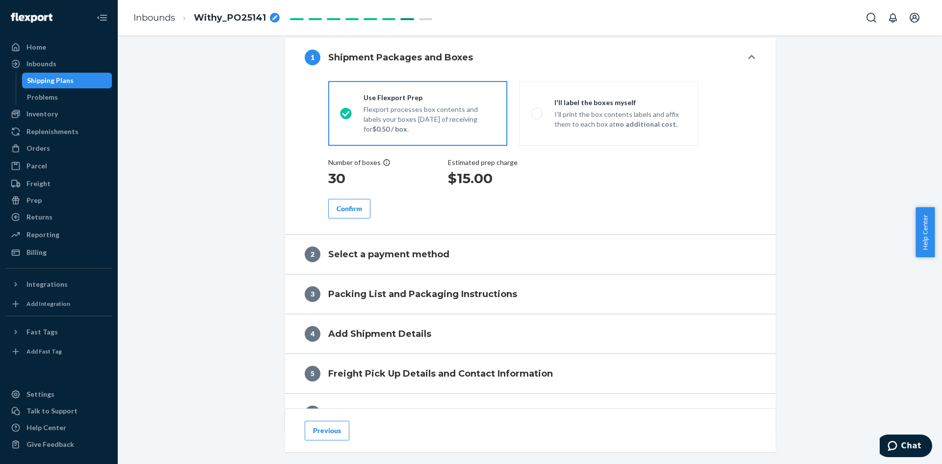
scroll to position [294, 0]
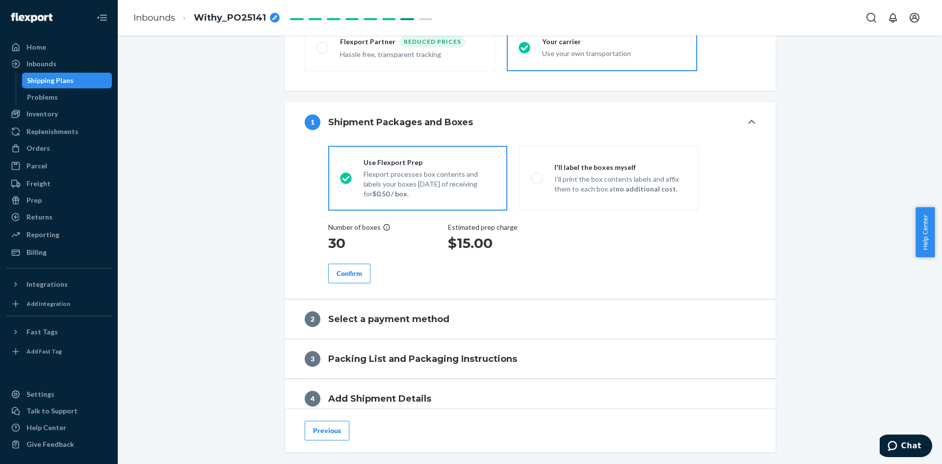
click at [342, 276] on div "Confirm" at bounding box center [350, 273] width 26 height 10
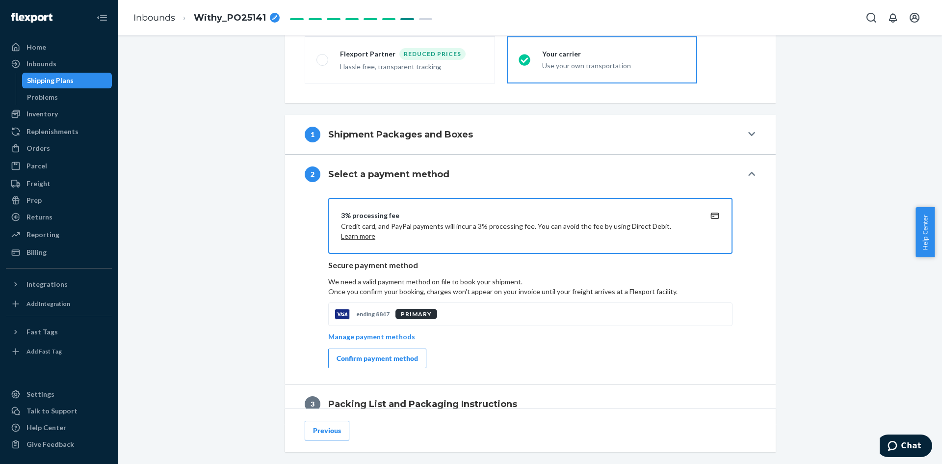
scroll to position [274, 0]
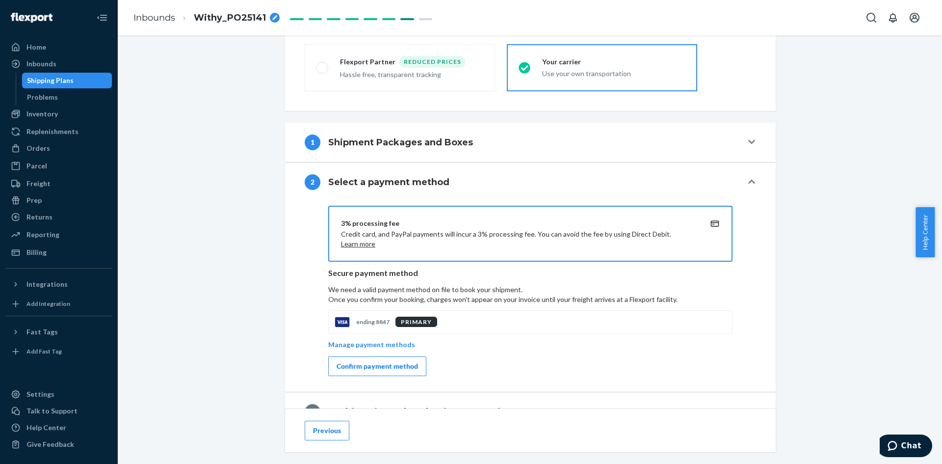
click at [748, 143] on icon at bounding box center [751, 142] width 7 height 4
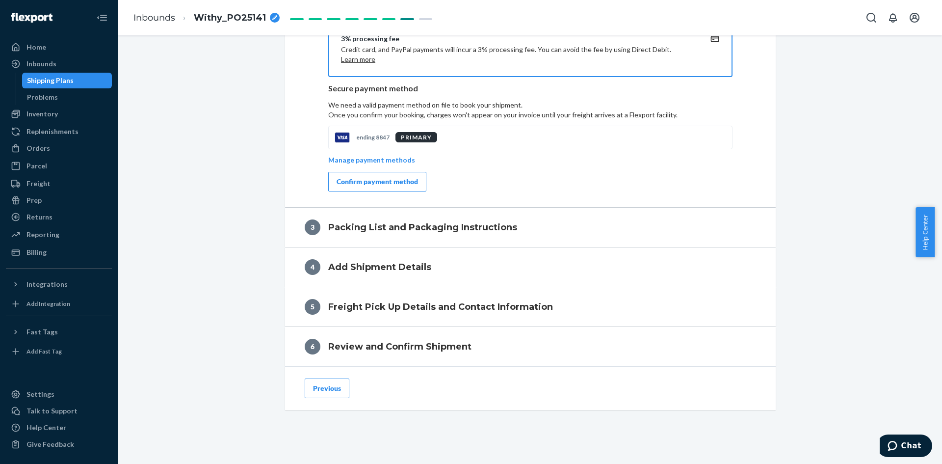
scroll to position [618, 0]
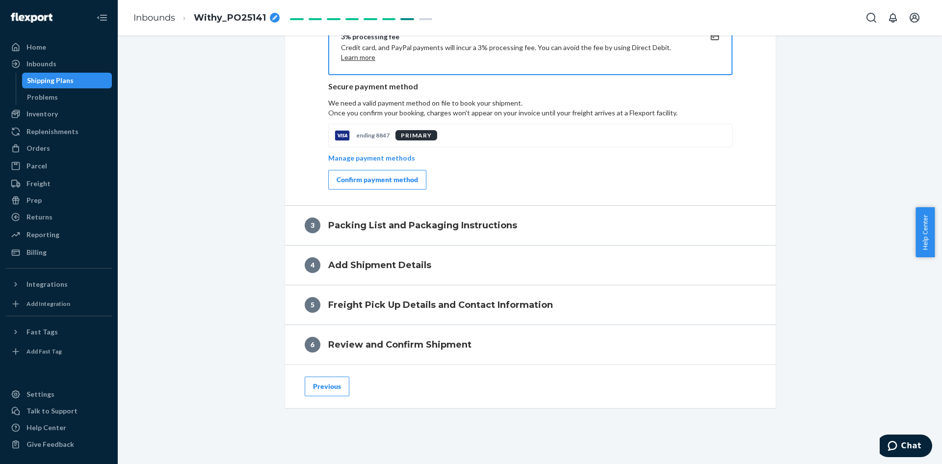
click at [373, 181] on div "Confirm payment method" at bounding box center [377, 180] width 81 height 10
click at [361, 175] on div "Confirm payment method" at bounding box center [377, 180] width 81 height 10
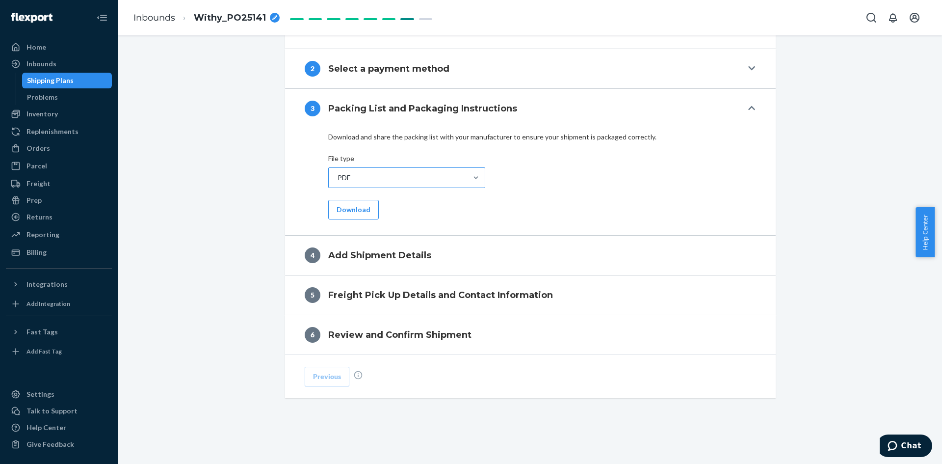
scroll to position [545, 0]
click at [350, 210] on button "Download" at bounding box center [353, 210] width 51 height 20
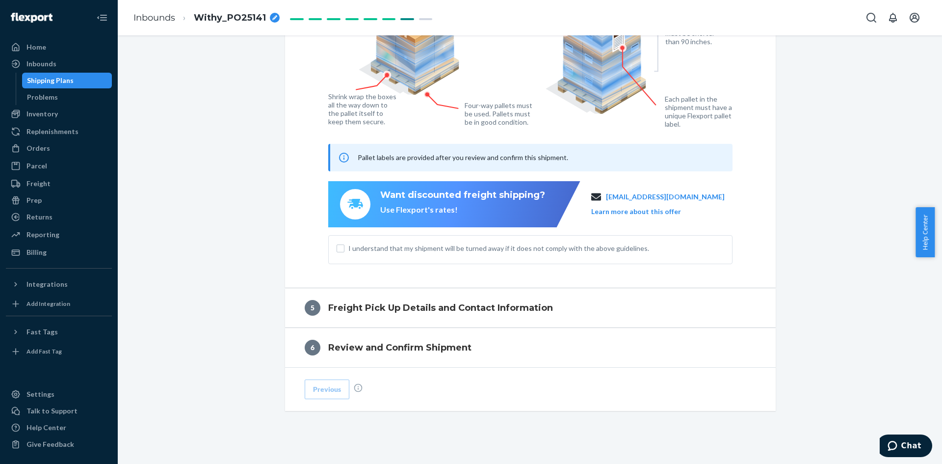
scroll to position [877, 0]
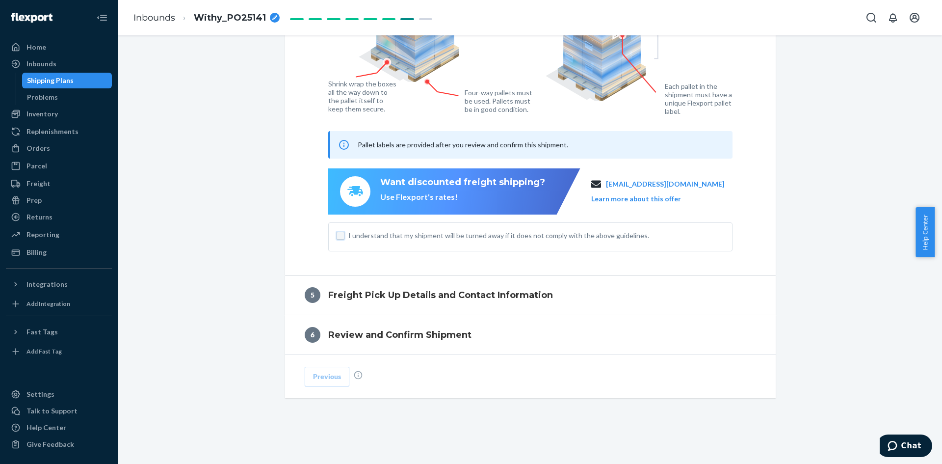
click at [337, 238] on input "I understand that my shipment will be turned away if it does not comply with th…" at bounding box center [341, 236] width 8 height 8
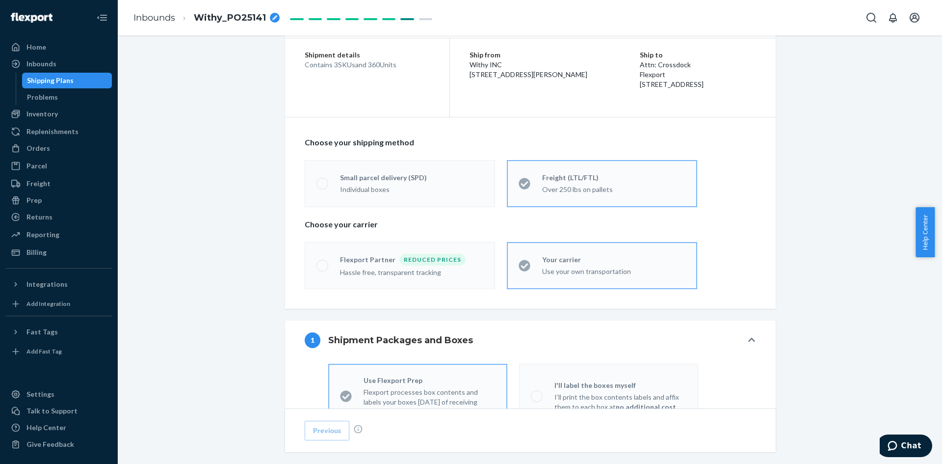
scroll to position [0, 0]
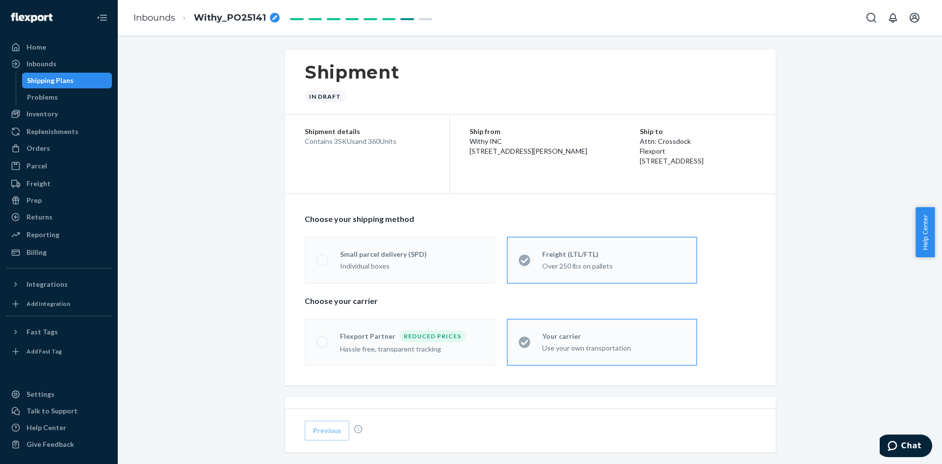
click at [78, 80] on div "Shipping Plans" at bounding box center [67, 81] width 88 height 14
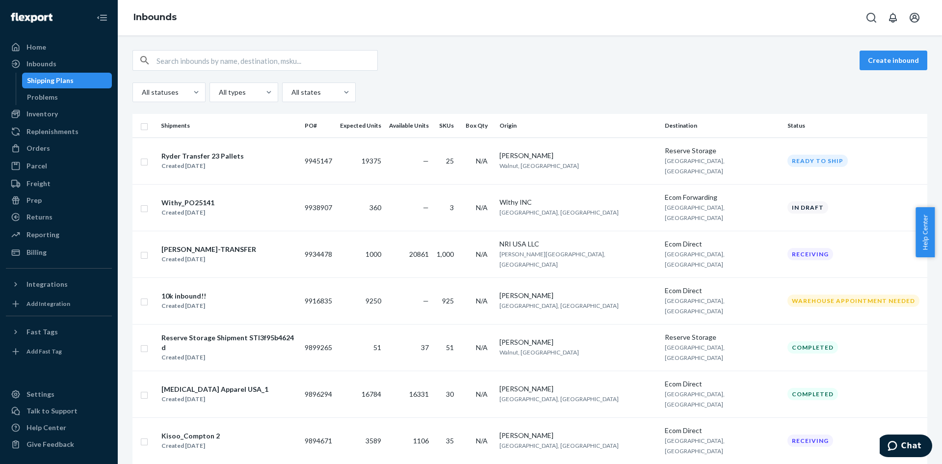
click at [867, 186] on td "In draft" at bounding box center [856, 207] width 144 height 47
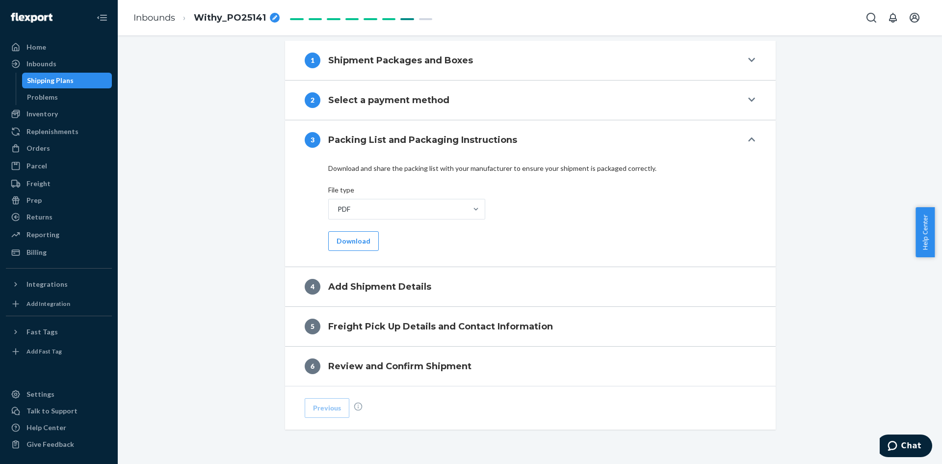
scroll to position [339, 0]
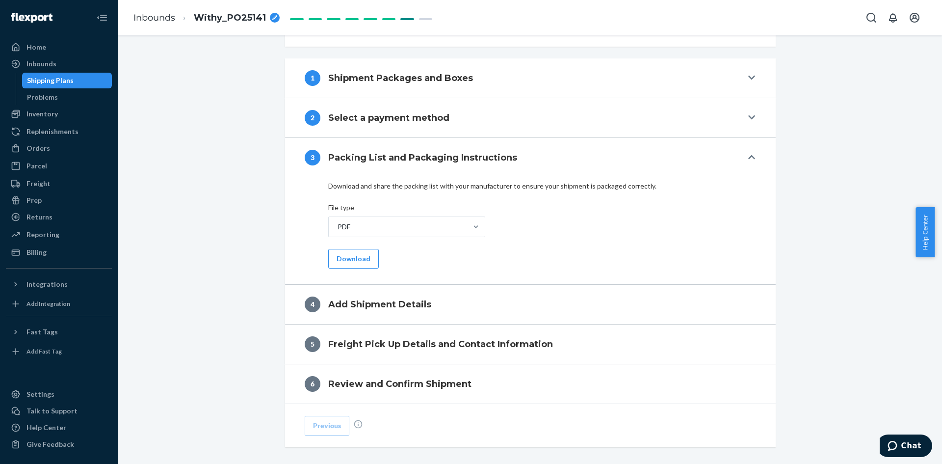
click at [748, 117] on icon at bounding box center [751, 117] width 7 height 4
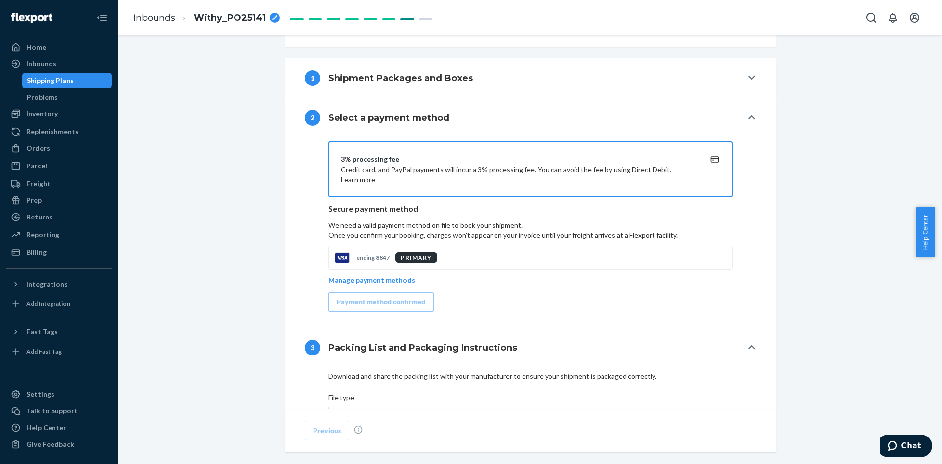
click at [748, 77] on icon at bounding box center [751, 78] width 7 height 4
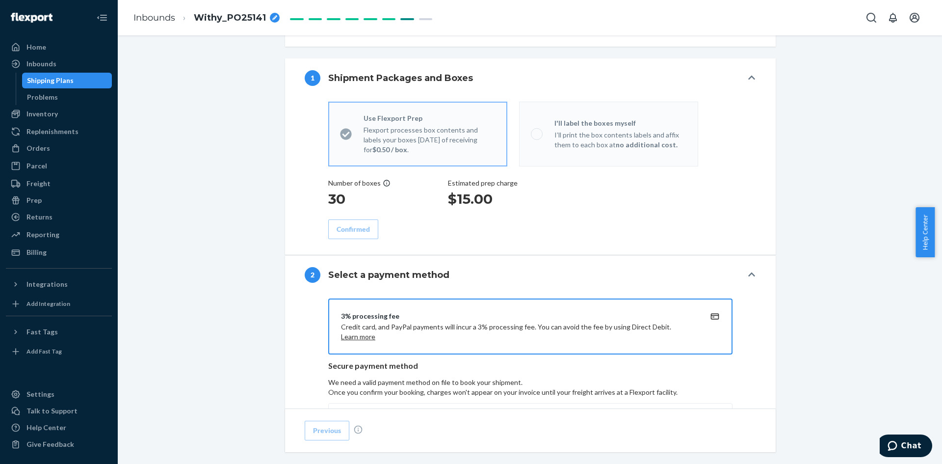
click at [534, 136] on span at bounding box center [537, 134] width 12 height 12
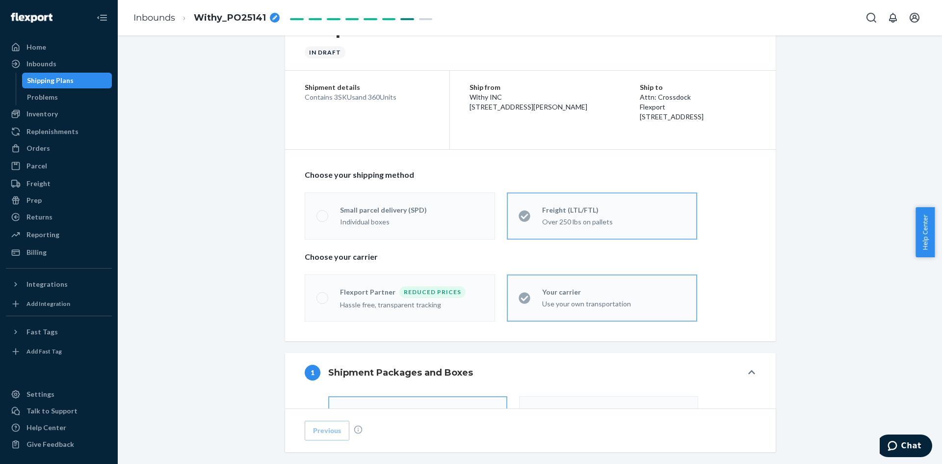
scroll to position [0, 0]
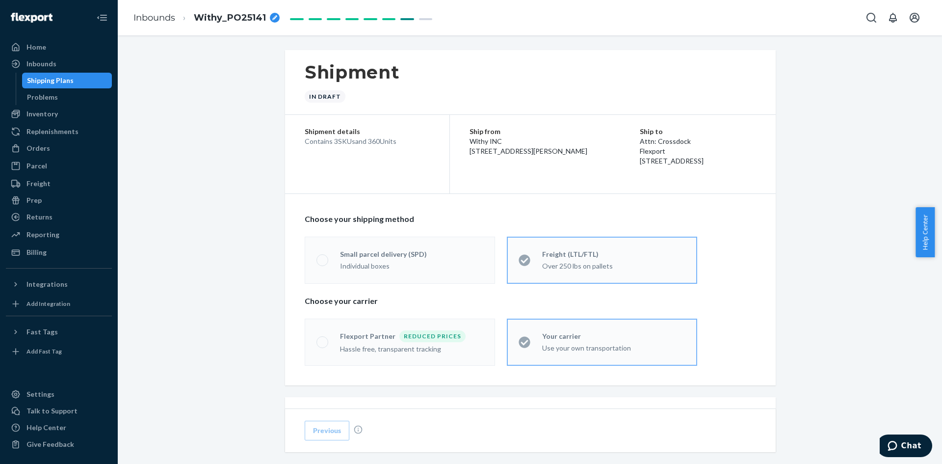
click at [65, 79] on div "Shipping Plans" at bounding box center [50, 81] width 47 height 10
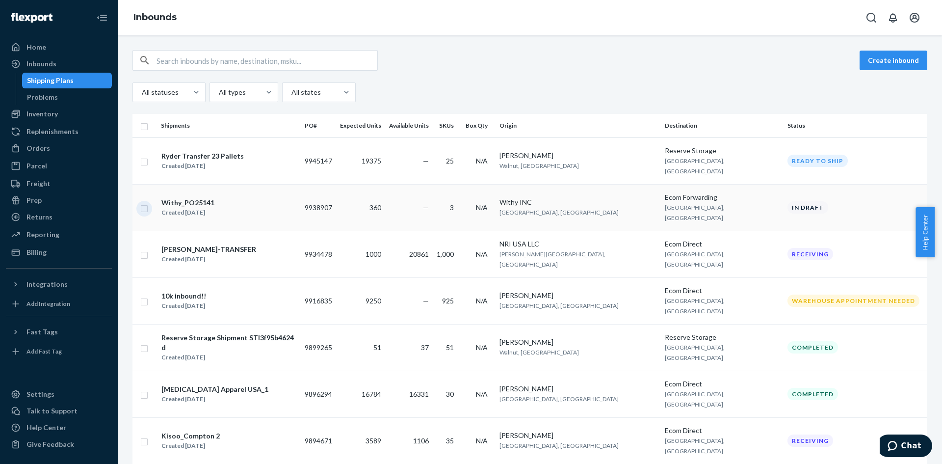
click at [143, 202] on input "checkbox" at bounding box center [144, 207] width 8 height 10
click at [824, 61] on div "Delete" at bounding box center [828, 60] width 32 height 10
checkbox input "false"
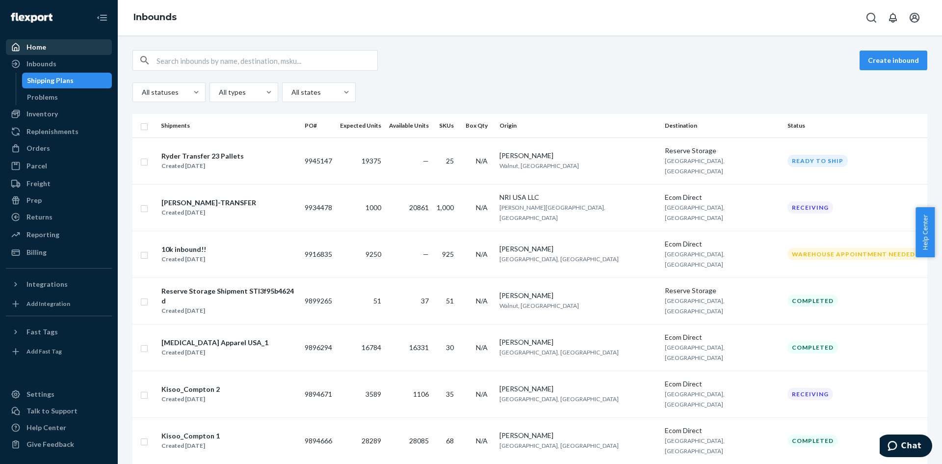
click at [30, 45] on div "Home" at bounding box center [36, 47] width 20 height 10
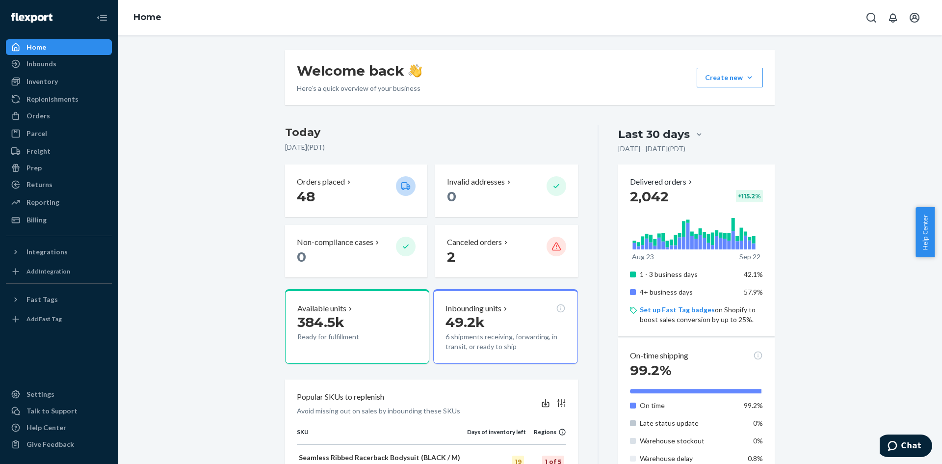
click at [40, 49] on div "Home" at bounding box center [36, 47] width 20 height 10
click at [39, 79] on div "Inventory" at bounding box center [41, 82] width 31 height 10
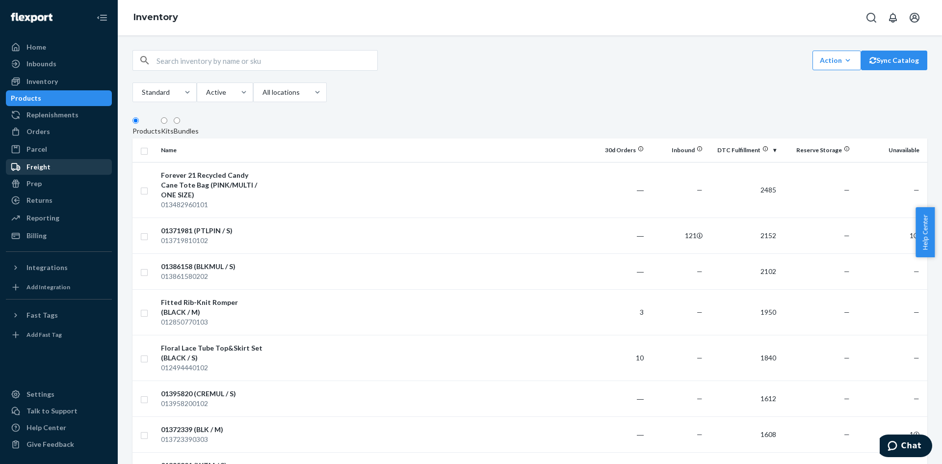
click at [36, 168] on div "Freight" at bounding box center [38, 167] width 24 height 10
